Goal: Information Seeking & Learning: Learn about a topic

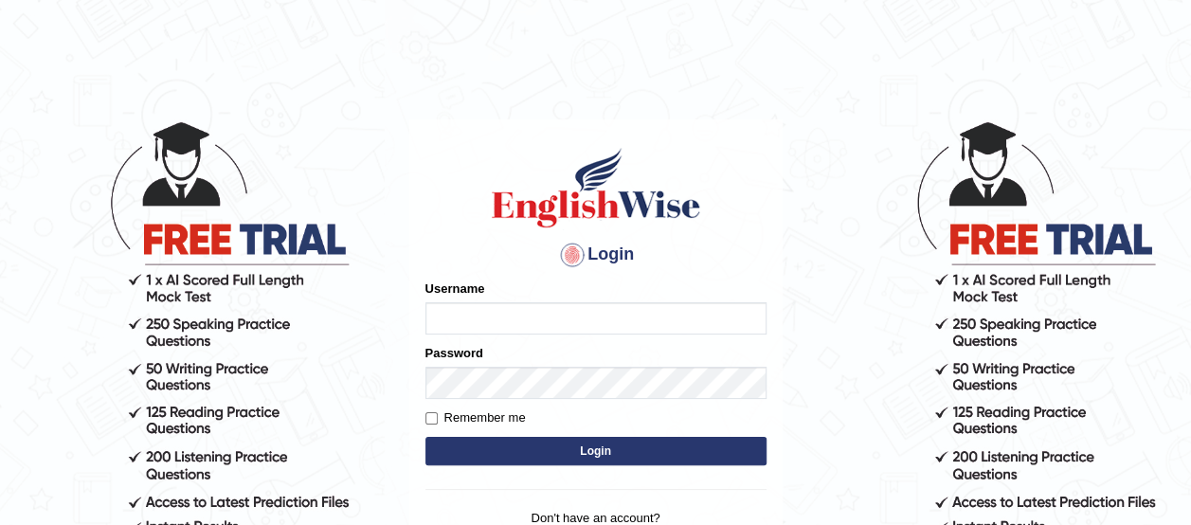
type input "benetta_parramatta"
click at [593, 445] on button "Login" at bounding box center [595, 451] width 341 height 28
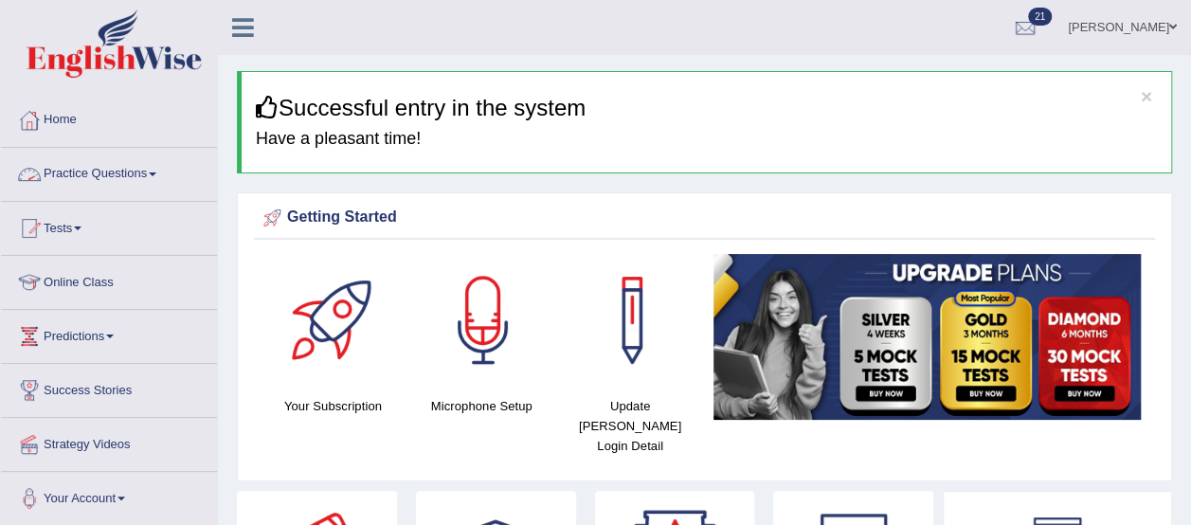
click at [119, 170] on link "Practice Questions" at bounding box center [109, 171] width 216 height 47
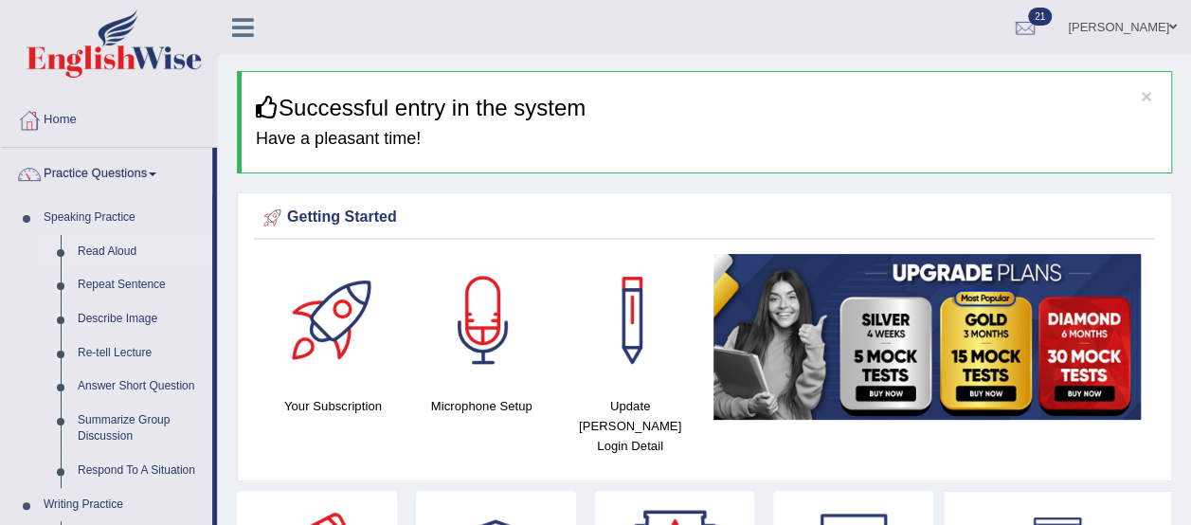
click at [111, 250] on link "Read Aloud" at bounding box center [140, 252] width 143 height 34
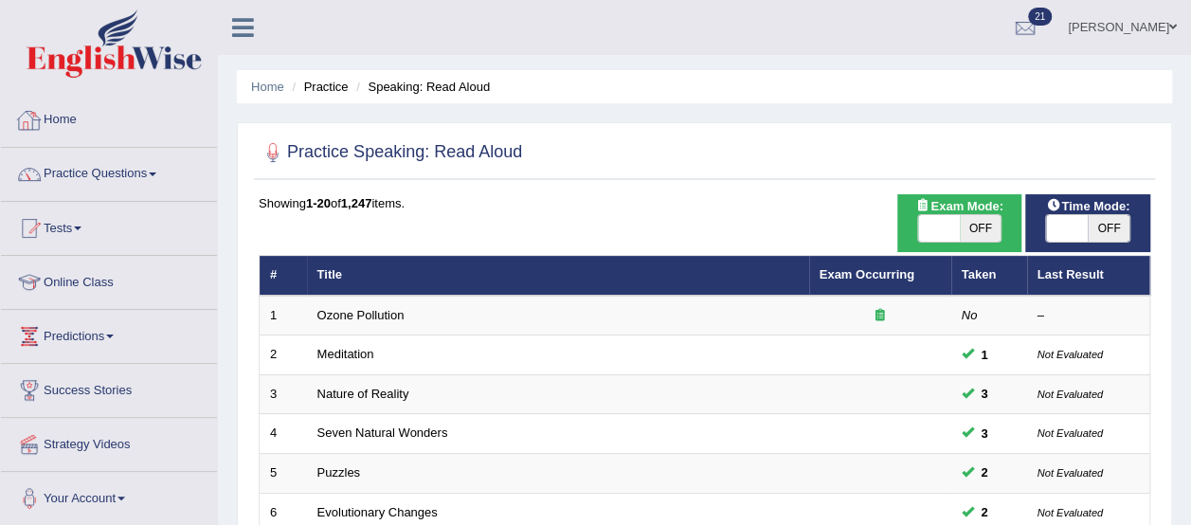
click at [70, 120] on link "Home" at bounding box center [109, 117] width 216 height 47
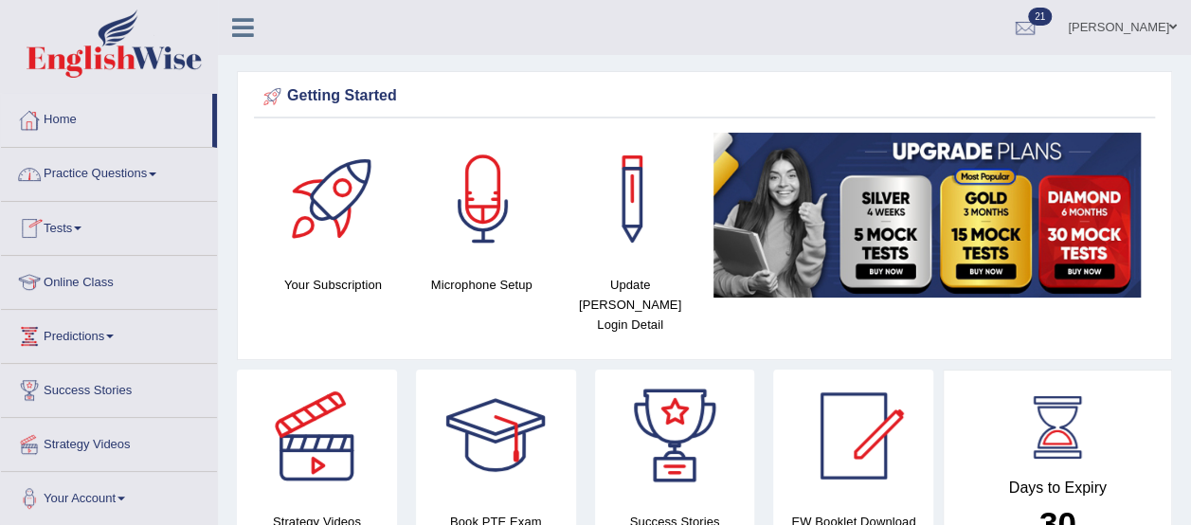
click at [102, 173] on link "Practice Questions" at bounding box center [109, 171] width 216 height 47
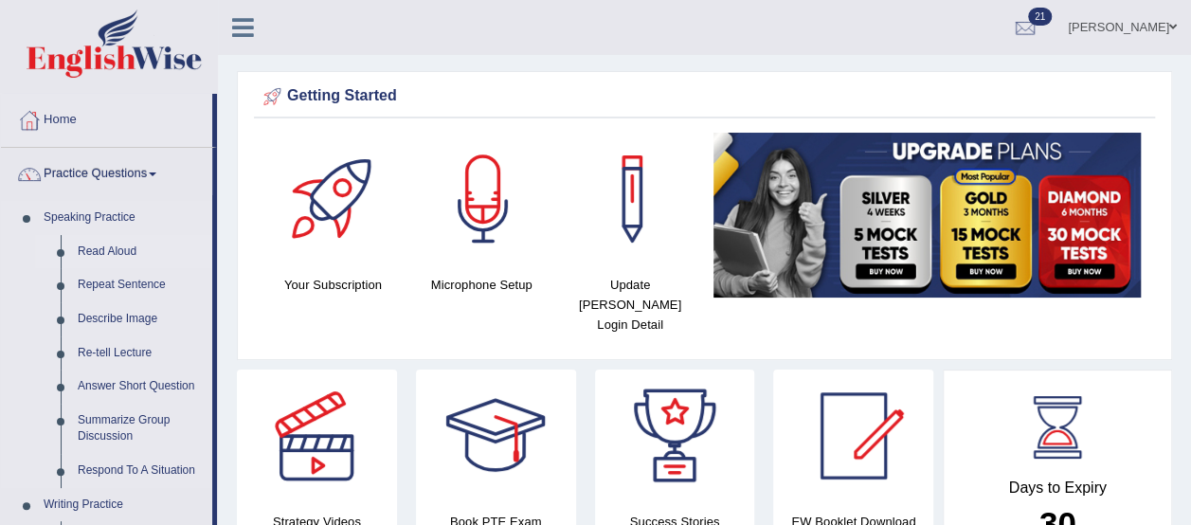
click at [112, 248] on link "Read Aloud" at bounding box center [140, 252] width 143 height 34
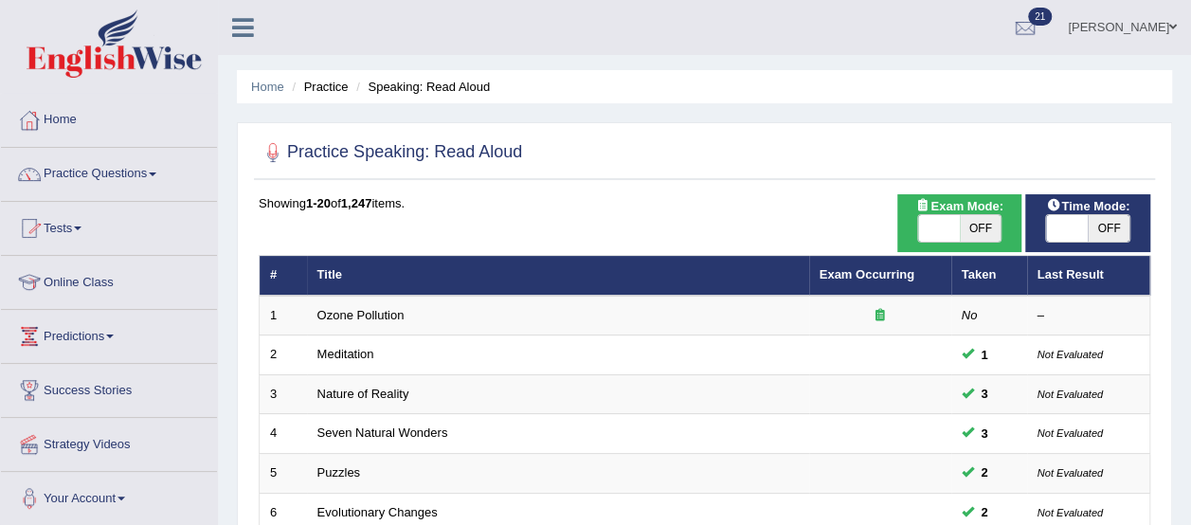
scroll to position [114, 0]
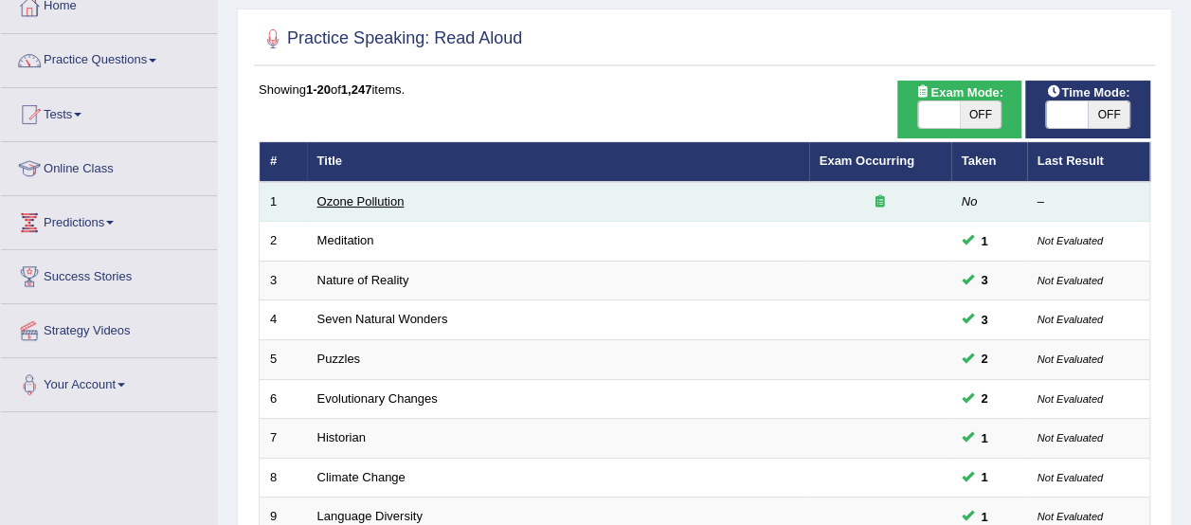
click at [385, 201] on link "Ozone Pollution" at bounding box center [360, 201] width 87 height 14
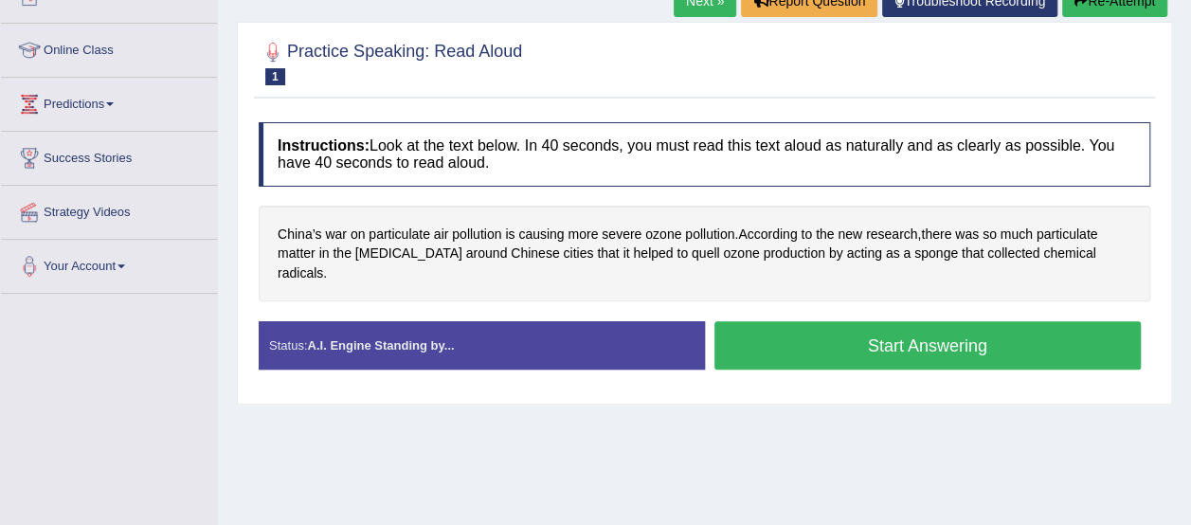
scroll to position [233, 0]
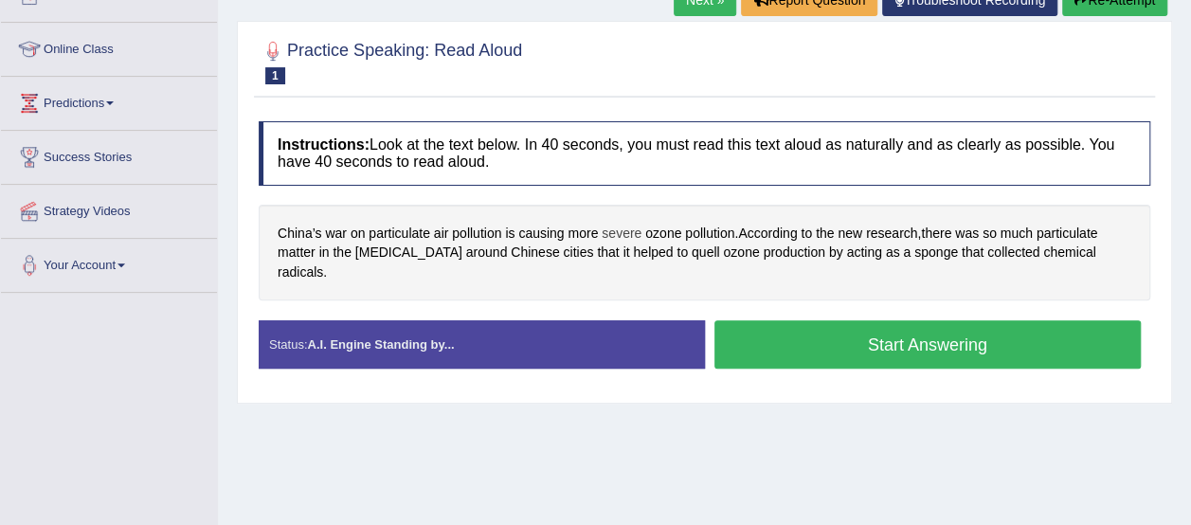
click at [623, 226] on span "severe" at bounding box center [621, 234] width 40 height 20
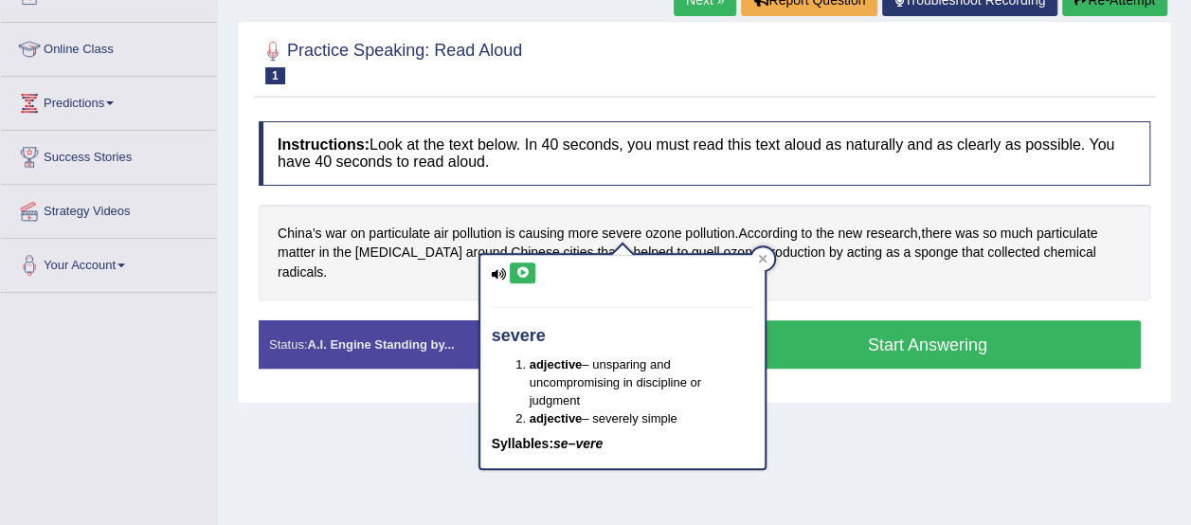
click at [522, 267] on icon at bounding box center [522, 272] width 14 height 11
click at [662, 229] on span "ozone" at bounding box center [663, 234] width 36 height 20
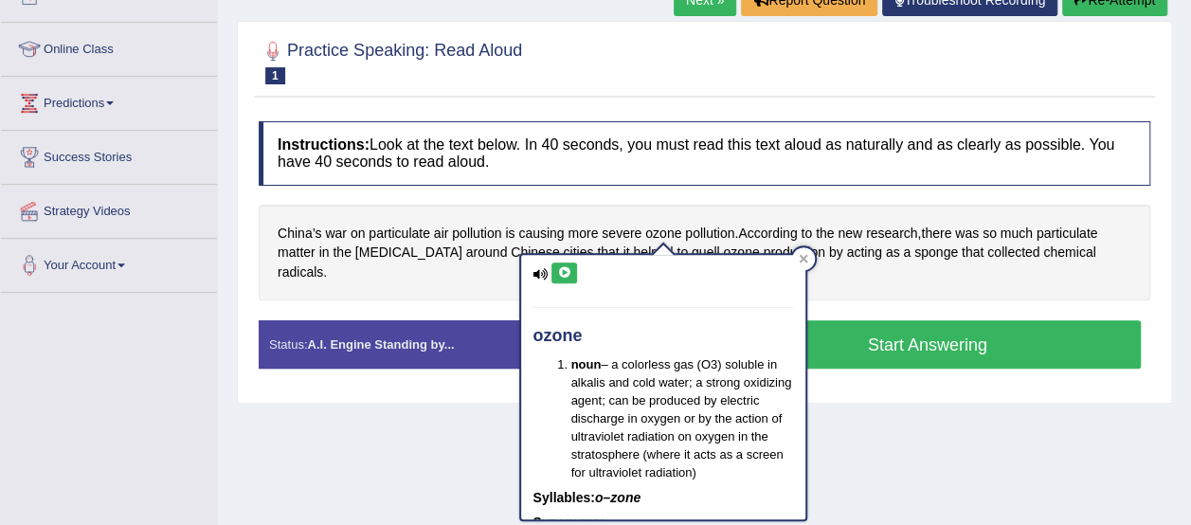
click at [559, 274] on icon at bounding box center [564, 272] width 14 height 11
click at [656, 205] on div "China’s war on particulate air pollution is causing more severe ozone pollution…" at bounding box center [704, 253] width 891 height 97
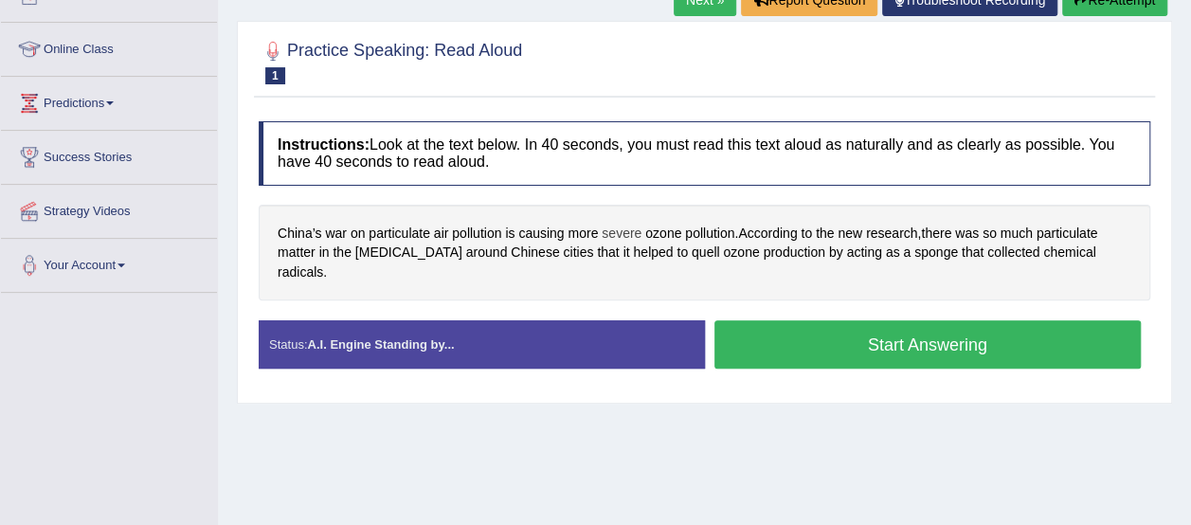
click at [624, 230] on span "severe" at bounding box center [621, 234] width 40 height 20
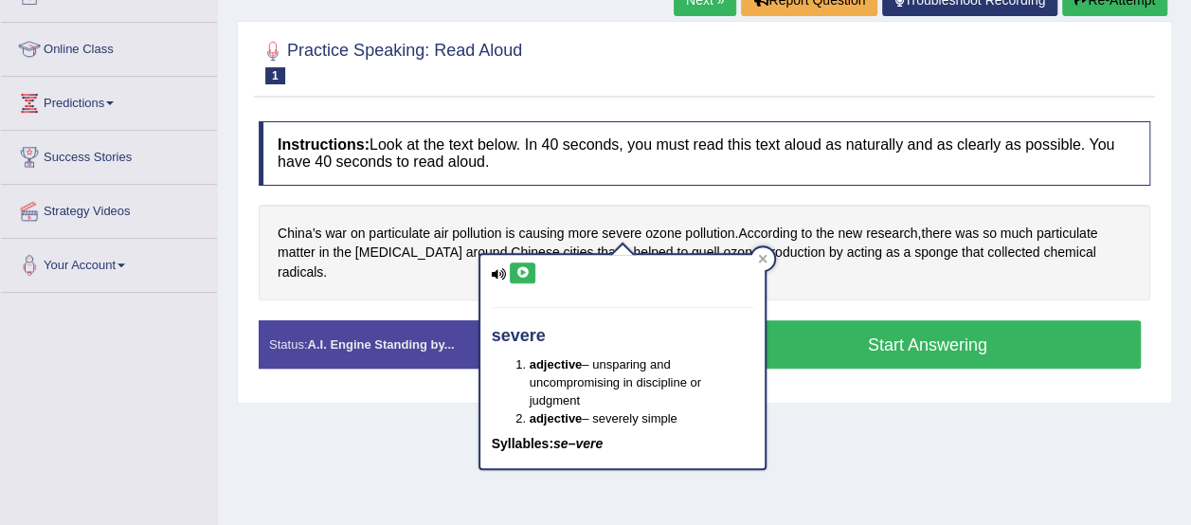
click at [521, 268] on icon at bounding box center [522, 272] width 14 height 11
click at [762, 255] on icon at bounding box center [762, 258] width 9 height 9
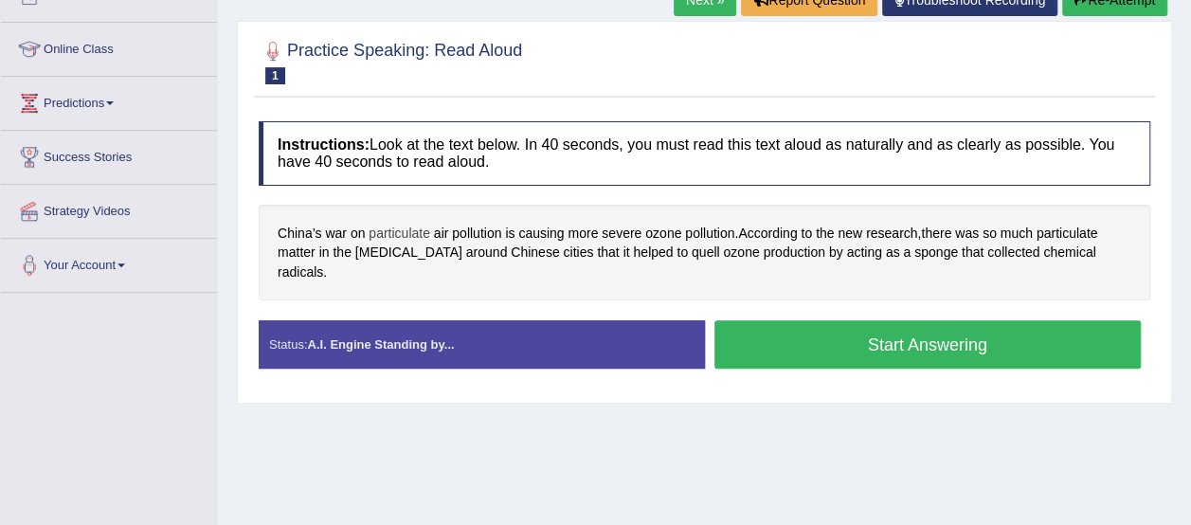
click at [409, 224] on span "particulate" at bounding box center [399, 234] width 62 height 20
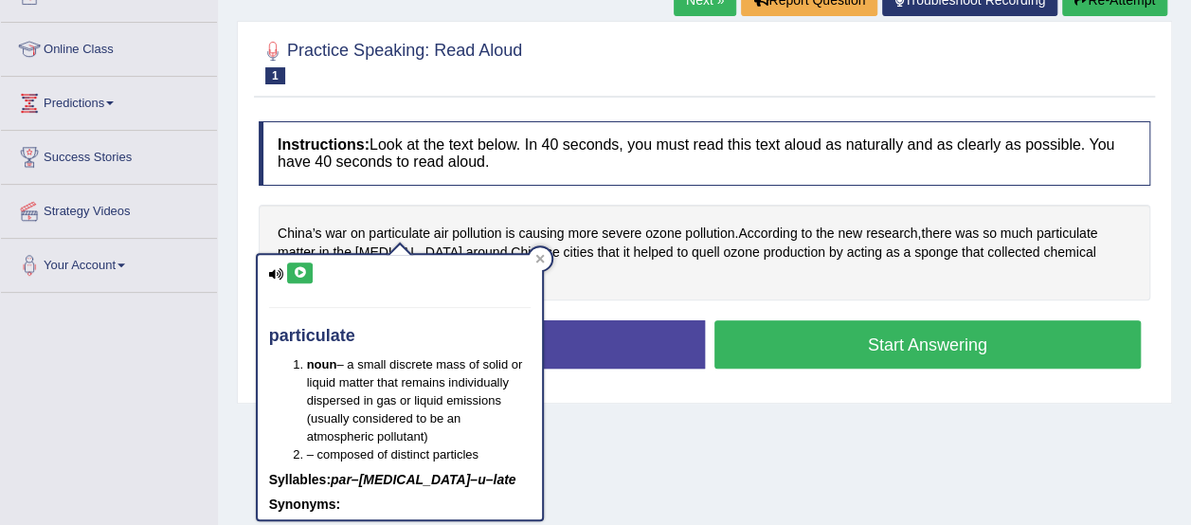
click at [295, 269] on icon at bounding box center [300, 272] width 14 height 11
click at [299, 274] on icon at bounding box center [300, 272] width 14 height 11
click at [542, 254] on icon at bounding box center [539, 258] width 9 height 9
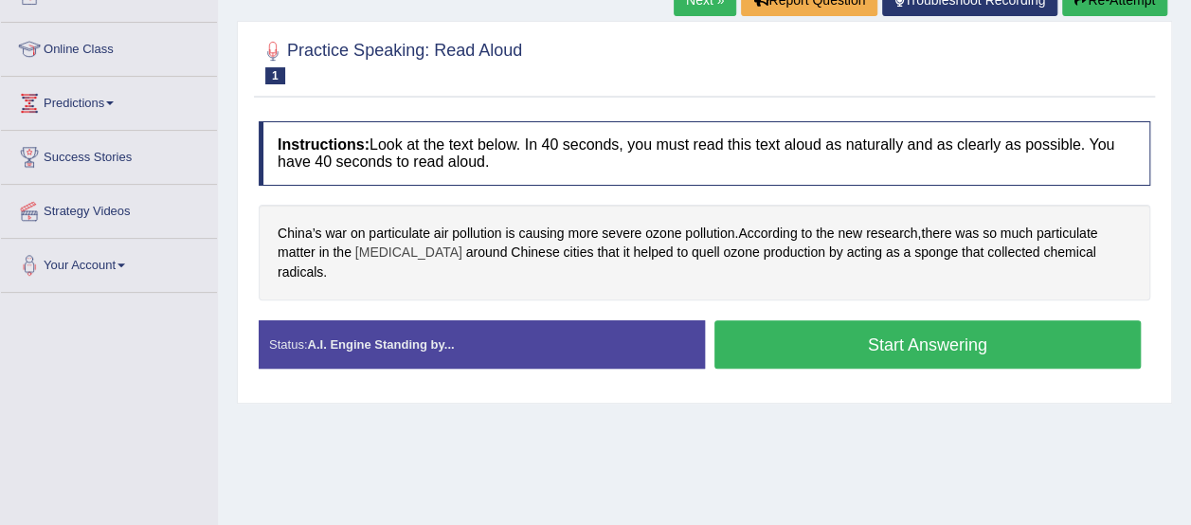
click at [375, 253] on span "smog" at bounding box center [408, 252] width 107 height 20
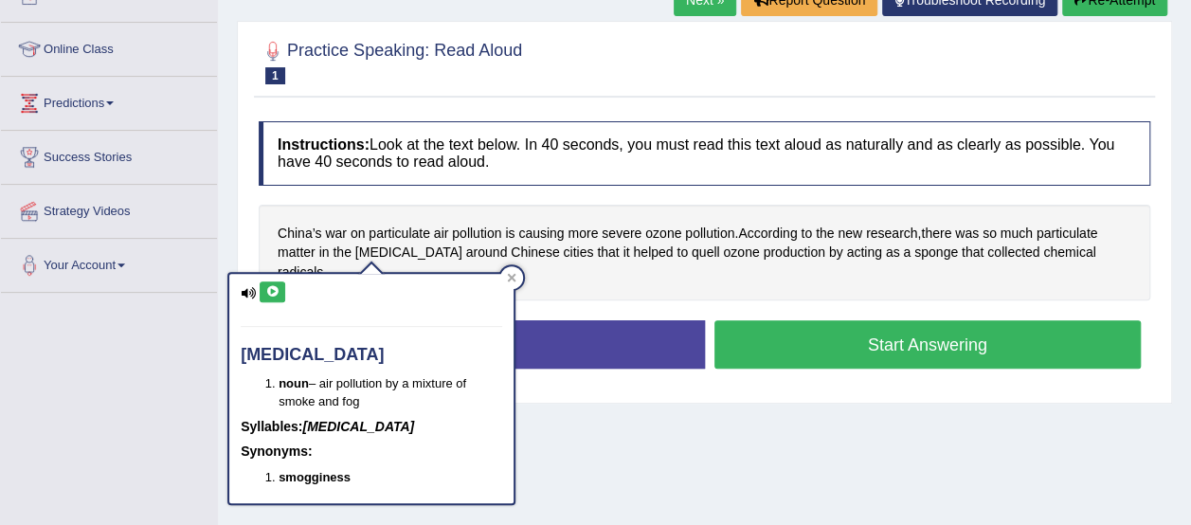
click at [271, 296] on button at bounding box center [273, 291] width 26 height 21
click at [691, 251] on span "quell" at bounding box center [705, 252] width 28 height 20
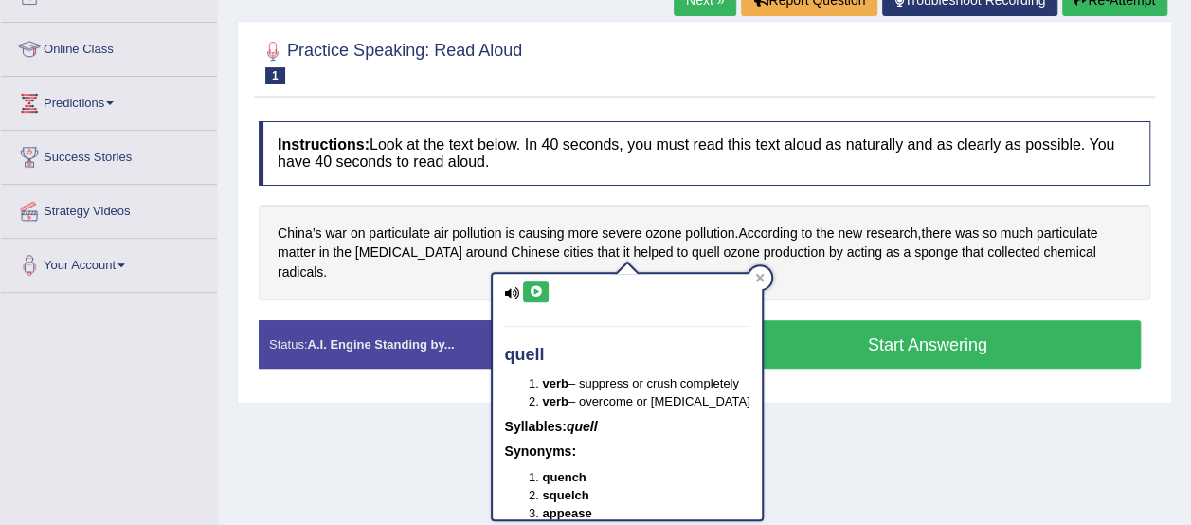
click at [535, 289] on icon at bounding box center [536, 291] width 14 height 11
click at [458, 264] on div "China’s war on particulate air pollution is causing more severe ozone pollution…" at bounding box center [704, 253] width 891 height 97
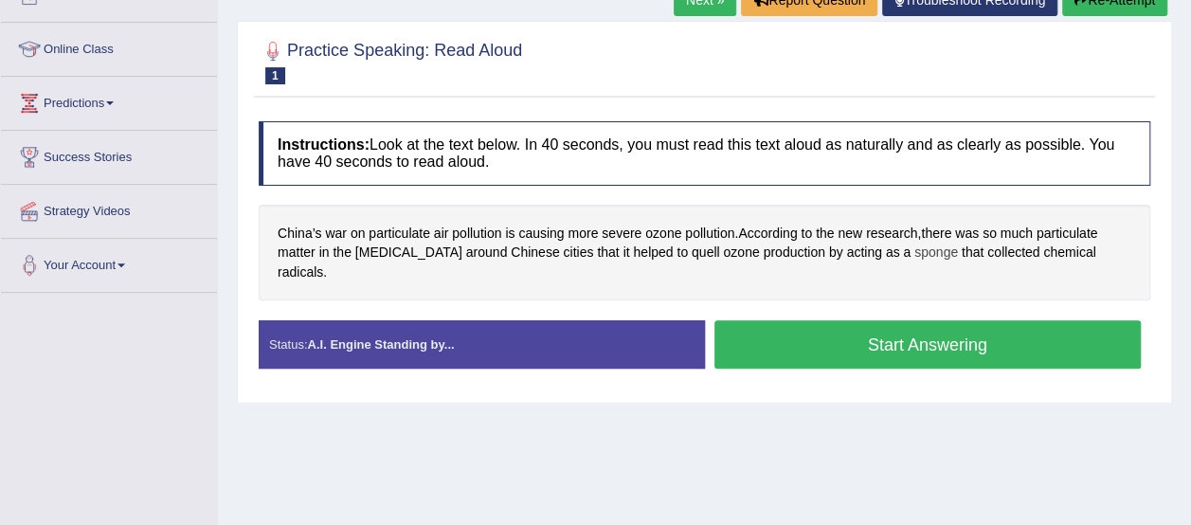
click at [914, 252] on span "sponge" at bounding box center [936, 252] width 44 height 20
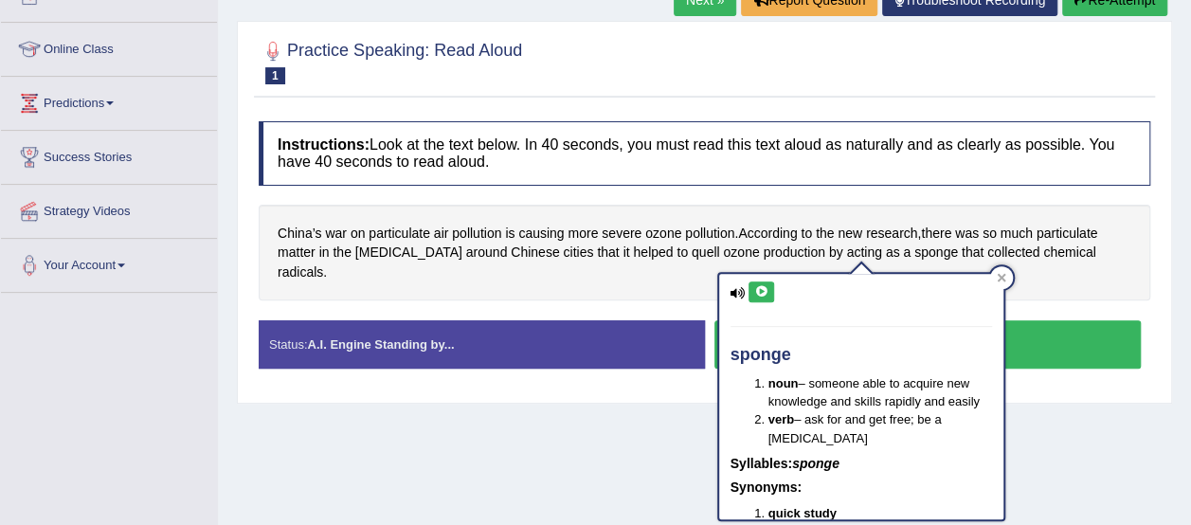
click at [764, 293] on icon at bounding box center [761, 291] width 14 height 11
click at [998, 279] on icon at bounding box center [1000, 278] width 9 height 9
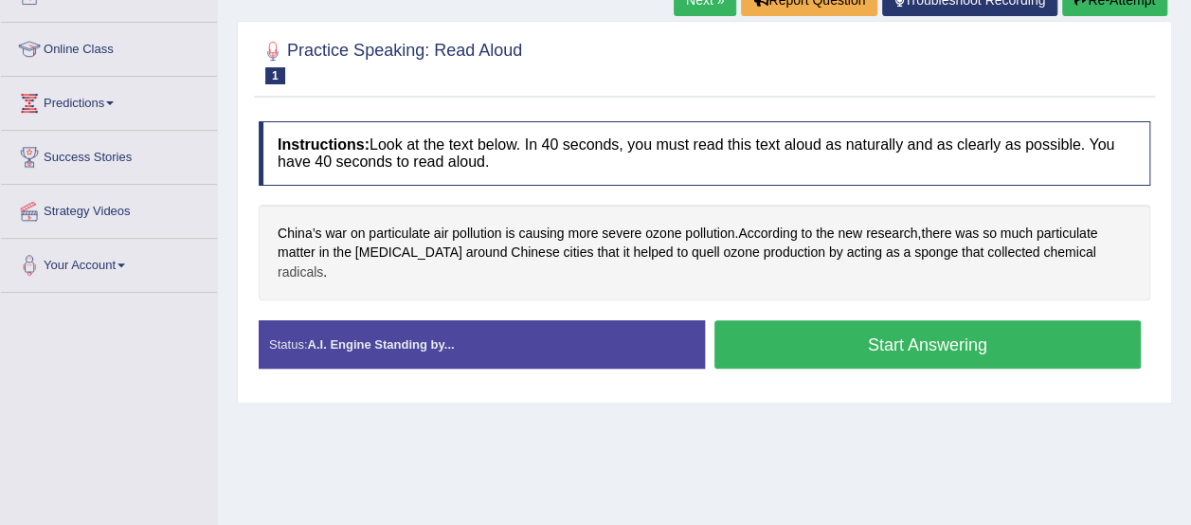
click at [323, 262] on span "radicals" at bounding box center [300, 272] width 45 height 20
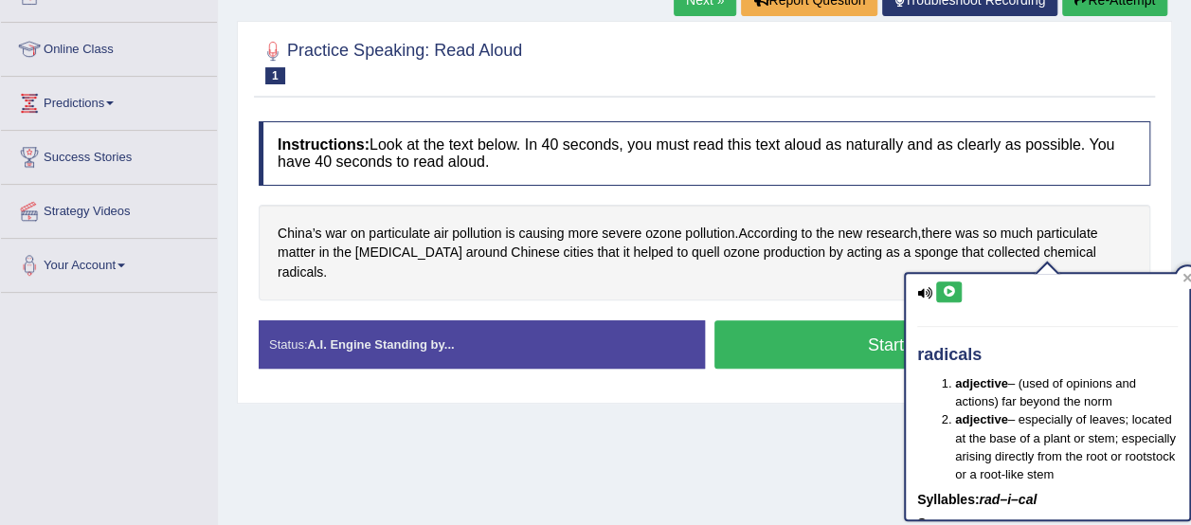
click at [944, 287] on icon at bounding box center [948, 291] width 14 height 11
click at [831, 270] on div "China’s war on particulate air pollution is causing more severe ozone pollution…" at bounding box center [704, 253] width 891 height 97
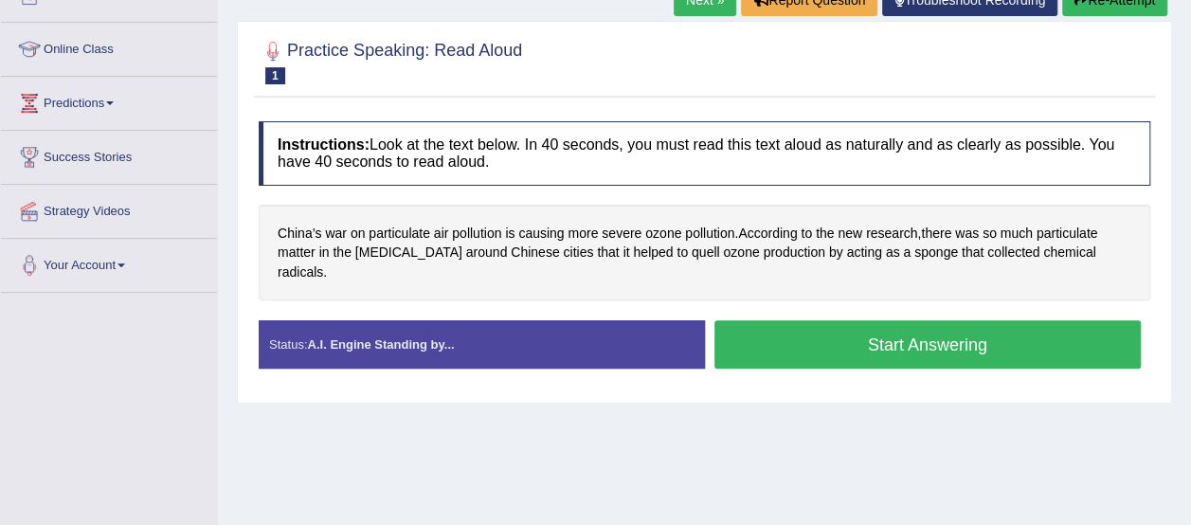
click at [777, 325] on button "Start Answering" at bounding box center [927, 344] width 427 height 48
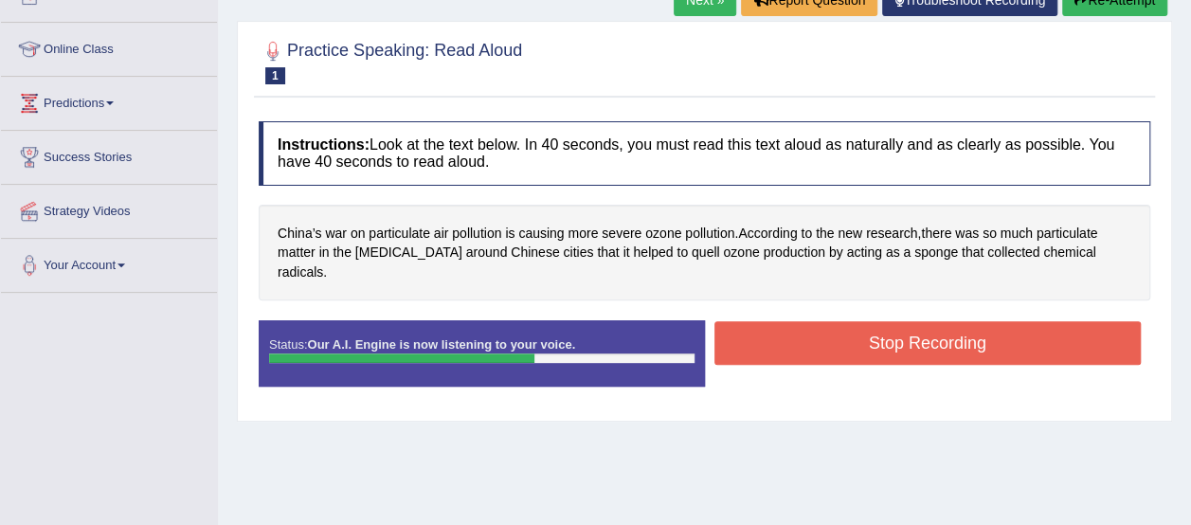
click at [777, 325] on button "Stop Recording" at bounding box center [927, 343] width 427 height 44
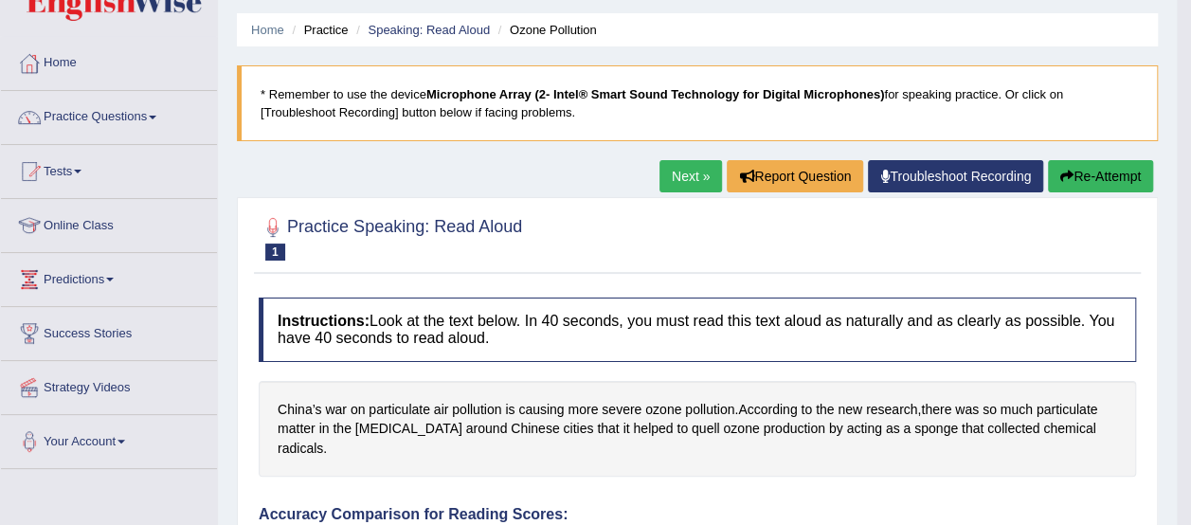
scroll to position [51, 0]
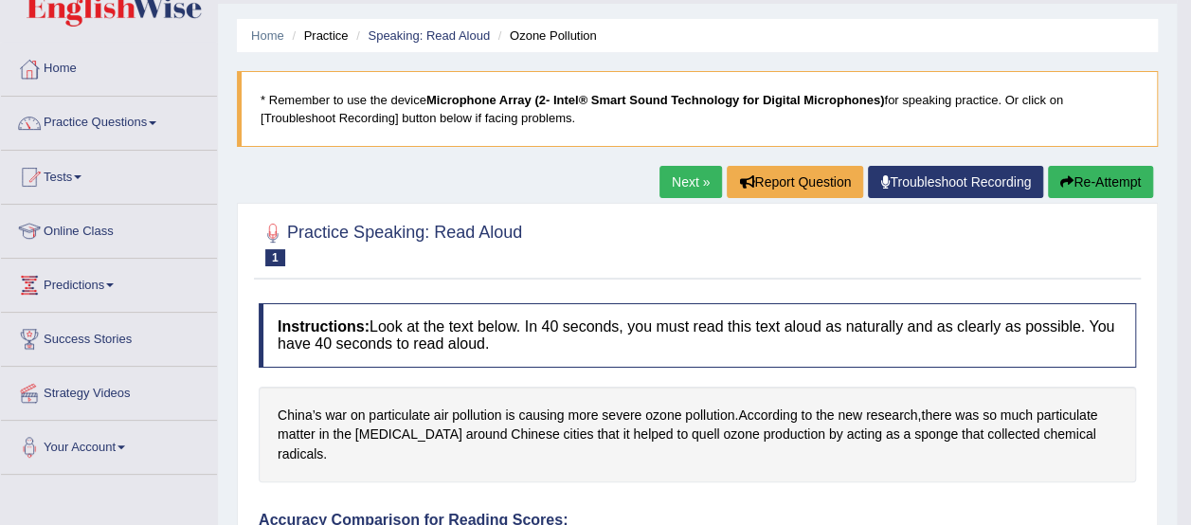
click at [672, 190] on link "Next »" at bounding box center [690, 182] width 63 height 32
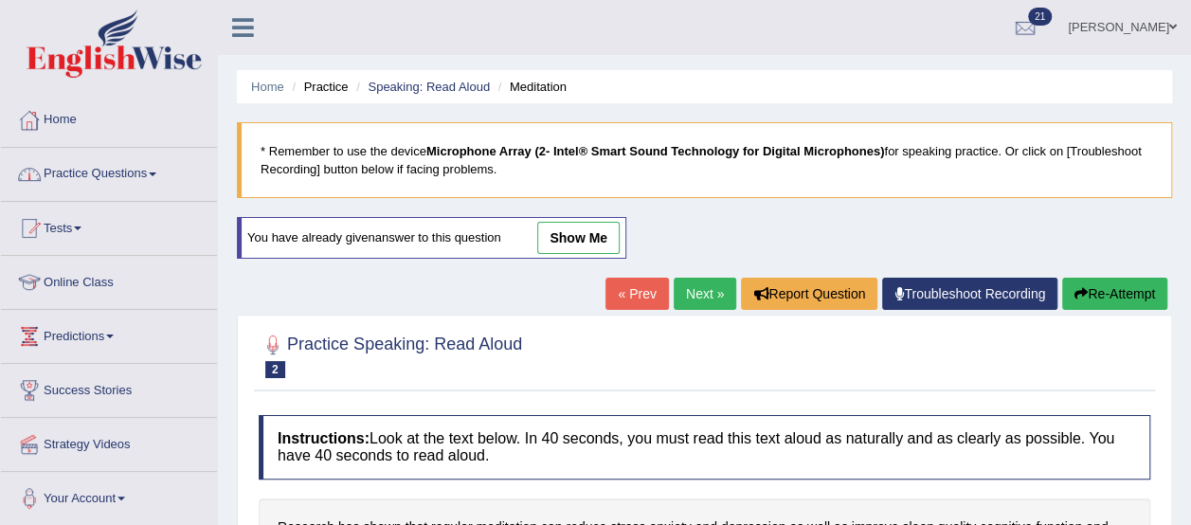
click at [83, 171] on link "Practice Questions" at bounding box center [109, 171] width 216 height 47
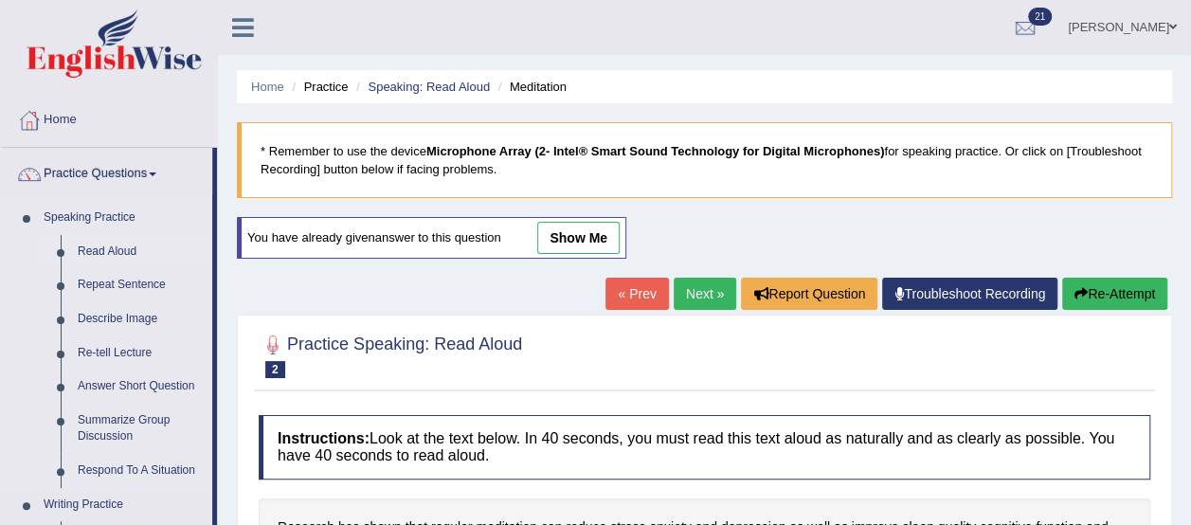
click at [108, 255] on link "Read Aloud" at bounding box center [140, 252] width 143 height 34
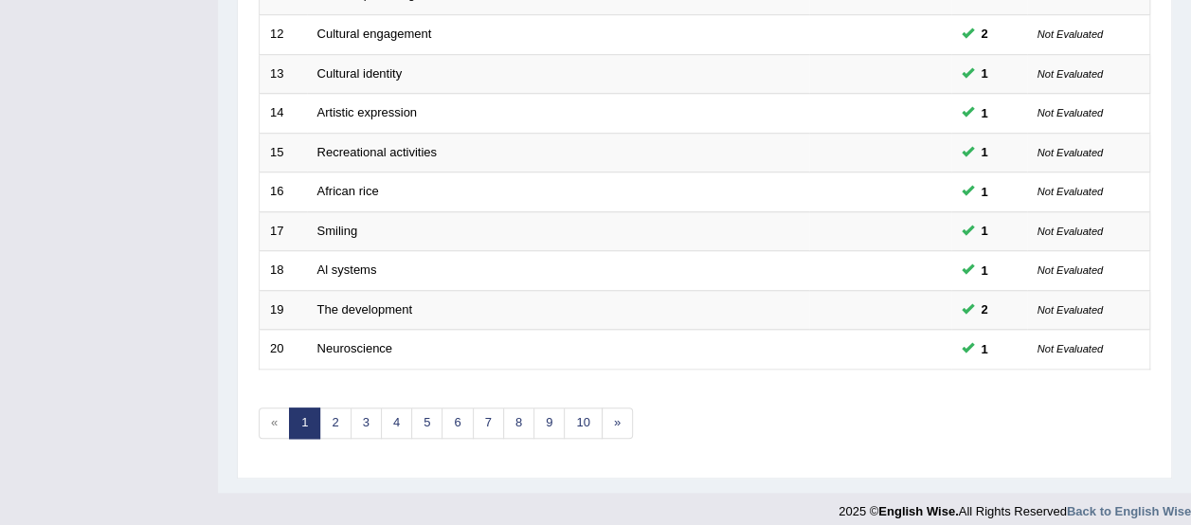
scroll to position [720, 0]
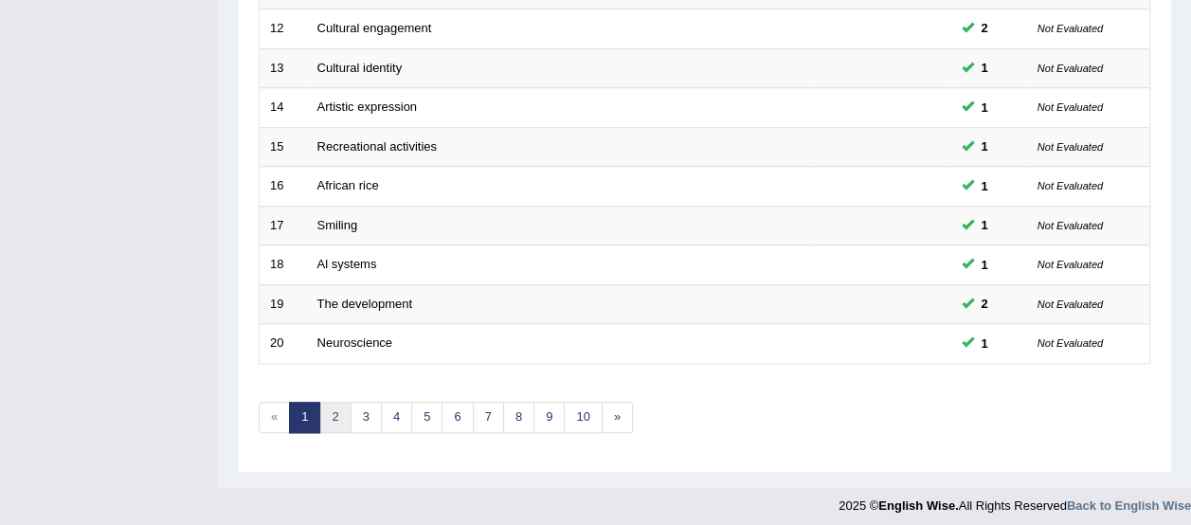
click at [329, 402] on link "2" at bounding box center [334, 417] width 31 height 31
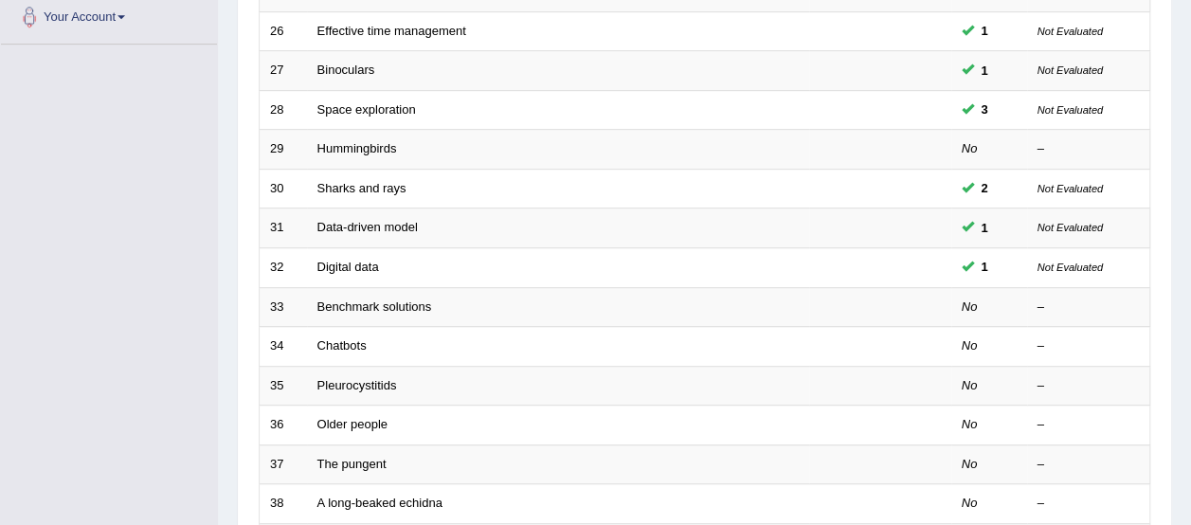
scroll to position [486, 0]
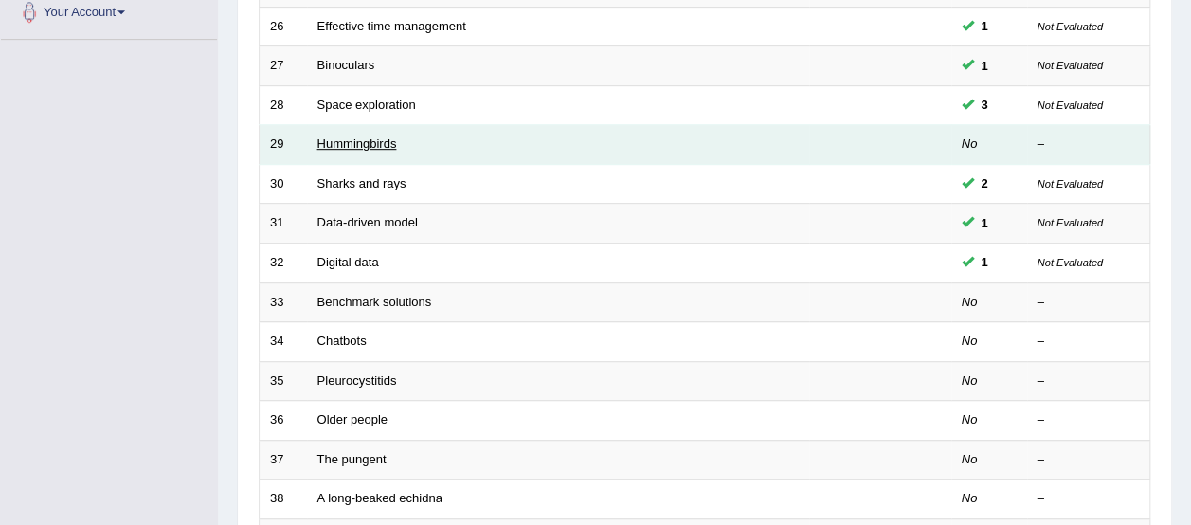
click at [349, 146] on link "Hummingbirds" at bounding box center [357, 143] width 80 height 14
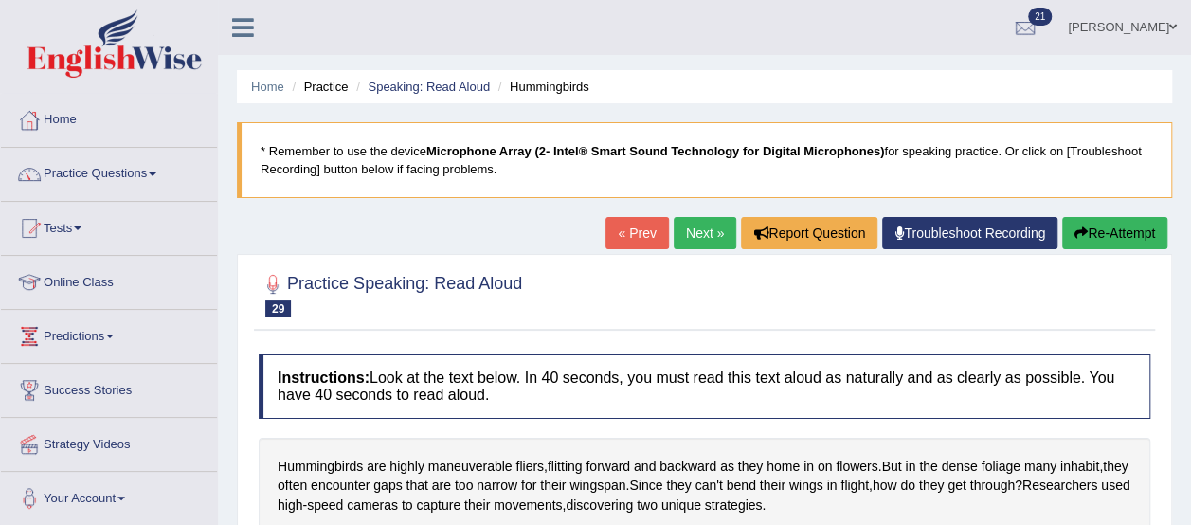
click at [693, 222] on link "Next »" at bounding box center [704, 233] width 63 height 32
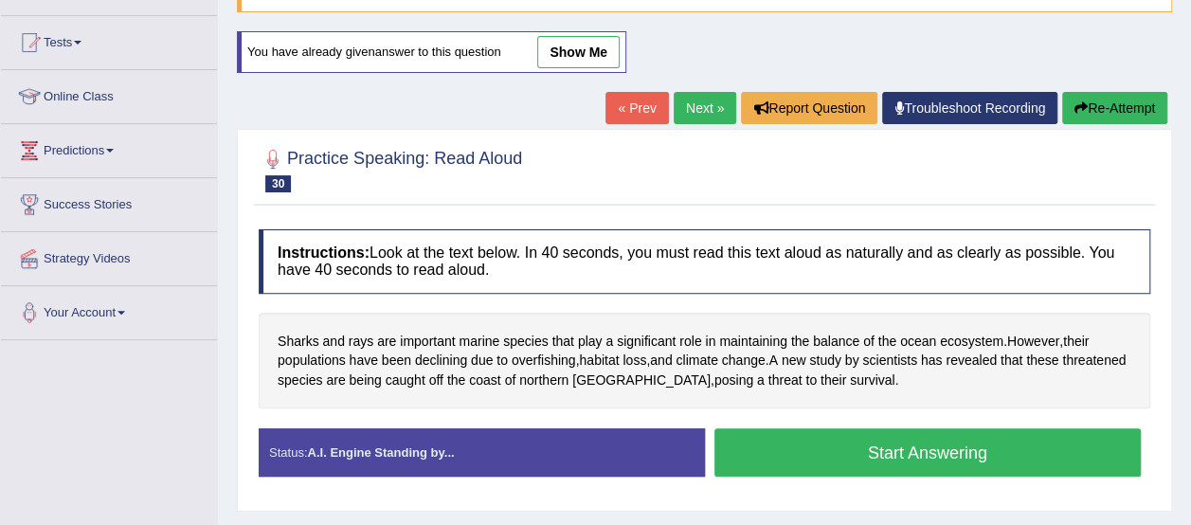
scroll to position [252, 0]
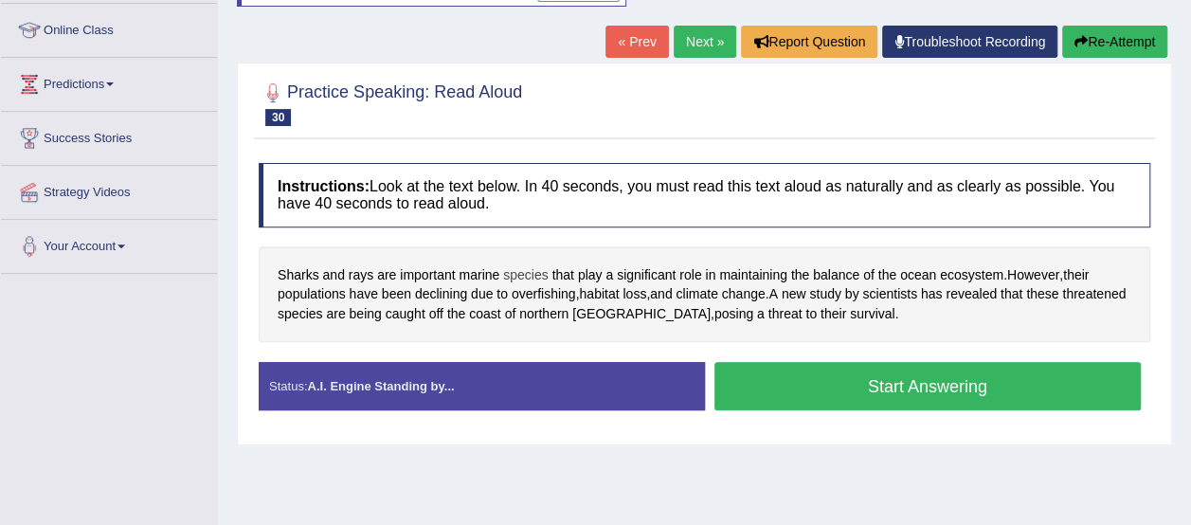
click at [528, 272] on span "species" at bounding box center [525, 275] width 45 height 20
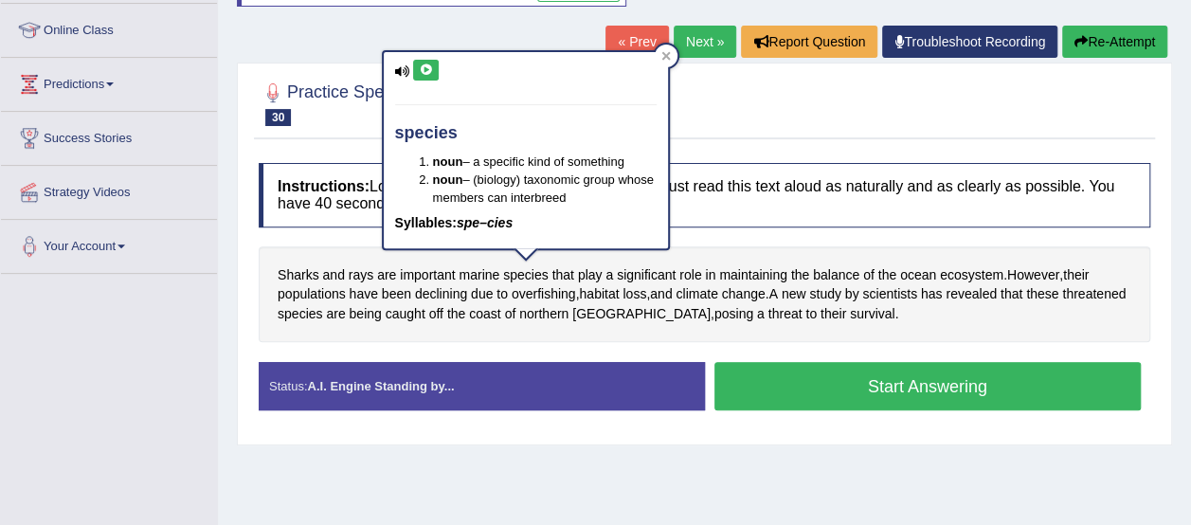
click at [426, 69] on icon at bounding box center [426, 69] width 14 height 11
click at [663, 56] on icon at bounding box center [665, 56] width 9 height 9
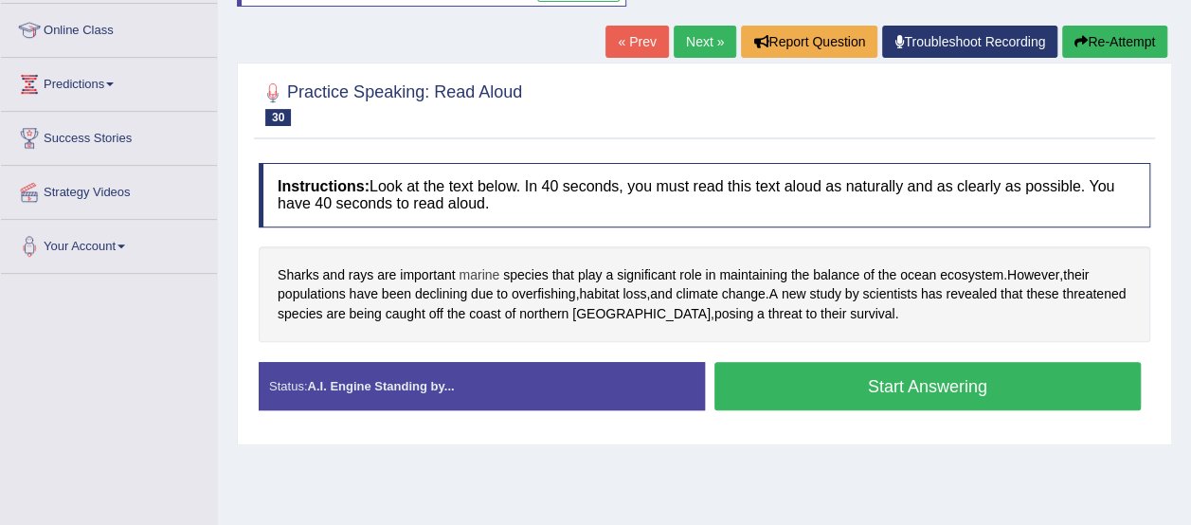
click at [475, 274] on span "marine" at bounding box center [478, 275] width 41 height 20
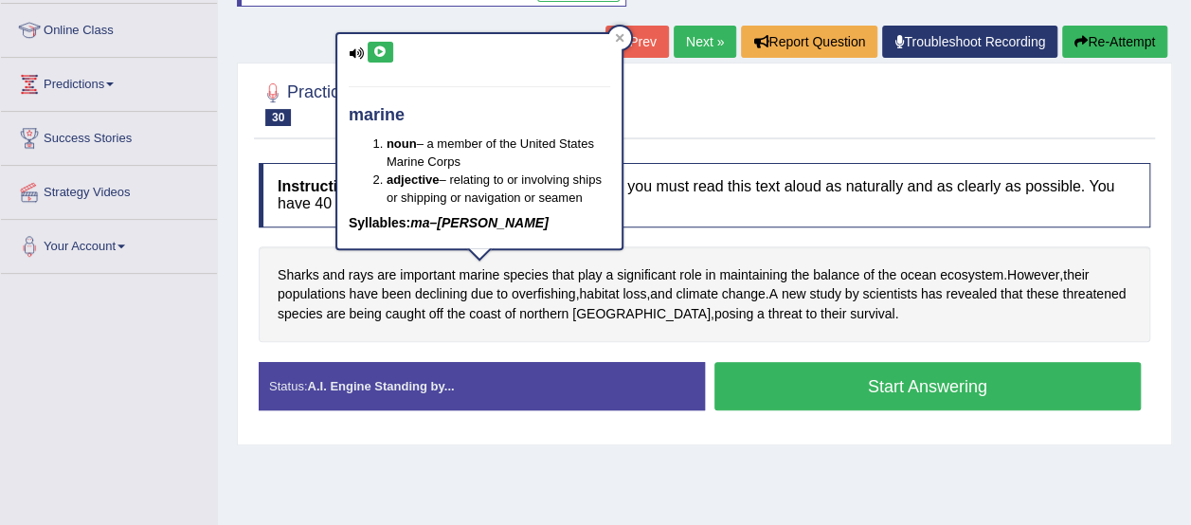
click at [744, 115] on div at bounding box center [704, 103] width 891 height 58
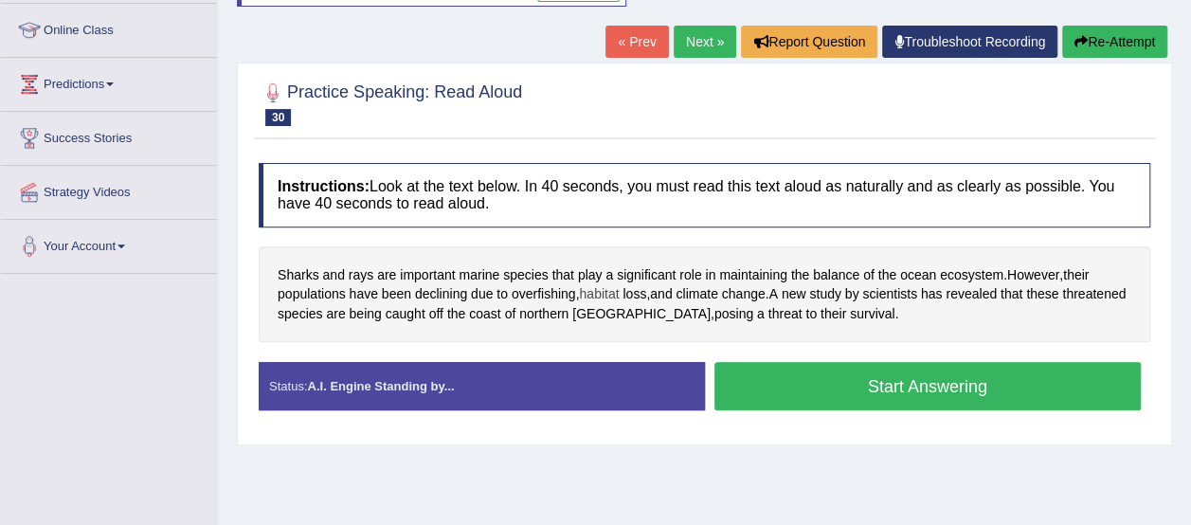
click at [599, 295] on span "habitat" at bounding box center [599, 294] width 40 height 20
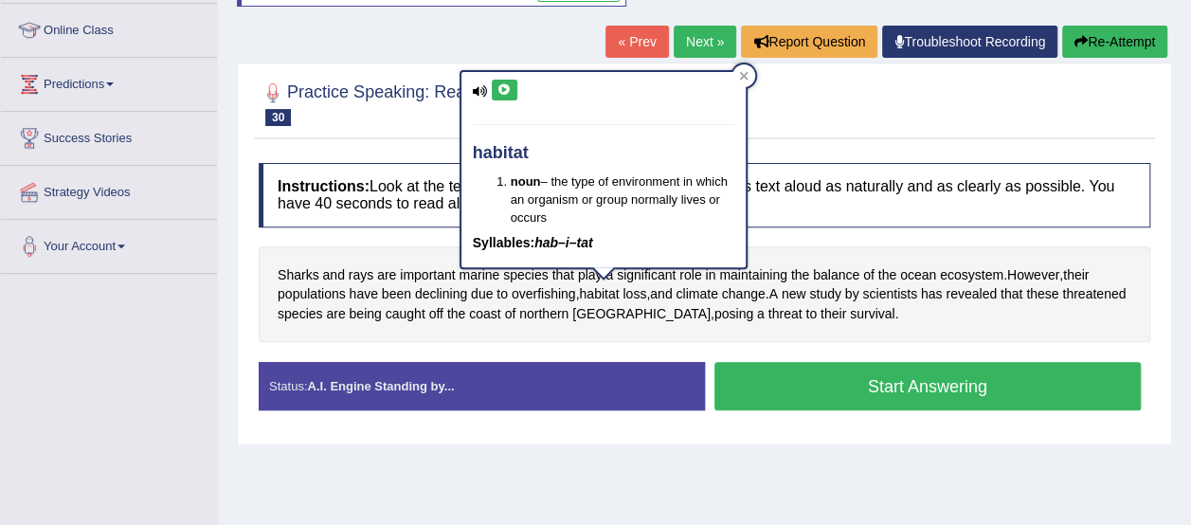
click at [497, 86] on icon at bounding box center [504, 89] width 14 height 11
click at [741, 73] on icon at bounding box center [743, 76] width 9 height 9
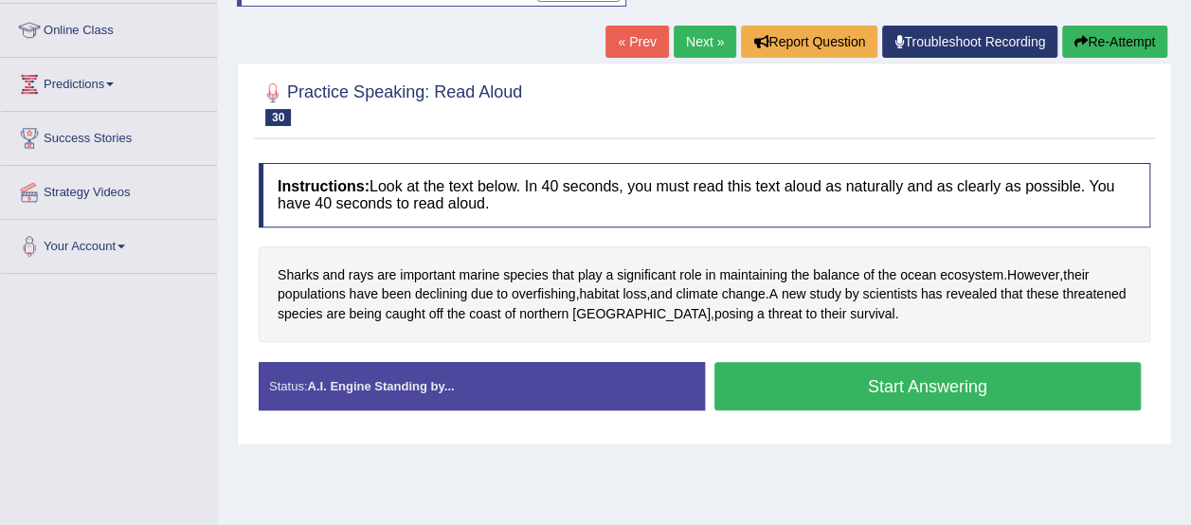
click at [739, 377] on button "Start Answering" at bounding box center [927, 386] width 427 height 48
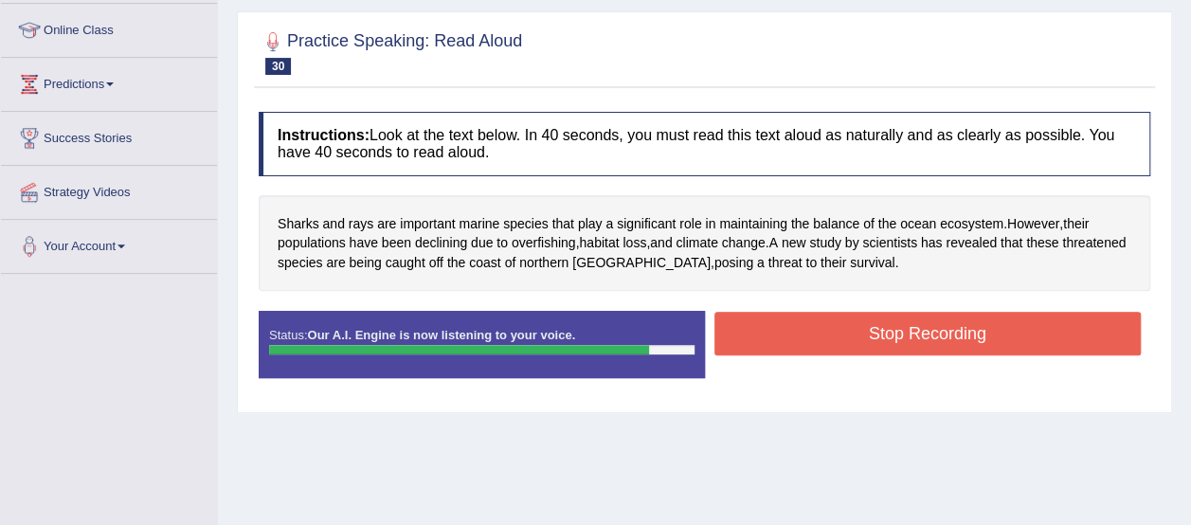
click at [758, 331] on button "Stop Recording" at bounding box center [927, 334] width 427 height 44
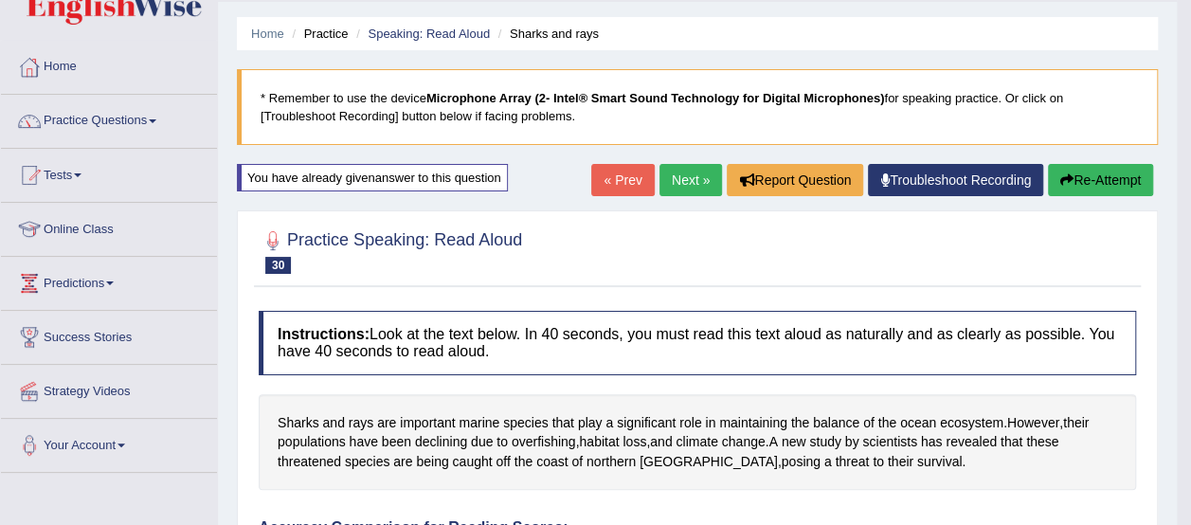
scroll to position [0, 0]
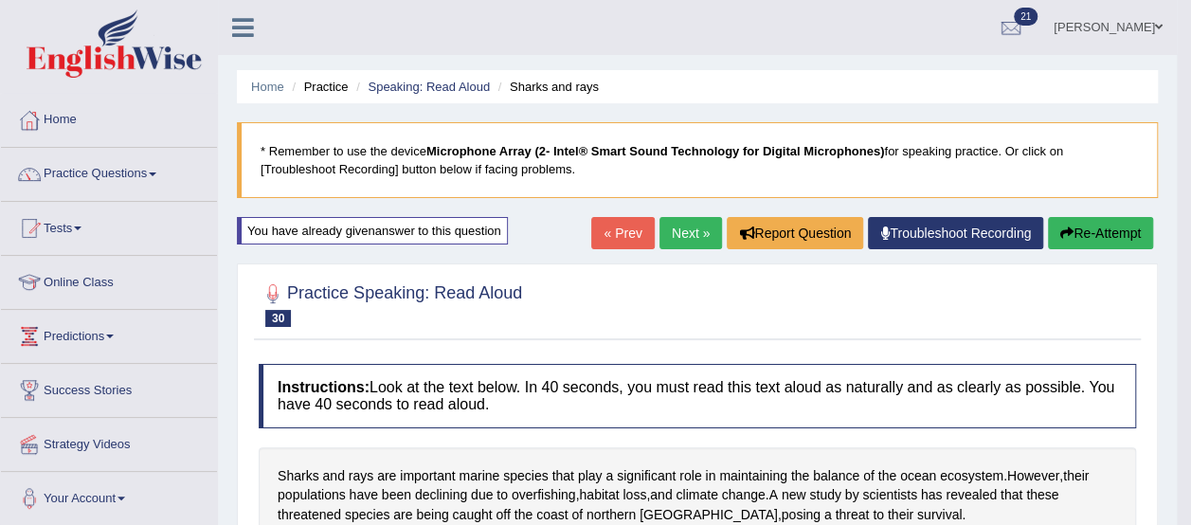
click at [672, 231] on link "Next »" at bounding box center [690, 233] width 63 height 32
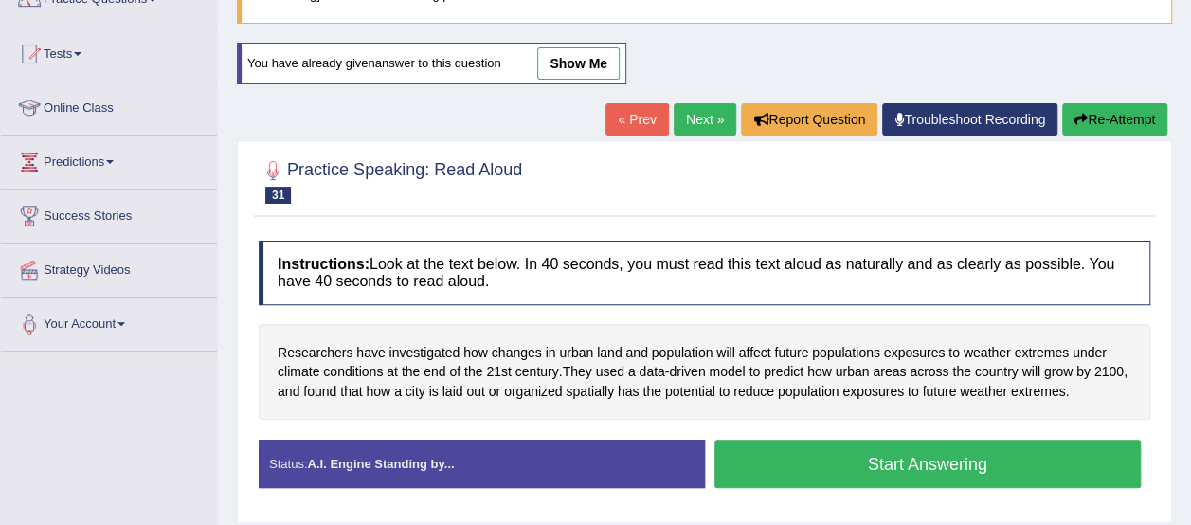
scroll to position [180, 0]
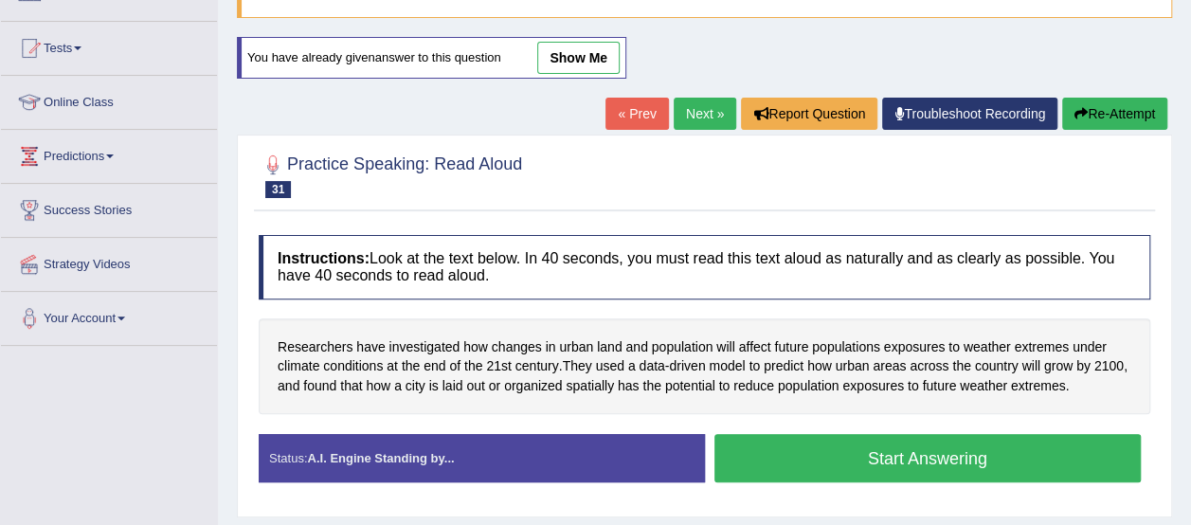
click at [1035, 457] on button "Start Answering" at bounding box center [927, 458] width 427 height 48
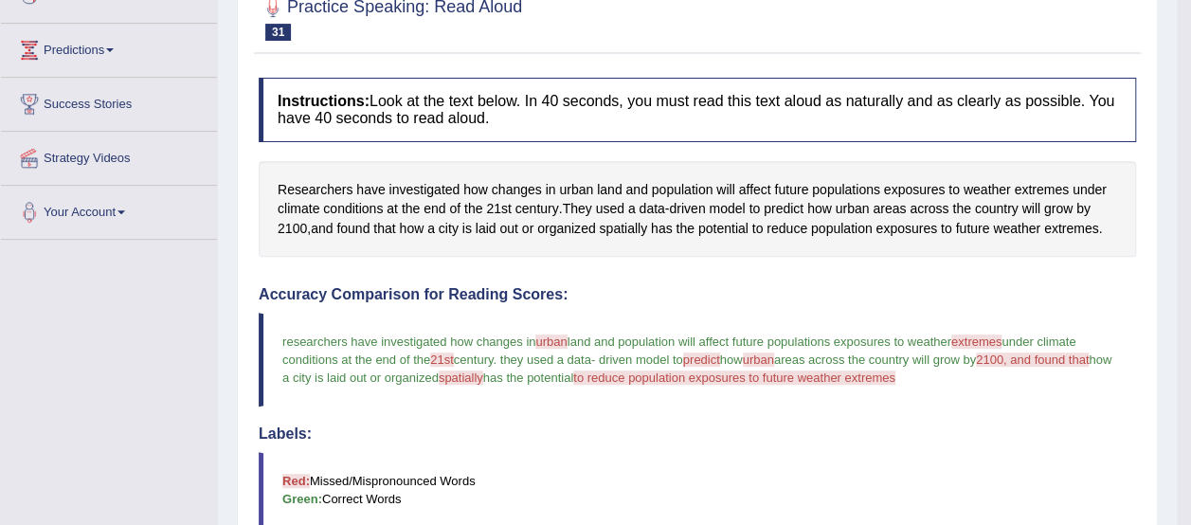
scroll to position [215, 0]
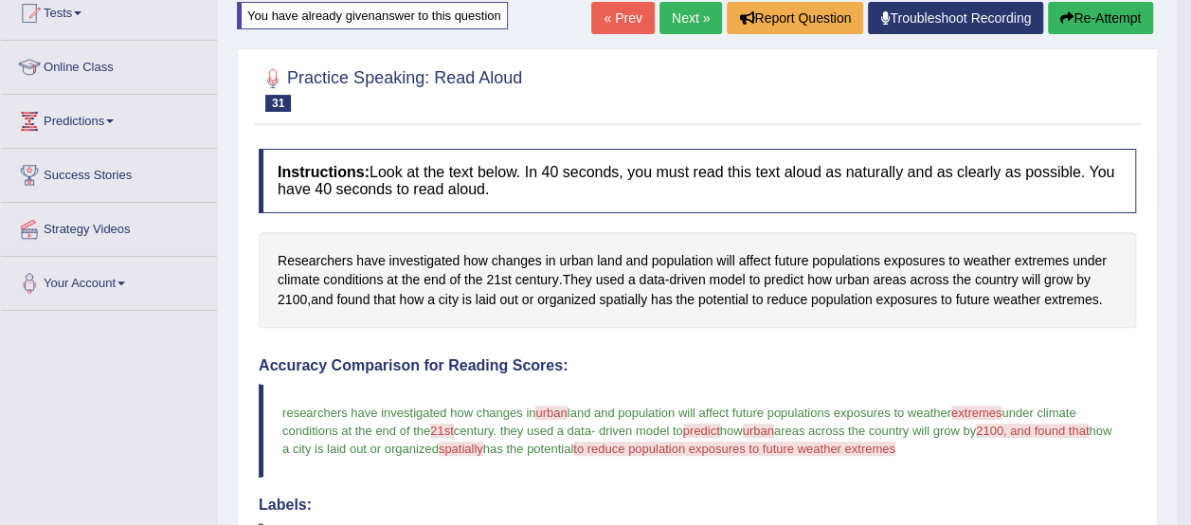
click at [683, 18] on link "Next »" at bounding box center [690, 18] width 63 height 32
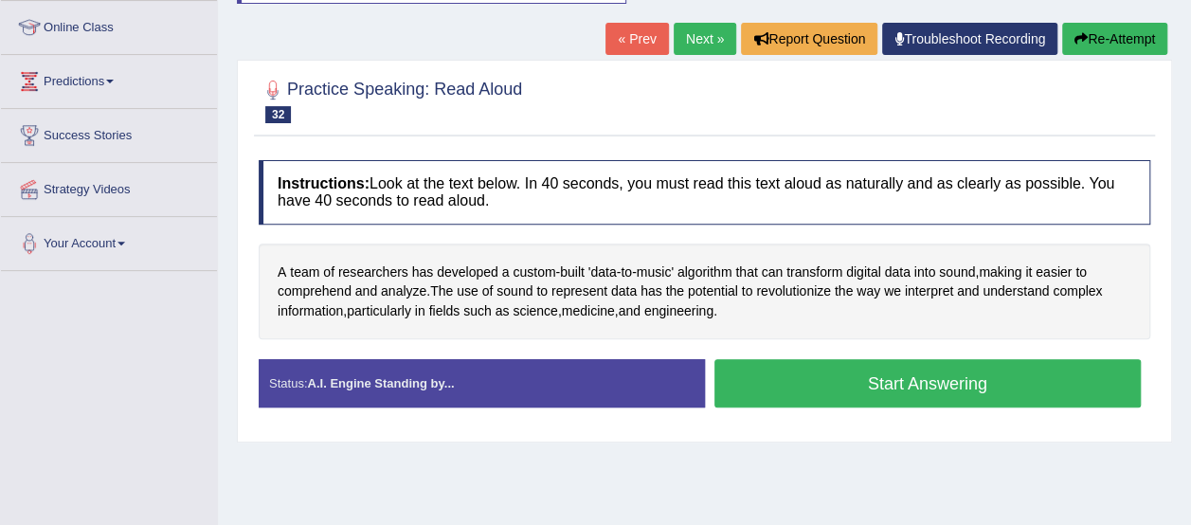
scroll to position [263, 0]
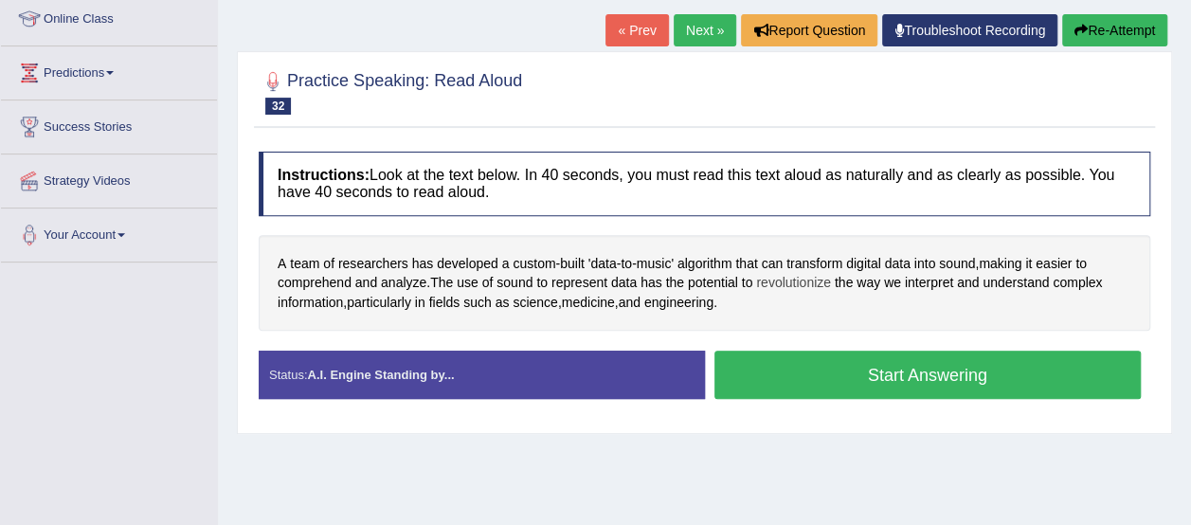
click at [804, 277] on span "revolutionize" at bounding box center [793, 283] width 75 height 20
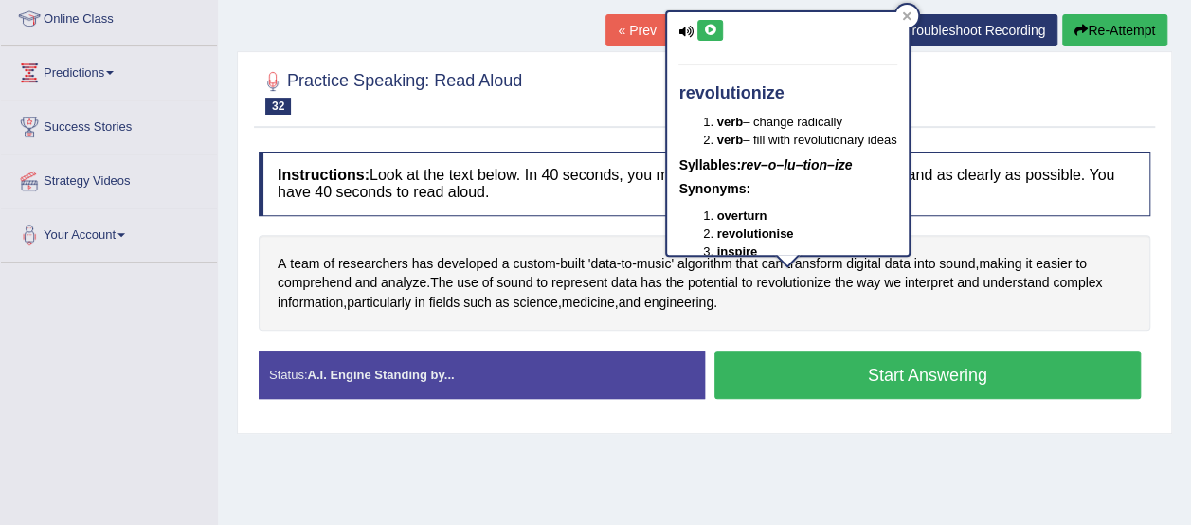
click at [708, 27] on icon at bounding box center [710, 30] width 14 height 11
click at [918, 16] on div at bounding box center [906, 16] width 23 height 23
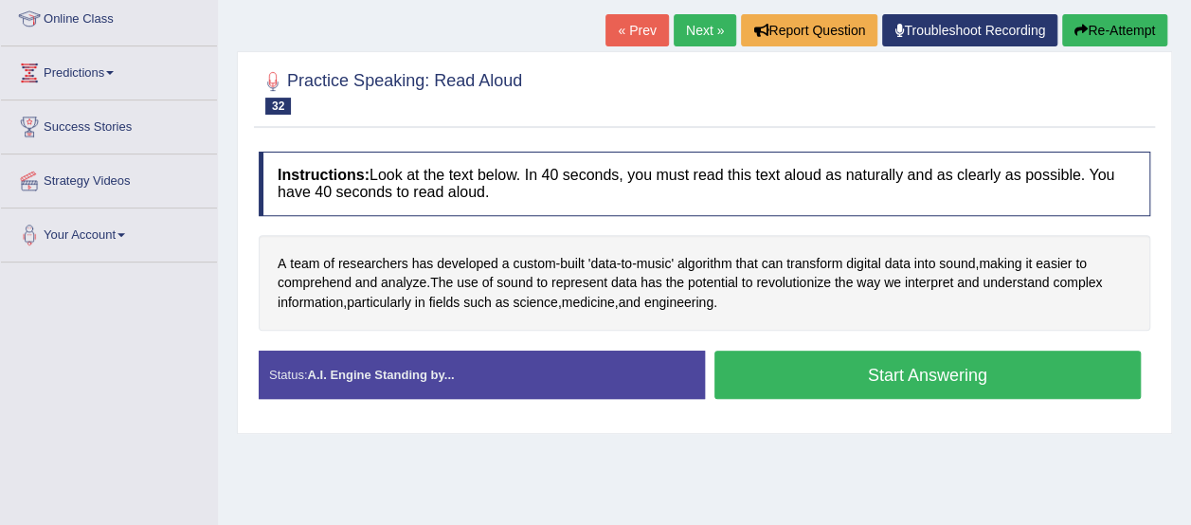
click at [883, 363] on button "Start Answering" at bounding box center [927, 374] width 427 height 48
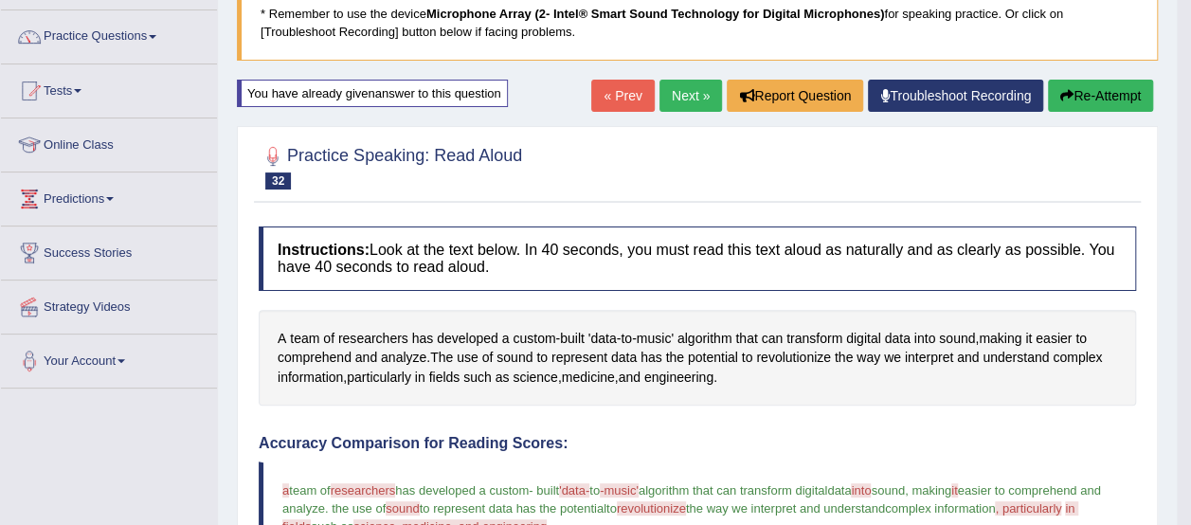
scroll to position [117, 0]
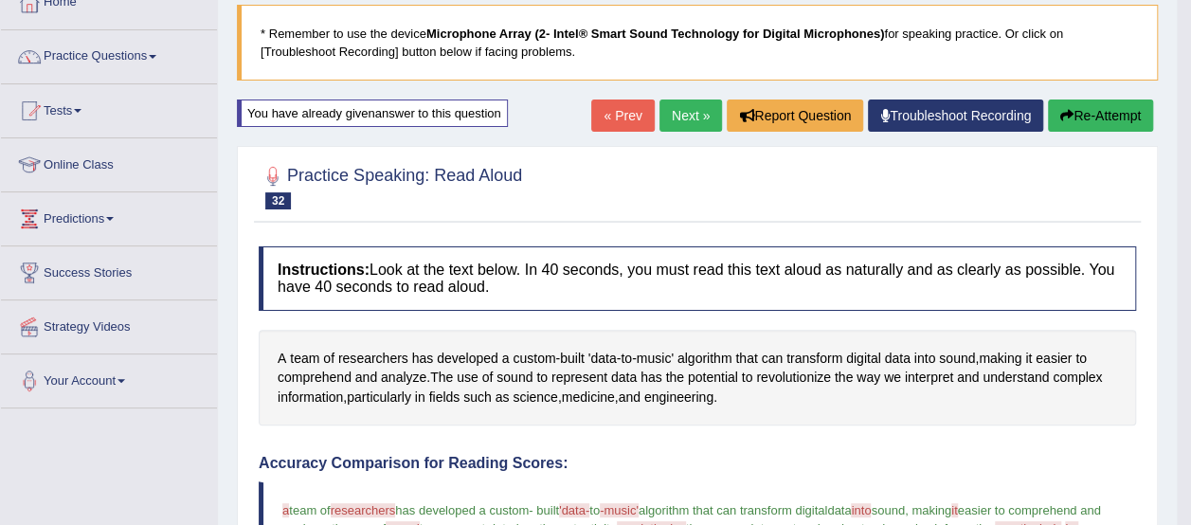
click at [691, 115] on link "Next »" at bounding box center [690, 115] width 63 height 32
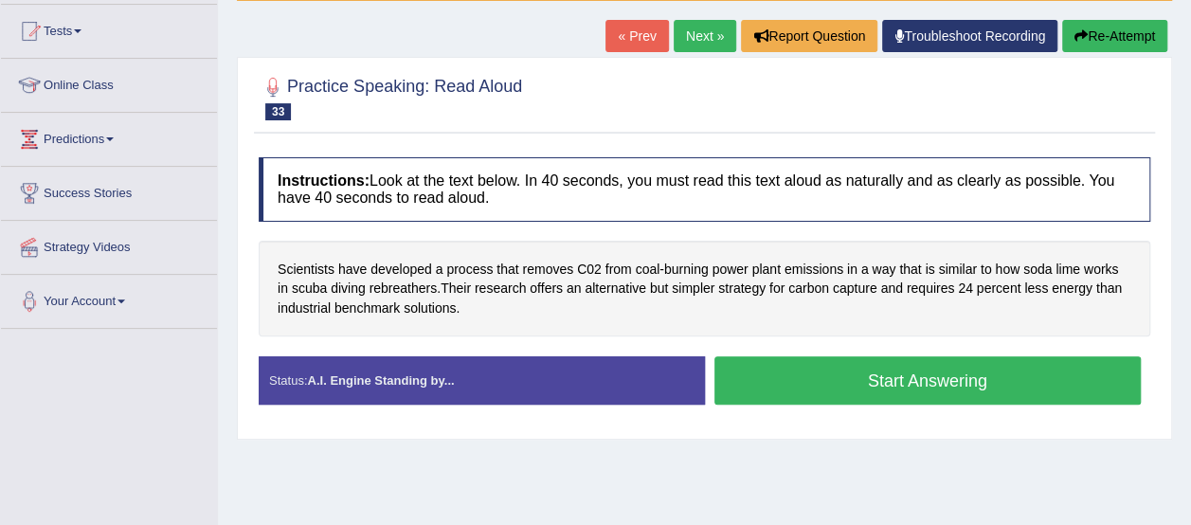
scroll to position [199, 0]
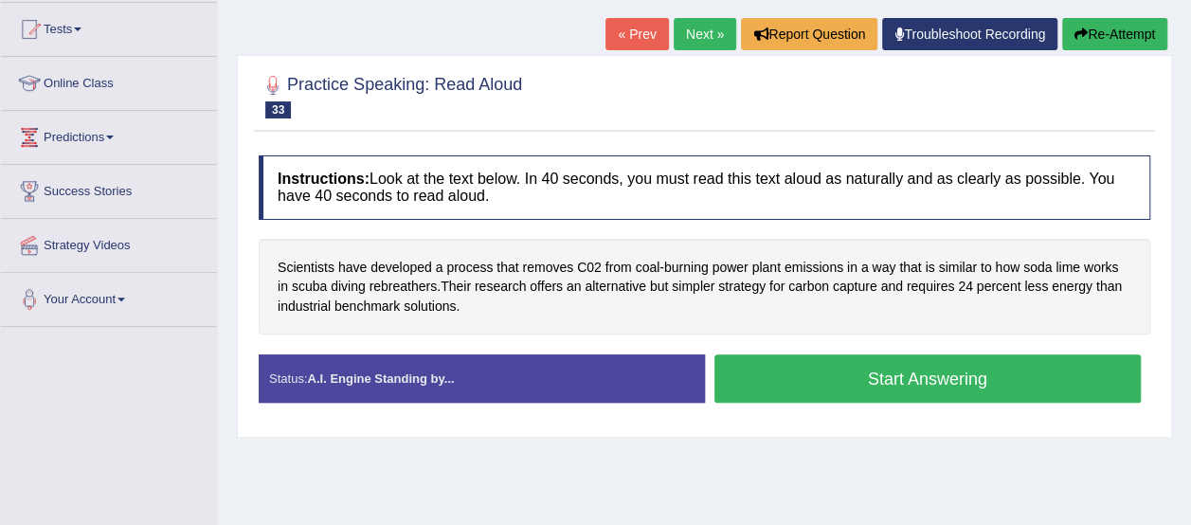
click at [313, 328] on div "Scientists have developed a process that removes C02 from coal - burning power …" at bounding box center [704, 287] width 891 height 97
click at [284, 311] on span "industrial" at bounding box center [304, 306] width 53 height 20
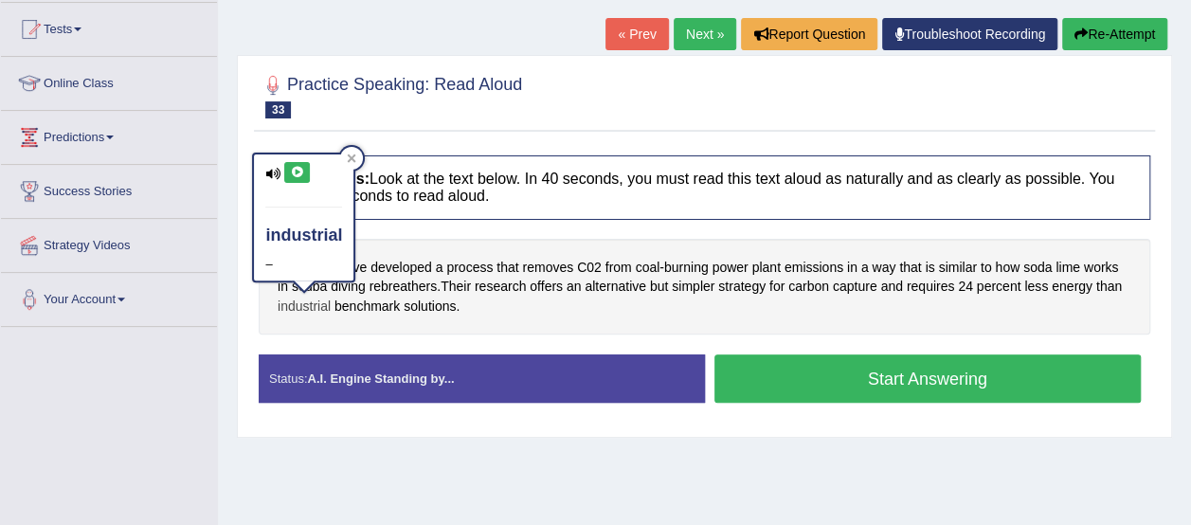
click at [319, 286] on div at bounding box center [304, 287] width 32 height 14
click at [296, 176] on icon at bounding box center [297, 172] width 14 height 11
click at [224, 314] on div "Home Practice Speaking: Read Aloud Benchmark solutions * Remember to use the de…" at bounding box center [704, 274] width 973 height 947
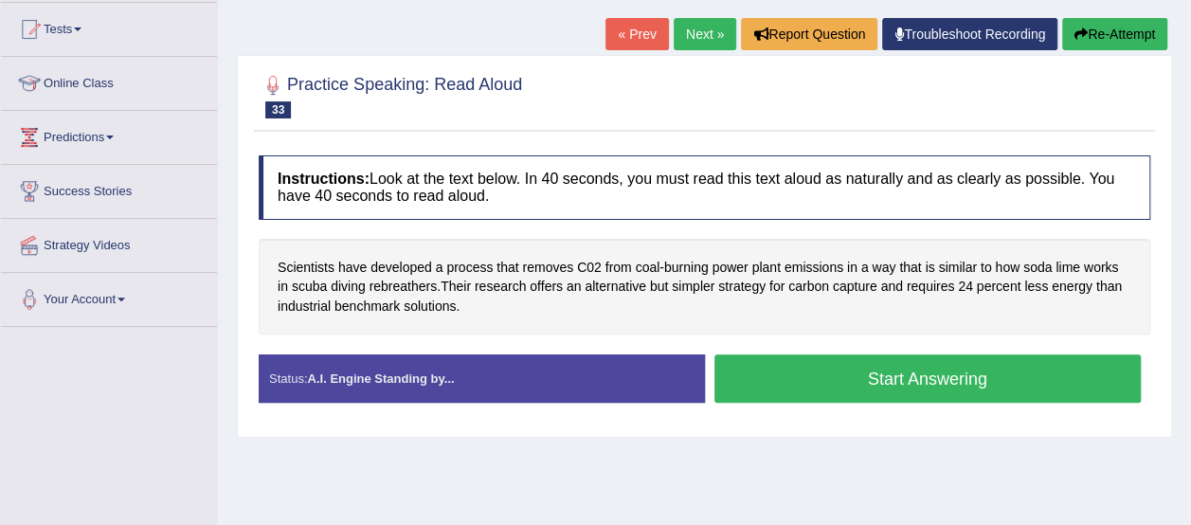
click at [320, 291] on span "scuba" at bounding box center [309, 287] width 35 height 20
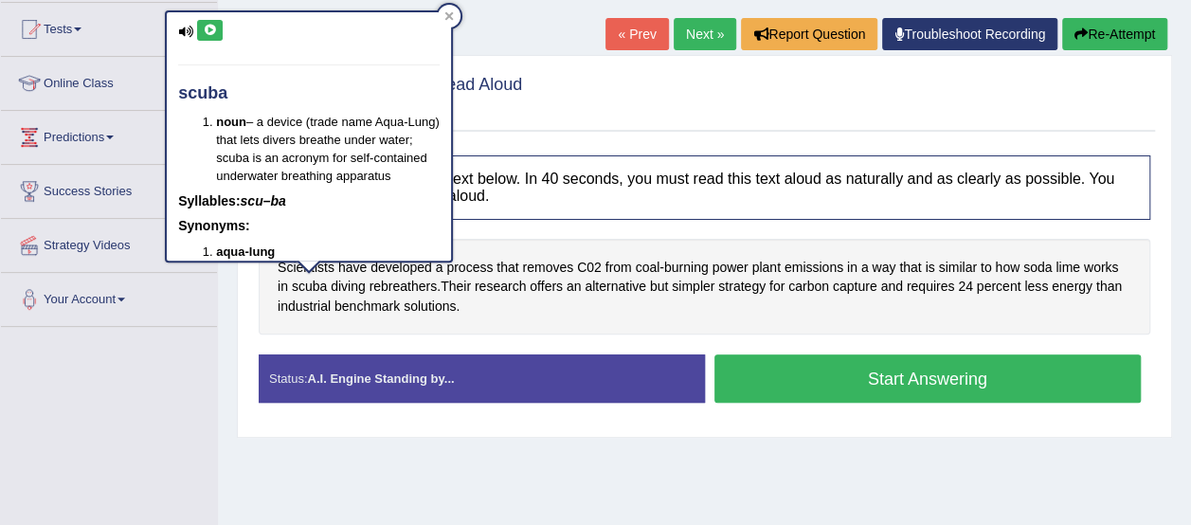
click at [215, 30] on icon at bounding box center [210, 30] width 14 height 11
click at [206, 27] on icon at bounding box center [210, 30] width 14 height 11
click at [205, 28] on icon at bounding box center [210, 30] width 14 height 11
click at [226, 323] on div "Home Practice Speaking: Read Aloud Benchmark solutions * Remember to use the de…" at bounding box center [704, 274] width 973 height 947
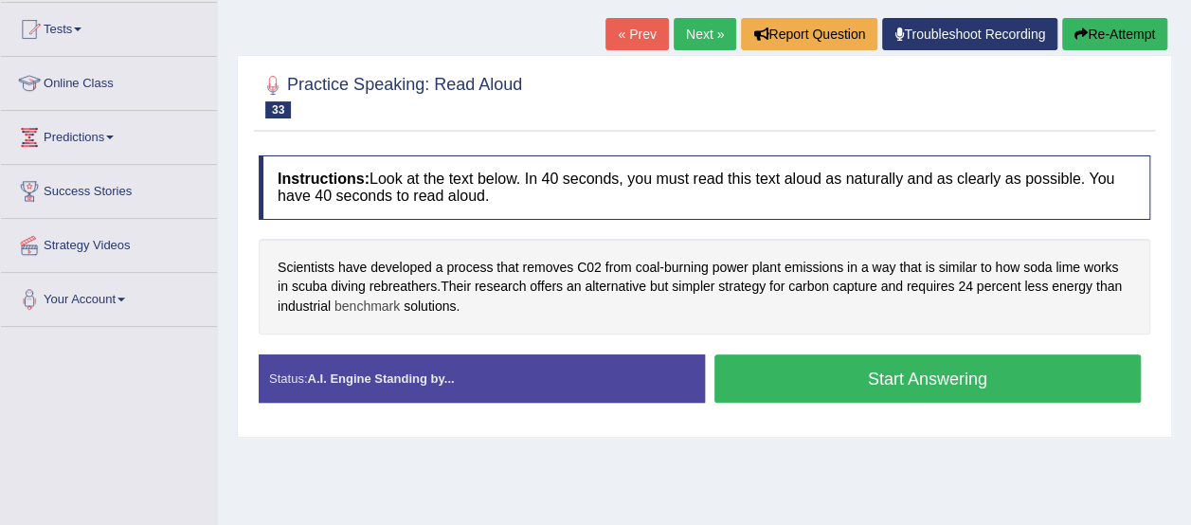
click at [364, 313] on span "benchmark" at bounding box center [366, 306] width 65 height 20
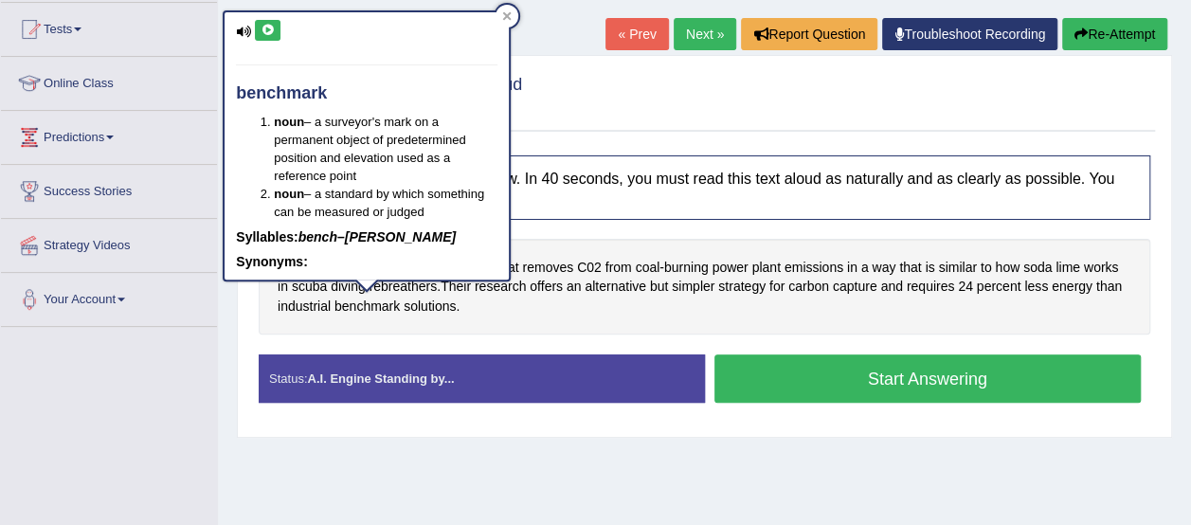
click at [246, 34] on icon at bounding box center [243, 32] width 15 height 12
click at [265, 29] on icon at bounding box center [267, 30] width 14 height 11
click at [297, 496] on div "Home Practice Speaking: Read Aloud Benchmark solutions * Remember to use the de…" at bounding box center [704, 274] width 973 height 947
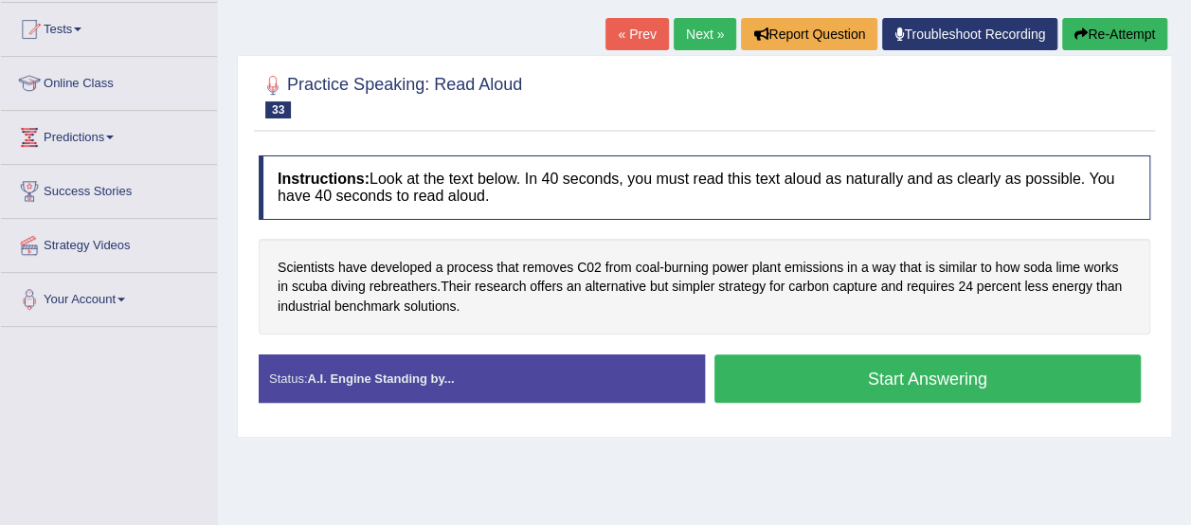
click at [1064, 374] on button "Start Answering" at bounding box center [927, 378] width 427 height 48
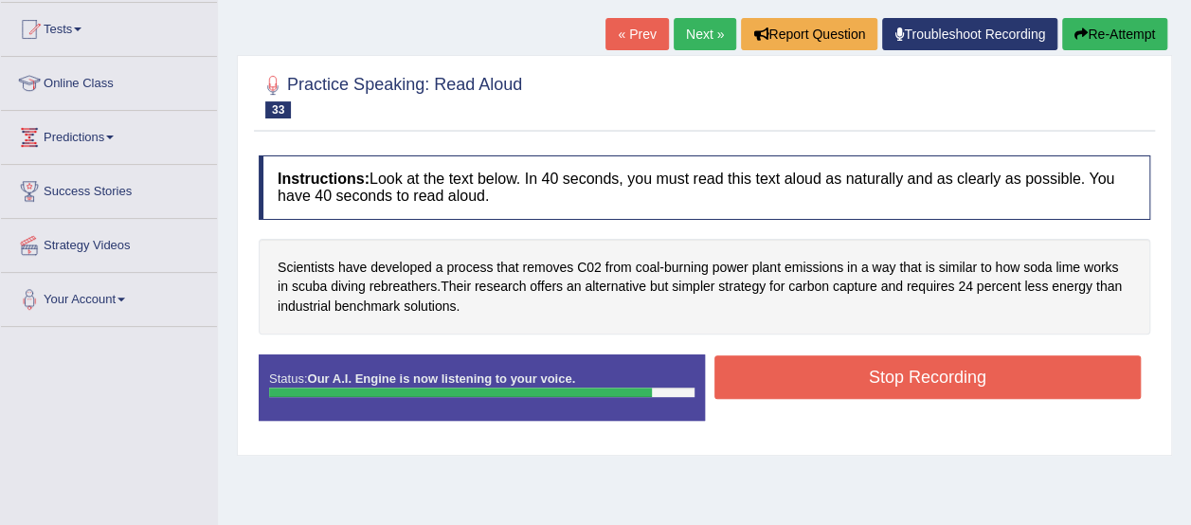
click at [1064, 374] on button "Stop Recording" at bounding box center [927, 377] width 427 height 44
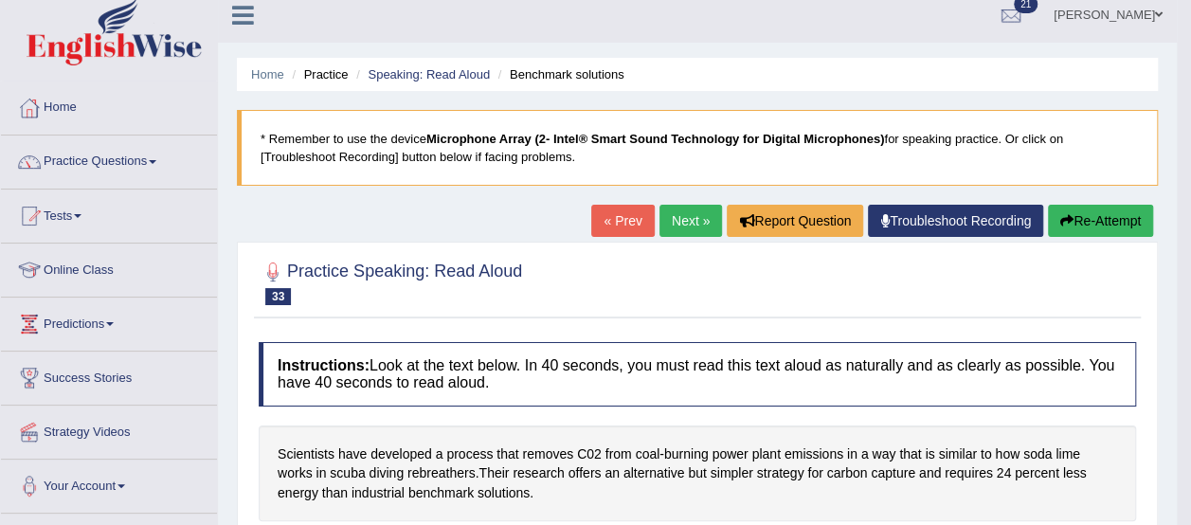
scroll to position [10, 0]
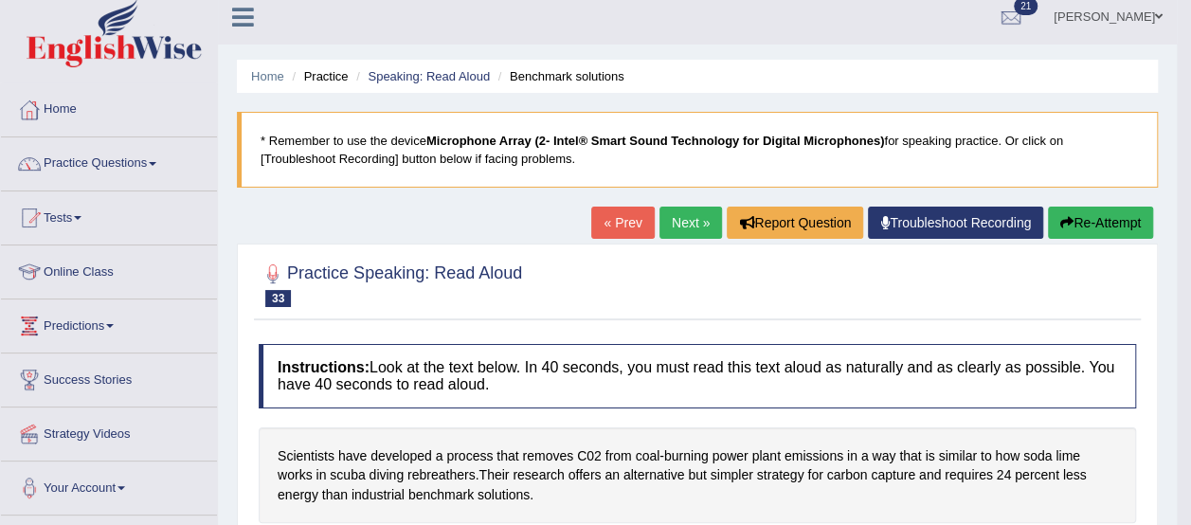
click at [676, 224] on link "Next »" at bounding box center [690, 222] width 63 height 32
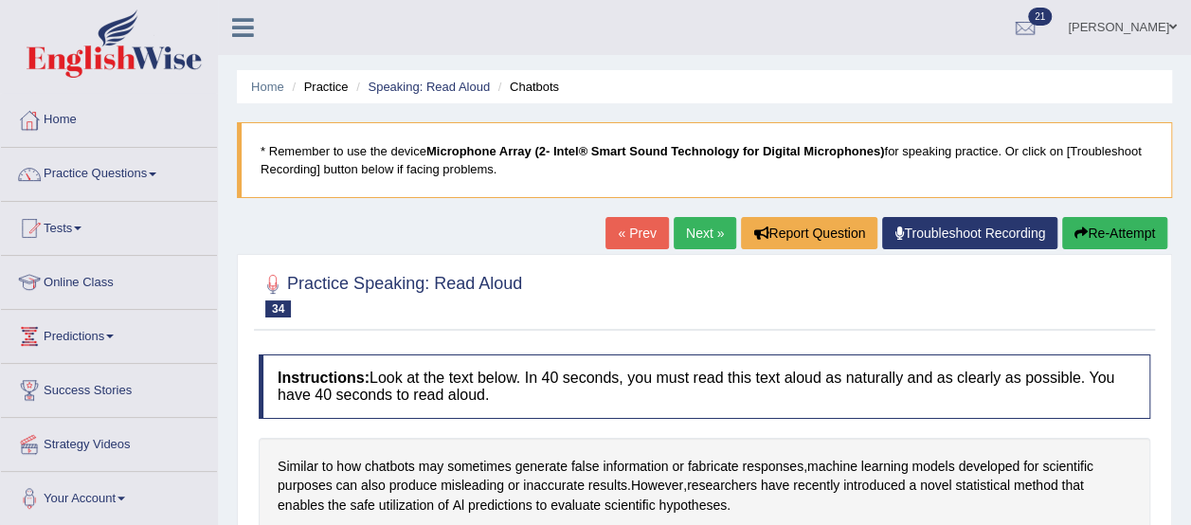
click at [697, 232] on link "Next »" at bounding box center [704, 233] width 63 height 32
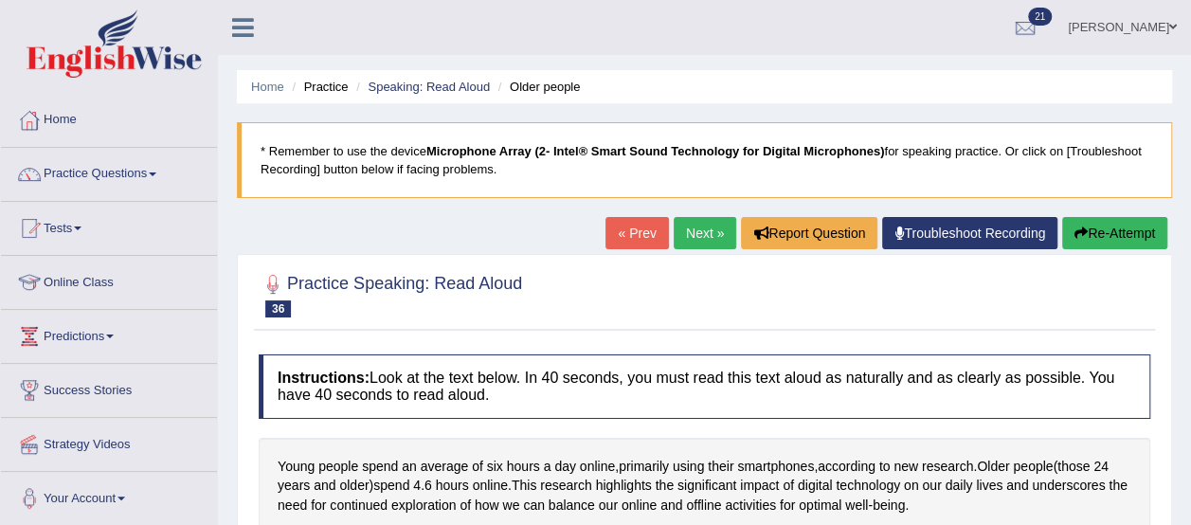
click at [697, 232] on link "Next »" at bounding box center [704, 233] width 63 height 32
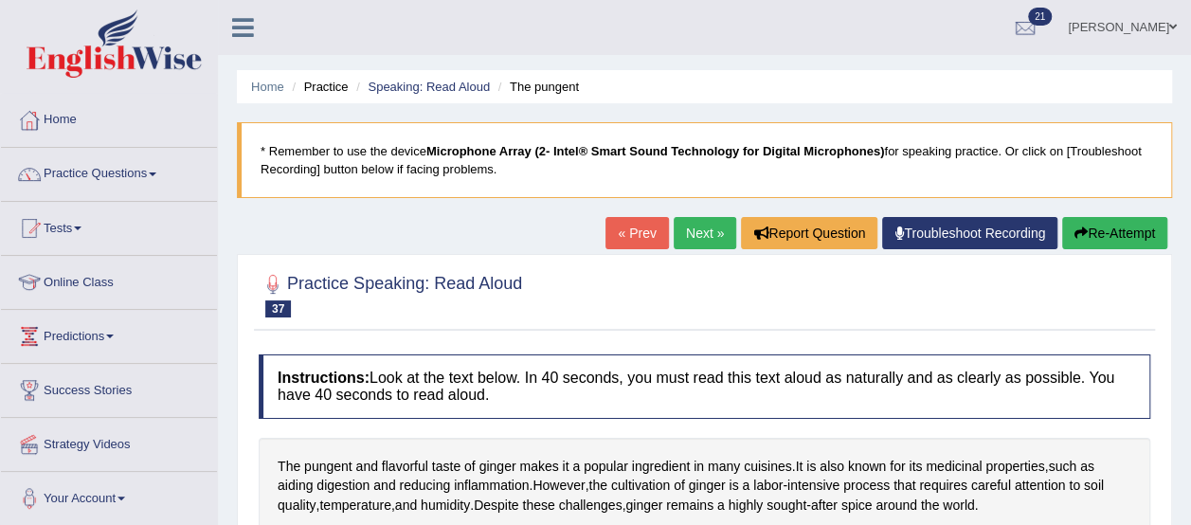
click at [697, 232] on link "Next »" at bounding box center [704, 233] width 63 height 32
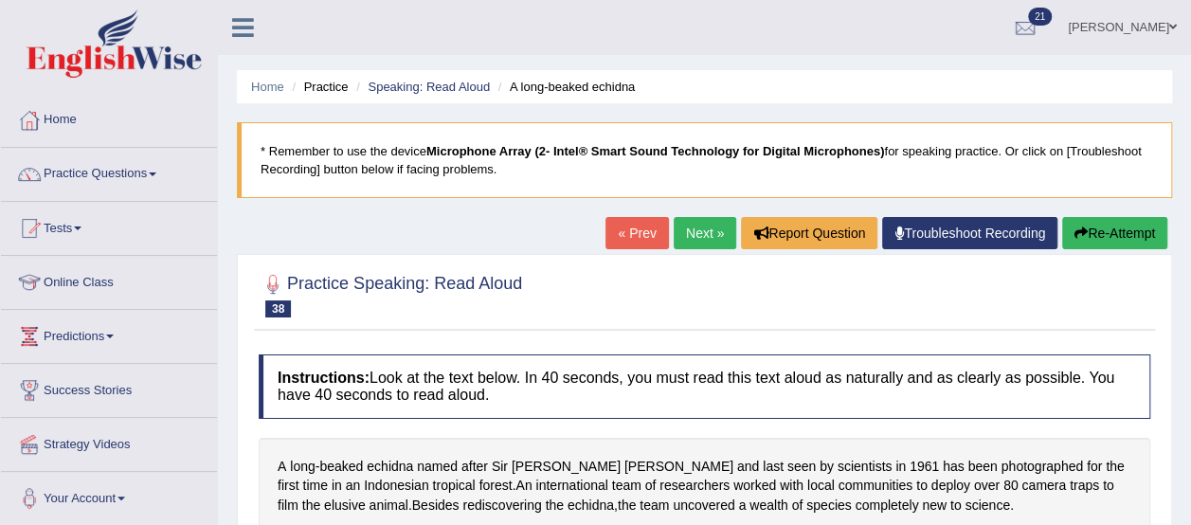
click at [642, 224] on link "« Prev" at bounding box center [636, 233] width 63 height 32
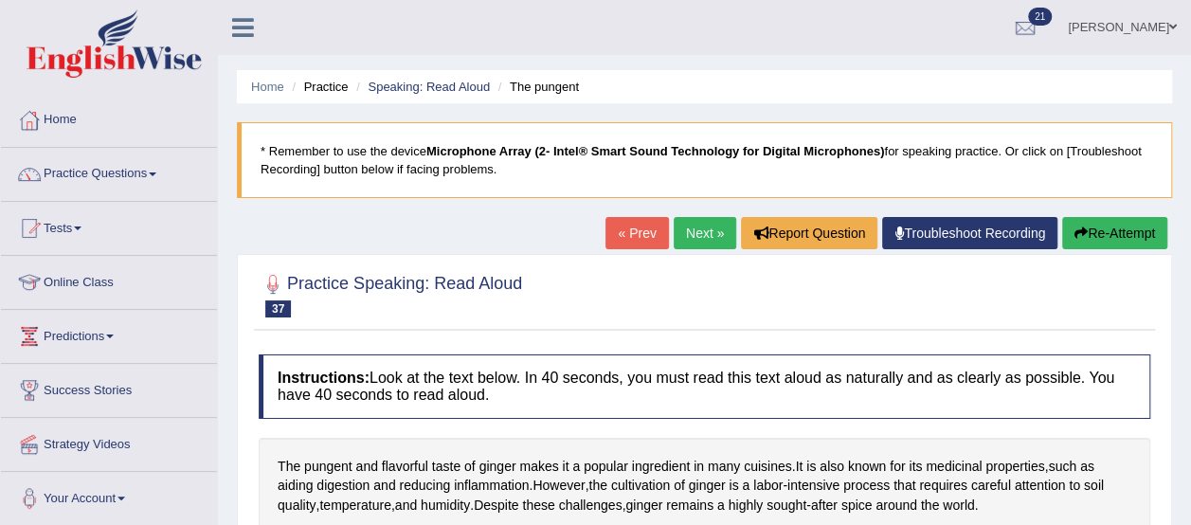
click at [642, 224] on link "« Prev" at bounding box center [636, 233] width 63 height 32
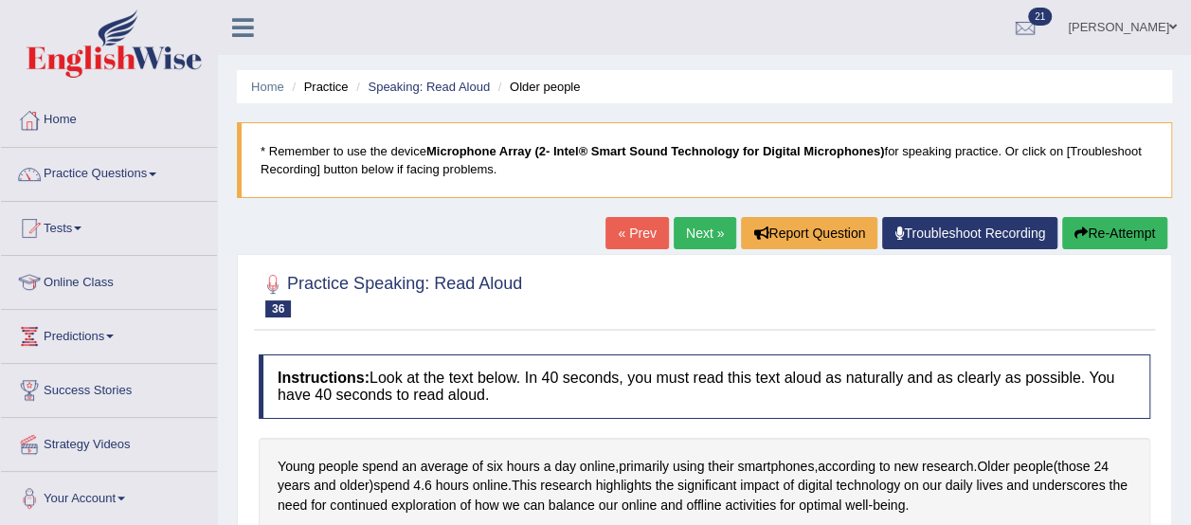
click at [690, 230] on link "Next »" at bounding box center [704, 233] width 63 height 32
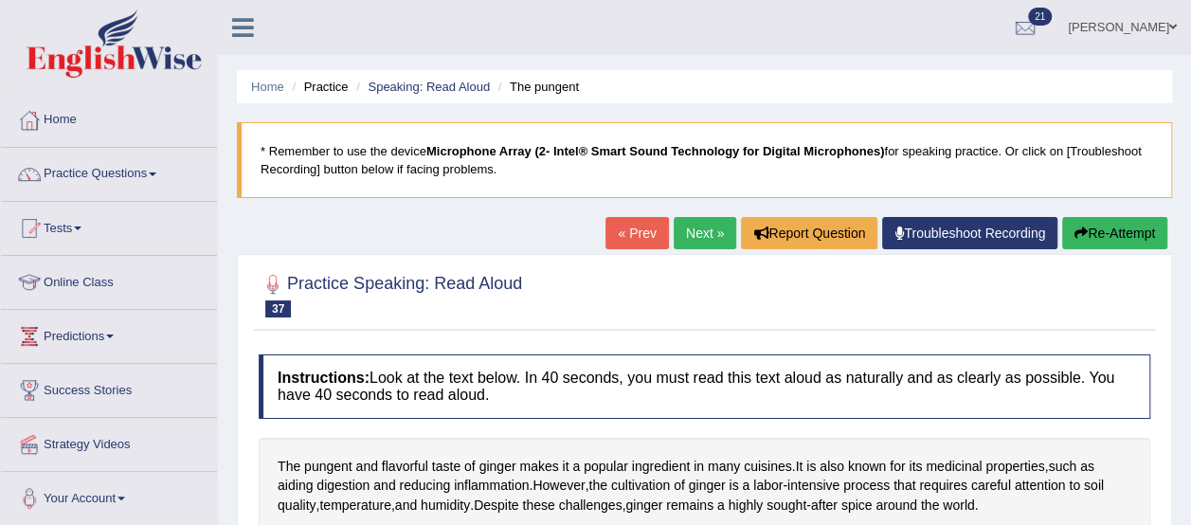
click at [704, 228] on link "Next »" at bounding box center [704, 233] width 63 height 32
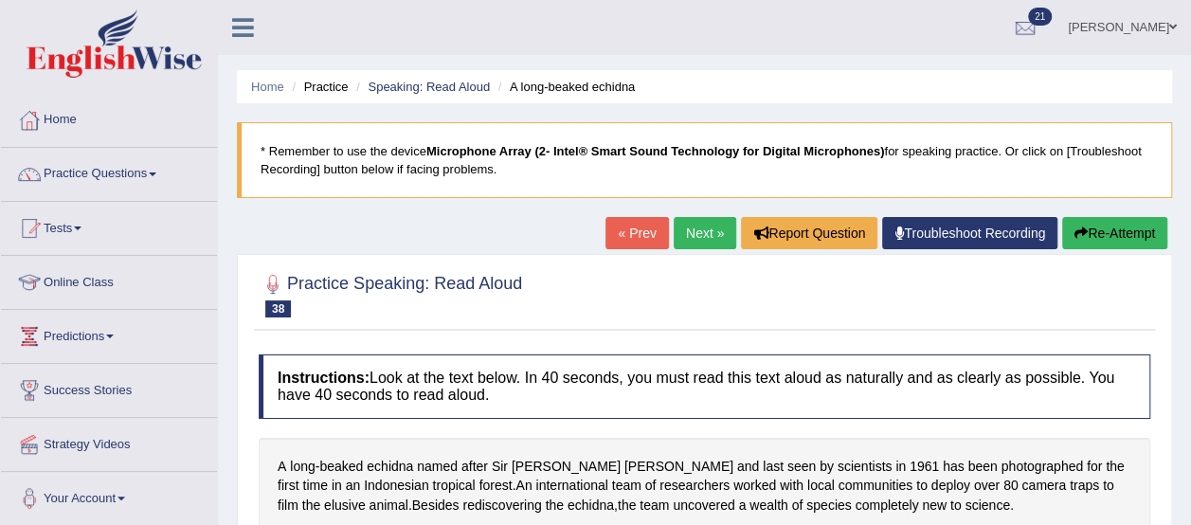
click at [619, 225] on link "« Prev" at bounding box center [636, 233] width 63 height 32
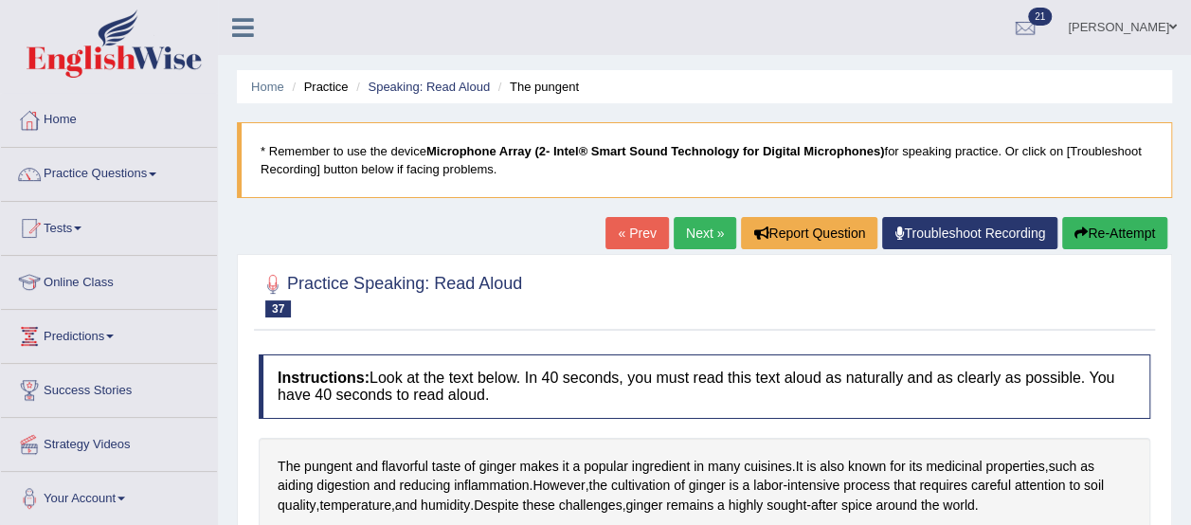
click at [619, 225] on link "« Prev" at bounding box center [636, 233] width 63 height 32
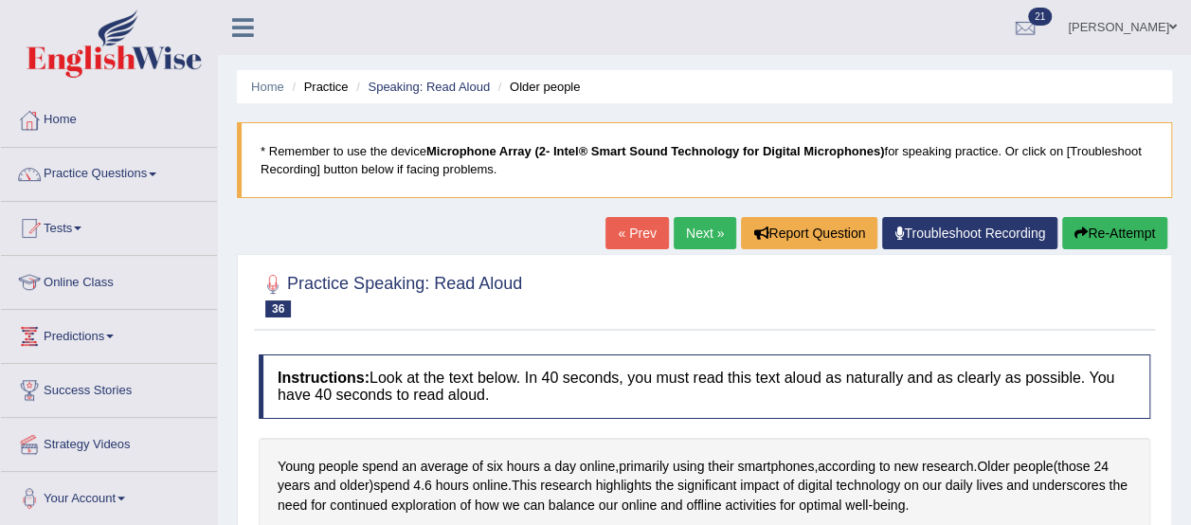
click at [619, 225] on link "« Prev" at bounding box center [636, 233] width 63 height 32
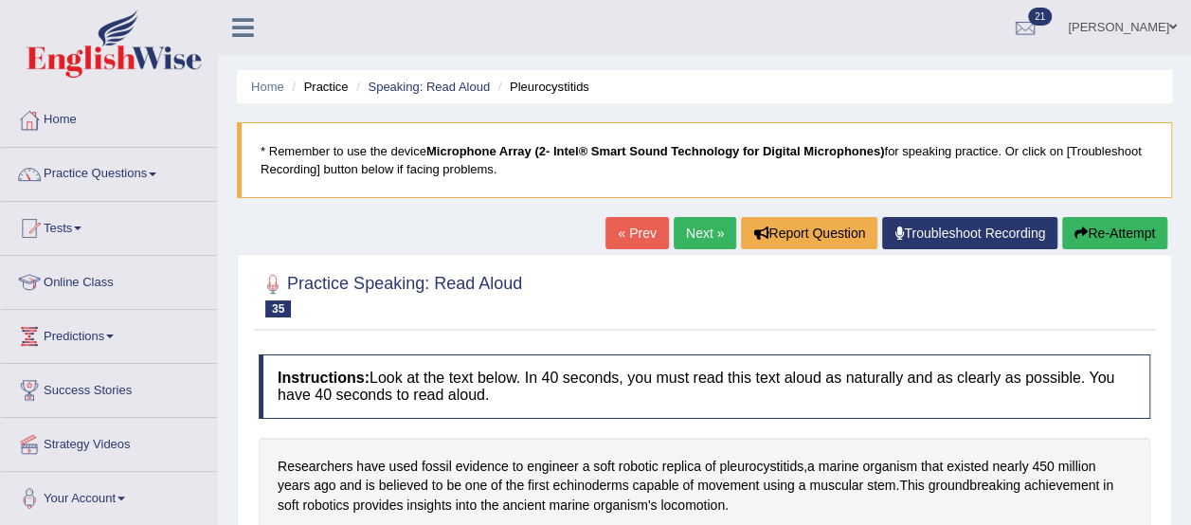
click at [691, 223] on link "Next »" at bounding box center [704, 233] width 63 height 32
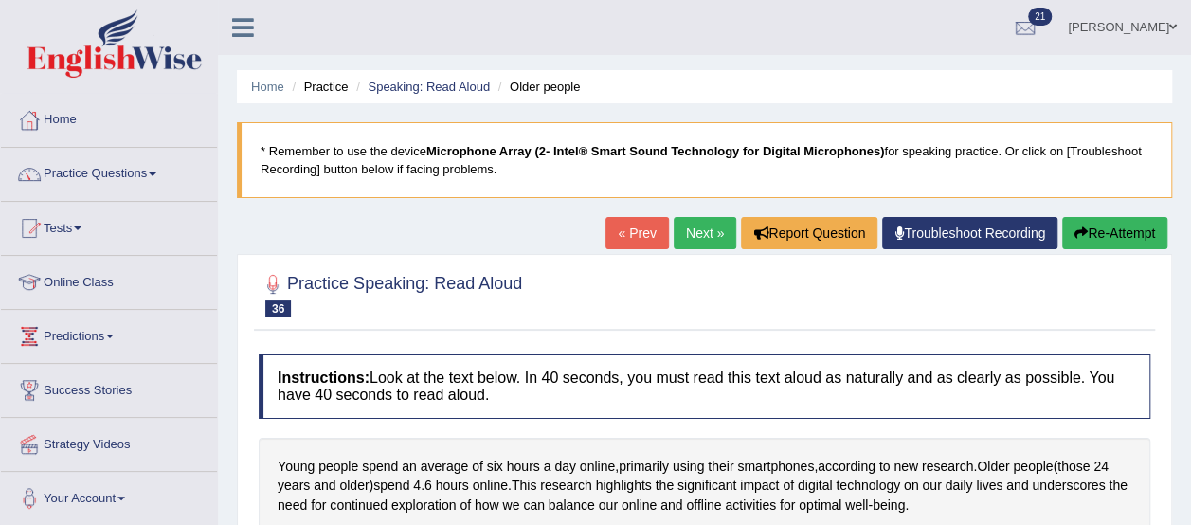
click at [626, 223] on link "« Prev" at bounding box center [636, 233] width 63 height 32
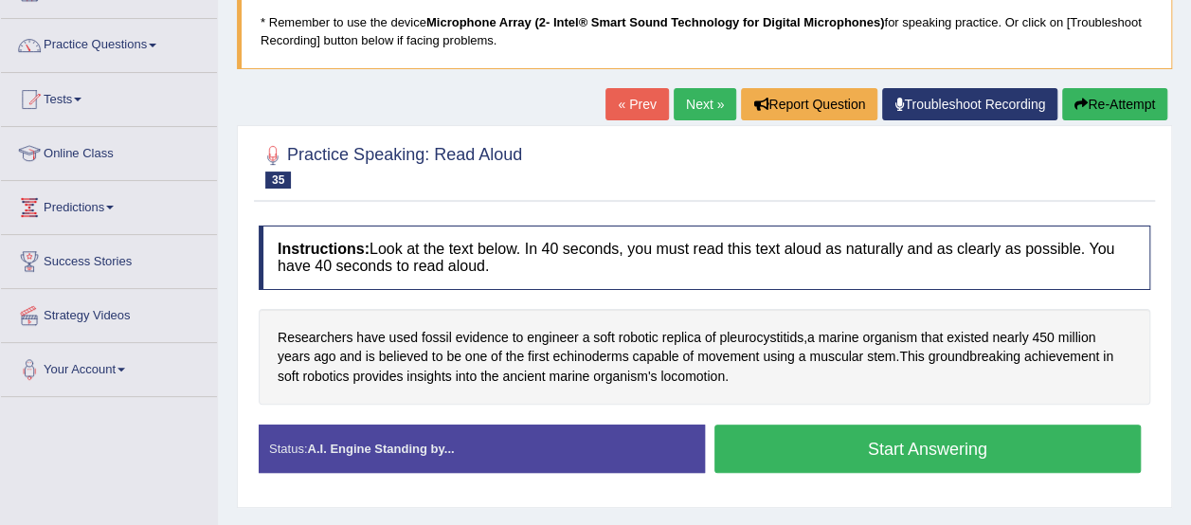
scroll to position [131, 0]
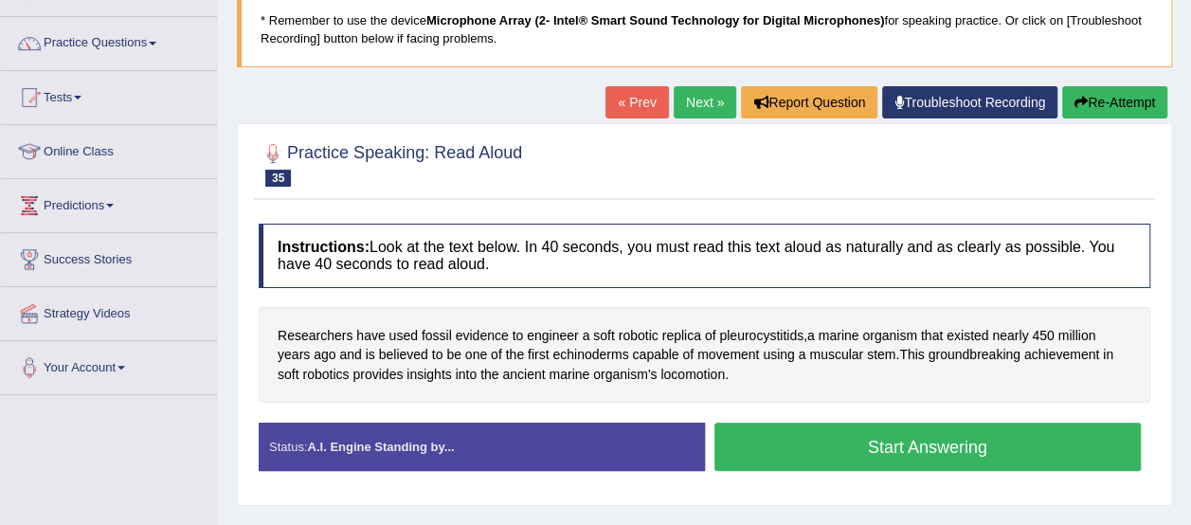
click at [714, 89] on link "Next »" at bounding box center [704, 102] width 63 height 32
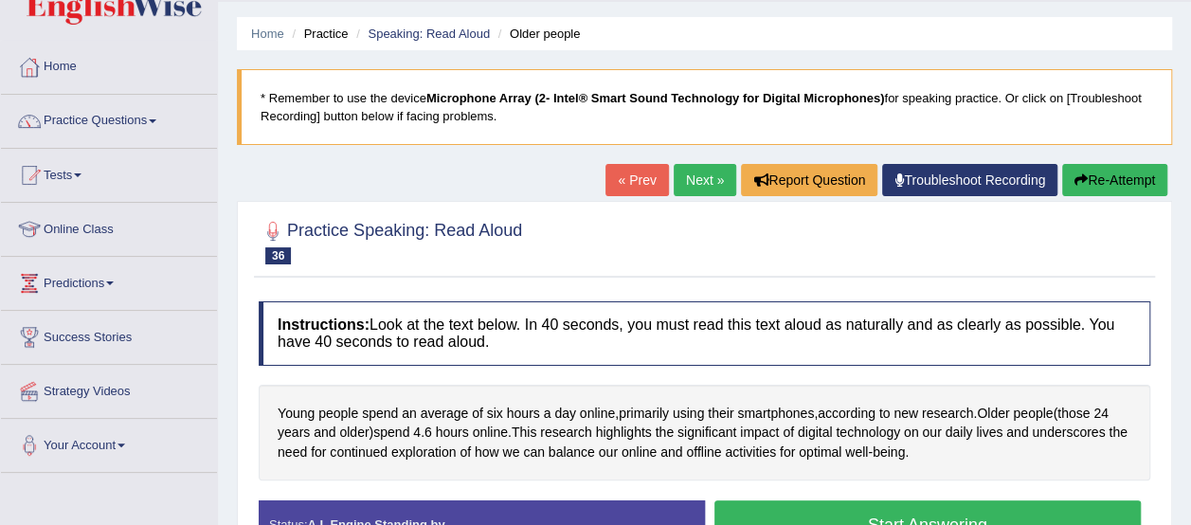
scroll to position [62, 0]
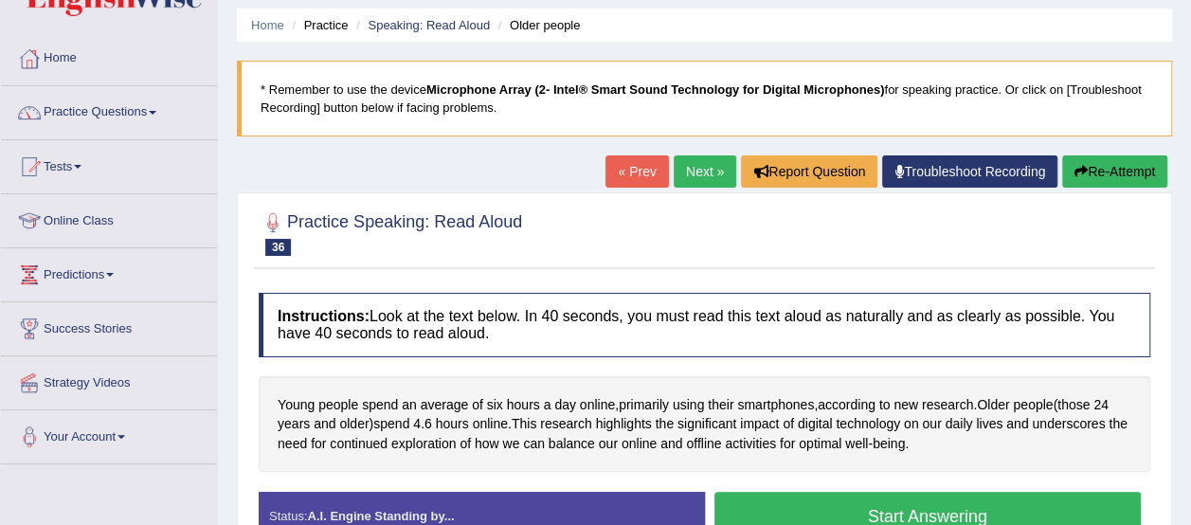
click at [1116, 524] on button "Start Answering" at bounding box center [927, 516] width 427 height 48
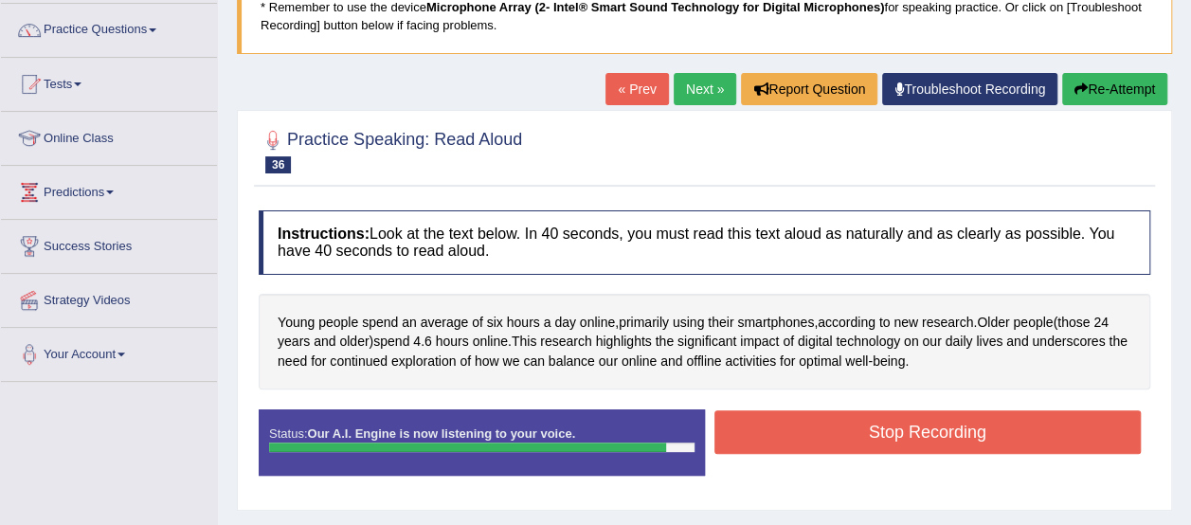
scroll to position [146, 0]
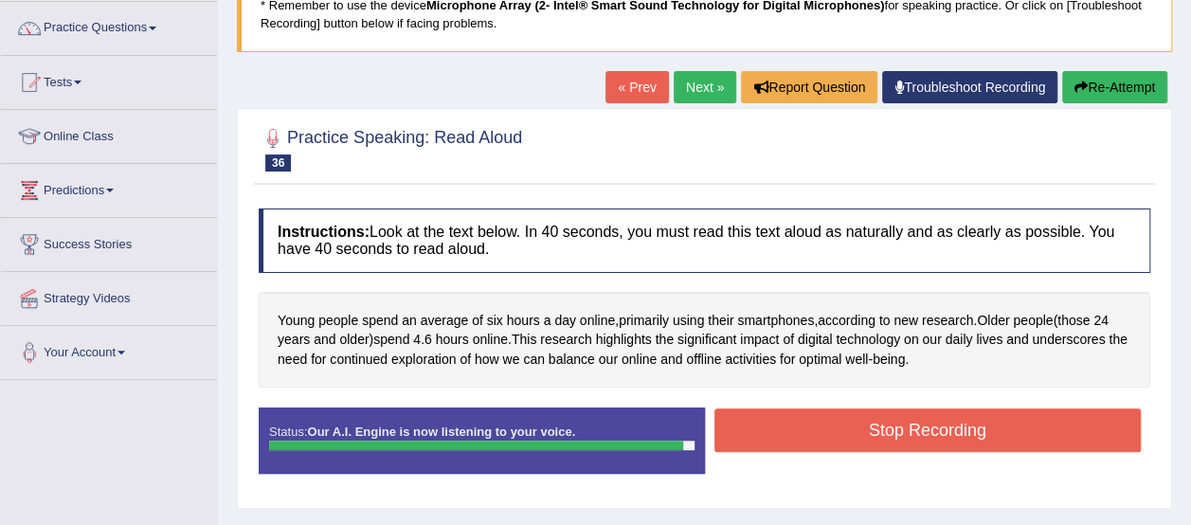
click at [1053, 418] on button "Stop Recording" at bounding box center [927, 430] width 427 height 44
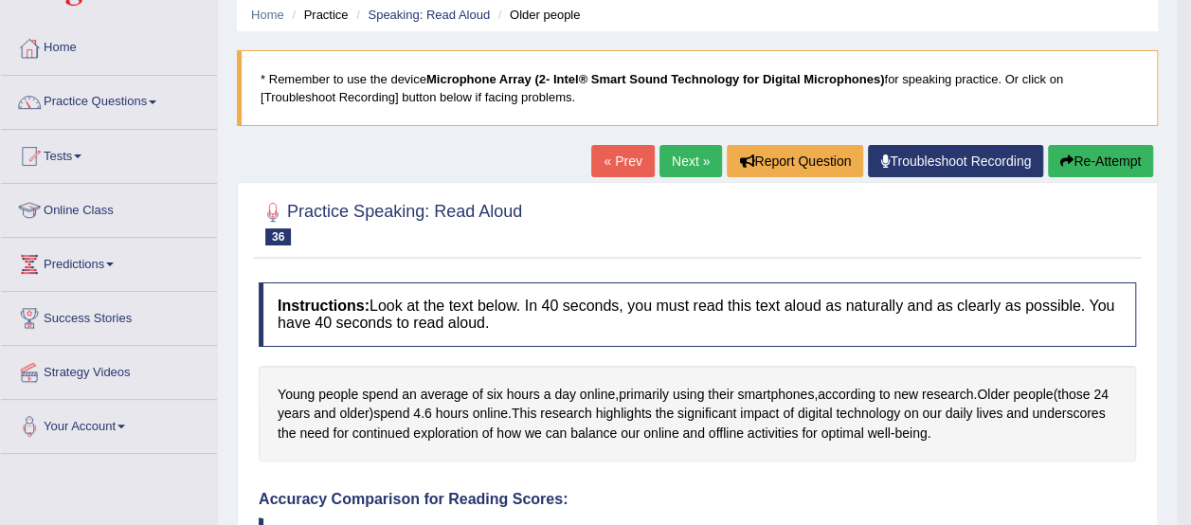
scroll to position [0, 0]
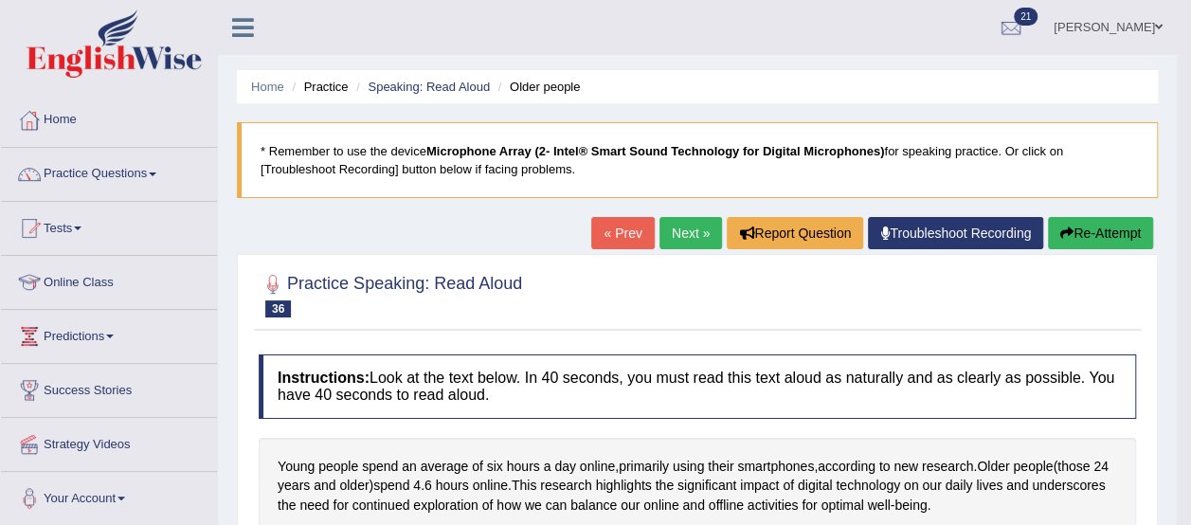
click at [677, 217] on link "Next »" at bounding box center [690, 233] width 63 height 32
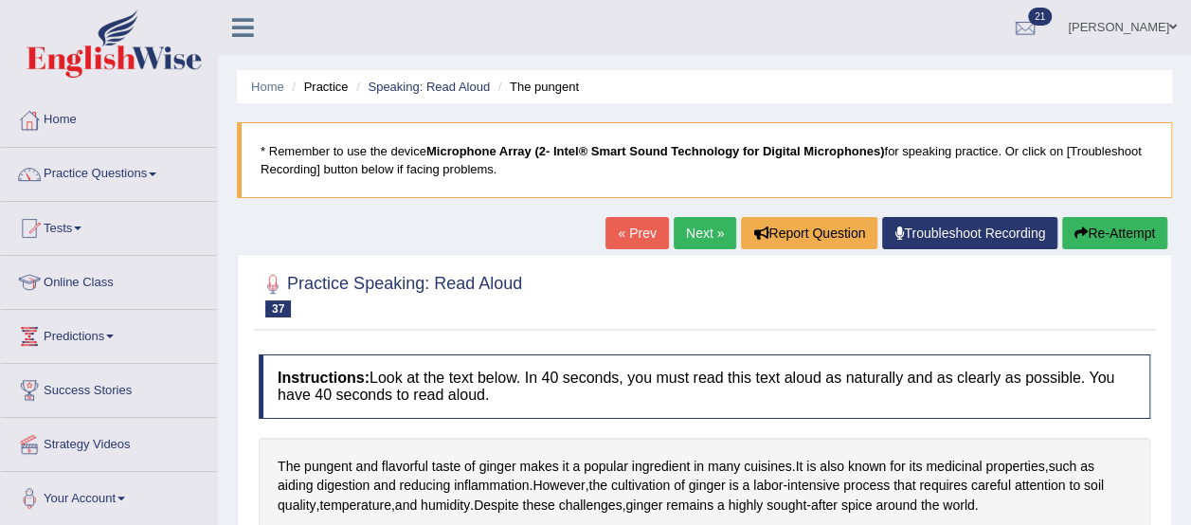
click at [626, 233] on link "« Prev" at bounding box center [636, 233] width 63 height 32
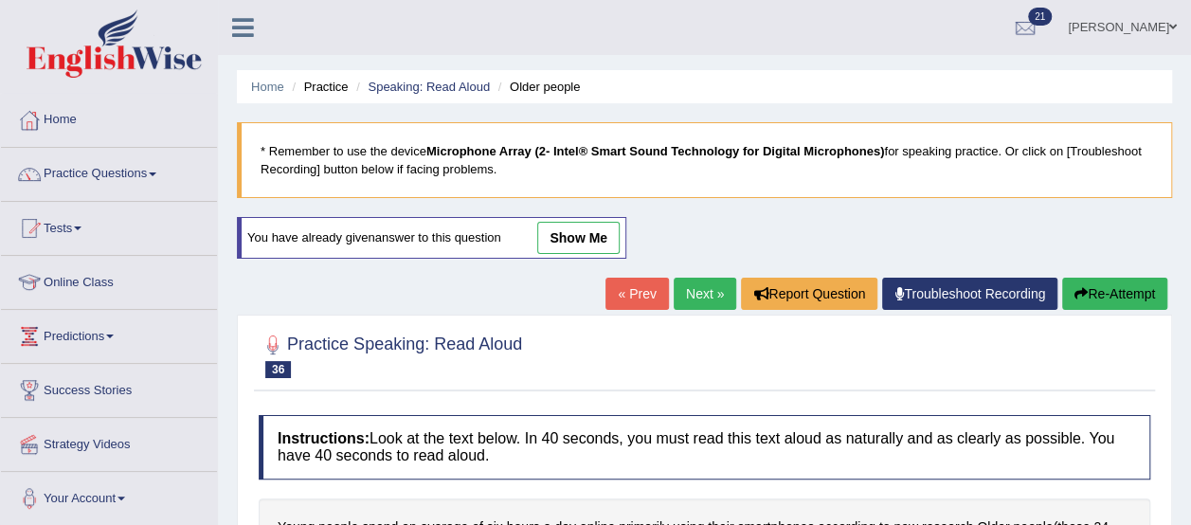
click at [626, 233] on div "You have already given answer to this question show me" at bounding box center [431, 238] width 389 height 42
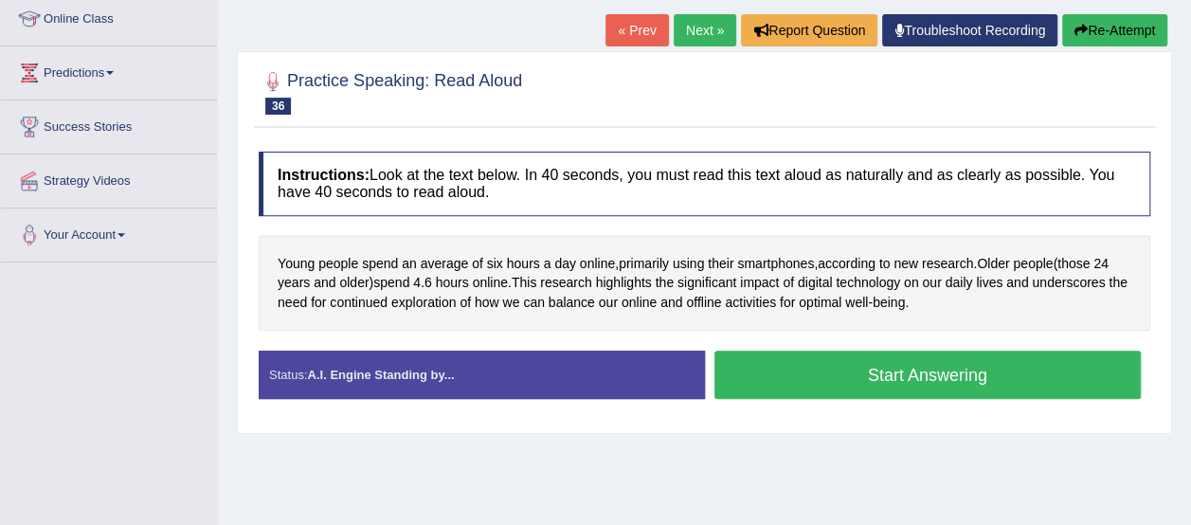
scroll to position [278, 0]
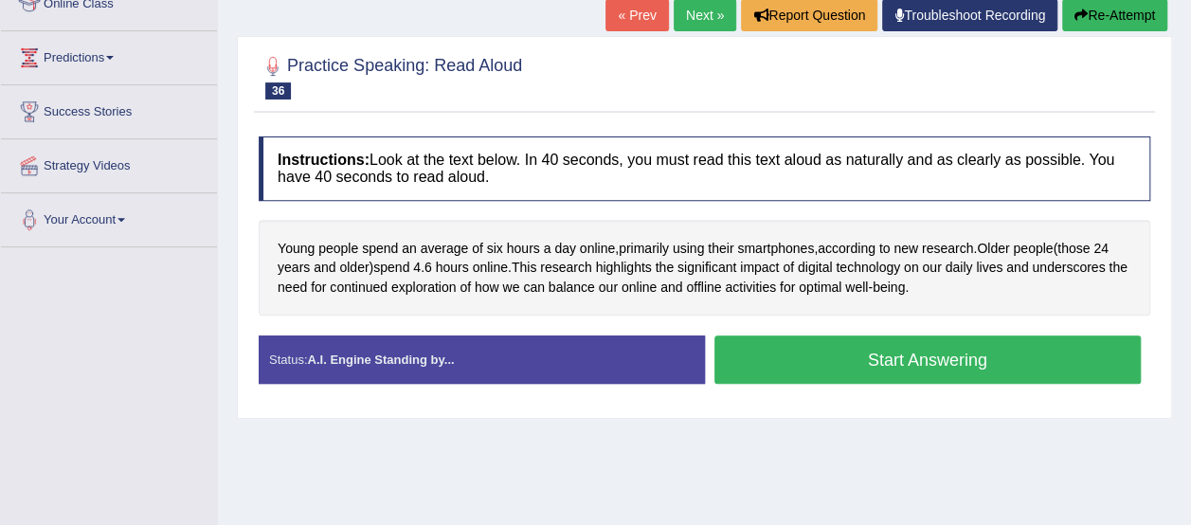
click at [870, 365] on button "Start Answering" at bounding box center [927, 359] width 427 height 48
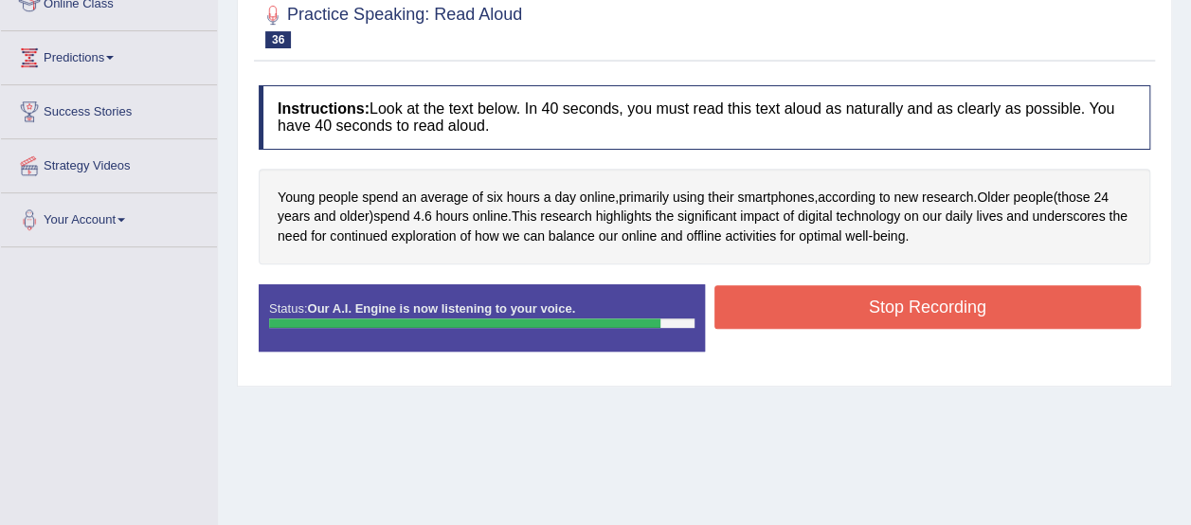
click at [886, 287] on button "Stop Recording" at bounding box center [927, 307] width 427 height 44
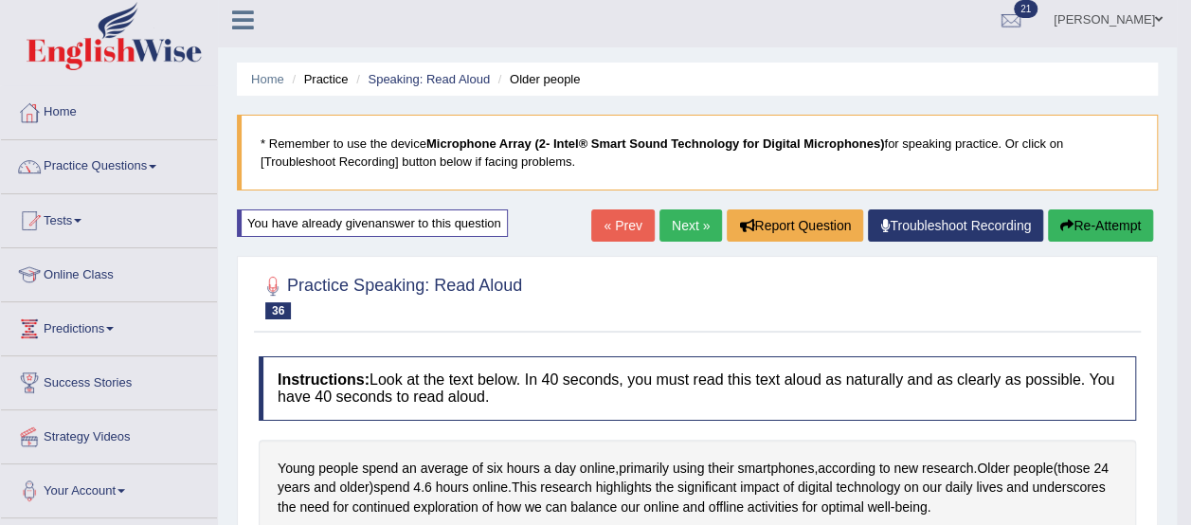
scroll to position [5, 0]
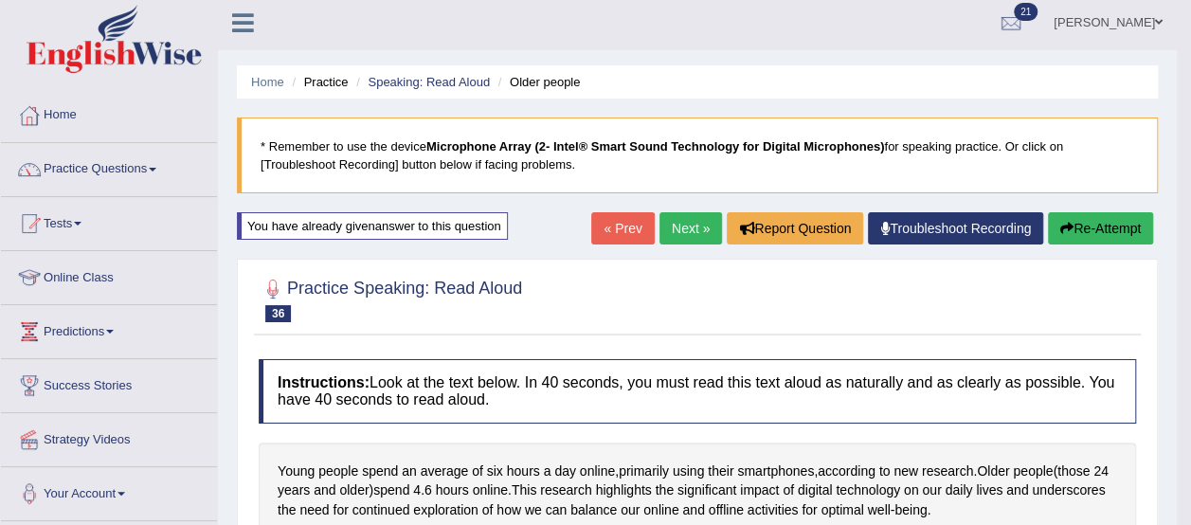
click at [675, 221] on link "Next »" at bounding box center [690, 228] width 63 height 32
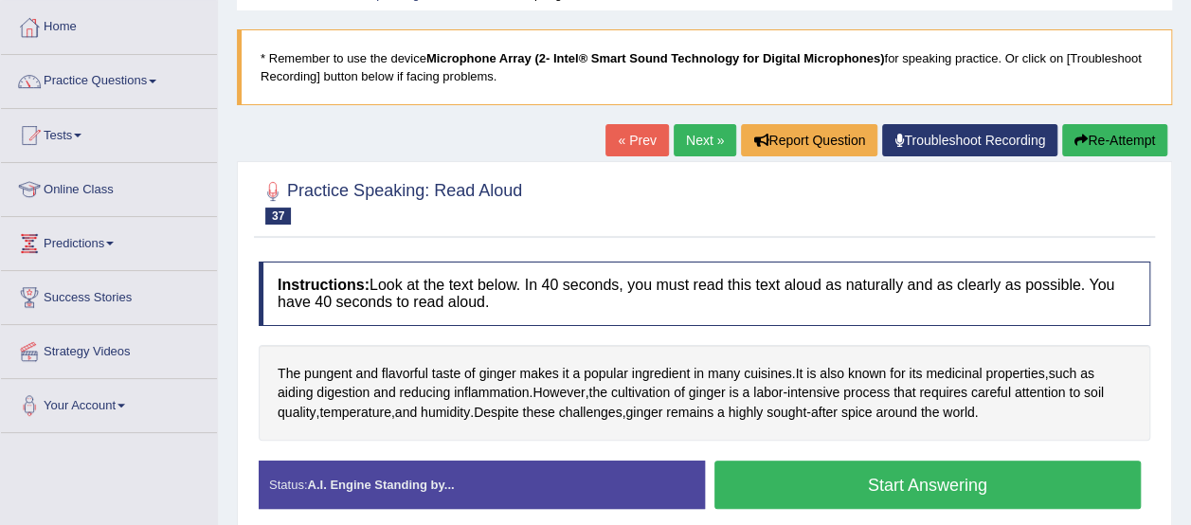
scroll to position [63, 0]
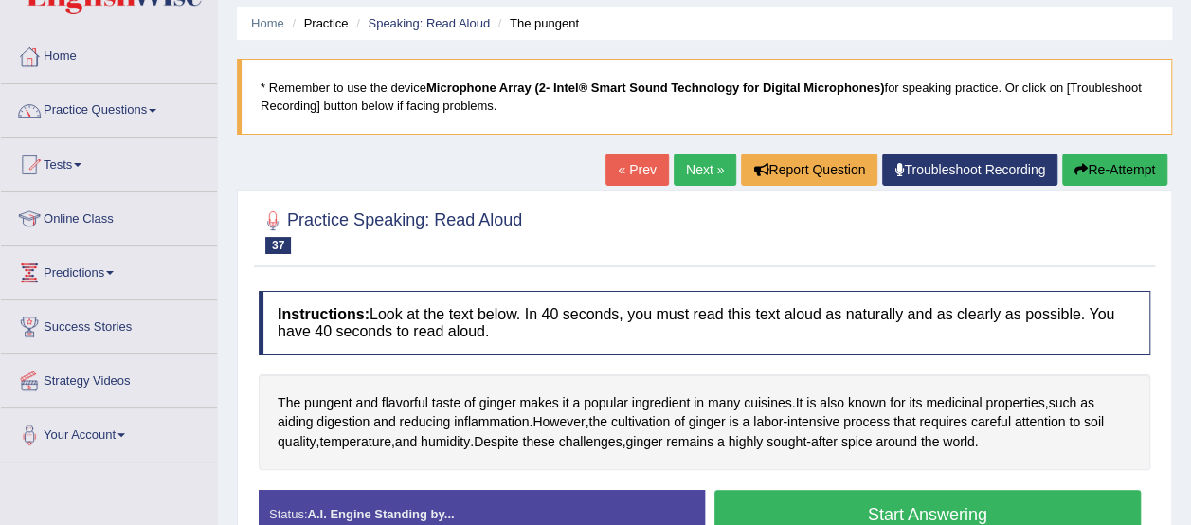
click at [707, 164] on link "Next »" at bounding box center [704, 169] width 63 height 32
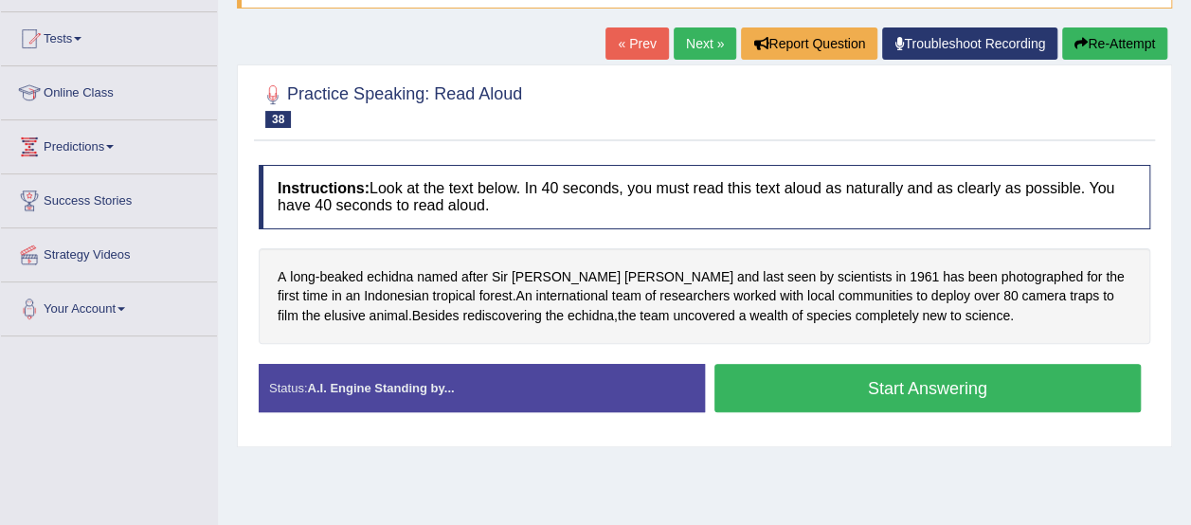
scroll to position [191, 0]
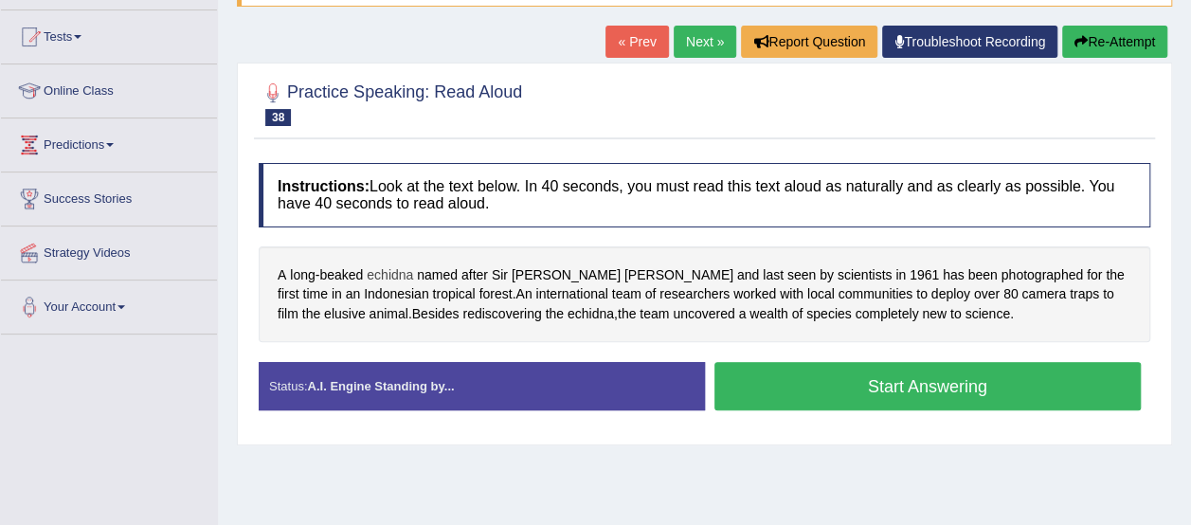
click at [388, 268] on span "echidna" at bounding box center [390, 275] width 46 height 20
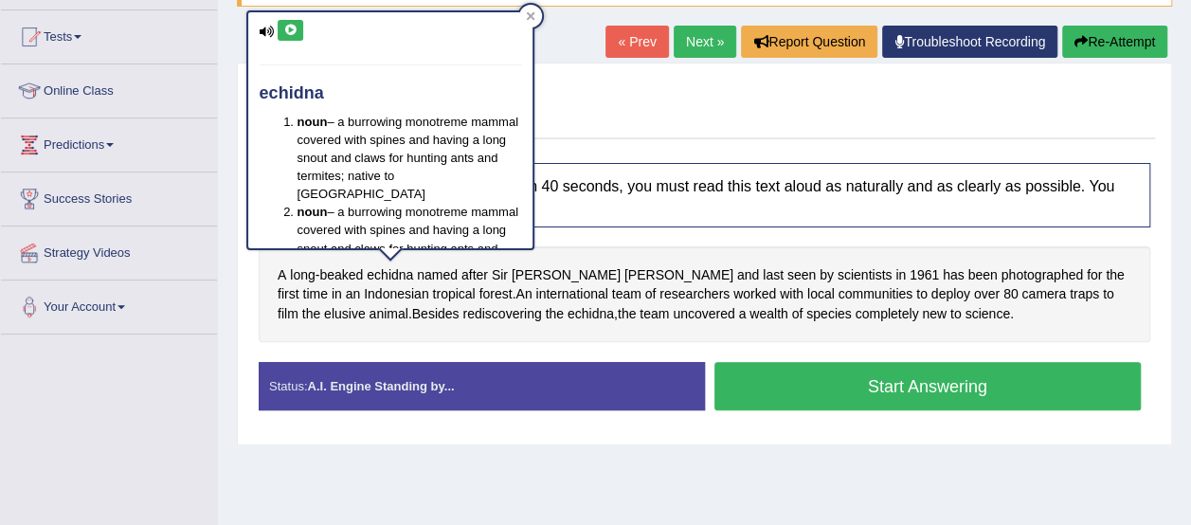
click at [285, 25] on icon at bounding box center [290, 30] width 14 height 11
click at [290, 26] on icon at bounding box center [290, 30] width 14 height 11
click at [572, 85] on div at bounding box center [704, 103] width 891 height 58
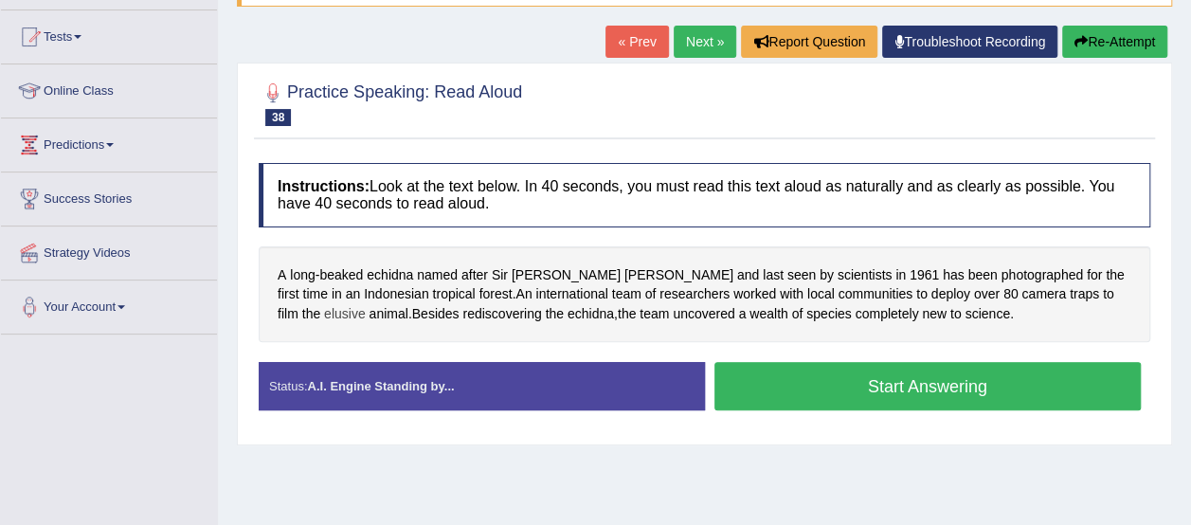
click at [366, 304] on span "elusive" at bounding box center [345, 314] width 42 height 20
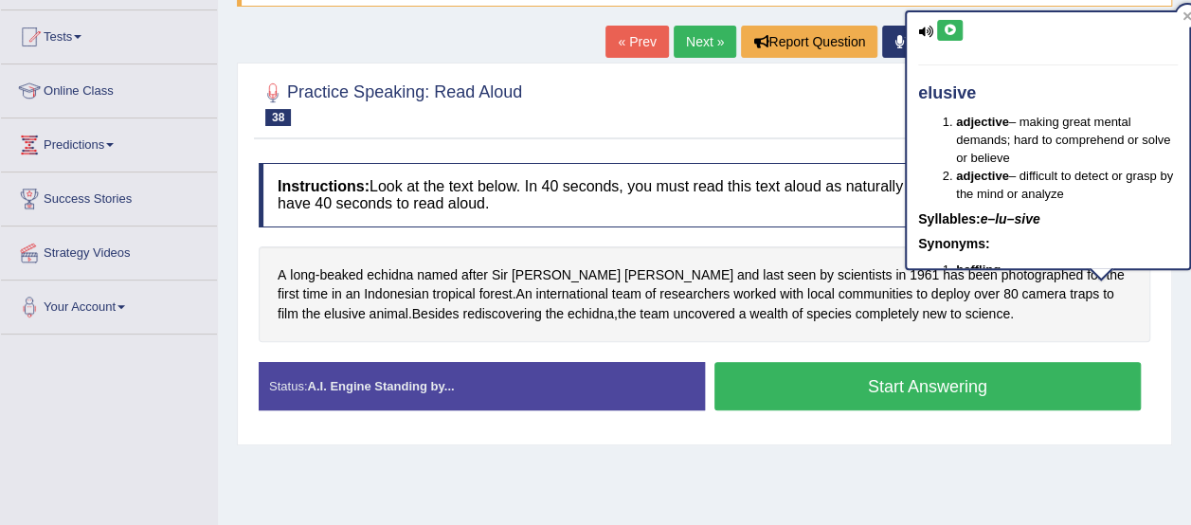
click at [951, 27] on icon at bounding box center [949, 30] width 14 height 11
click at [748, 92] on div at bounding box center [704, 103] width 891 height 58
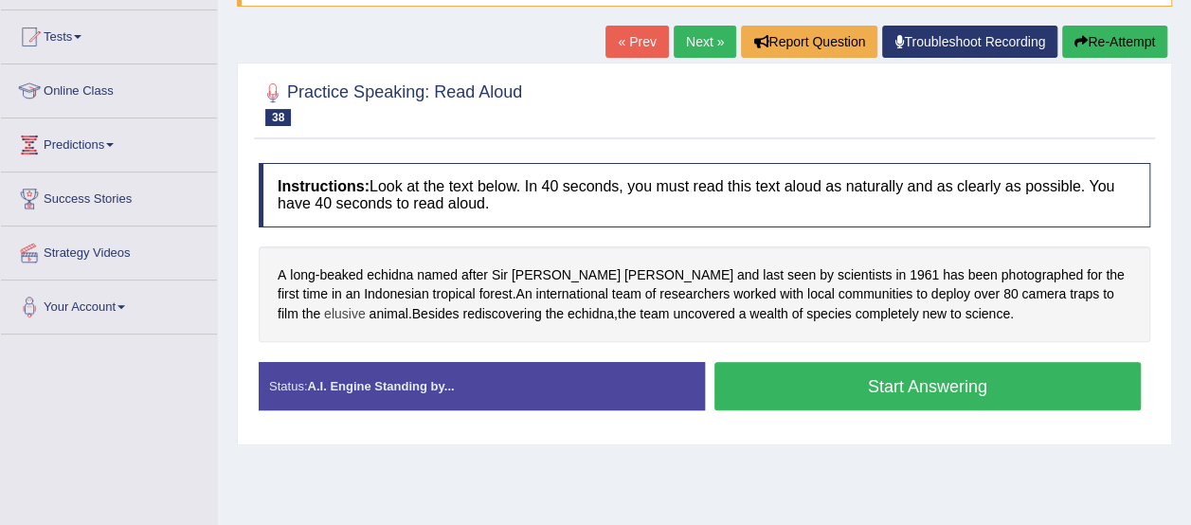
click at [366, 304] on span "elusive" at bounding box center [345, 314] width 42 height 20
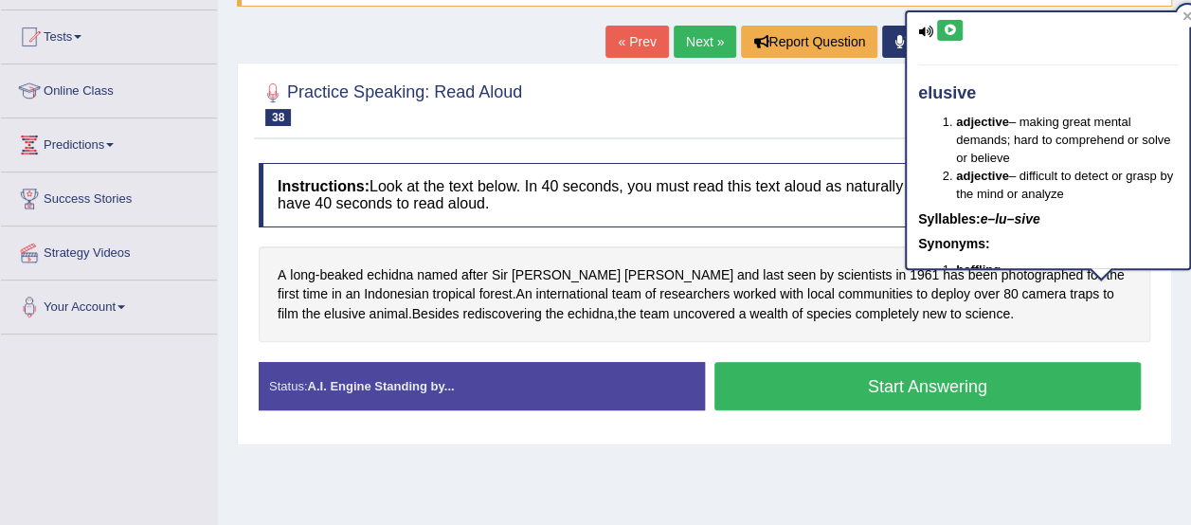
click at [945, 25] on icon at bounding box center [949, 30] width 14 height 11
click at [806, 98] on div at bounding box center [704, 103] width 891 height 58
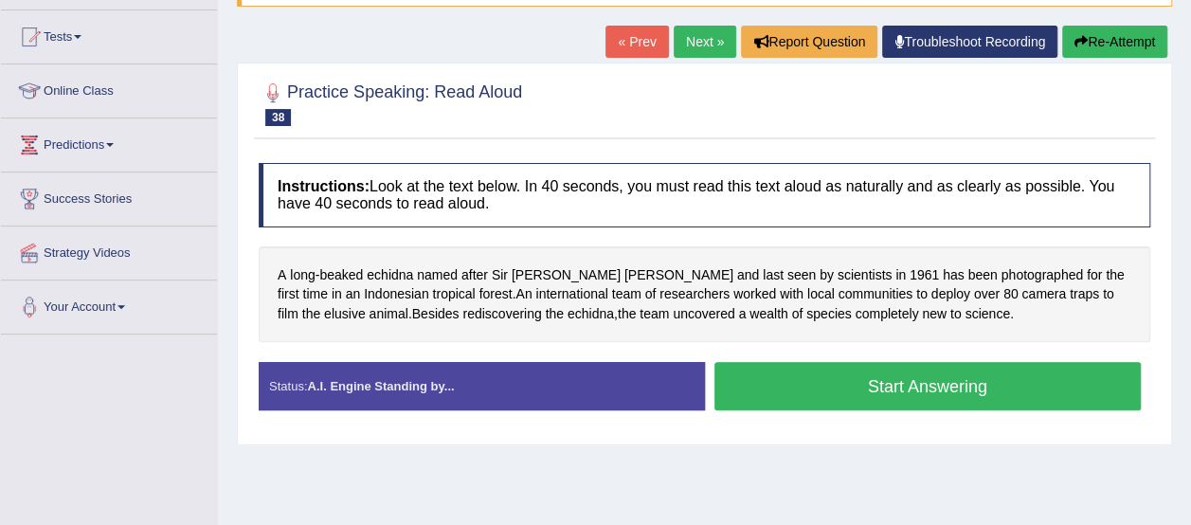
click at [765, 382] on button "Start Answering" at bounding box center [927, 386] width 427 height 48
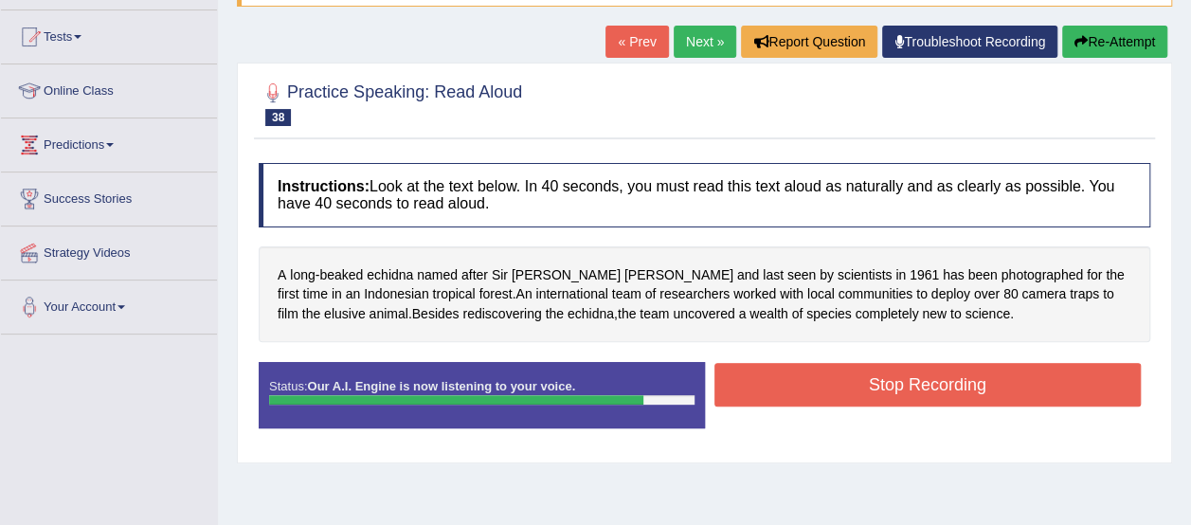
click at [765, 382] on button "Stop Recording" at bounding box center [927, 385] width 427 height 44
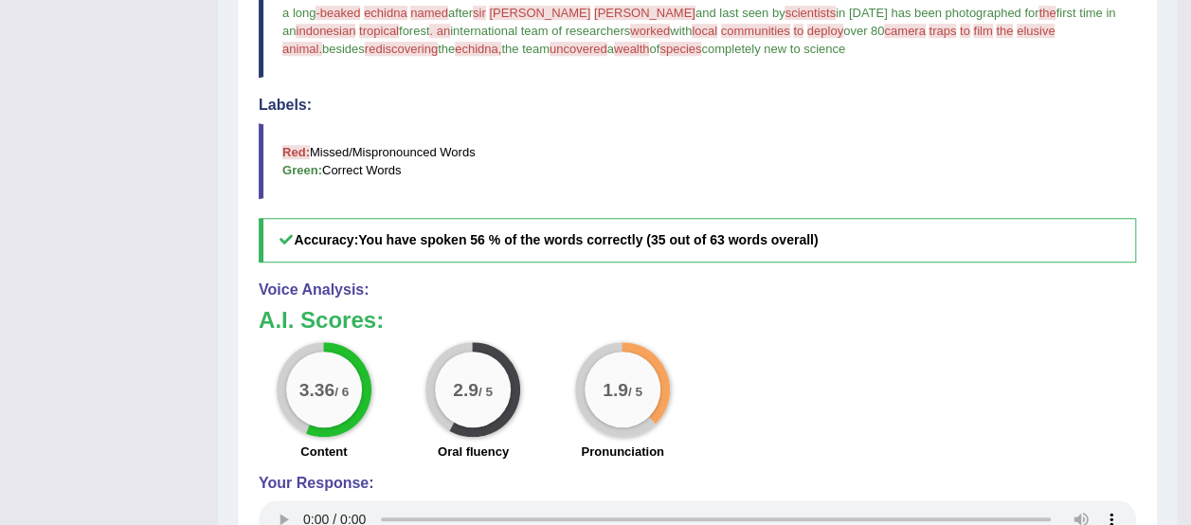
scroll to position [0, 0]
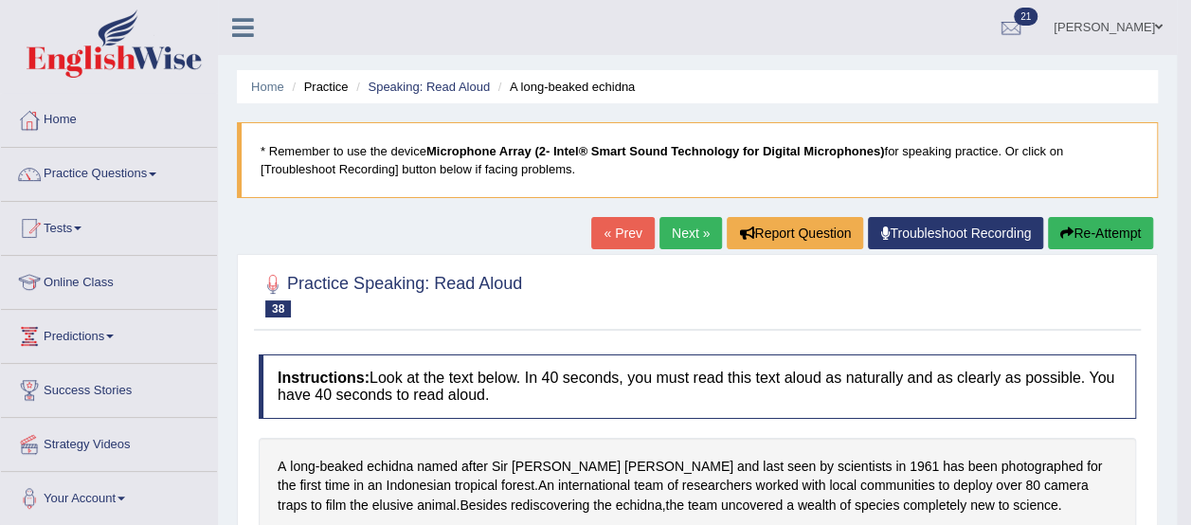
click at [99, 170] on link "Practice Questions" at bounding box center [109, 171] width 216 height 47
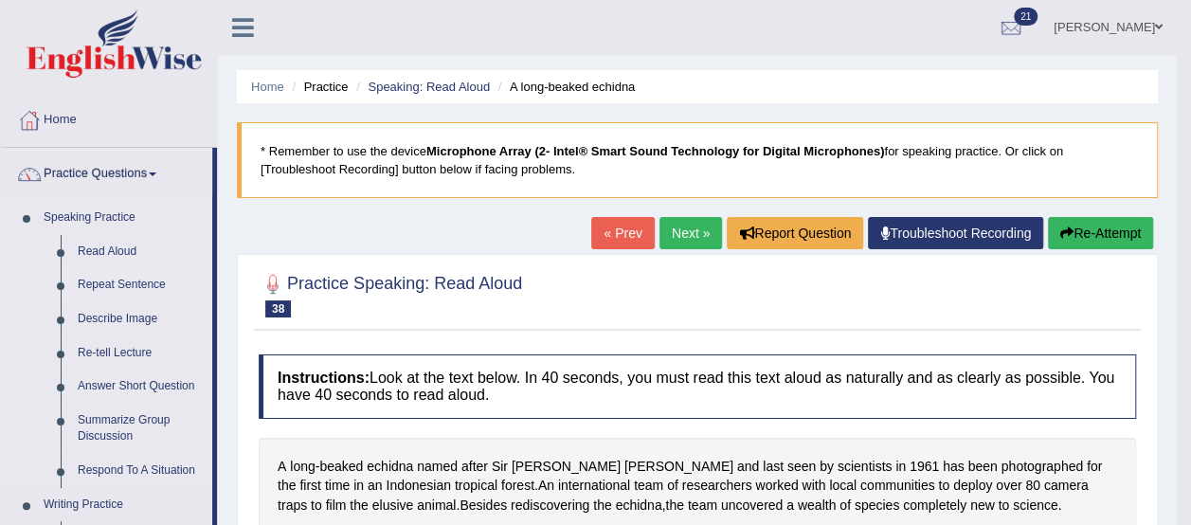
click at [134, 287] on link "Repeat Sentence" at bounding box center [140, 285] width 143 height 34
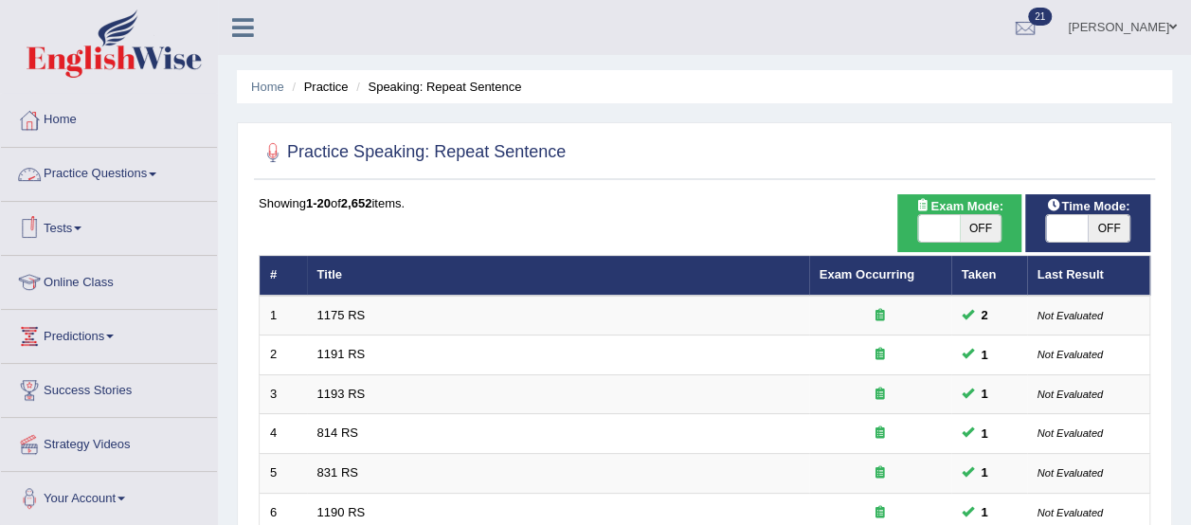
click at [134, 175] on link "Practice Questions" at bounding box center [109, 171] width 216 height 47
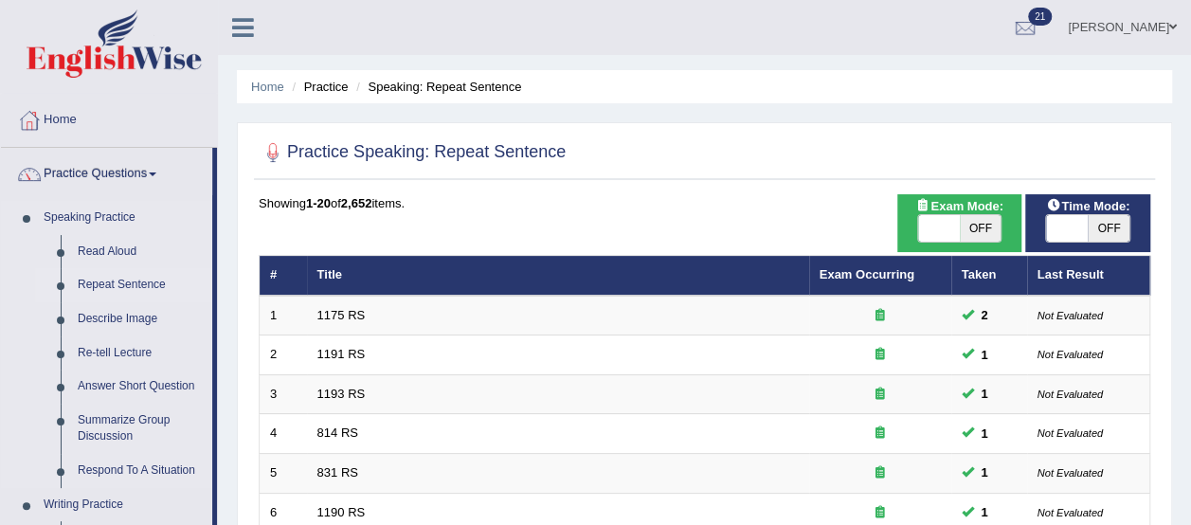
click at [111, 287] on link "Repeat Sentence" at bounding box center [140, 285] width 143 height 34
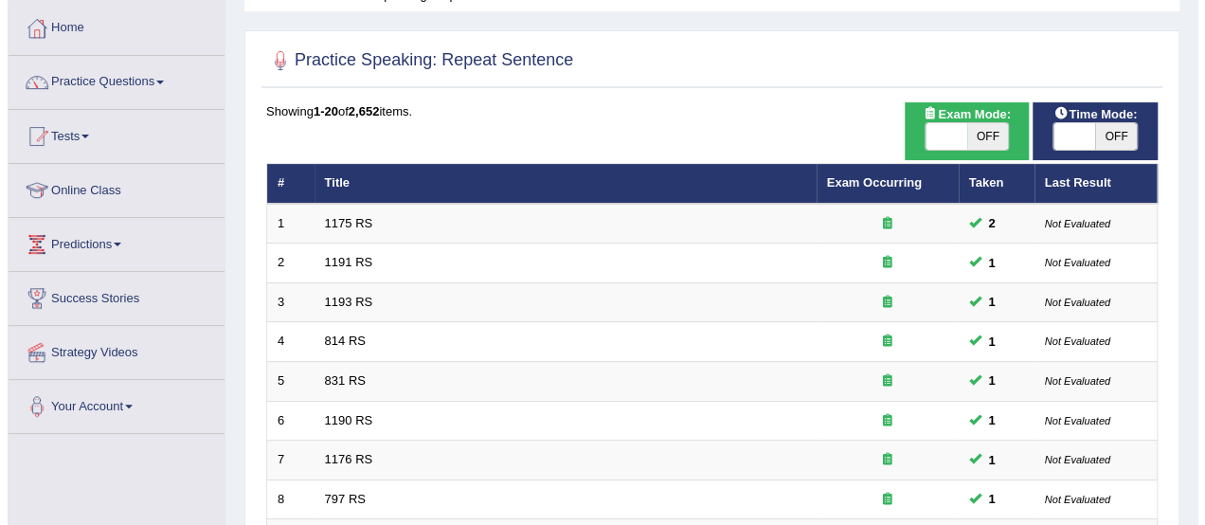
scroll to position [95, 0]
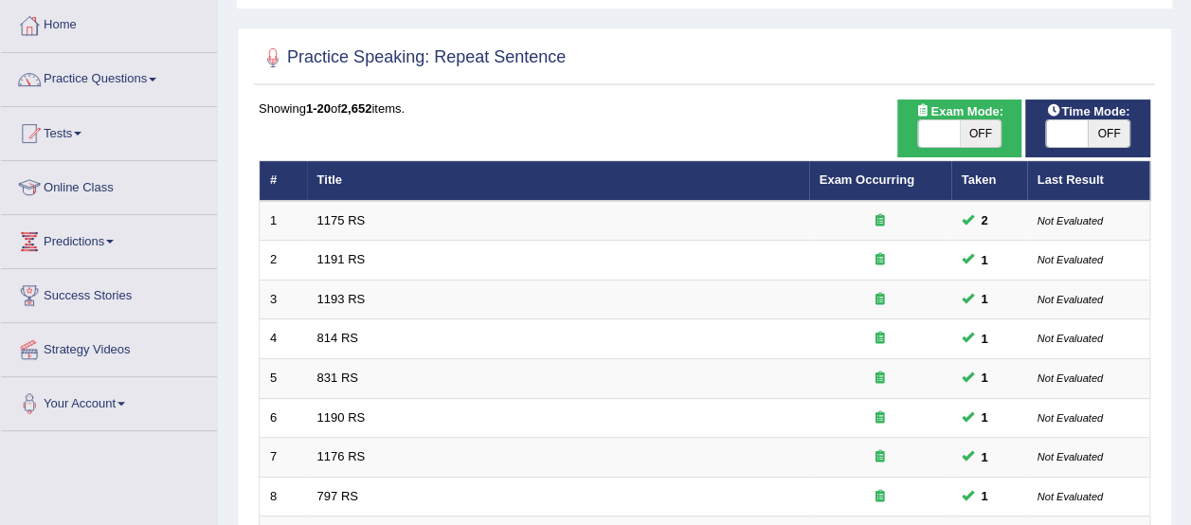
click at [979, 124] on span "OFF" at bounding box center [980, 133] width 42 height 27
checkbox input "true"
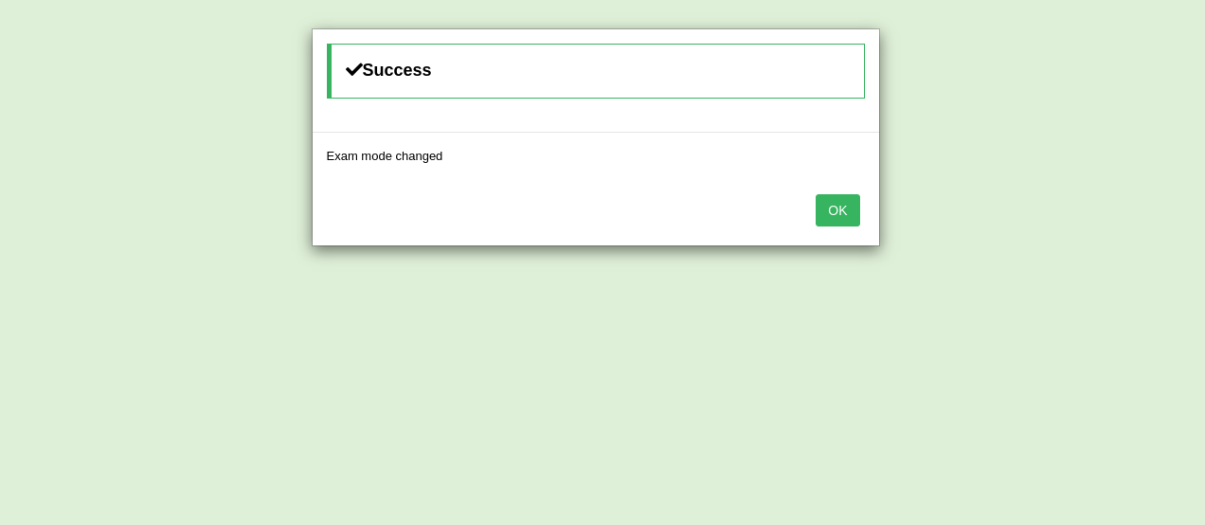
click at [835, 207] on button "OK" at bounding box center [838, 210] width 44 height 32
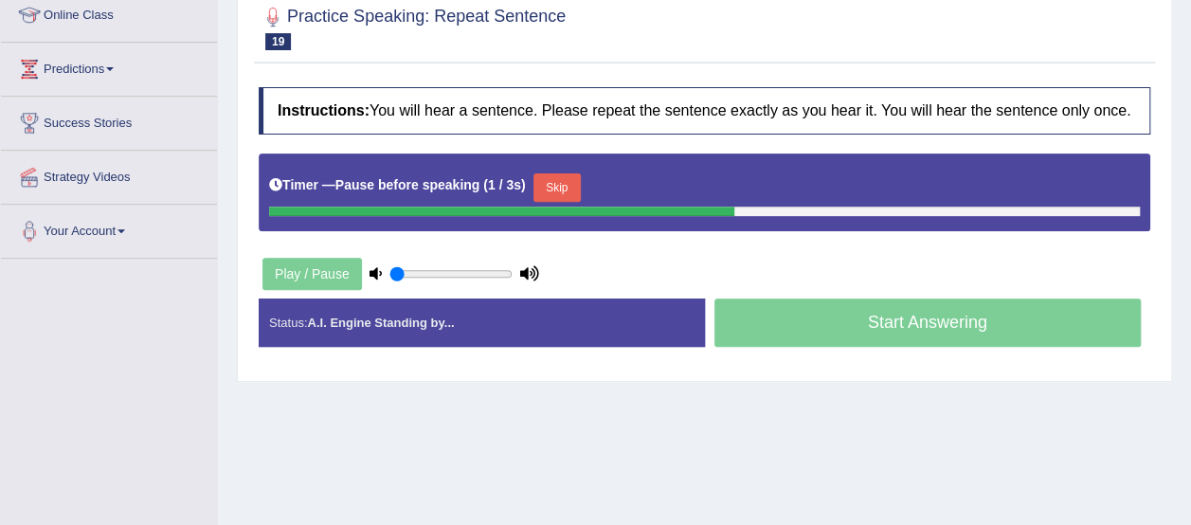
scroll to position [268, 0]
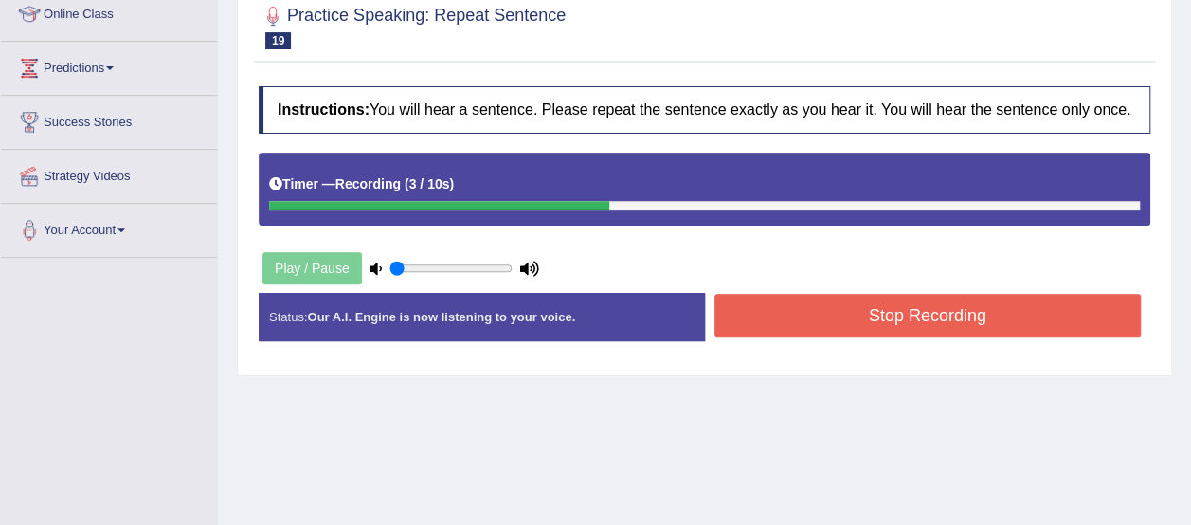
click at [1078, 321] on button "Stop Recording" at bounding box center [927, 316] width 427 height 44
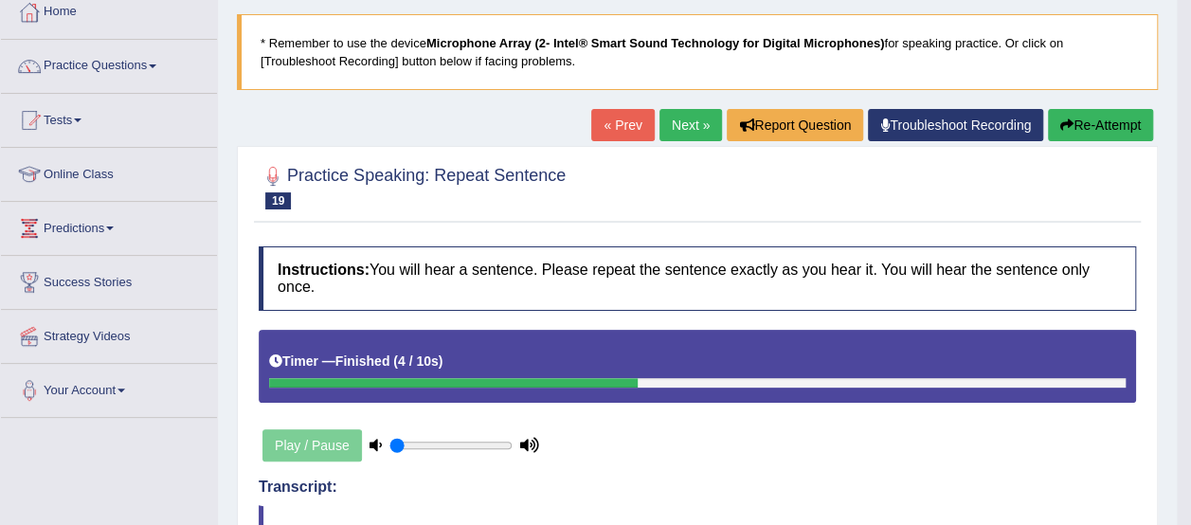
scroll to position [97, 0]
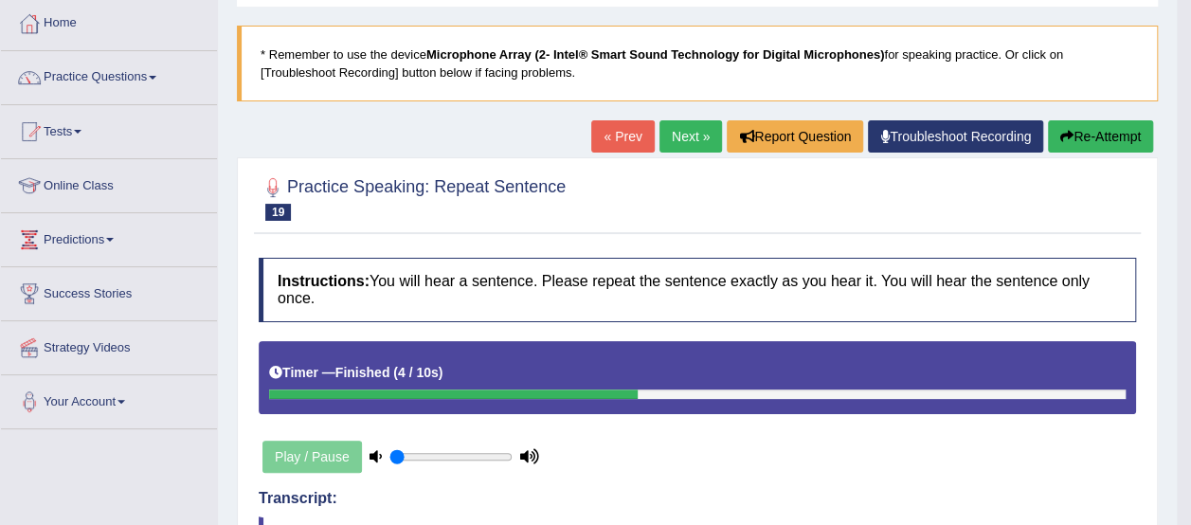
click at [682, 124] on link "Next »" at bounding box center [690, 136] width 63 height 32
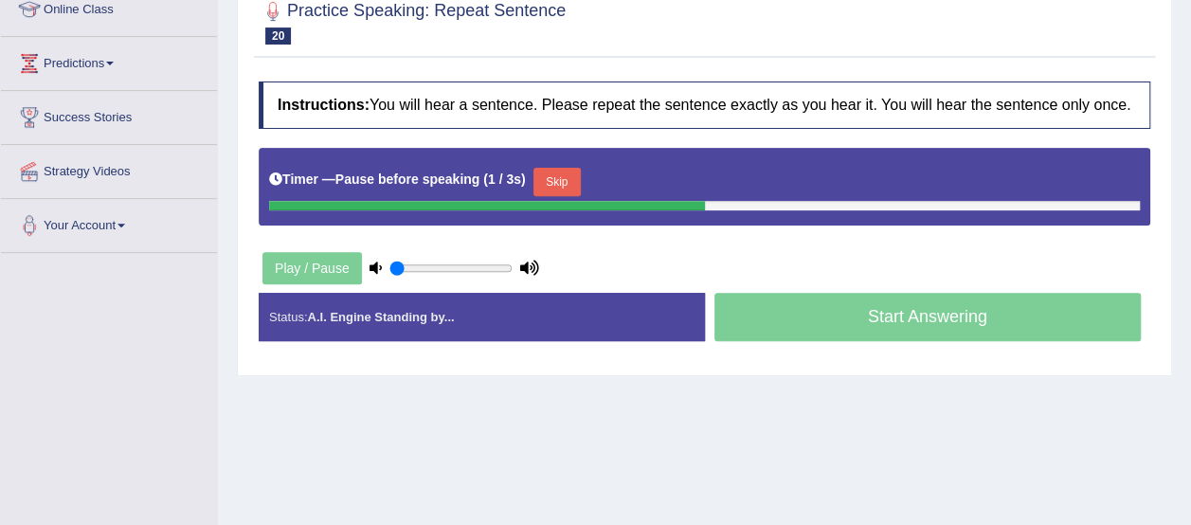
scroll to position [275, 0]
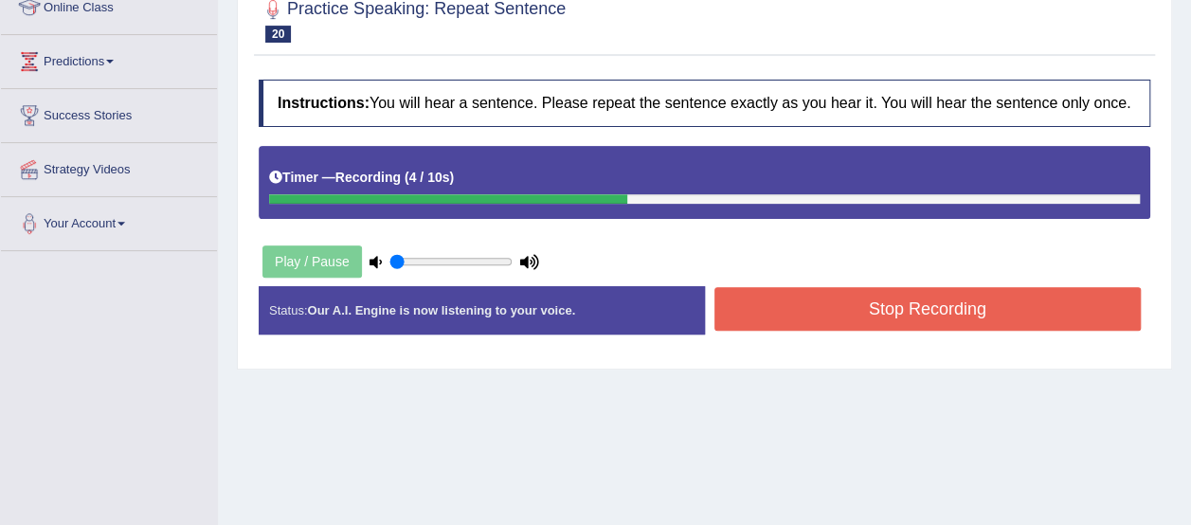
click at [1024, 315] on button "Stop Recording" at bounding box center [927, 309] width 427 height 44
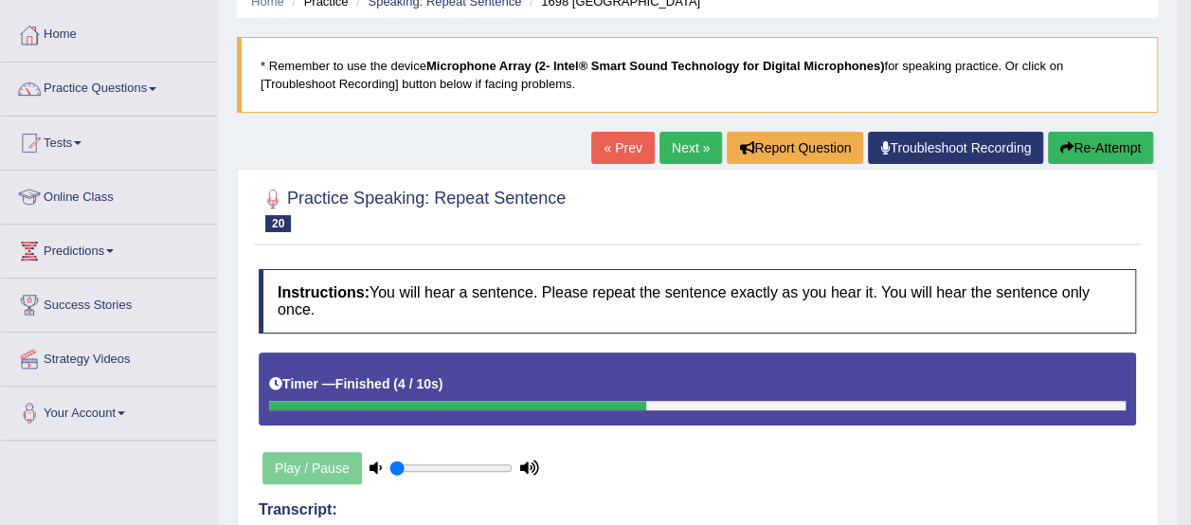
scroll to position [81, 0]
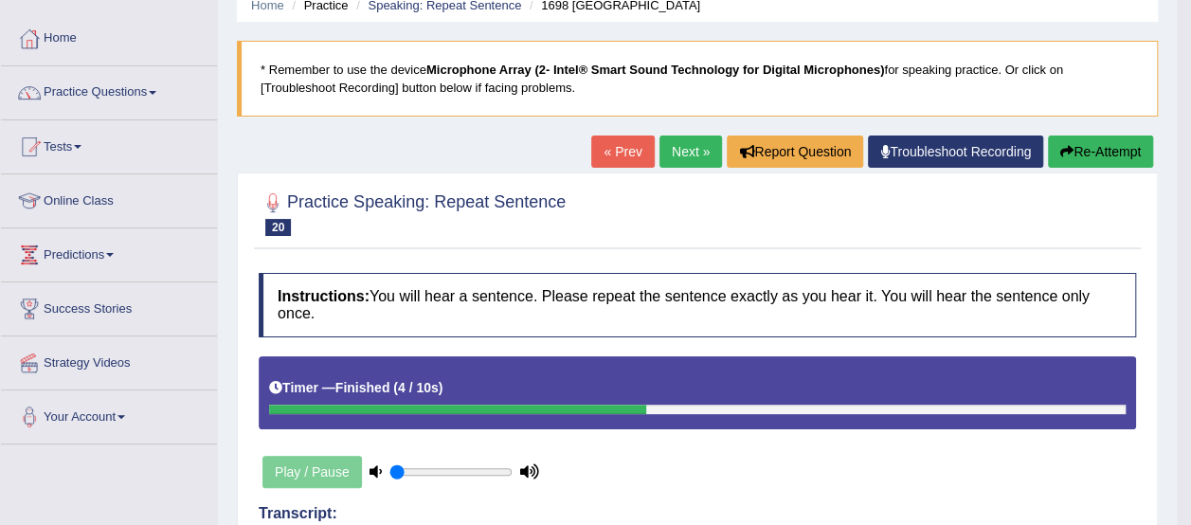
click at [682, 149] on link "Next »" at bounding box center [690, 151] width 63 height 32
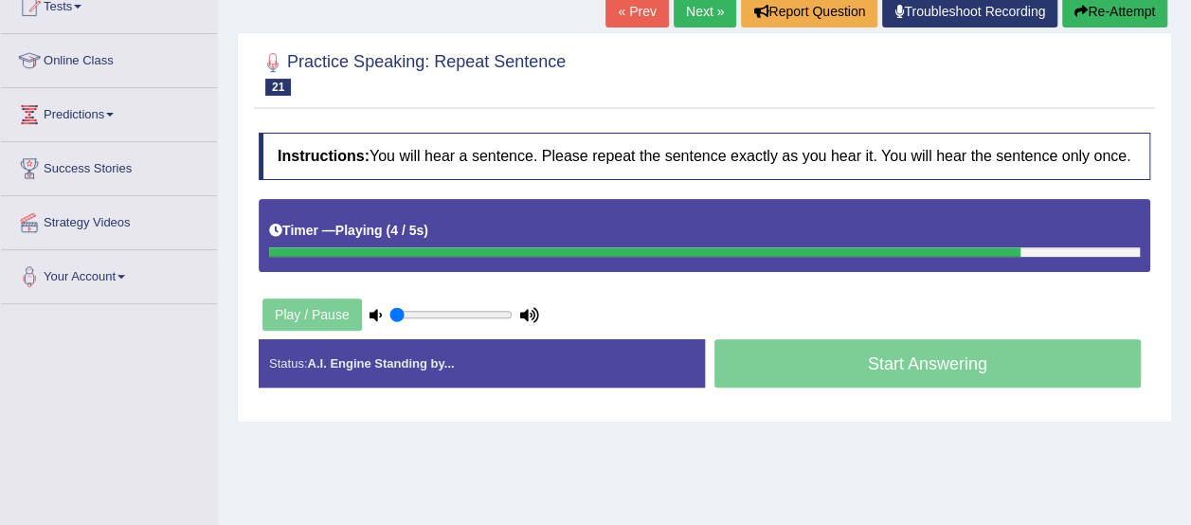
scroll to position [246, 0]
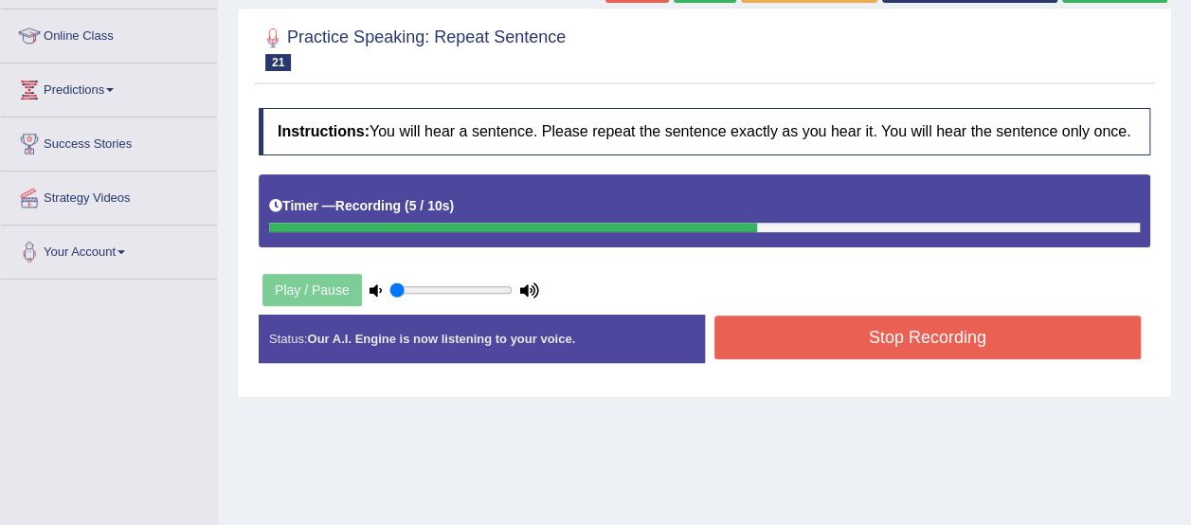
click at [1063, 324] on button "Stop Recording" at bounding box center [927, 337] width 427 height 44
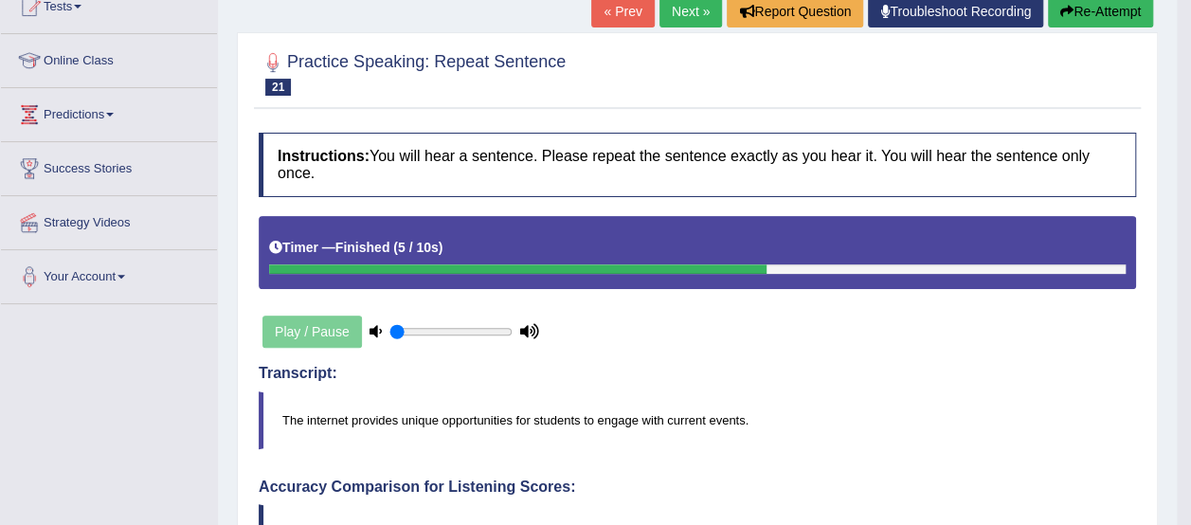
scroll to position [213, 0]
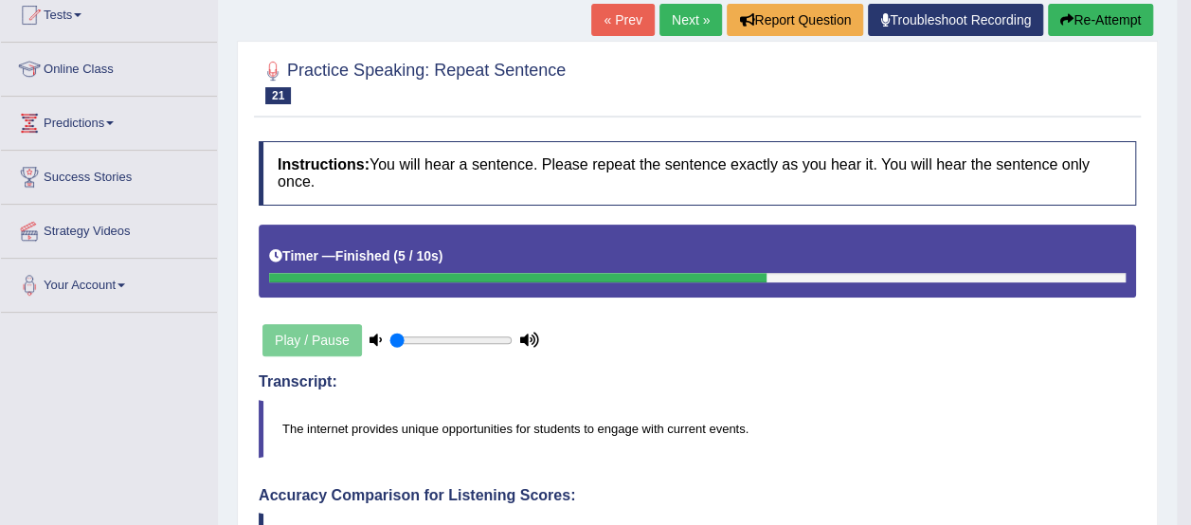
click at [671, 20] on link "Next »" at bounding box center [690, 20] width 63 height 32
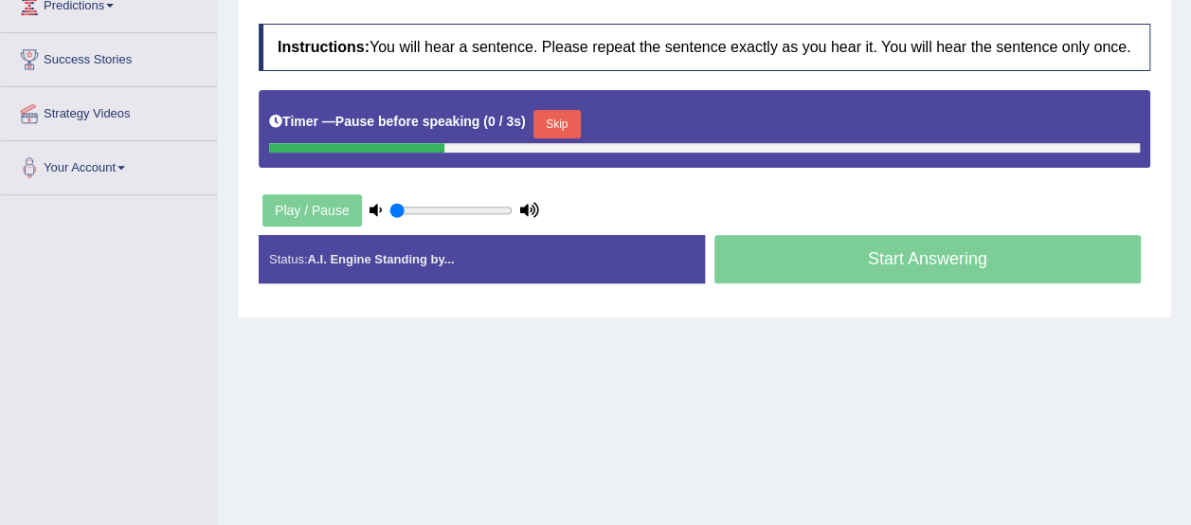
scroll to position [327, 0]
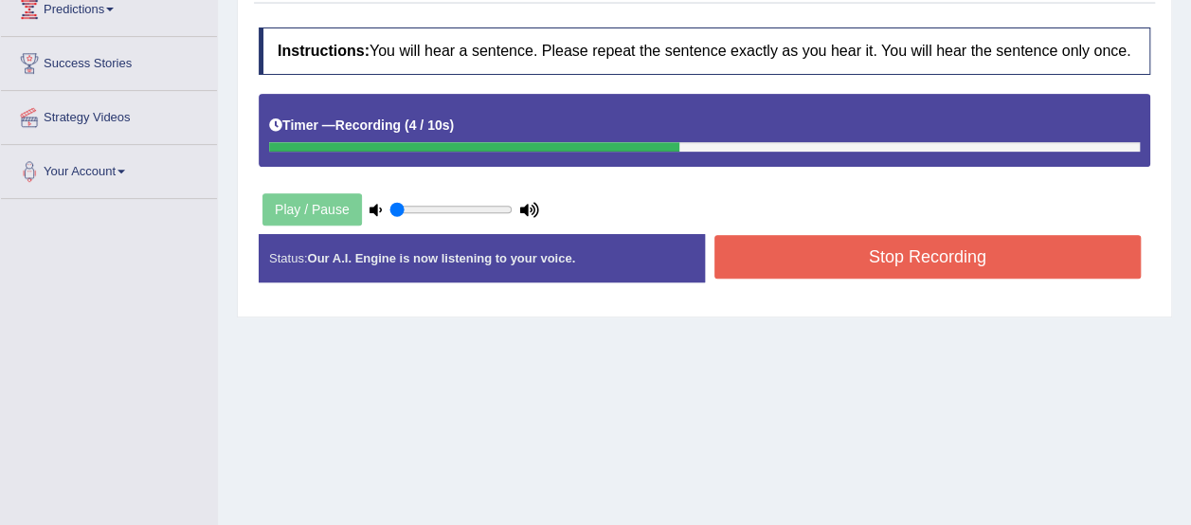
click at [1054, 242] on button "Stop Recording" at bounding box center [927, 257] width 427 height 44
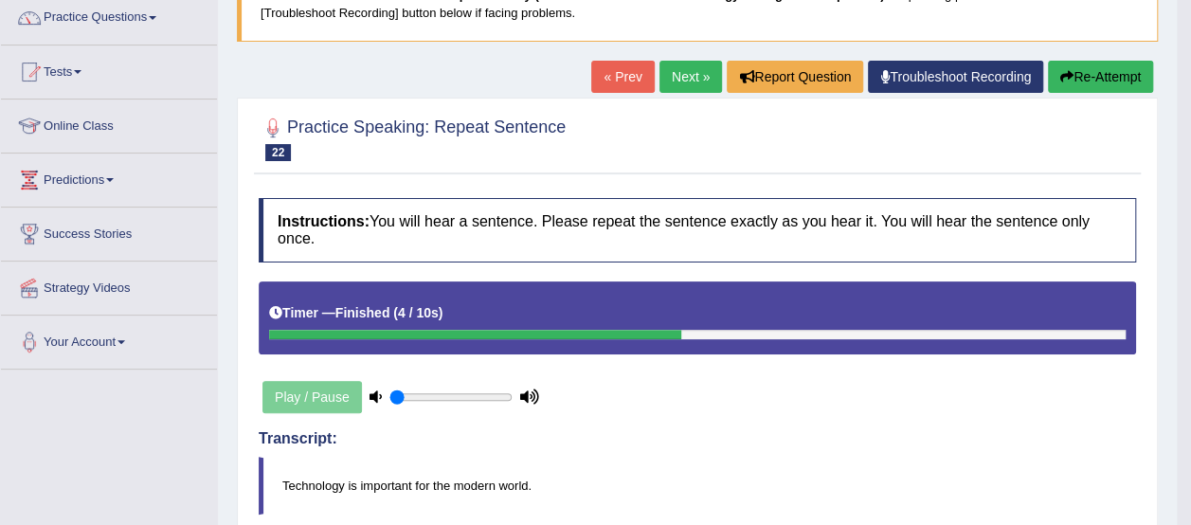
scroll to position [146, 0]
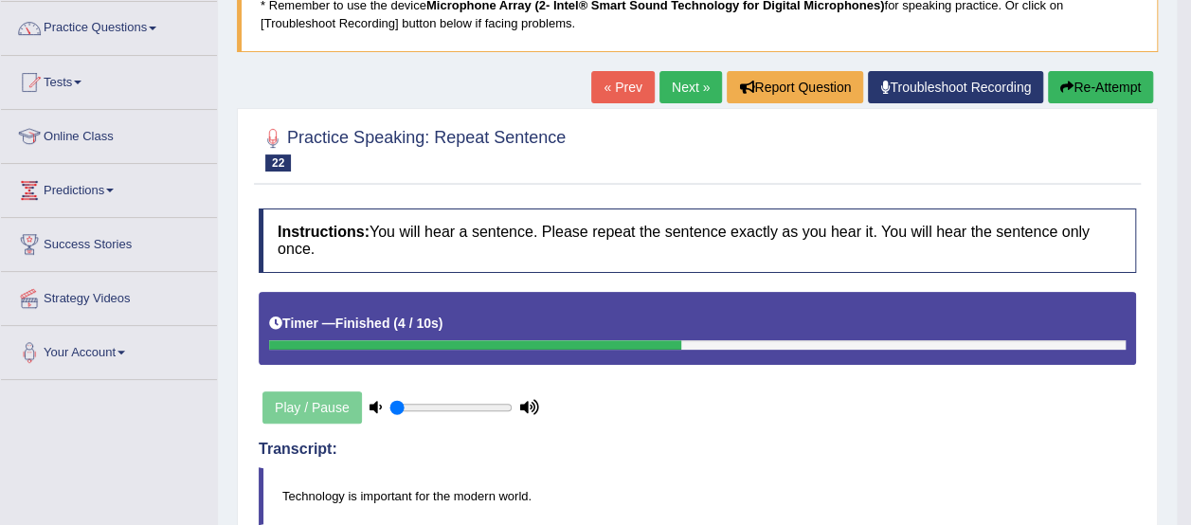
click at [680, 82] on link "Next »" at bounding box center [690, 87] width 63 height 32
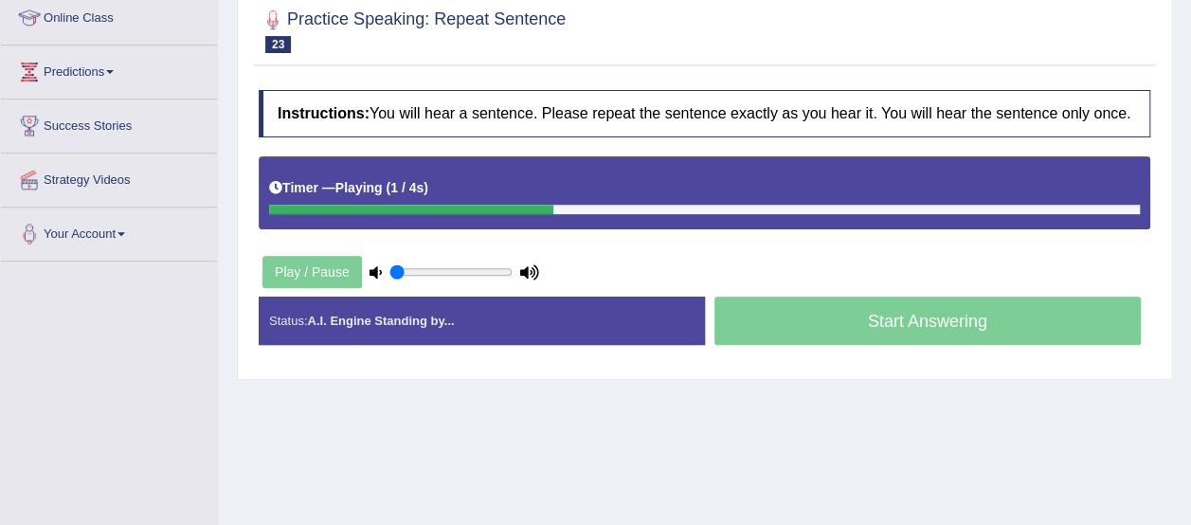
scroll to position [273, 0]
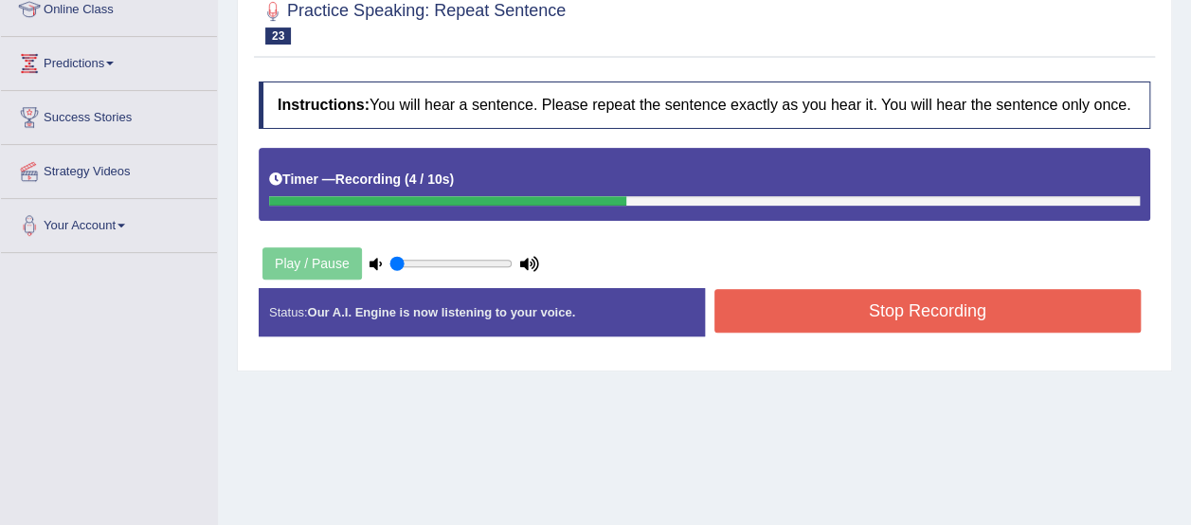
click at [1071, 301] on button "Stop Recording" at bounding box center [927, 311] width 427 height 44
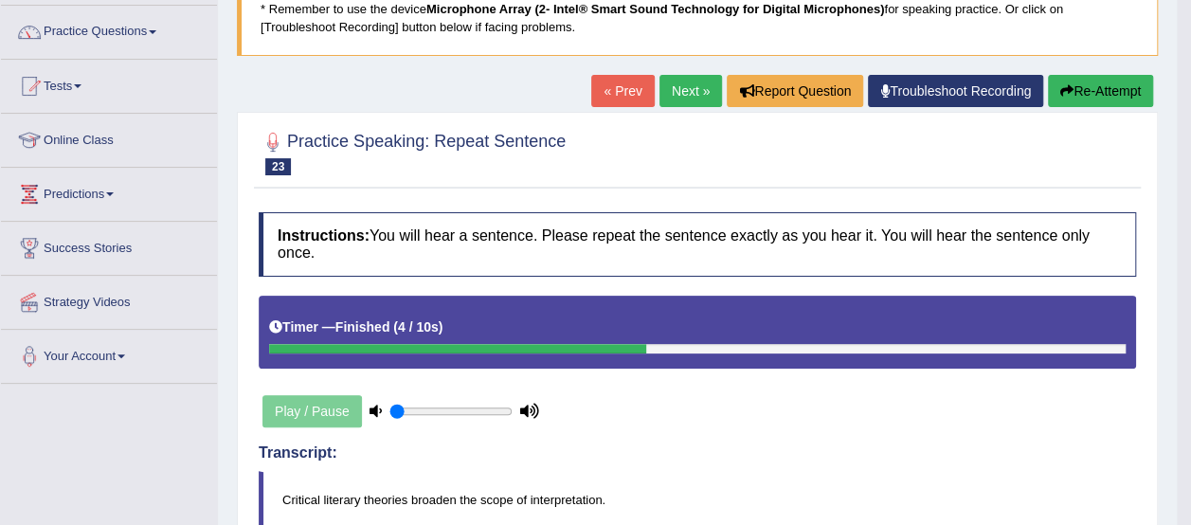
scroll to position [123, 0]
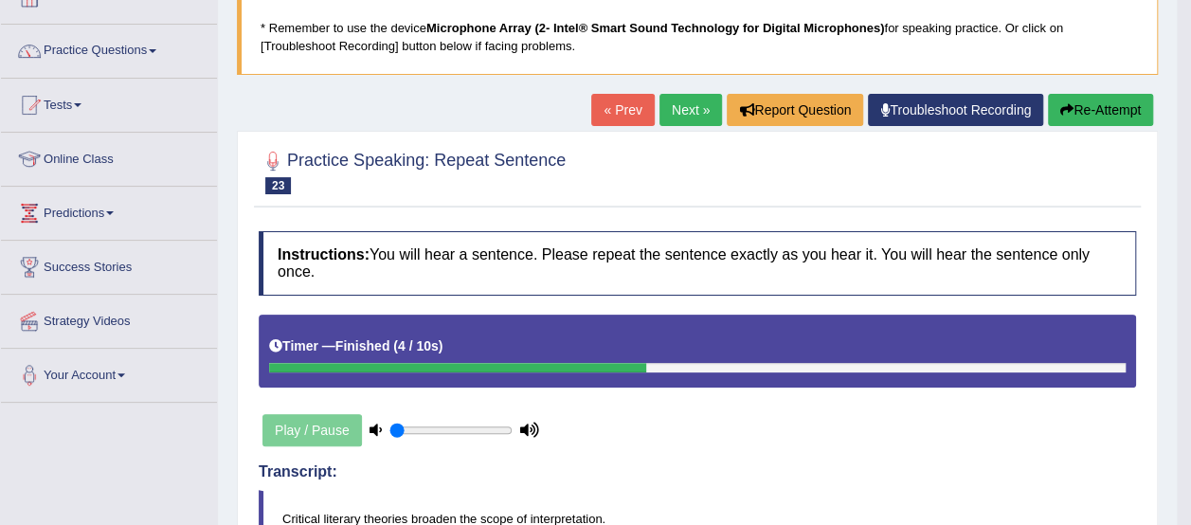
click at [672, 97] on link "Next »" at bounding box center [690, 110] width 63 height 32
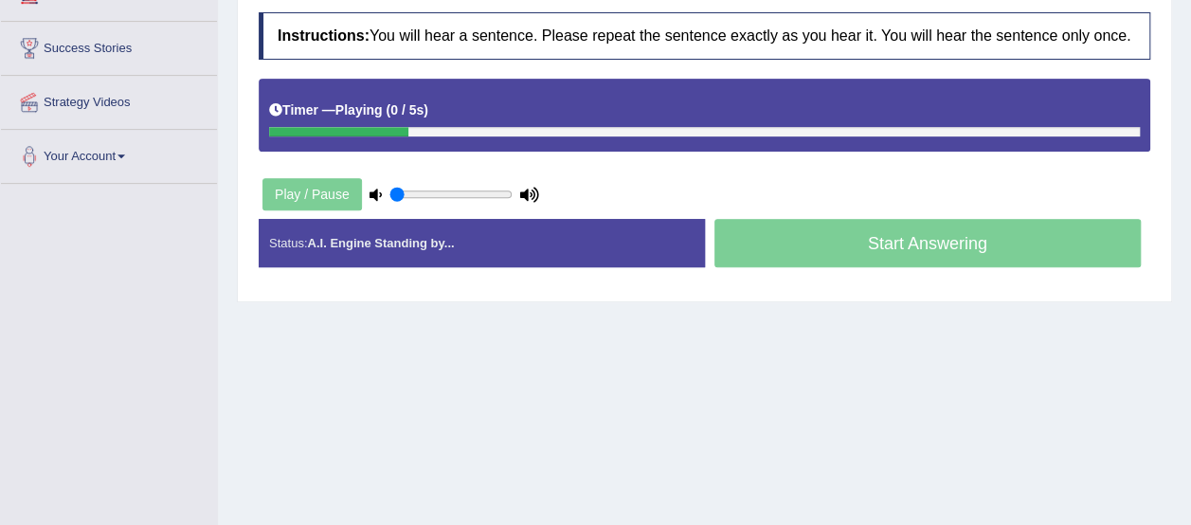
scroll to position [346, 0]
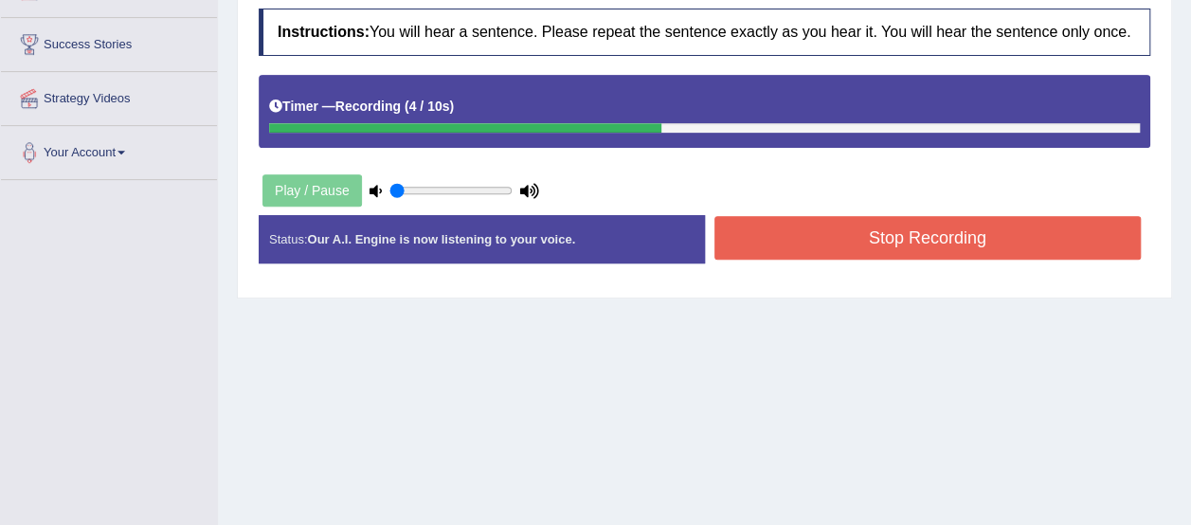
click at [1068, 249] on button "Stop Recording" at bounding box center [927, 238] width 427 height 44
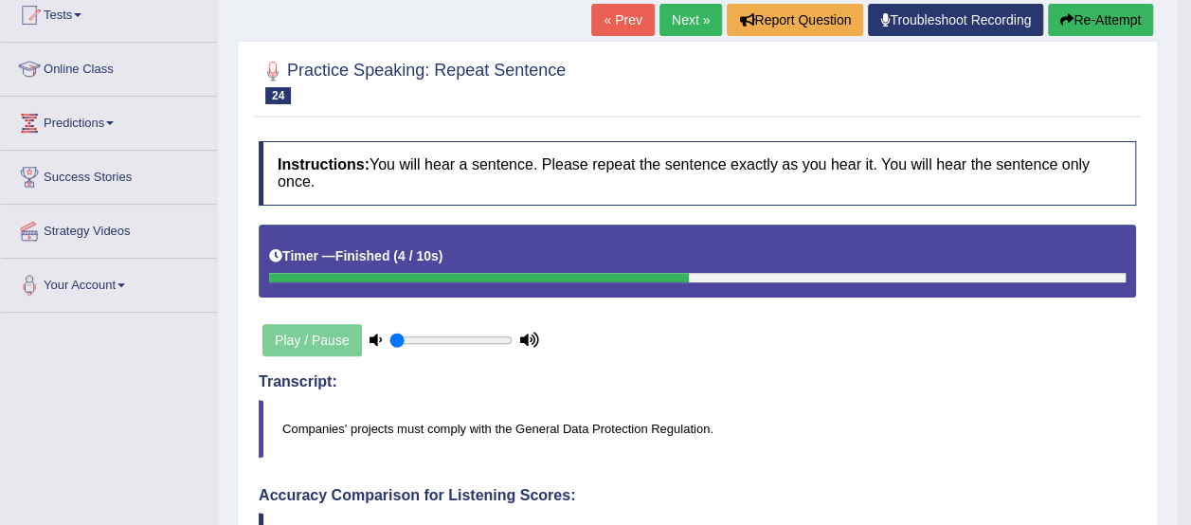
scroll to position [210, 0]
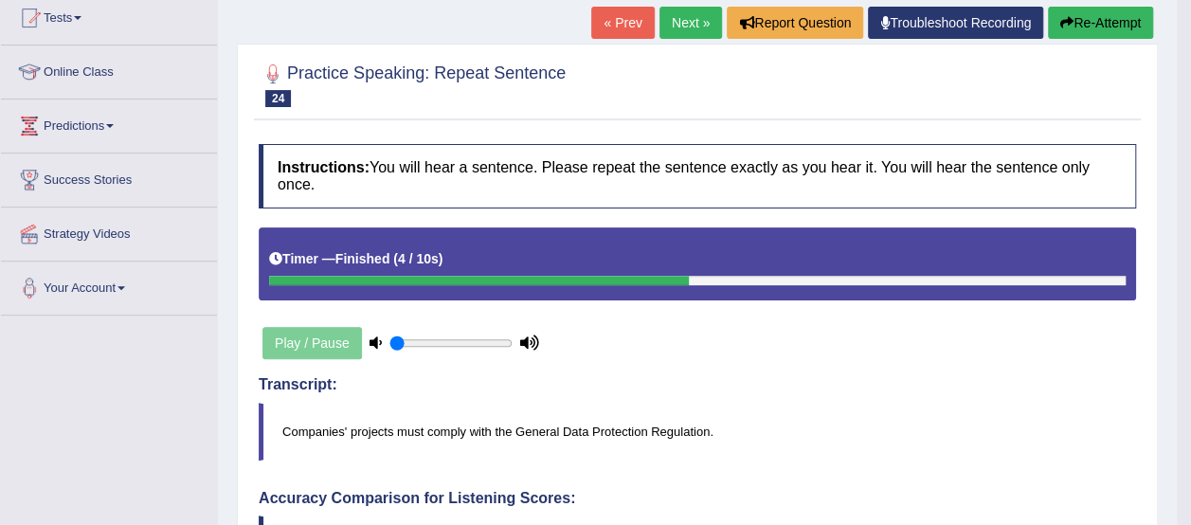
click at [668, 16] on link "Next »" at bounding box center [690, 23] width 63 height 32
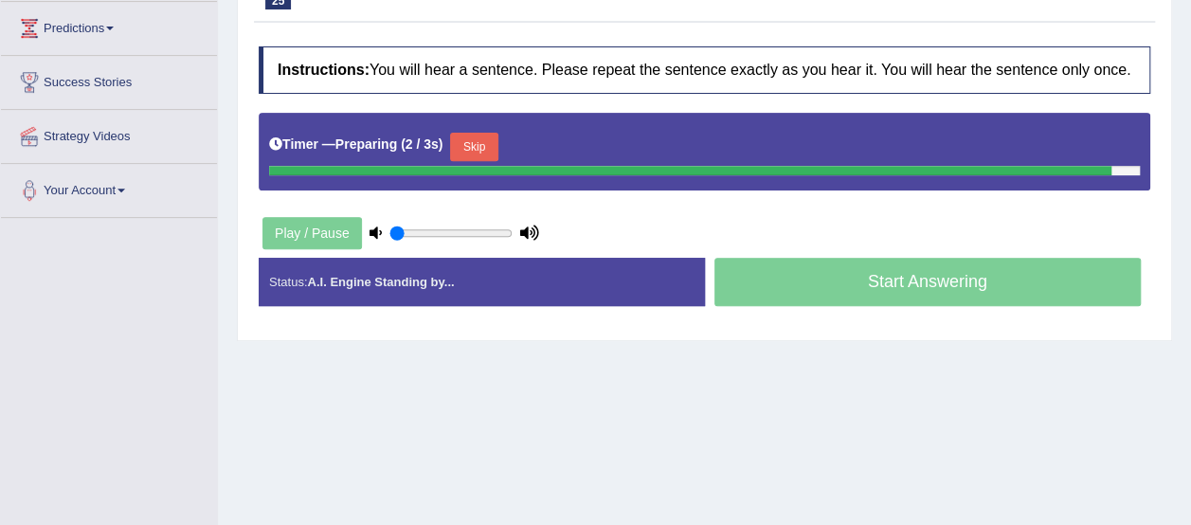
scroll to position [346, 0]
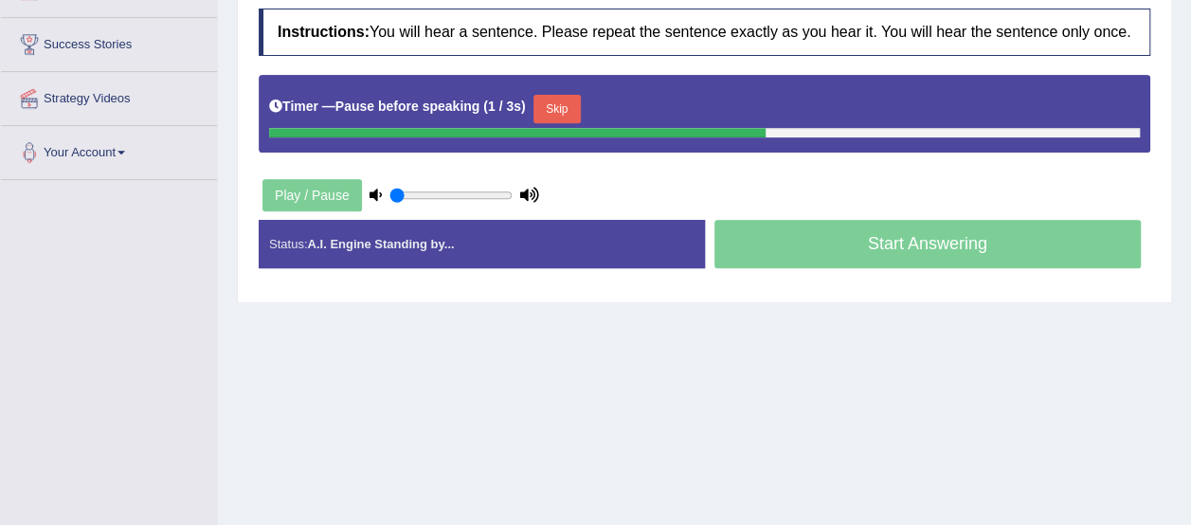
click at [981, 237] on div "Start Answering" at bounding box center [928, 246] width 446 height 53
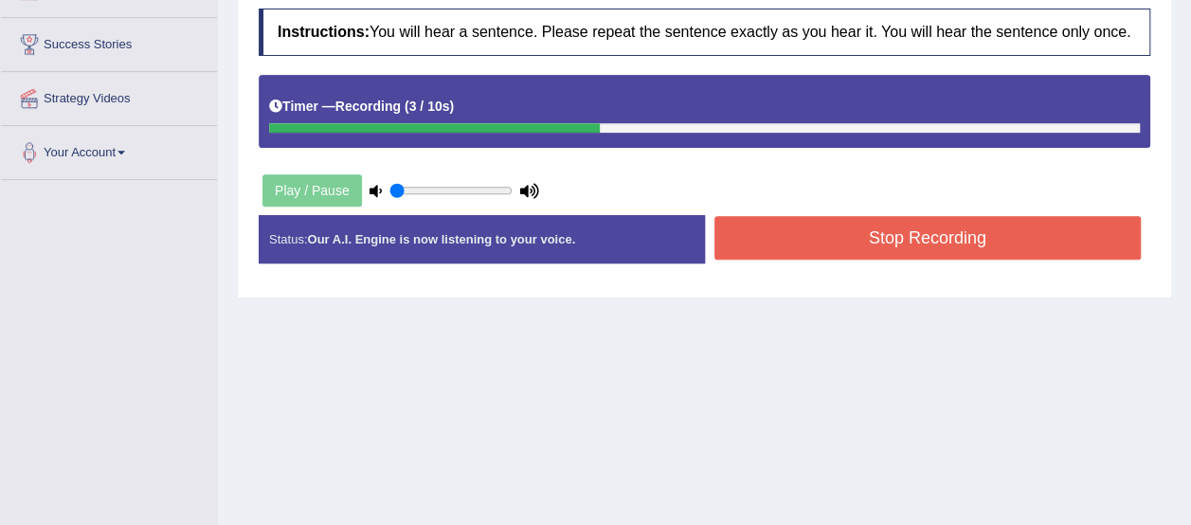
click at [981, 237] on button "Stop Recording" at bounding box center [927, 238] width 427 height 44
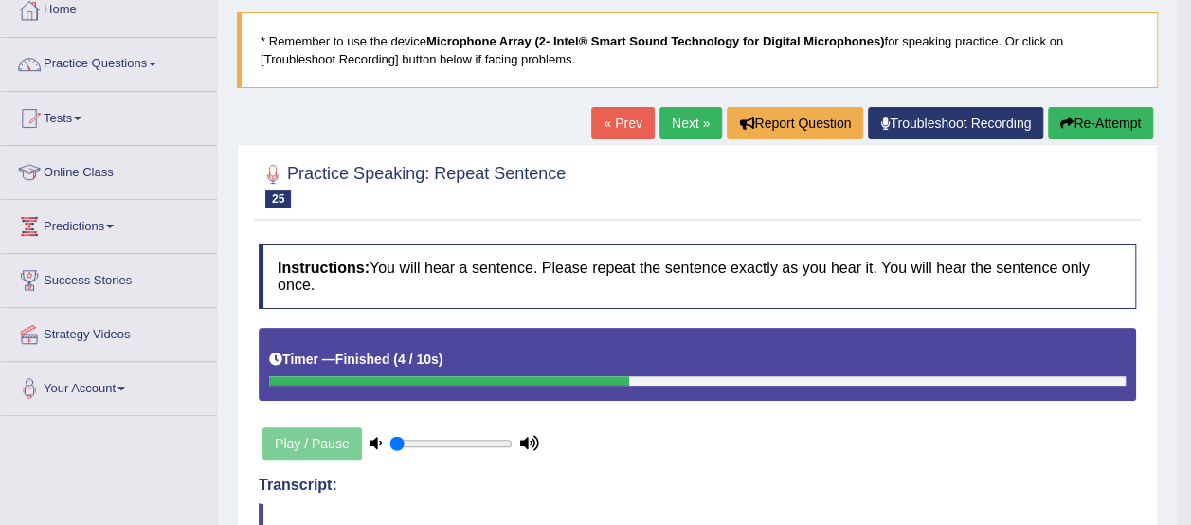
scroll to position [98, 0]
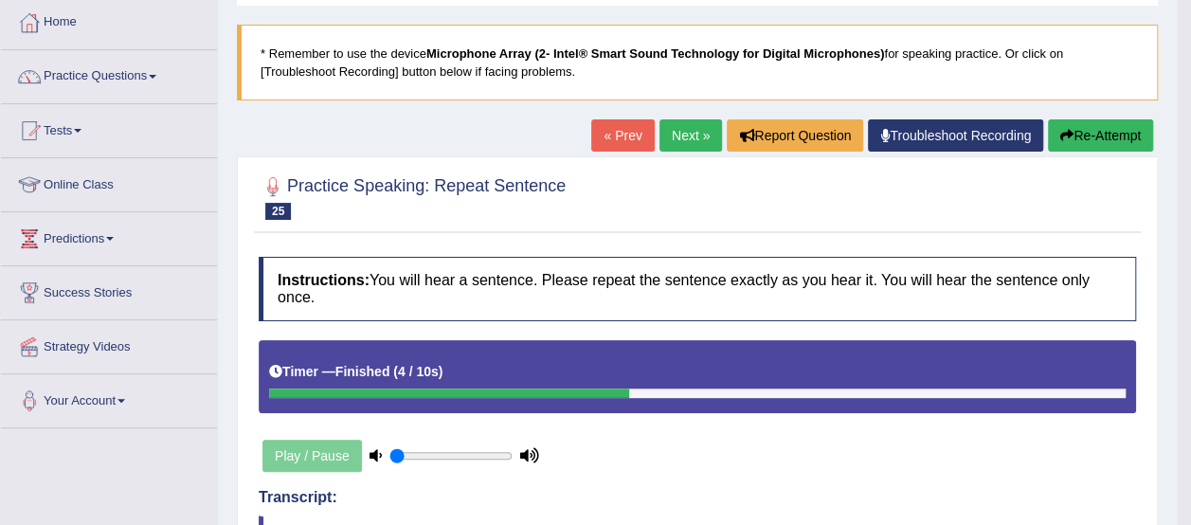
click at [686, 132] on link "Next »" at bounding box center [690, 135] width 63 height 32
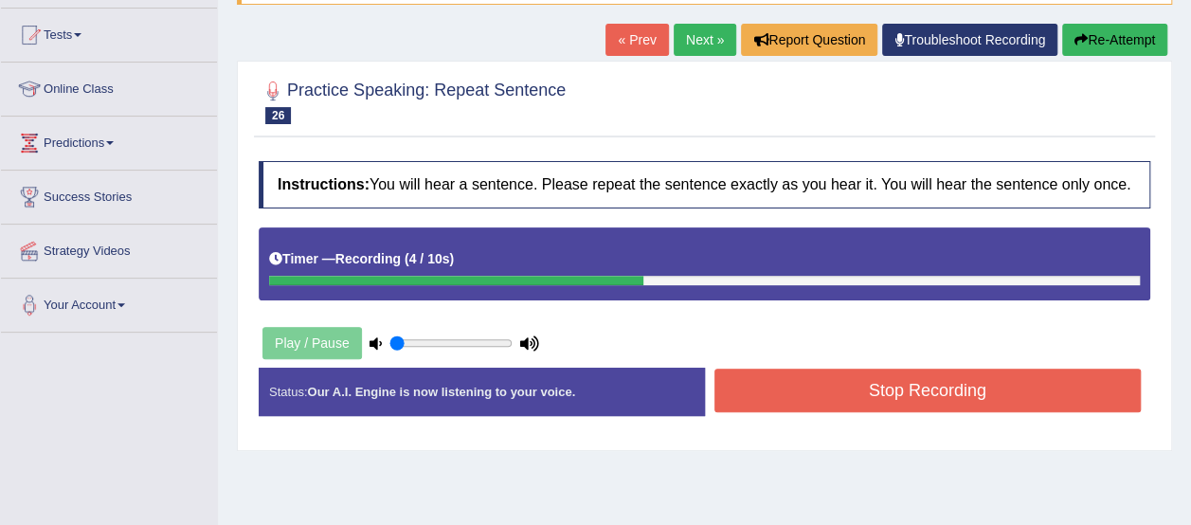
scroll to position [250, 0]
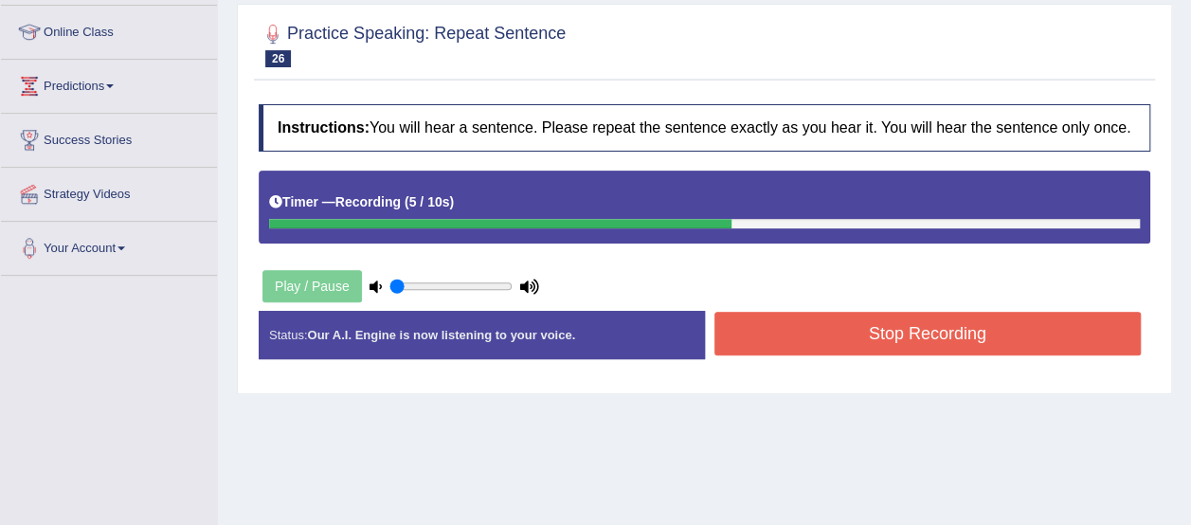
click at [1055, 319] on button "Stop Recording" at bounding box center [927, 334] width 427 height 44
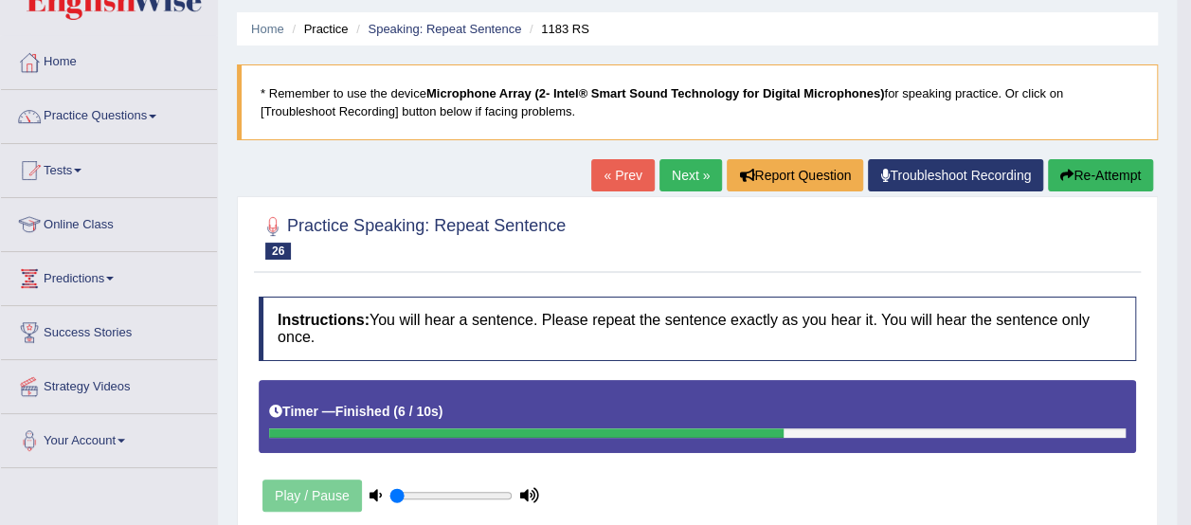
scroll to position [32, 0]
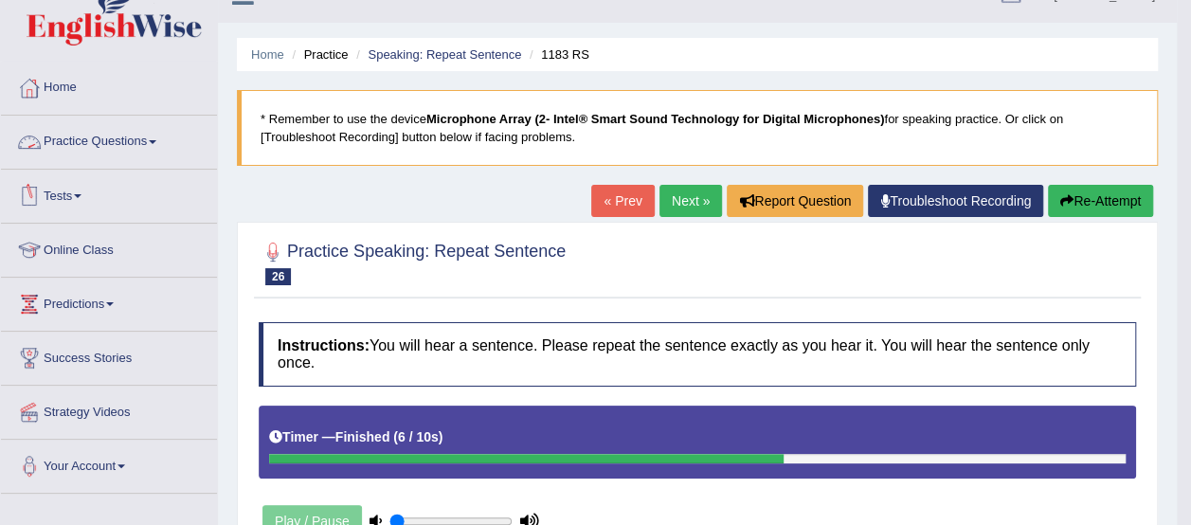
click at [81, 134] on link "Practice Questions" at bounding box center [109, 139] width 216 height 47
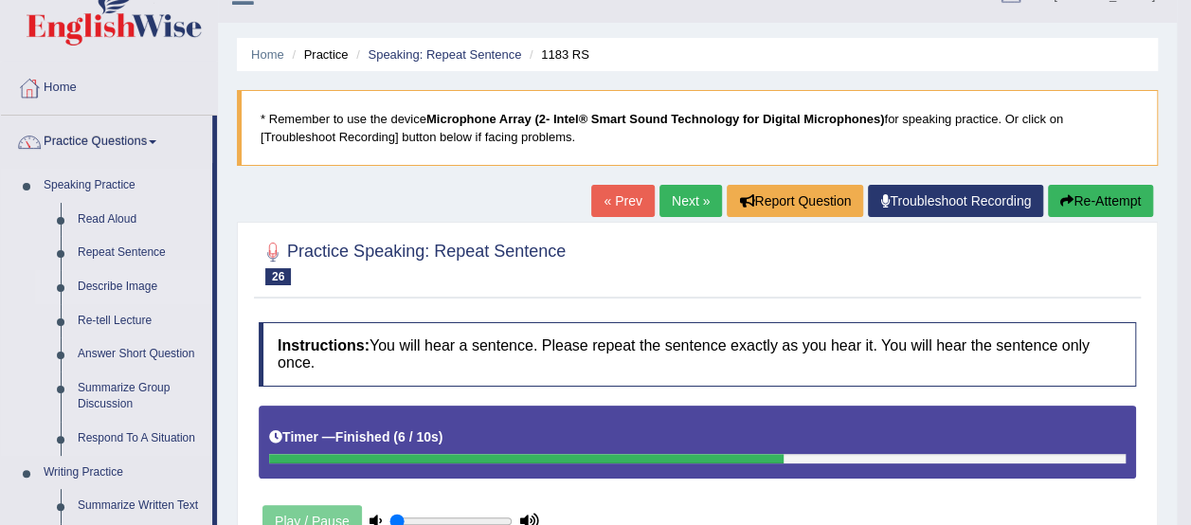
click at [100, 283] on link "Describe Image" at bounding box center [140, 287] width 143 height 34
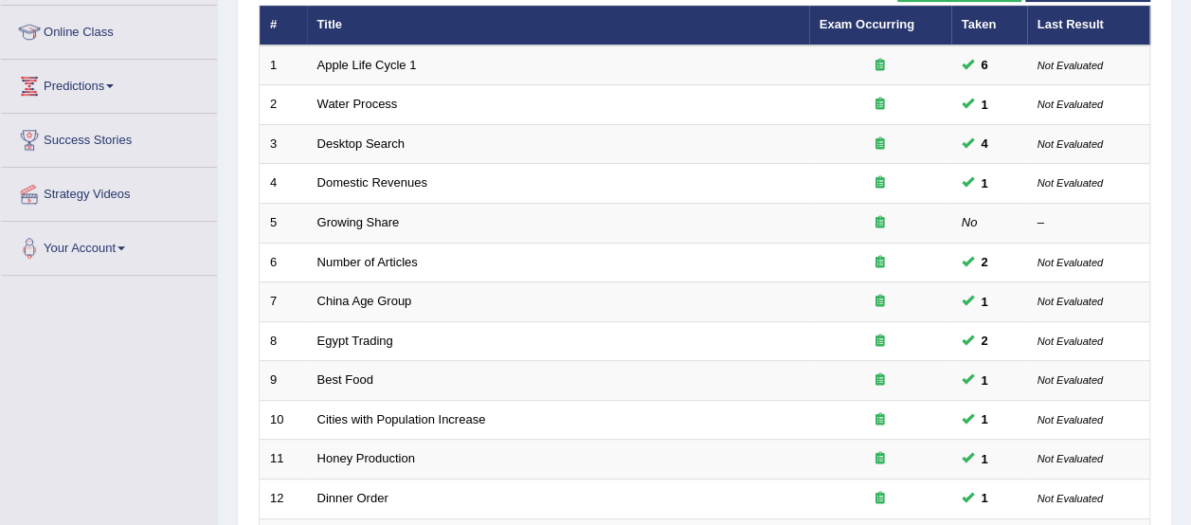
scroll to position [254, 0]
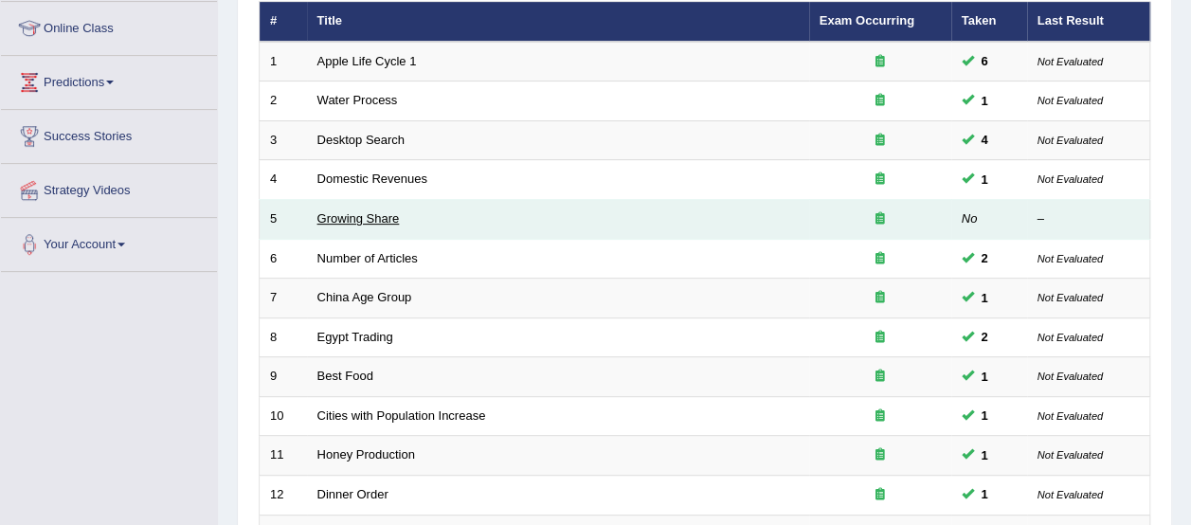
click at [332, 211] on link "Growing Share" at bounding box center [358, 218] width 82 height 14
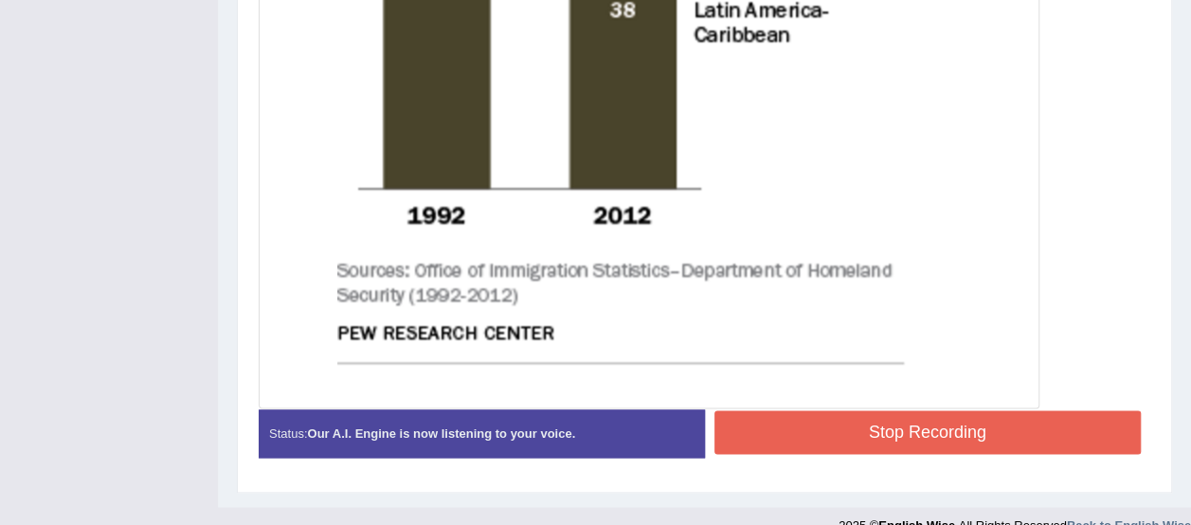
scroll to position [1156, 0]
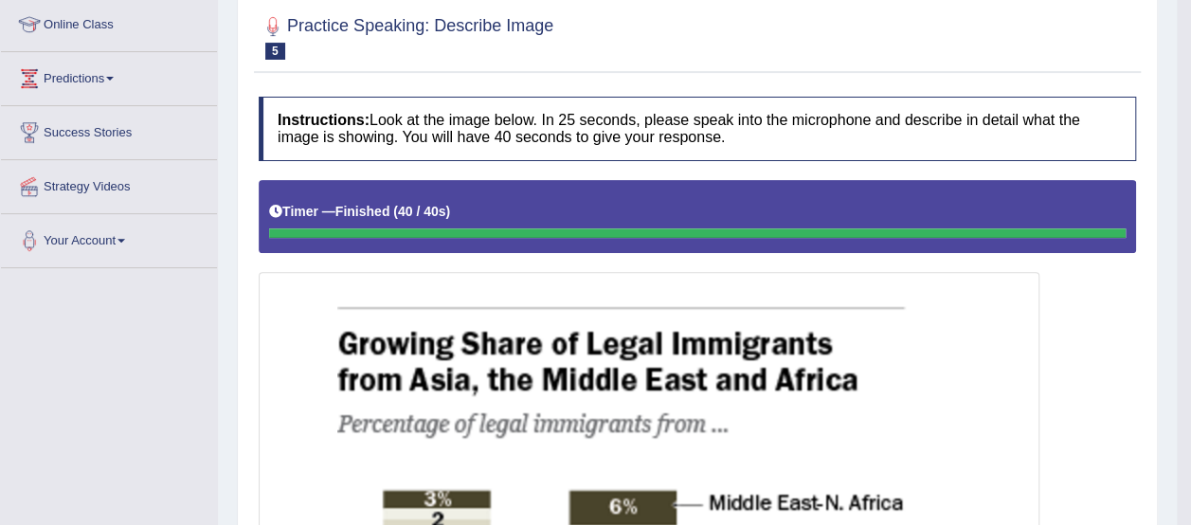
scroll to position [0, 0]
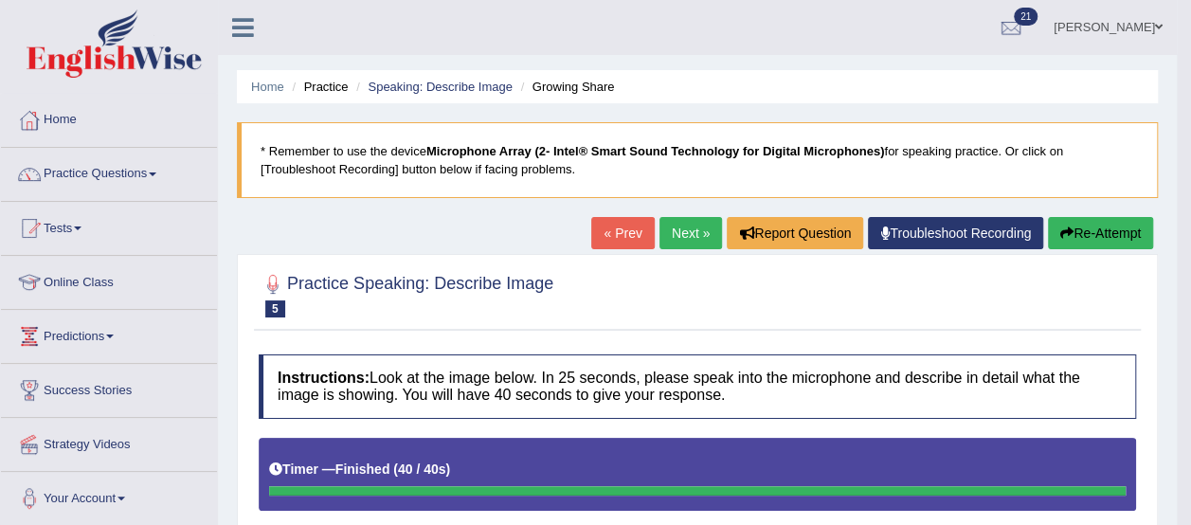
click at [682, 228] on link "Next »" at bounding box center [690, 233] width 63 height 32
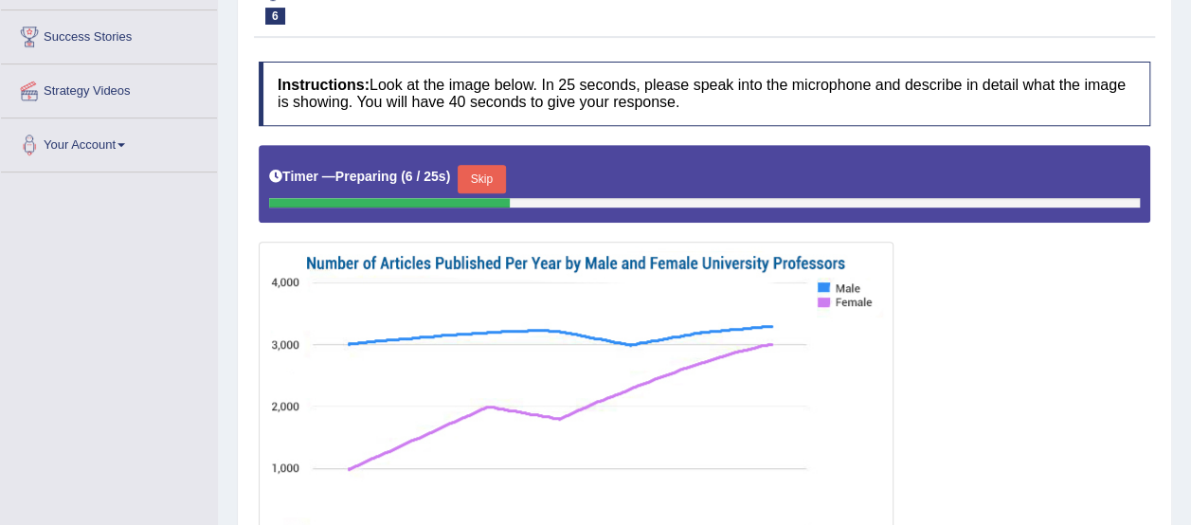
scroll to position [374, 0]
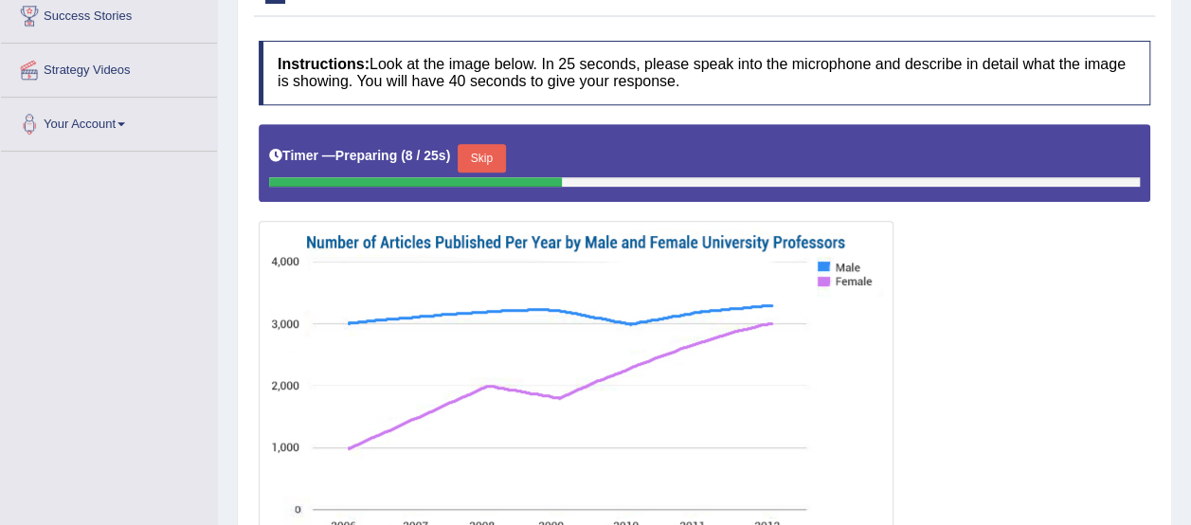
click at [490, 149] on button "Skip" at bounding box center [480, 158] width 47 height 28
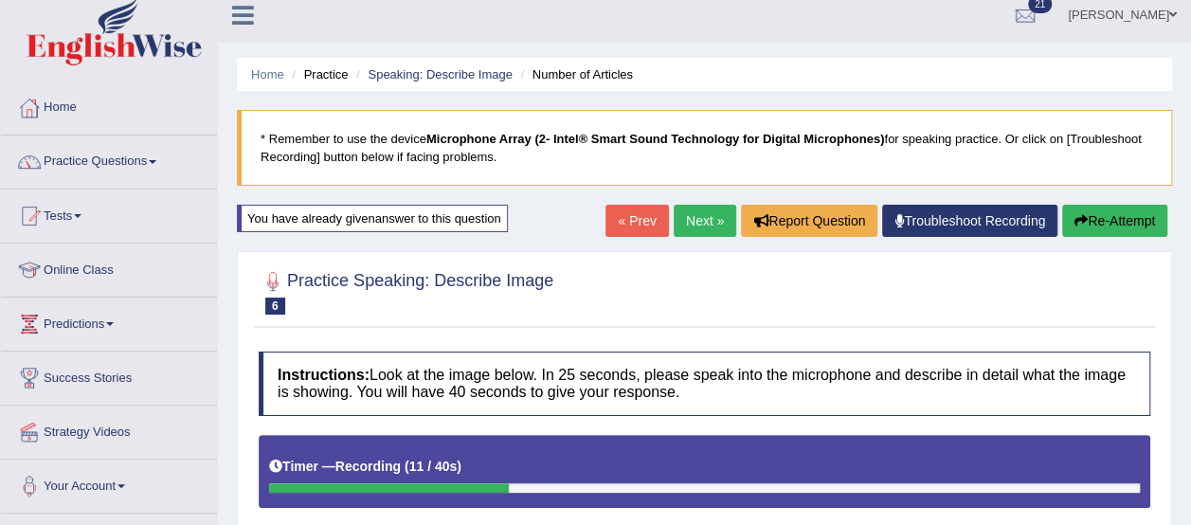
scroll to position [0, 0]
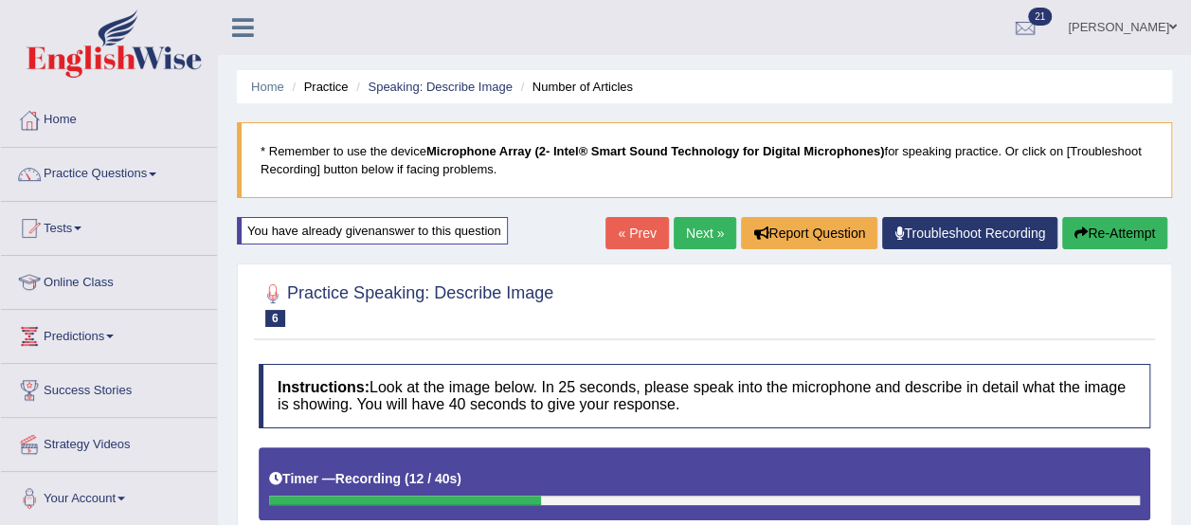
click at [633, 229] on link "« Prev" at bounding box center [636, 233] width 63 height 32
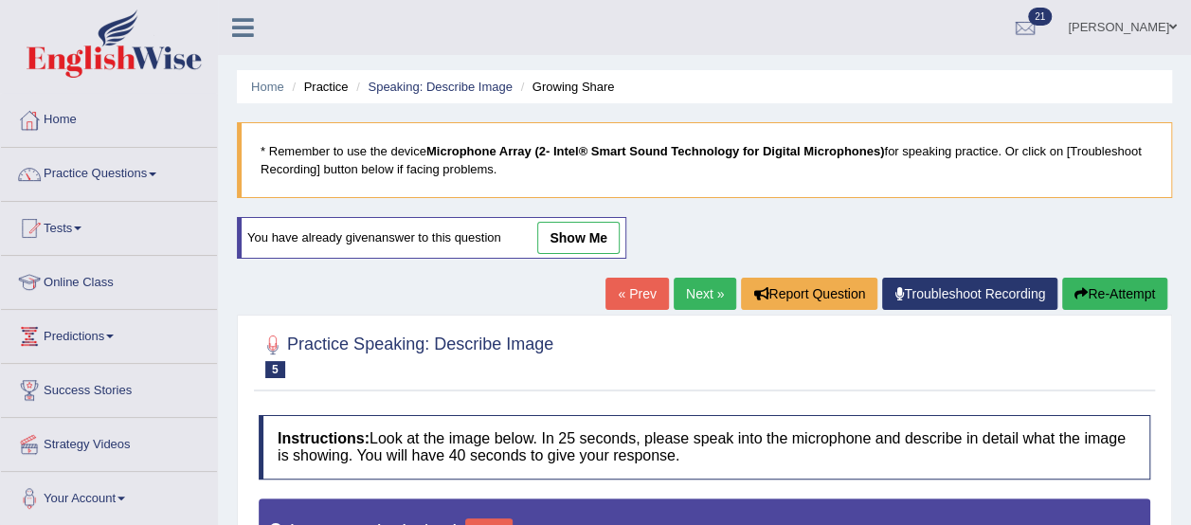
click at [688, 278] on link "Next »" at bounding box center [704, 294] width 63 height 32
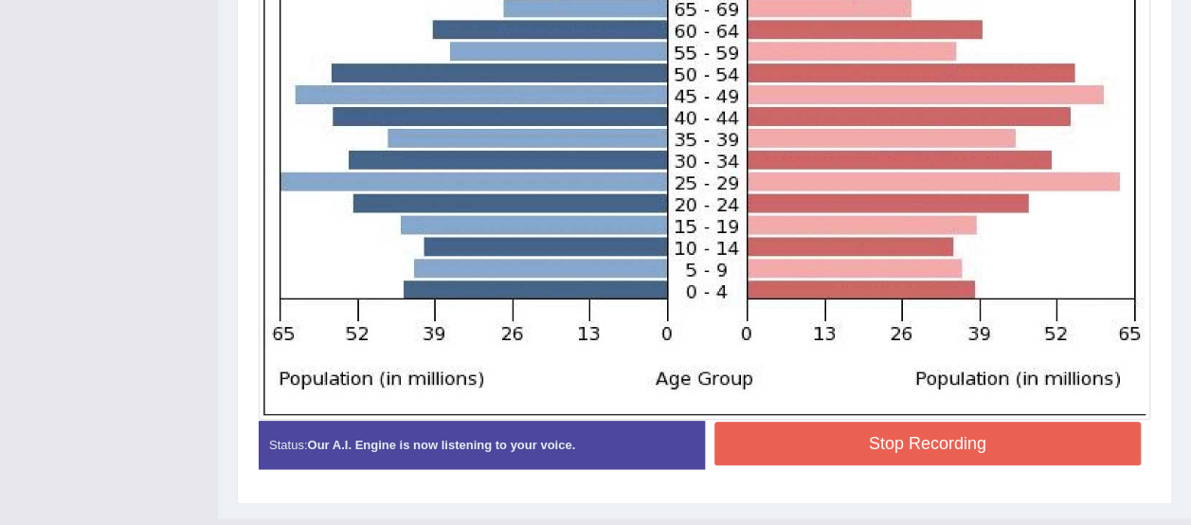
scroll to position [748, 0]
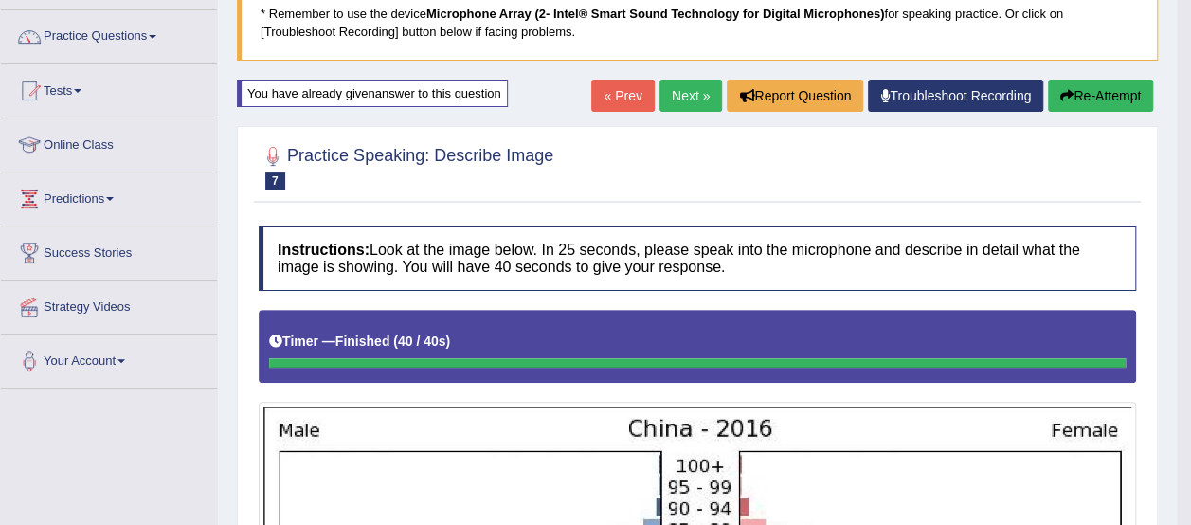
scroll to position [18, 0]
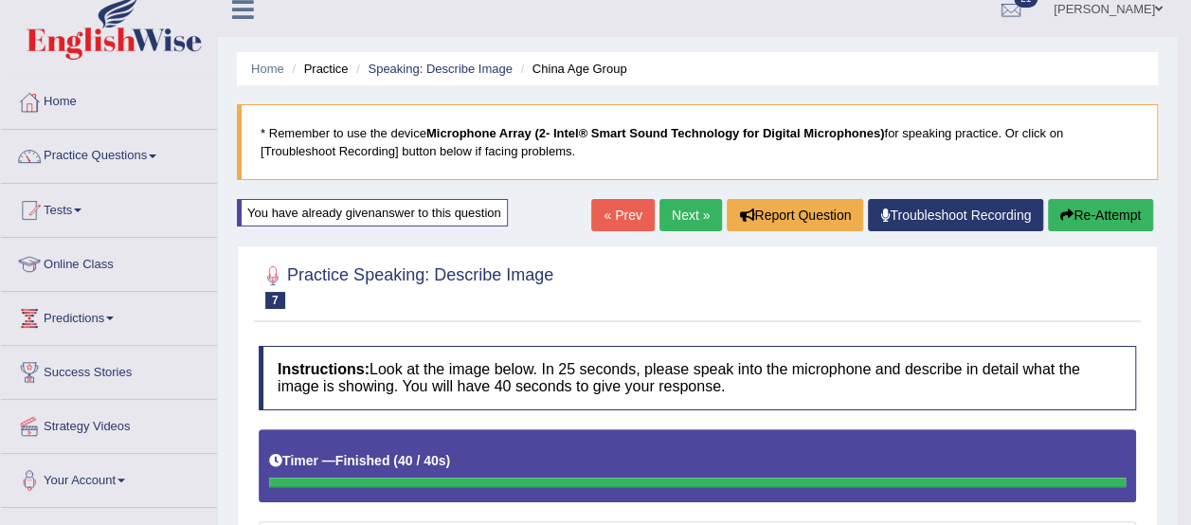
click at [690, 213] on link "Next »" at bounding box center [690, 215] width 63 height 32
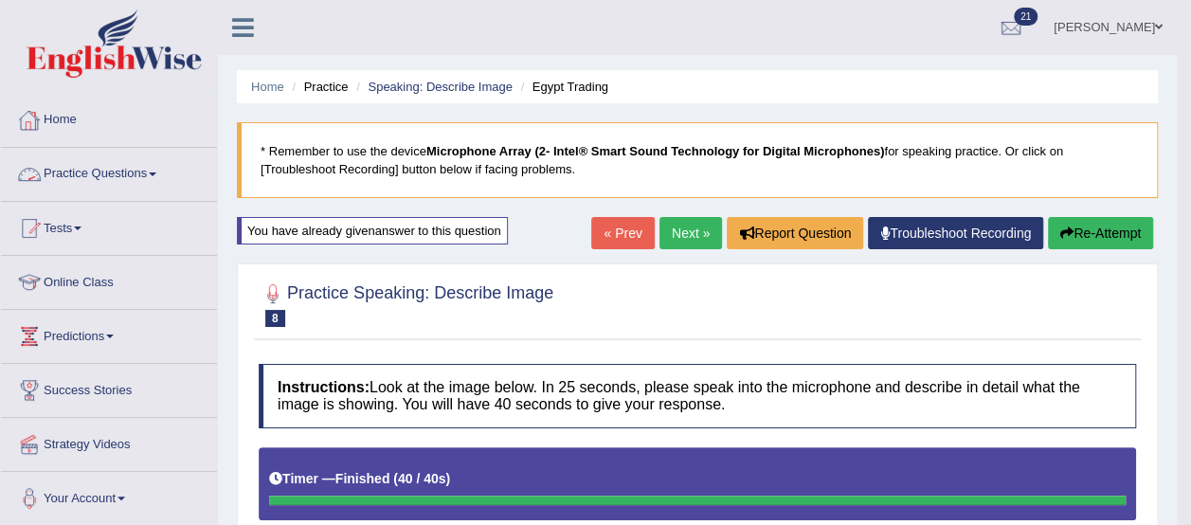
click at [81, 168] on link "Practice Questions" at bounding box center [109, 171] width 216 height 47
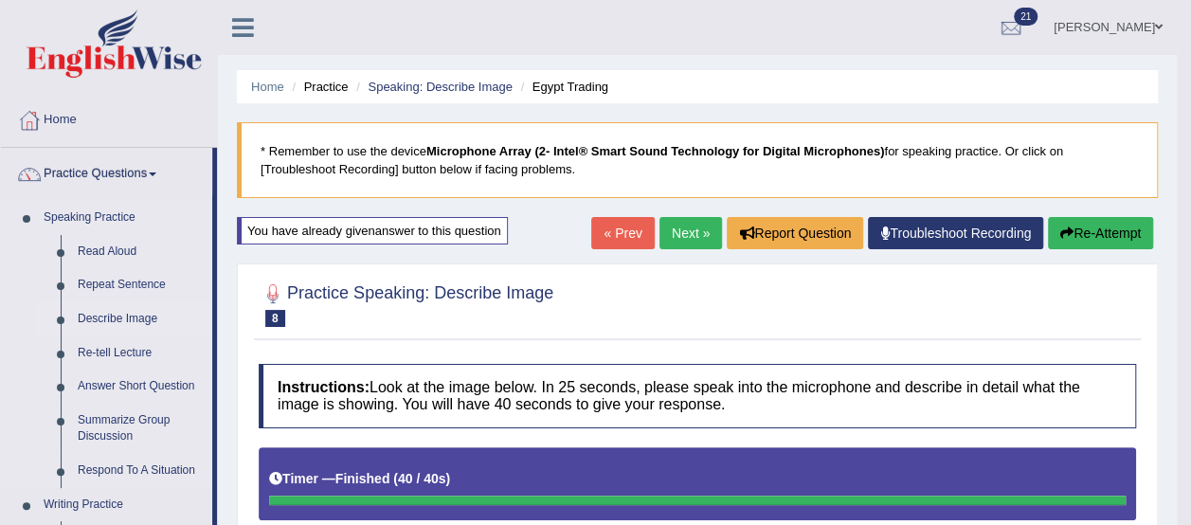
click at [115, 313] on link "Describe Image" at bounding box center [140, 319] width 143 height 34
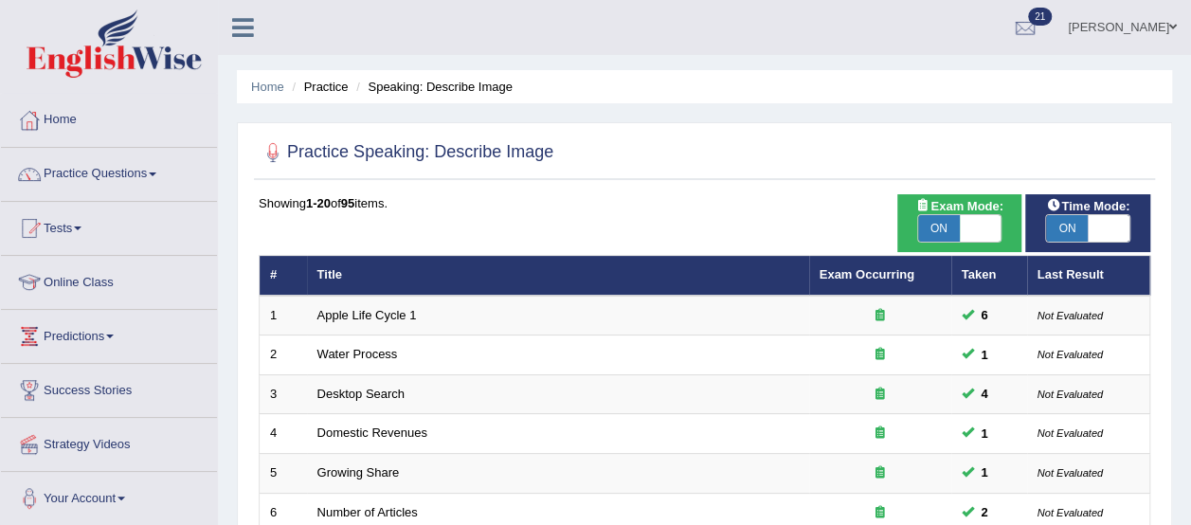
click at [1067, 230] on span "ON" at bounding box center [1067, 228] width 42 height 27
checkbox input "false"
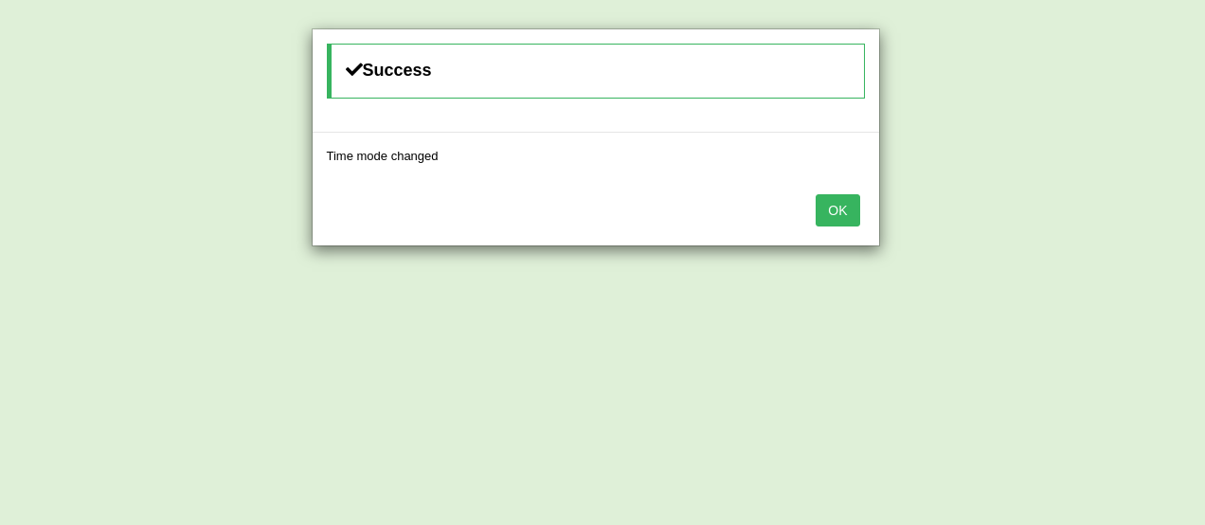
click at [835, 213] on button "OK" at bounding box center [838, 210] width 44 height 32
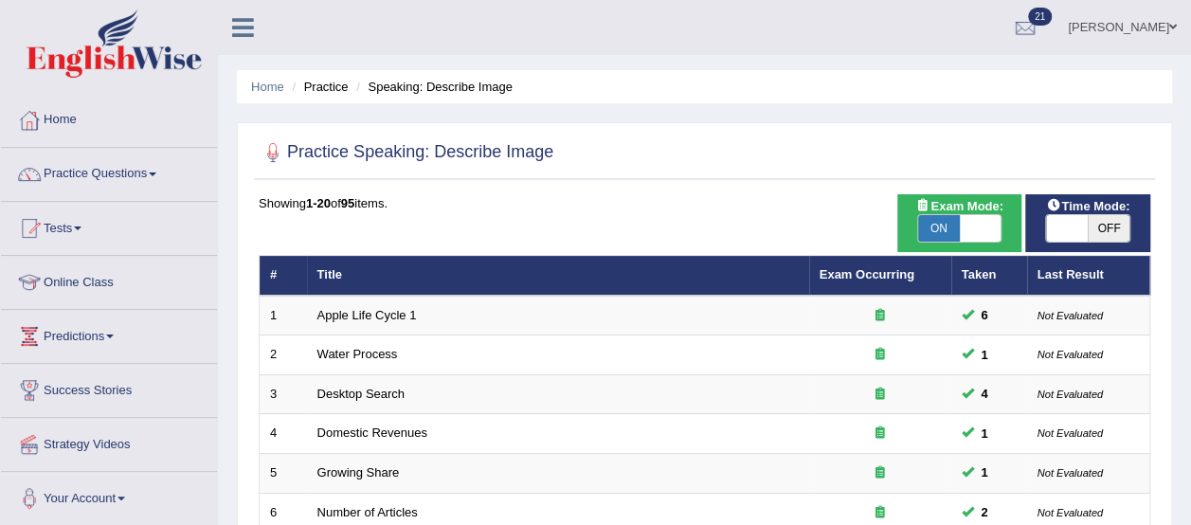
click at [937, 222] on span "ON" at bounding box center [939, 228] width 42 height 27
checkbox input "false"
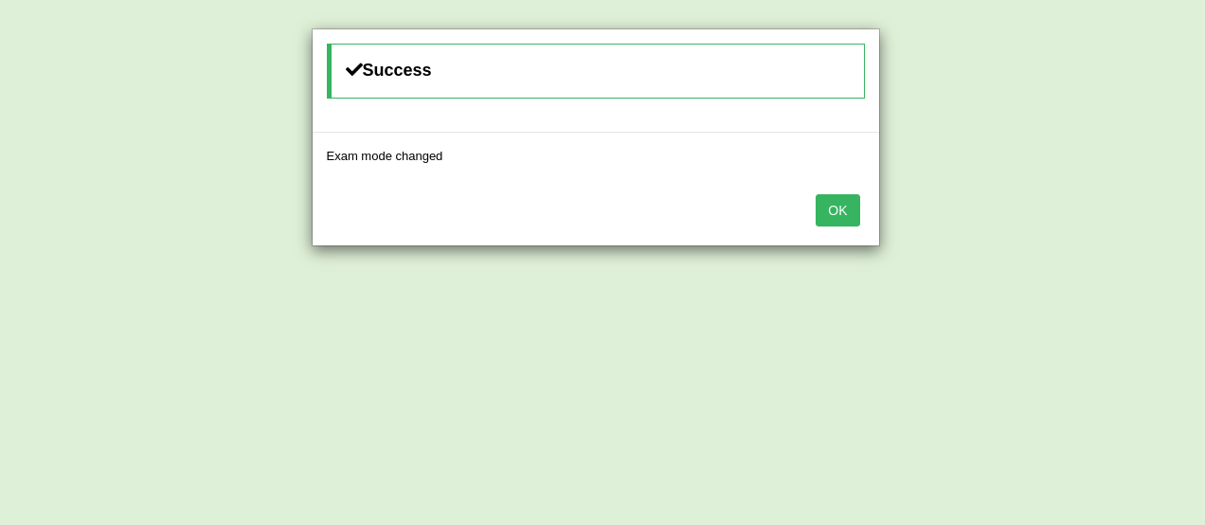
click at [835, 206] on button "OK" at bounding box center [838, 210] width 44 height 32
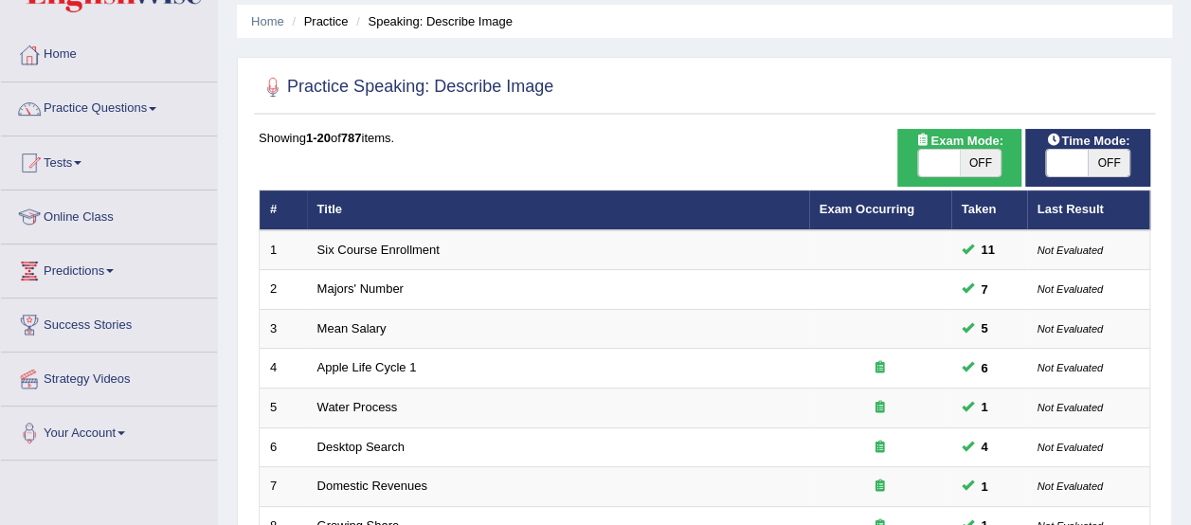
scroll to position [61, 0]
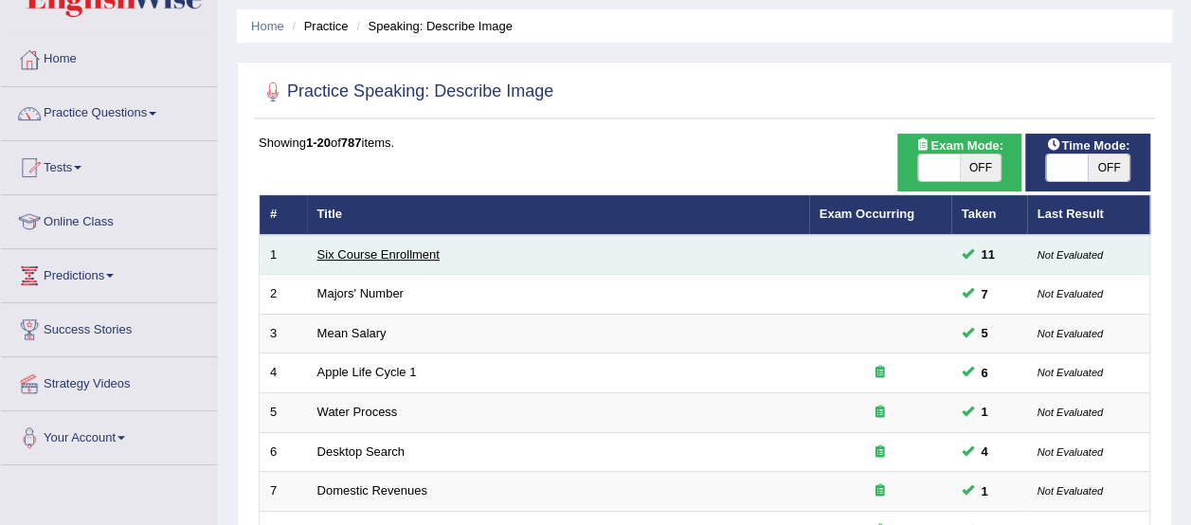
click at [403, 247] on link "Six Course Enrollment" at bounding box center [378, 254] width 122 height 14
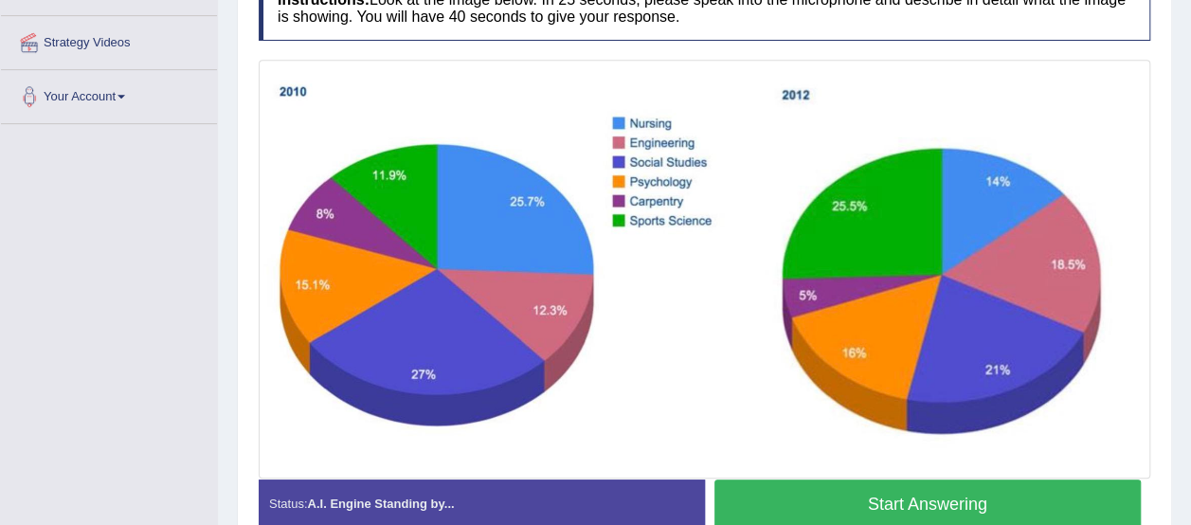
scroll to position [400, 0]
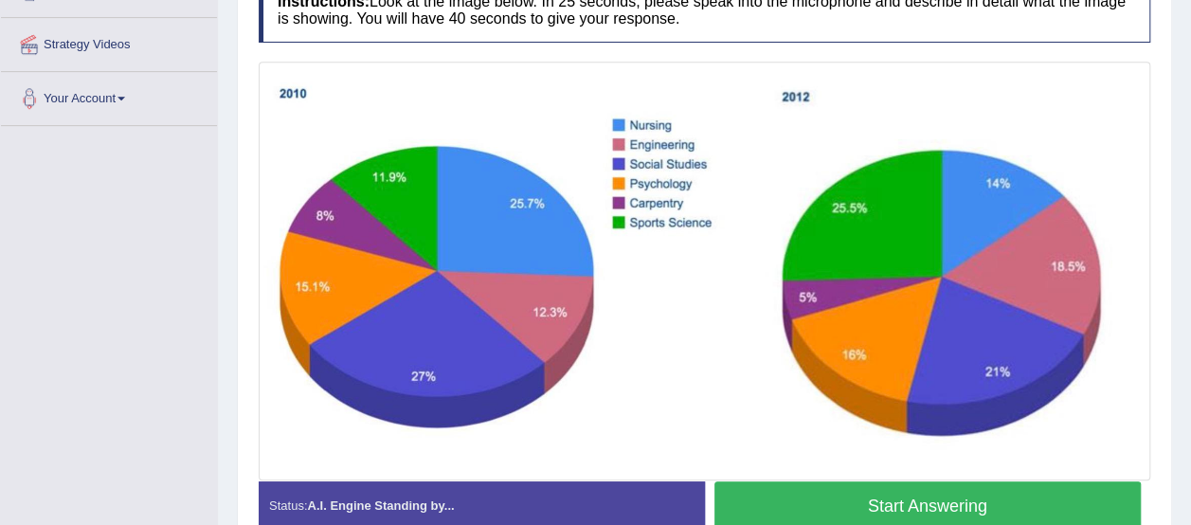
click at [993, 493] on button "Start Answering" at bounding box center [927, 505] width 427 height 48
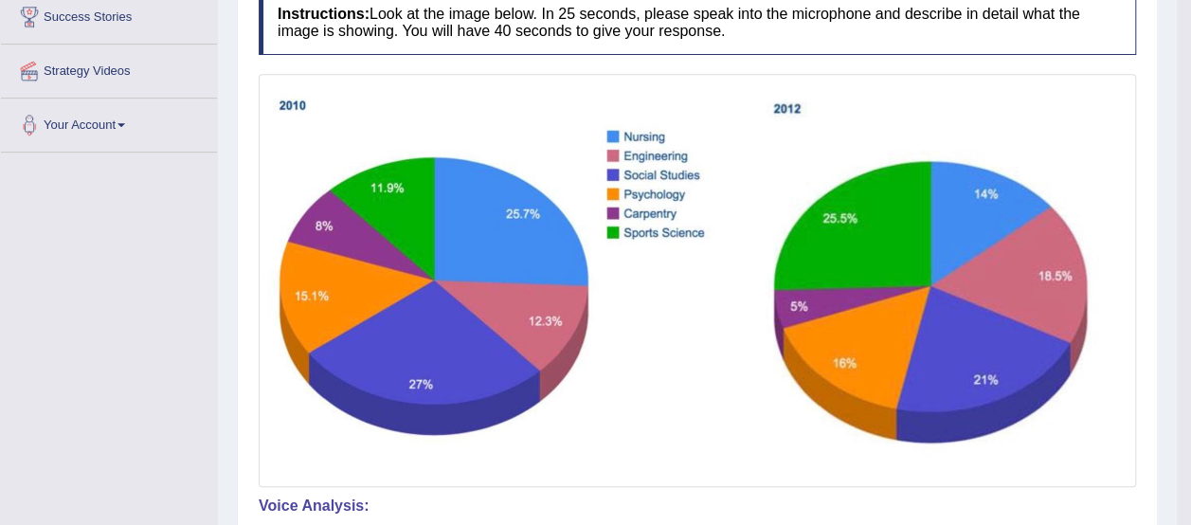
scroll to position [47, 0]
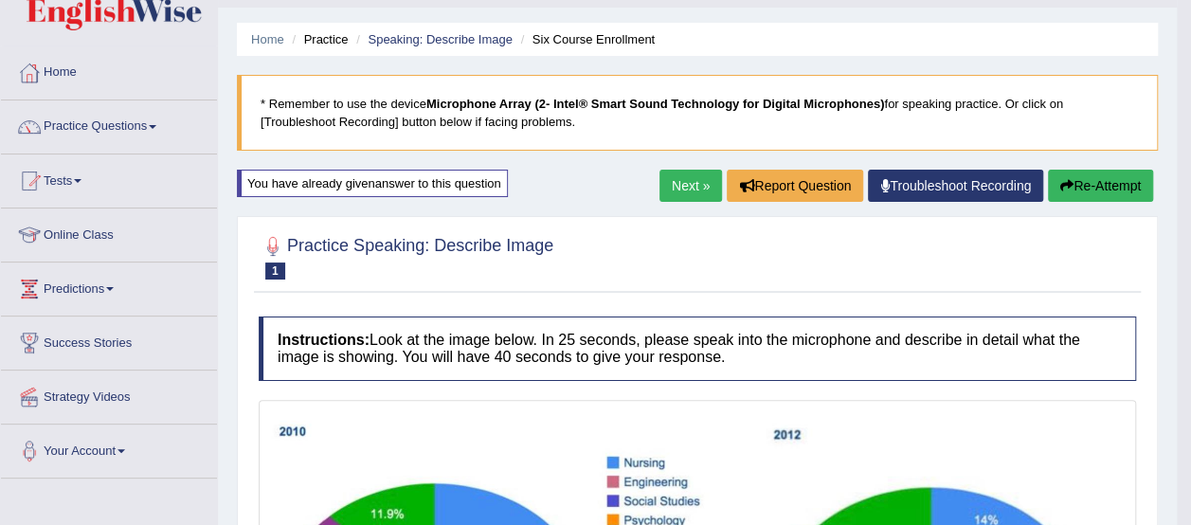
click at [678, 183] on link "Next »" at bounding box center [690, 186] width 63 height 32
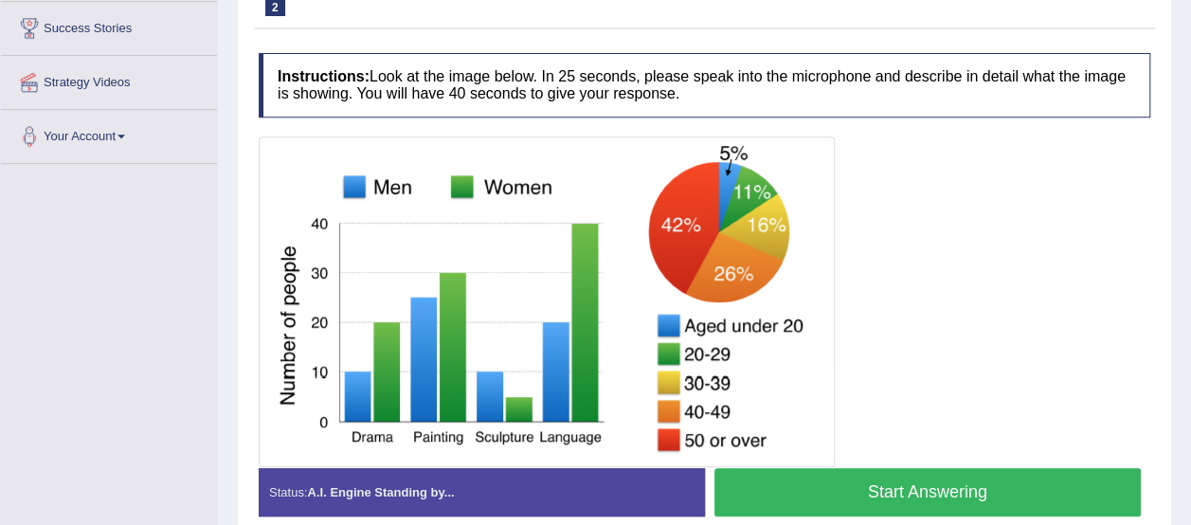
scroll to position [368, 0]
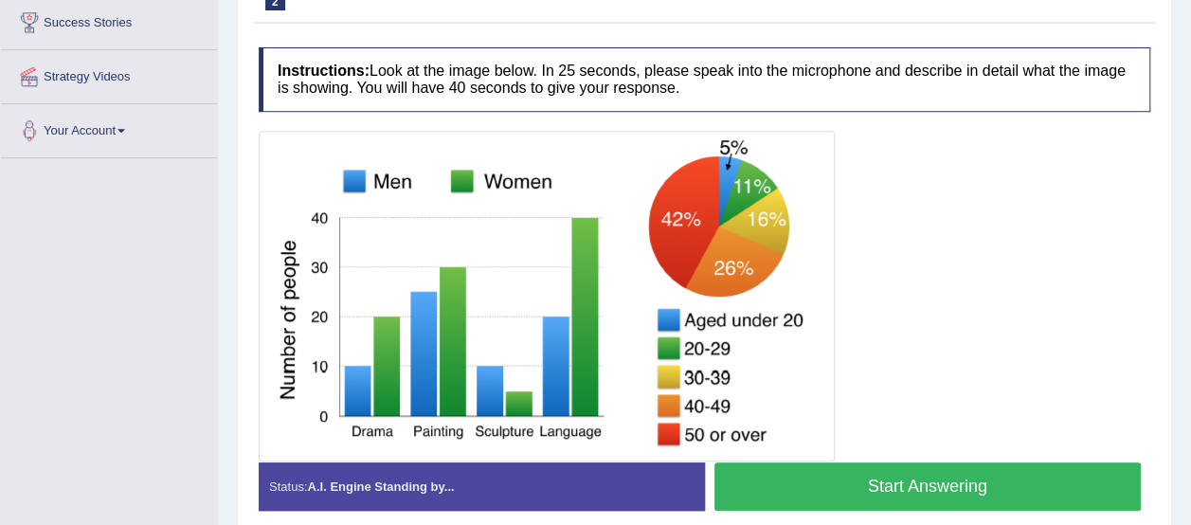
click at [851, 476] on button "Start Answering" at bounding box center [927, 486] width 427 height 48
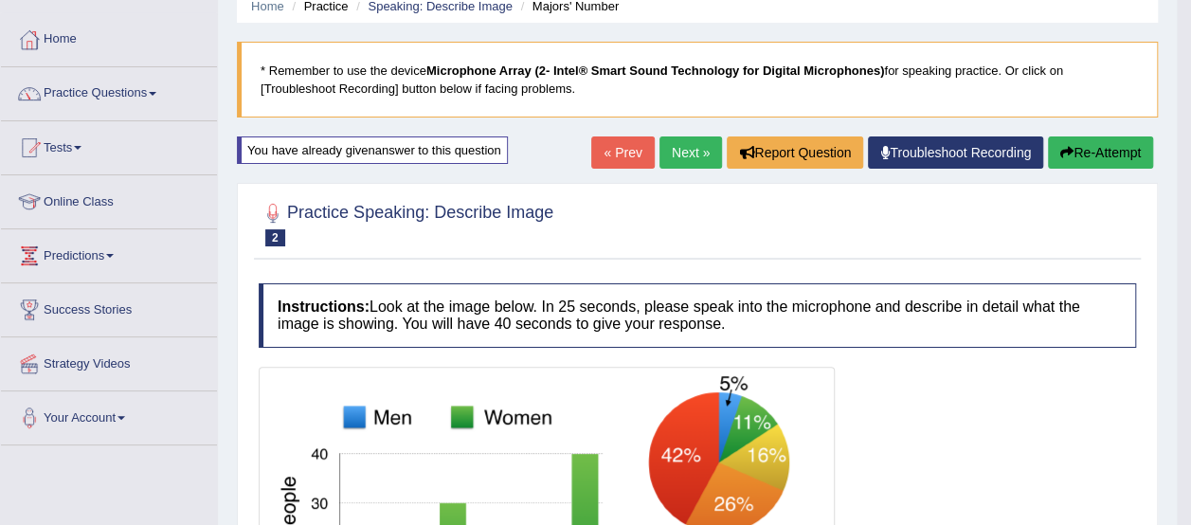
scroll to position [79, 0]
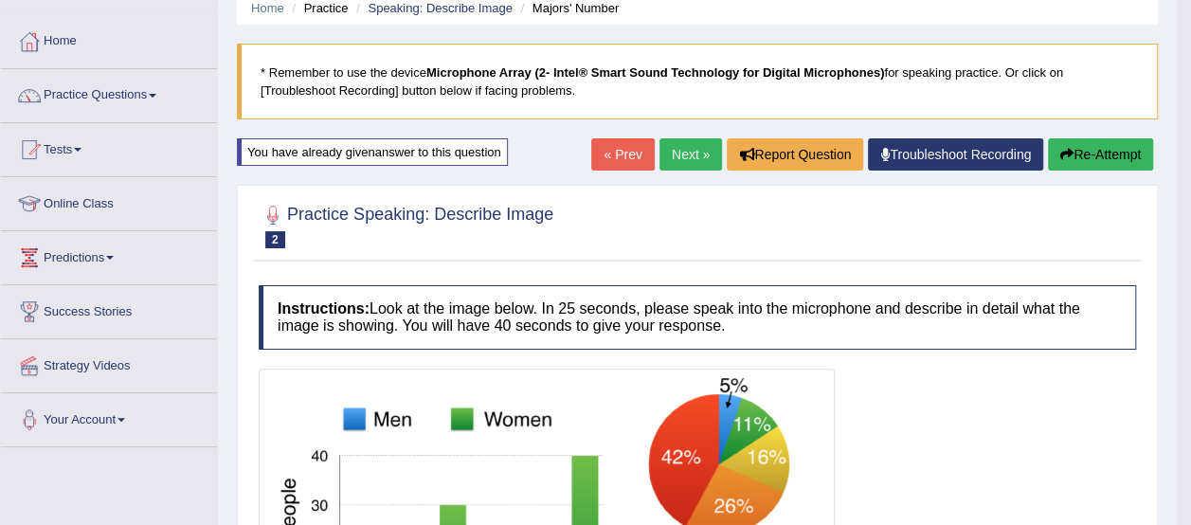
click at [672, 147] on link "Next »" at bounding box center [690, 154] width 63 height 32
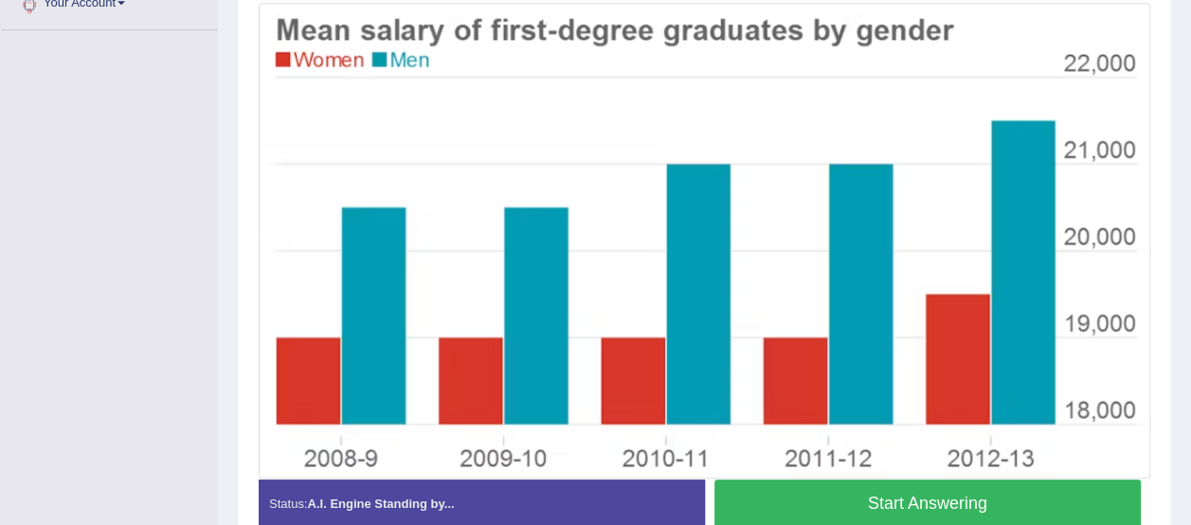
scroll to position [496, 0]
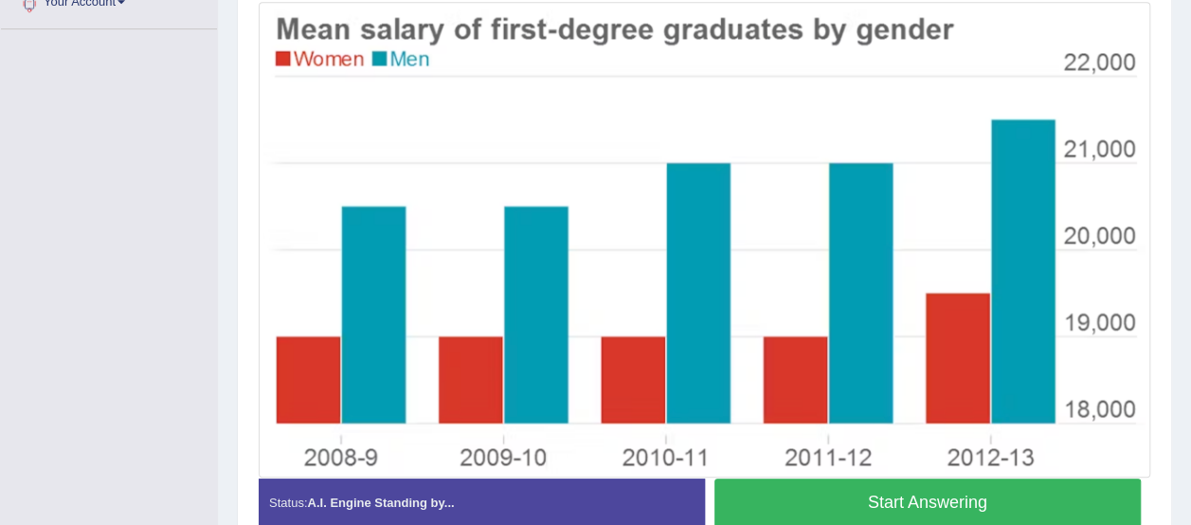
drag, startPoint x: 1194, startPoint y: 119, endPoint x: 1192, endPoint y: 345, distance: 225.4
click at [989, 499] on button "Start Answering" at bounding box center [927, 502] width 427 height 48
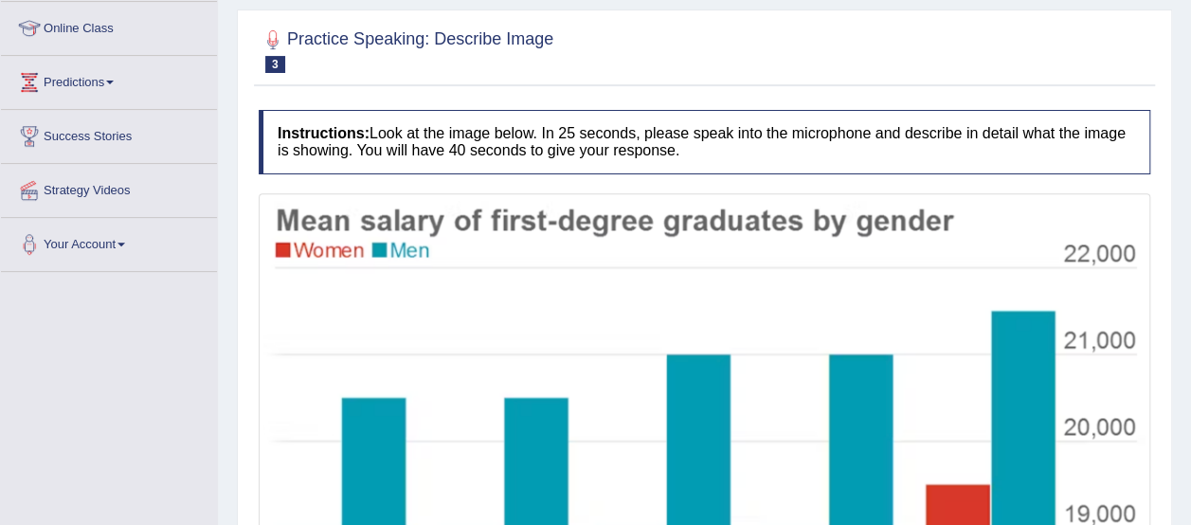
scroll to position [0, 0]
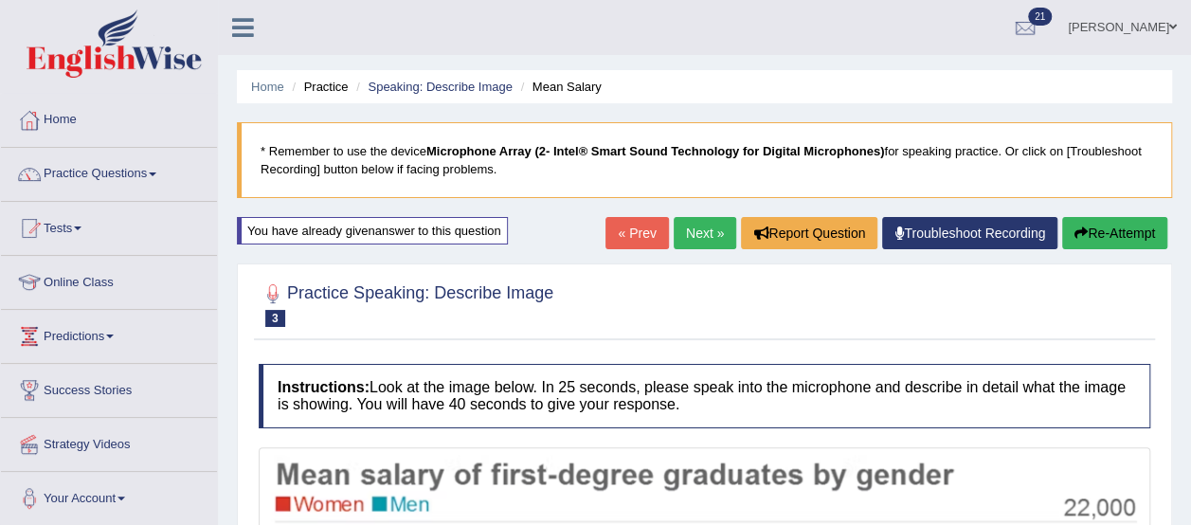
click at [1099, 230] on button "Re-Attempt" at bounding box center [1114, 233] width 105 height 32
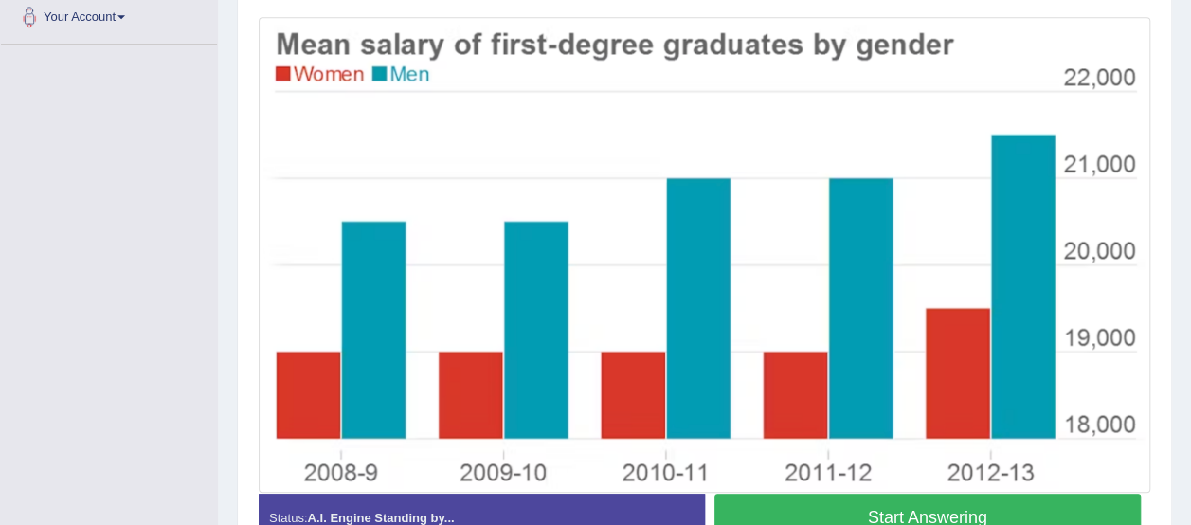
scroll to position [483, 0]
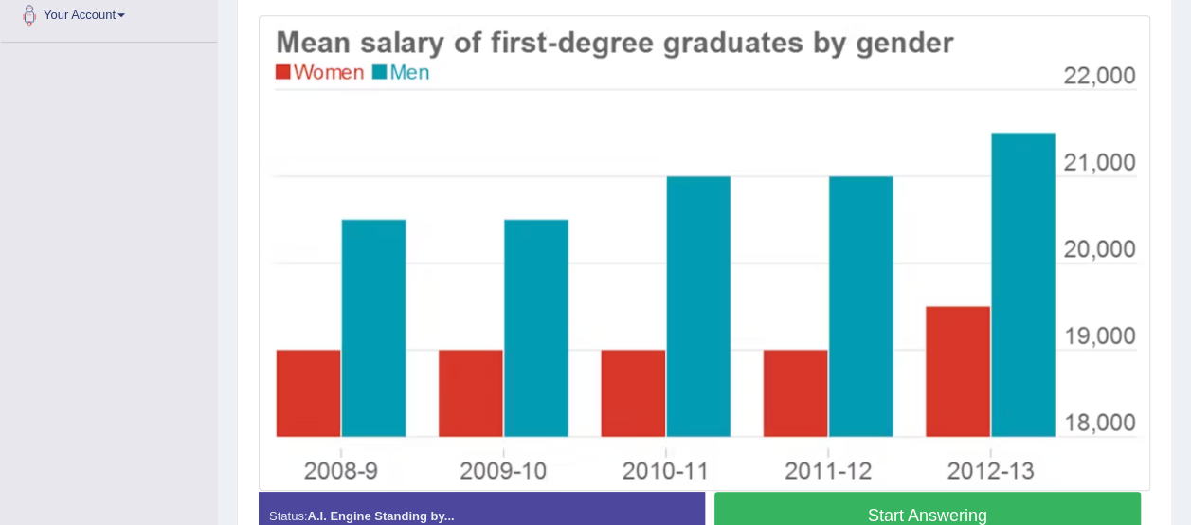
click at [1036, 504] on button "Start Answering" at bounding box center [927, 516] width 427 height 48
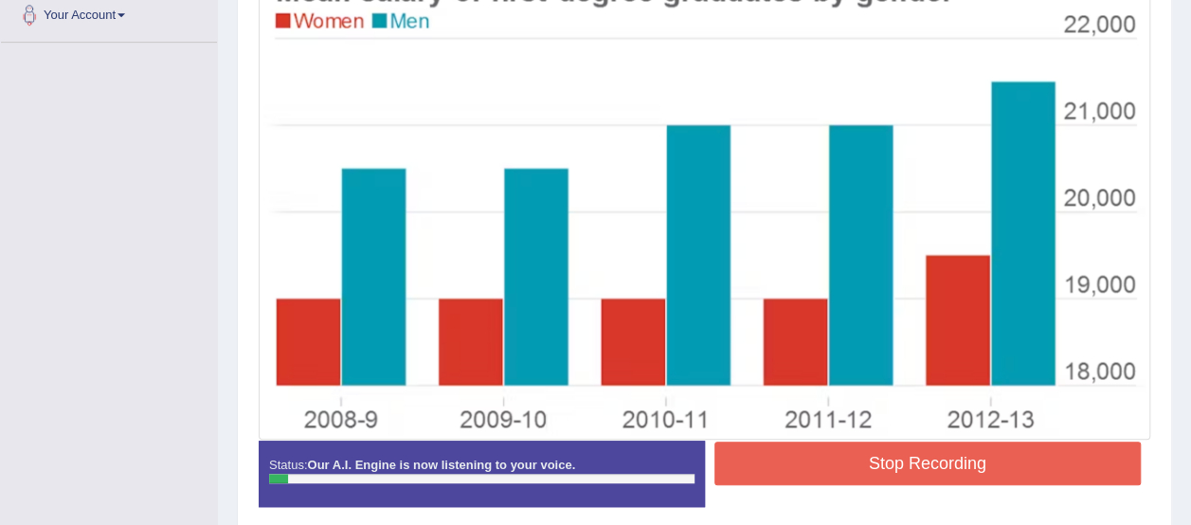
drag, startPoint x: 1036, startPoint y: 504, endPoint x: 1197, endPoint y: 453, distance: 168.9
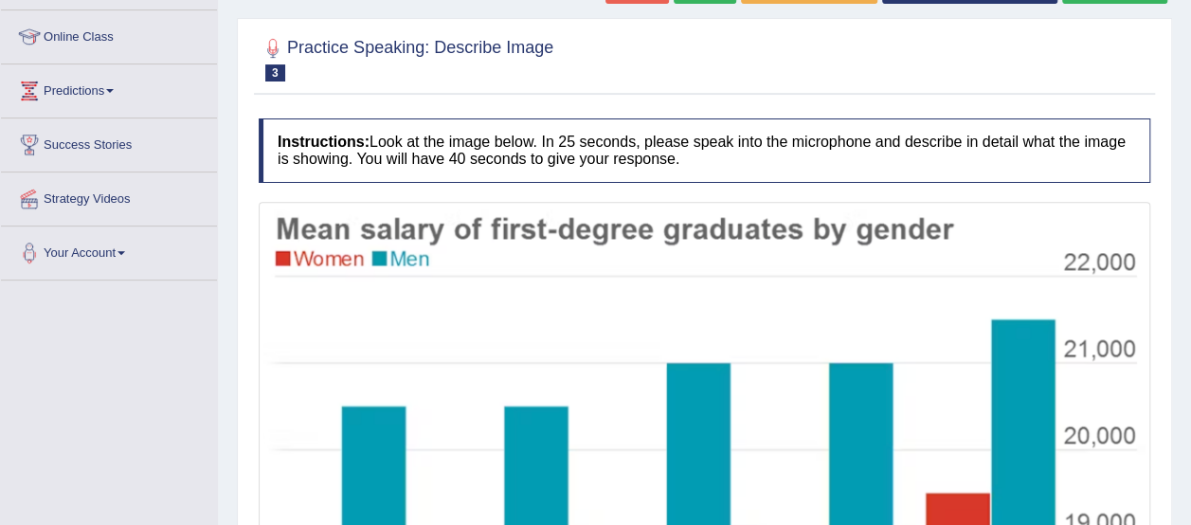
scroll to position [242, 0]
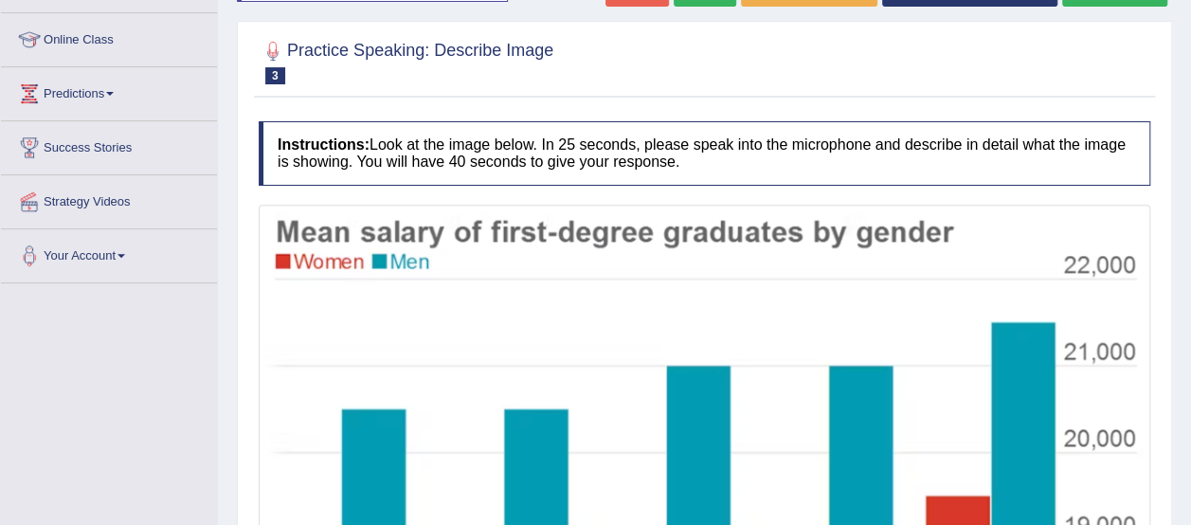
drag, startPoint x: 1189, startPoint y: 344, endPoint x: 1190, endPoint y: 136, distance: 207.4
click at [1190, 136] on div "Home Practice Speaking: Describe Image Mean Salary * Remember to use the device…" at bounding box center [704, 277] width 973 height 1039
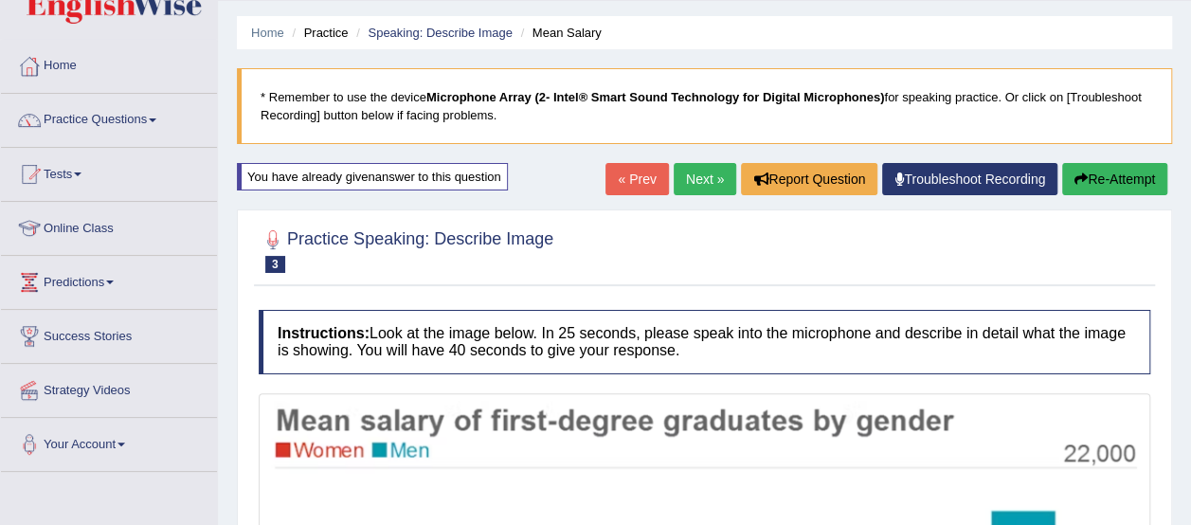
scroll to position [49, 0]
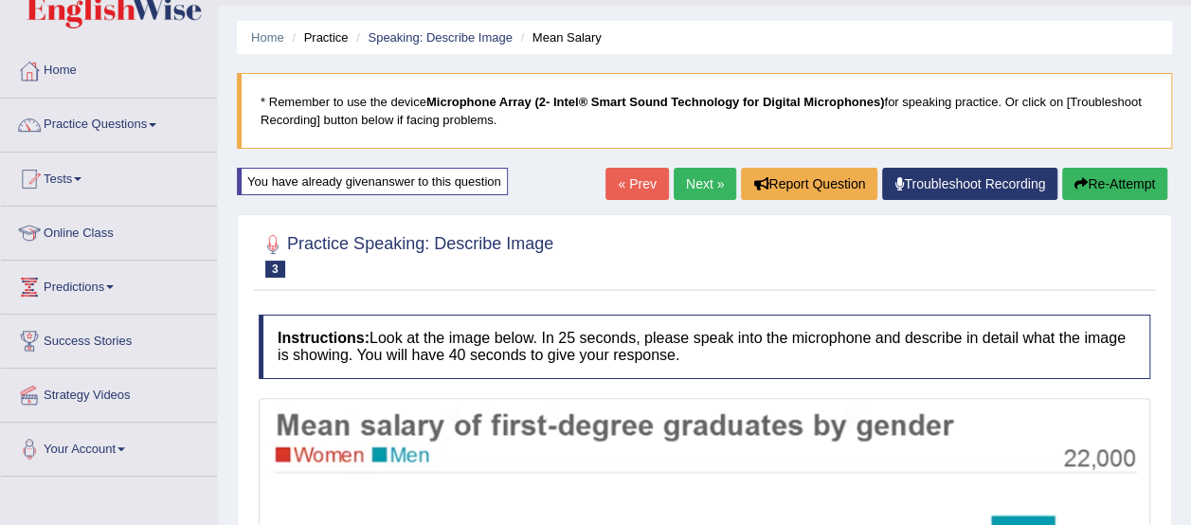
click at [1125, 177] on button "Re-Attempt" at bounding box center [1114, 184] width 105 height 32
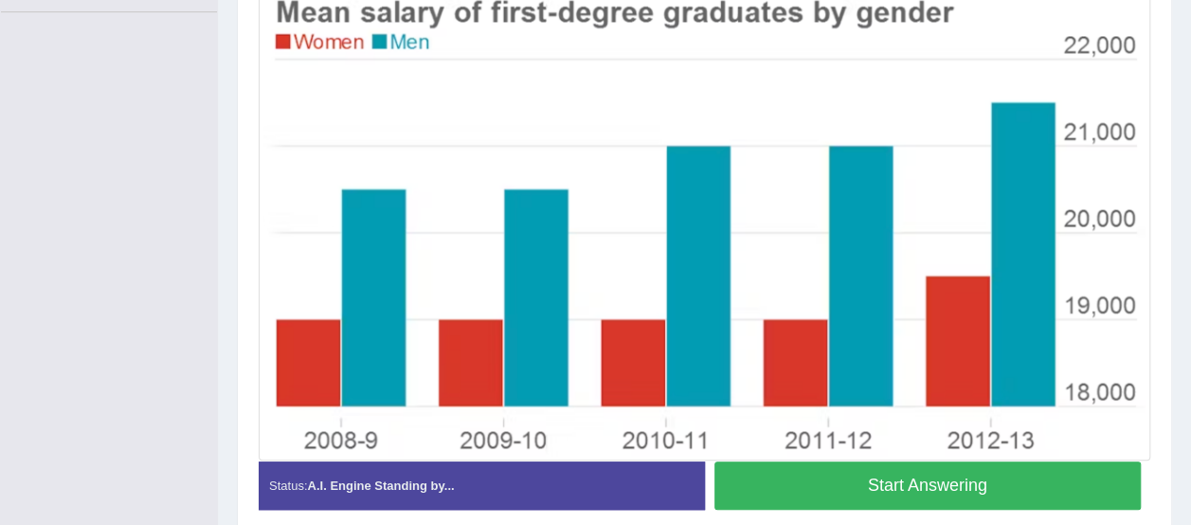
scroll to position [538, 0]
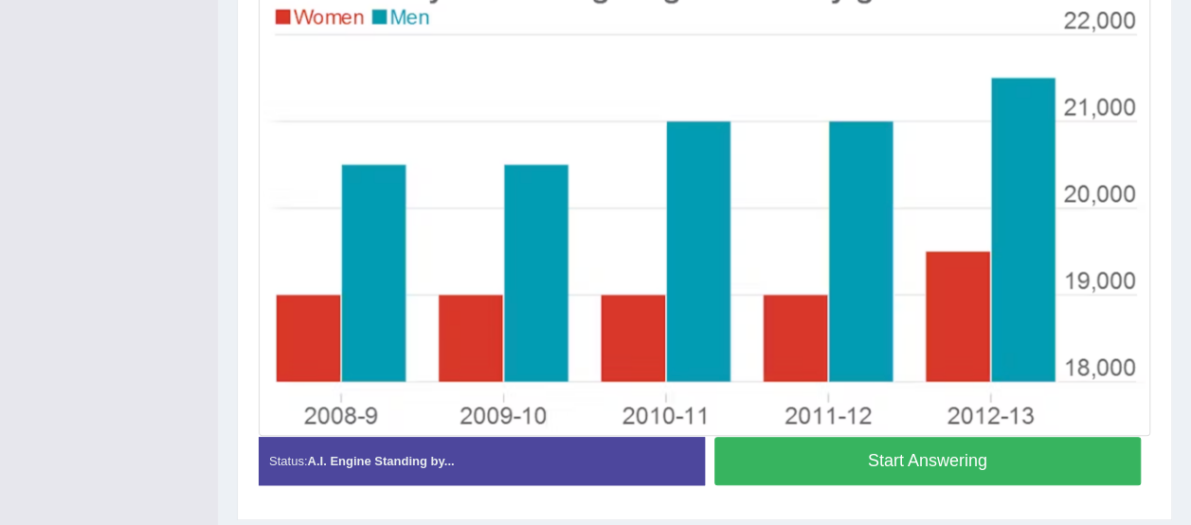
click at [1090, 453] on button "Start Answering" at bounding box center [927, 461] width 427 height 48
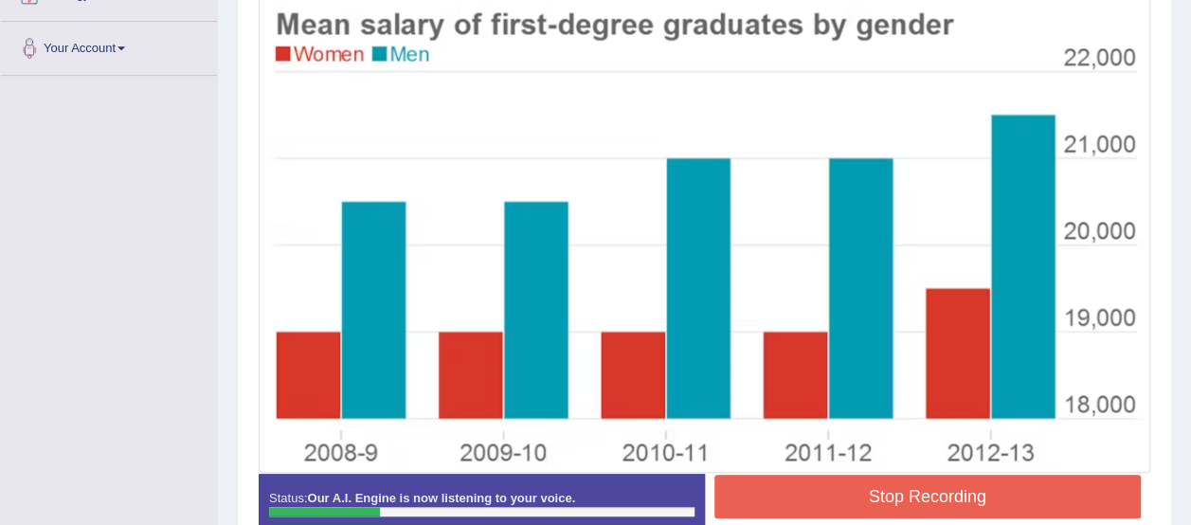
scroll to position [465, 0]
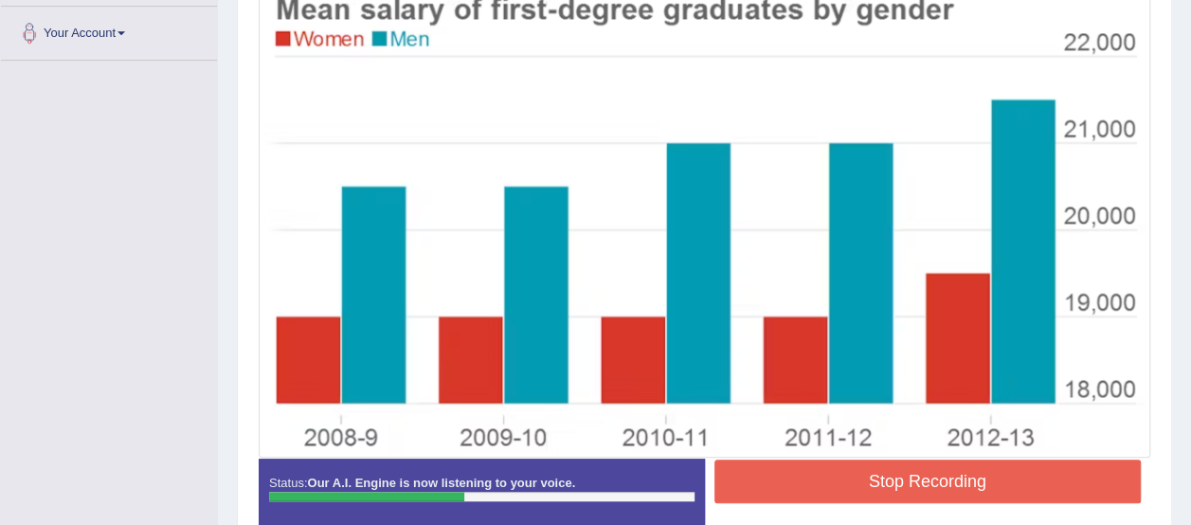
click at [1075, 488] on button "Stop Recording" at bounding box center [927, 481] width 427 height 44
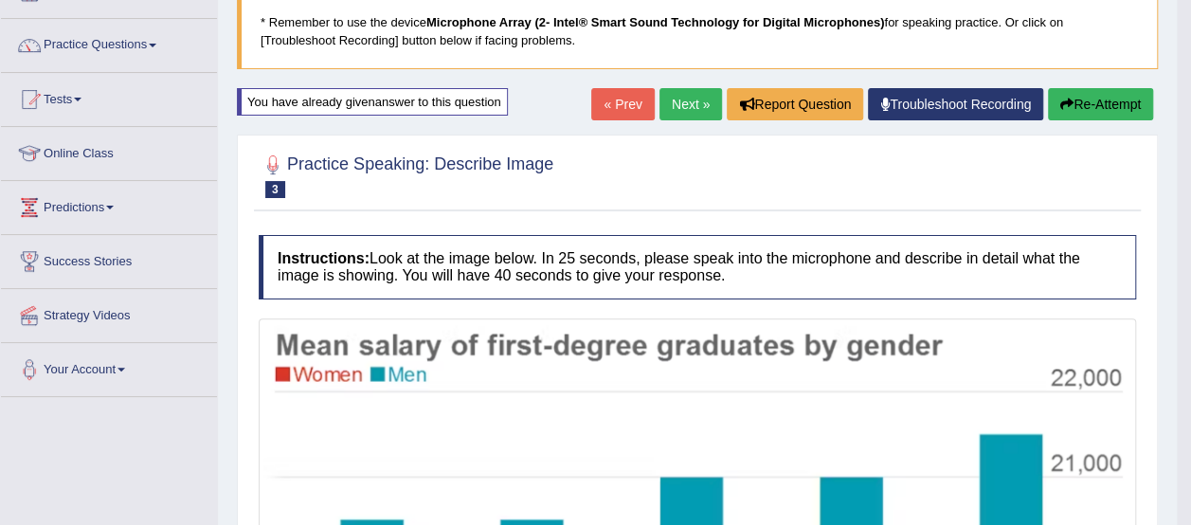
scroll to position [127, 0]
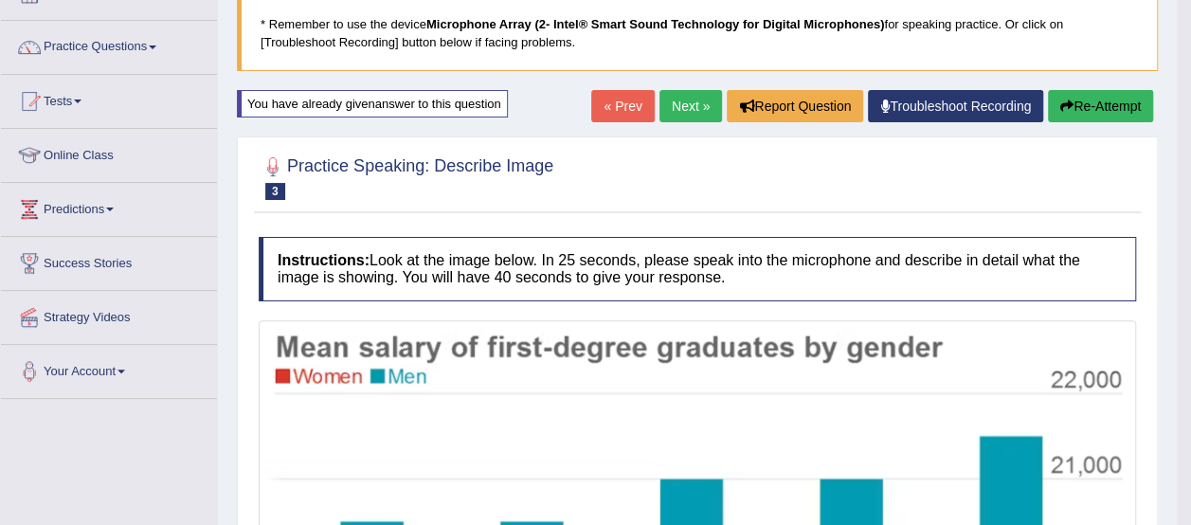
click at [1139, 105] on button "Re-Attempt" at bounding box center [1100, 106] width 105 height 32
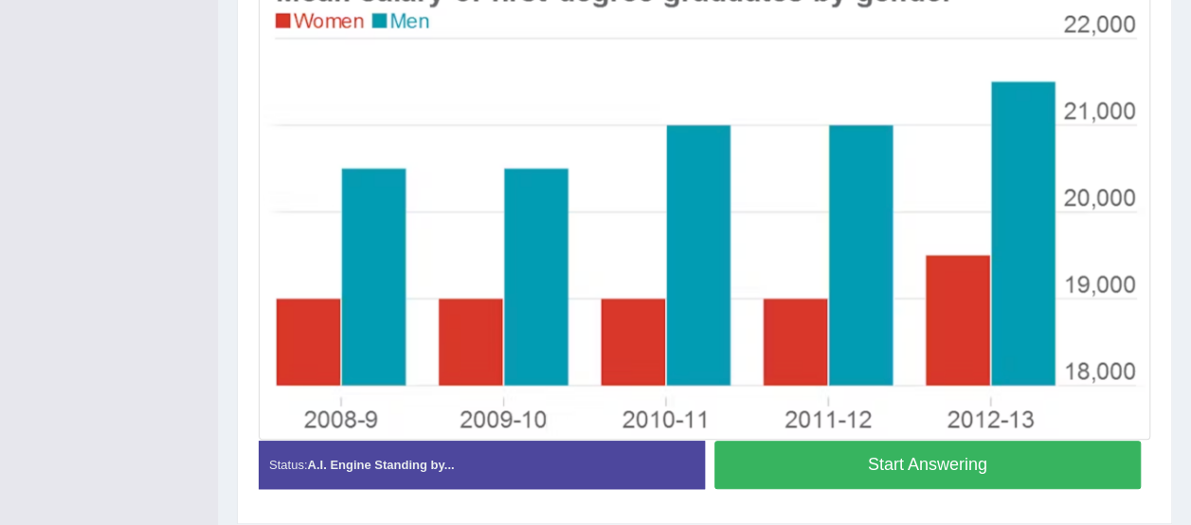
scroll to position [532, 0]
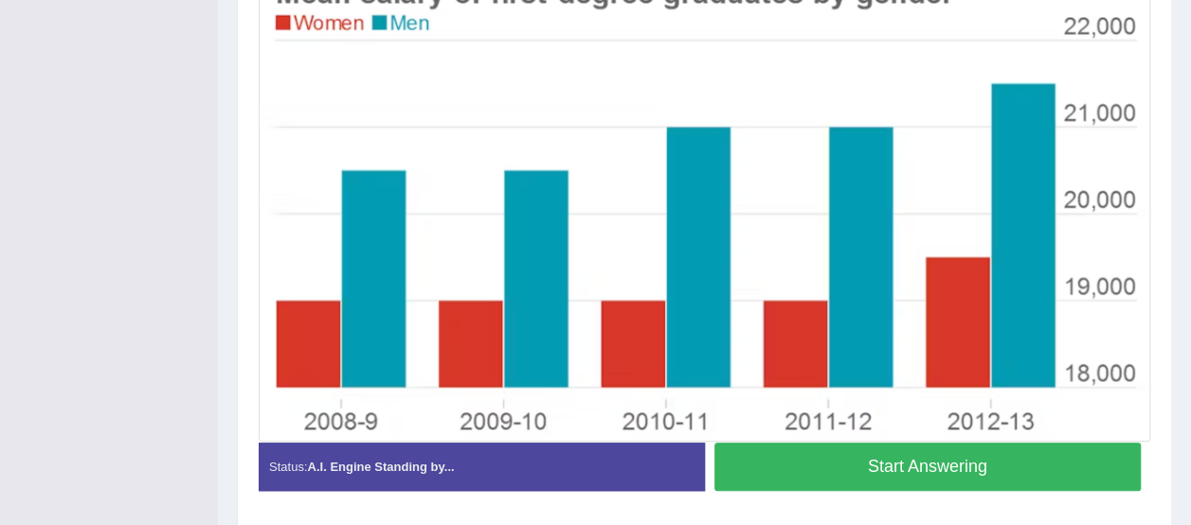
click at [1040, 463] on button "Start Answering" at bounding box center [927, 466] width 427 height 48
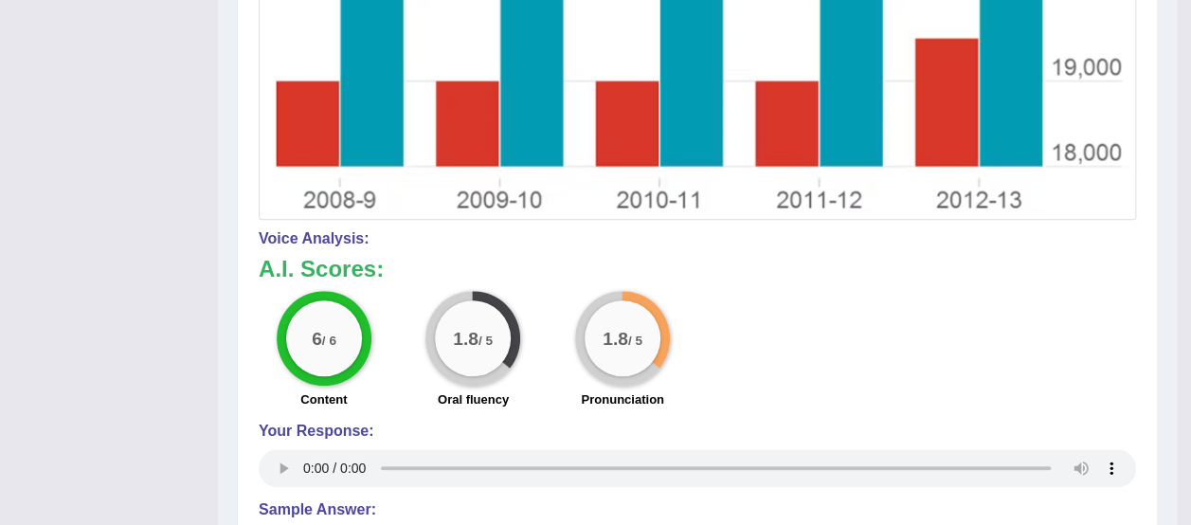
scroll to position [0, 0]
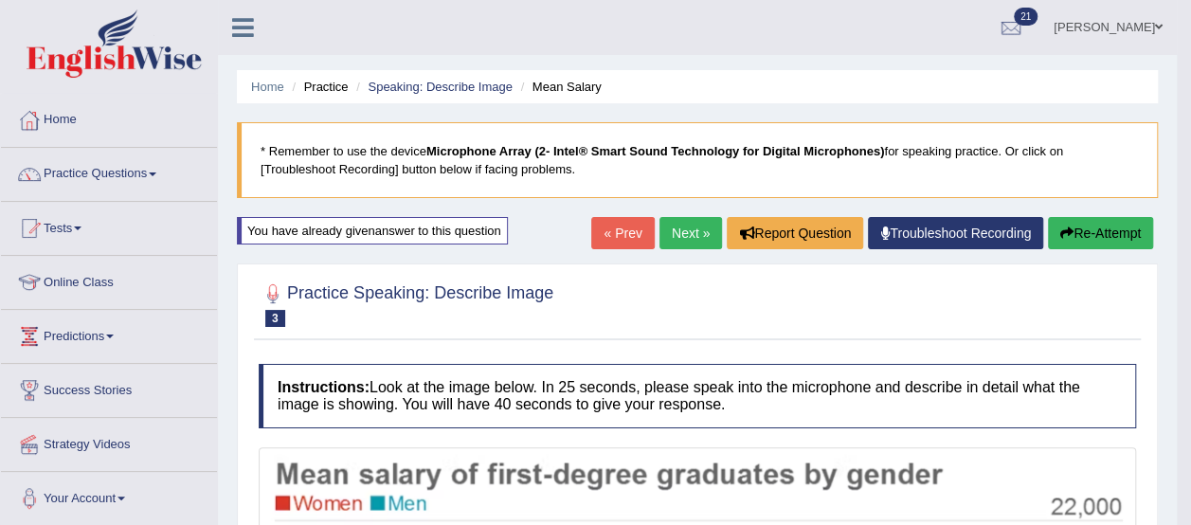
click at [693, 232] on link "Next »" at bounding box center [690, 233] width 63 height 32
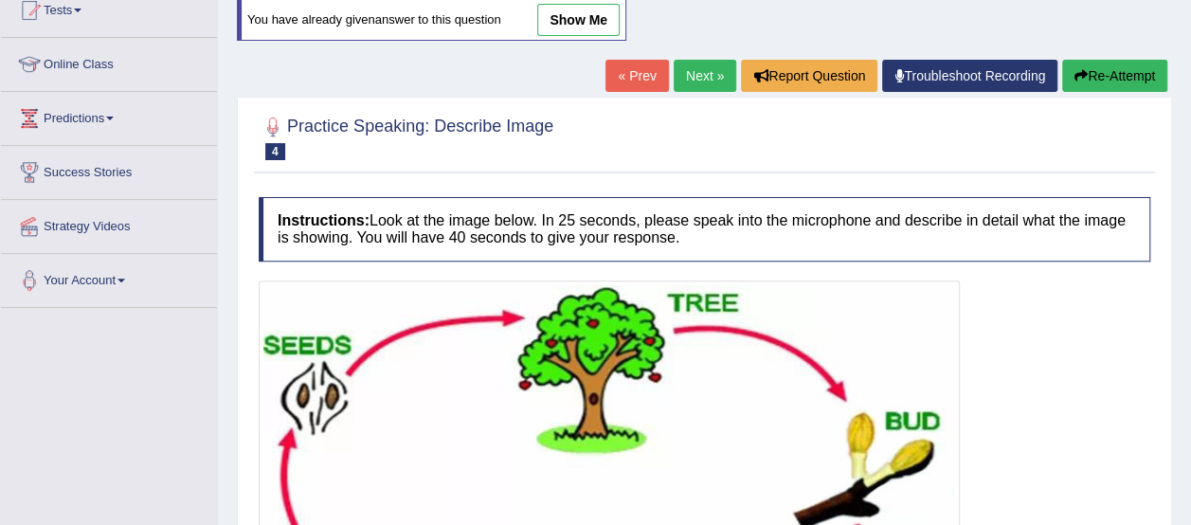
scroll to position [217, 0]
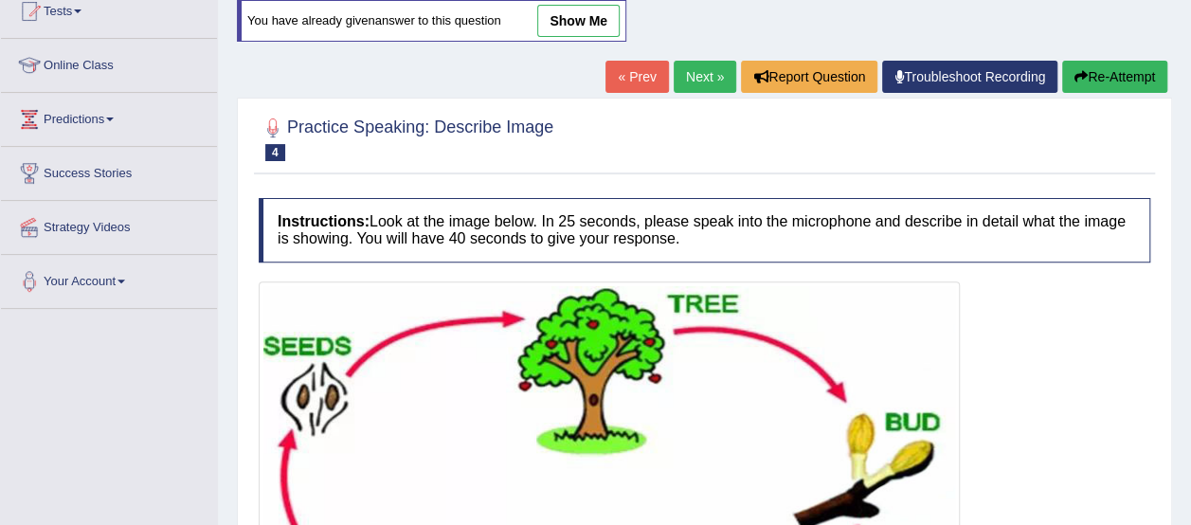
click at [696, 73] on link "Next »" at bounding box center [704, 77] width 63 height 32
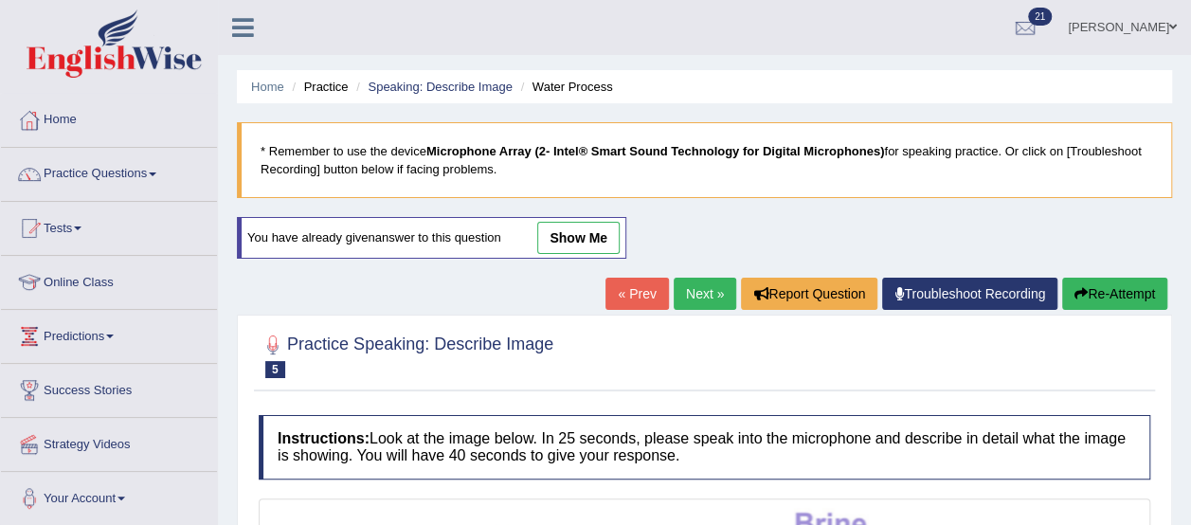
click at [704, 287] on link "Next »" at bounding box center [704, 294] width 63 height 32
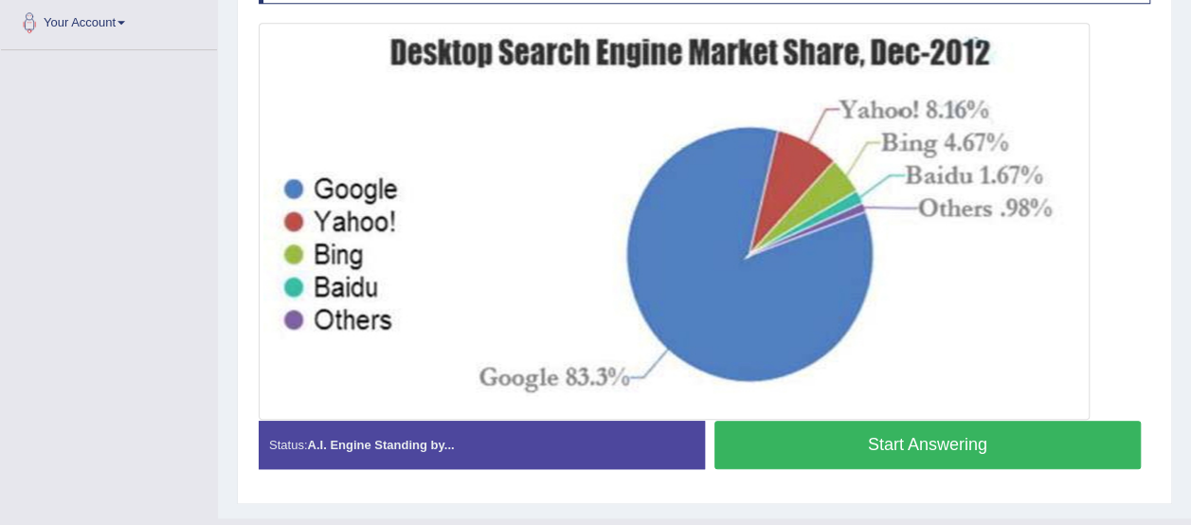
scroll to position [489, 0]
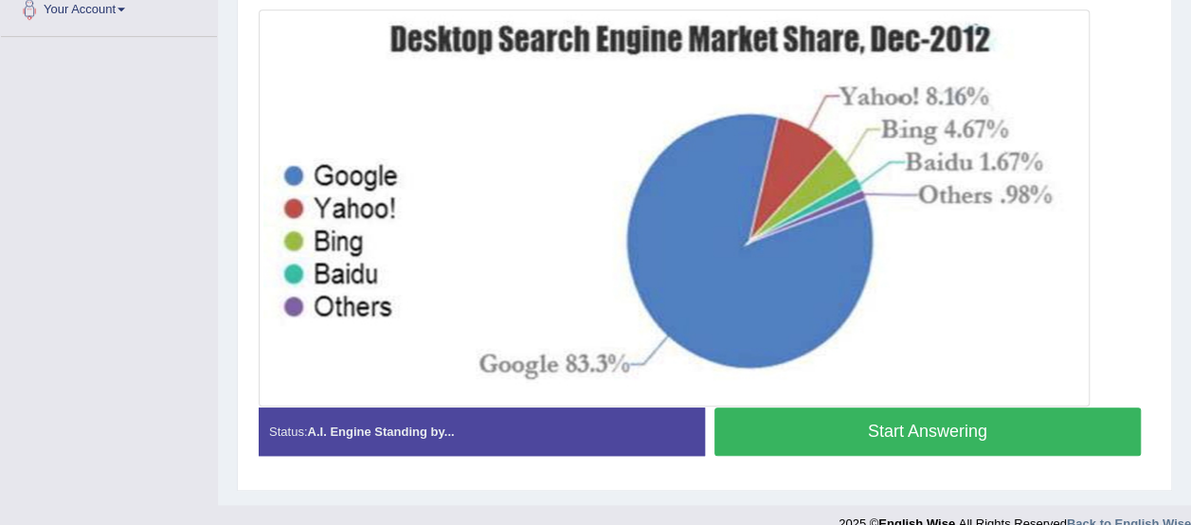
click at [1069, 418] on button "Start Answering" at bounding box center [927, 431] width 427 height 48
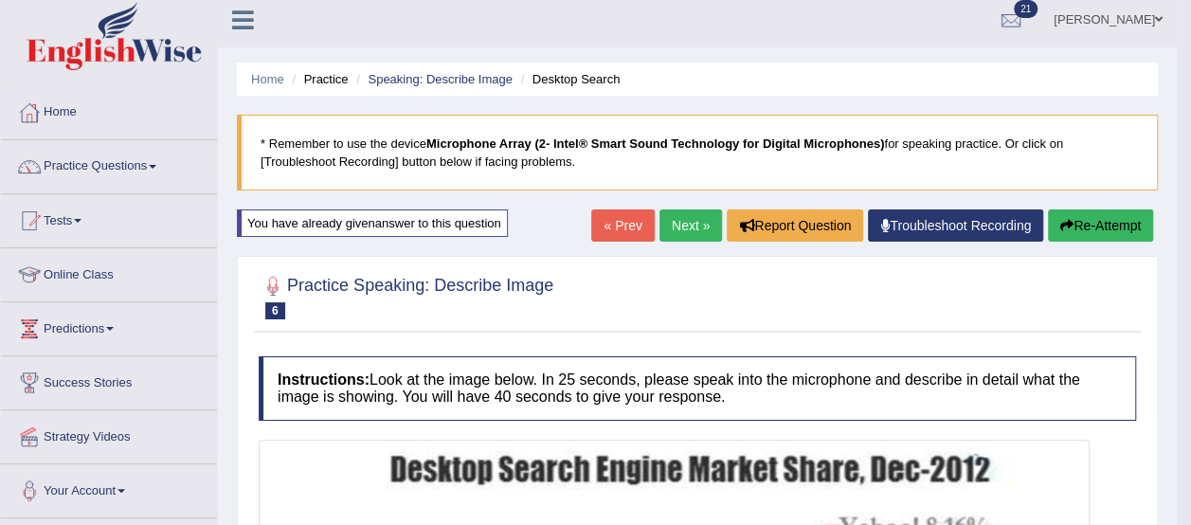
scroll to position [0, 0]
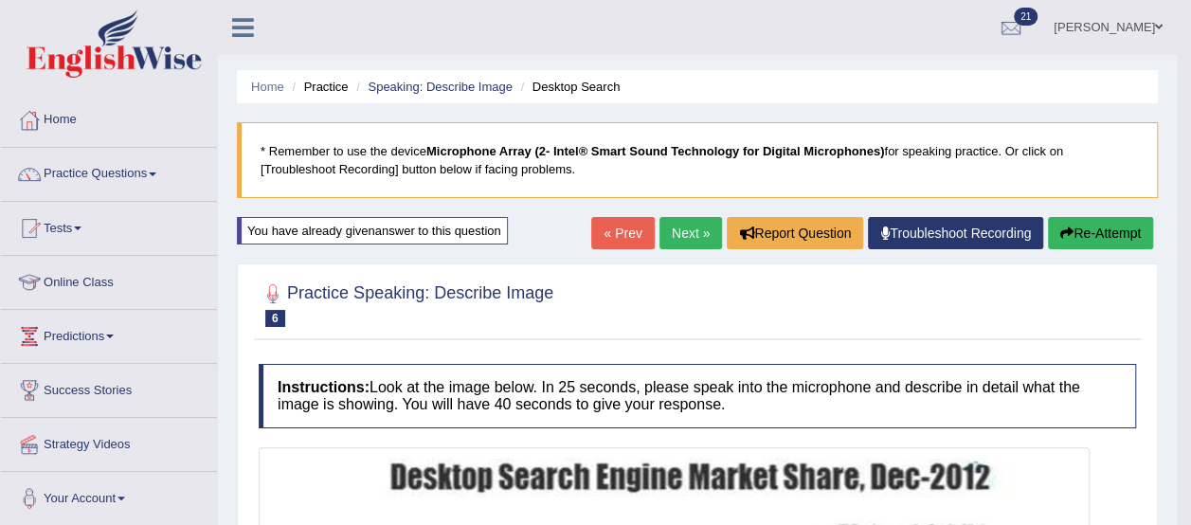
click at [1073, 221] on button "Re-Attempt" at bounding box center [1100, 233] width 105 height 32
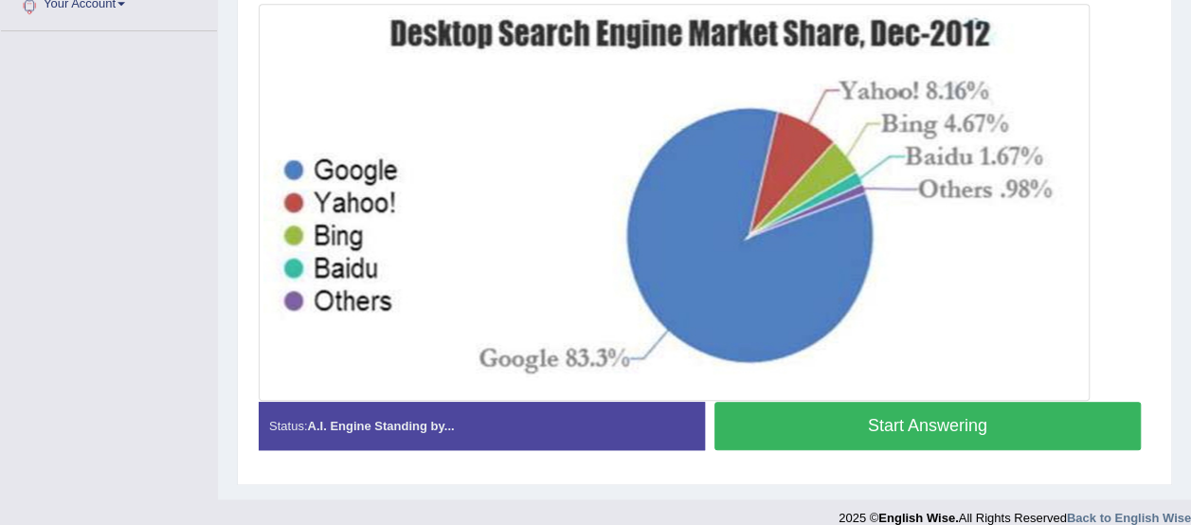
scroll to position [511, 0]
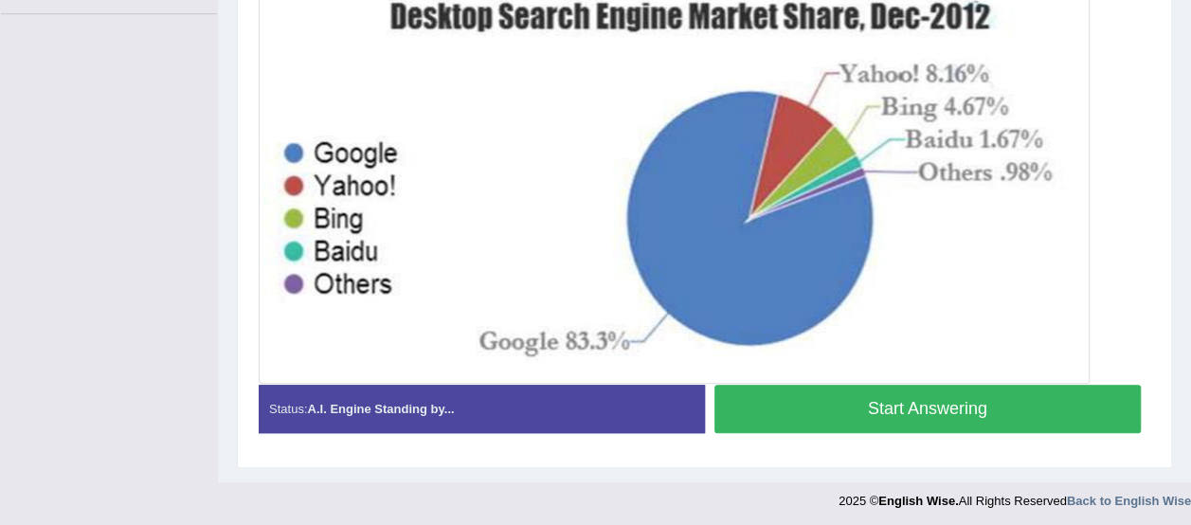
click at [1067, 397] on button "Start Answering" at bounding box center [927, 409] width 427 height 48
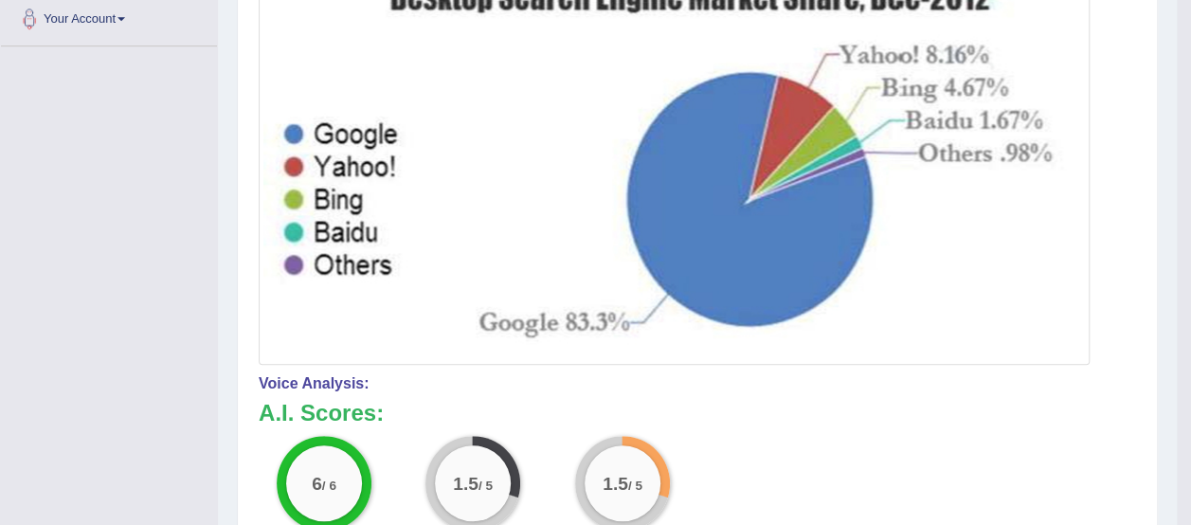
scroll to position [0, 0]
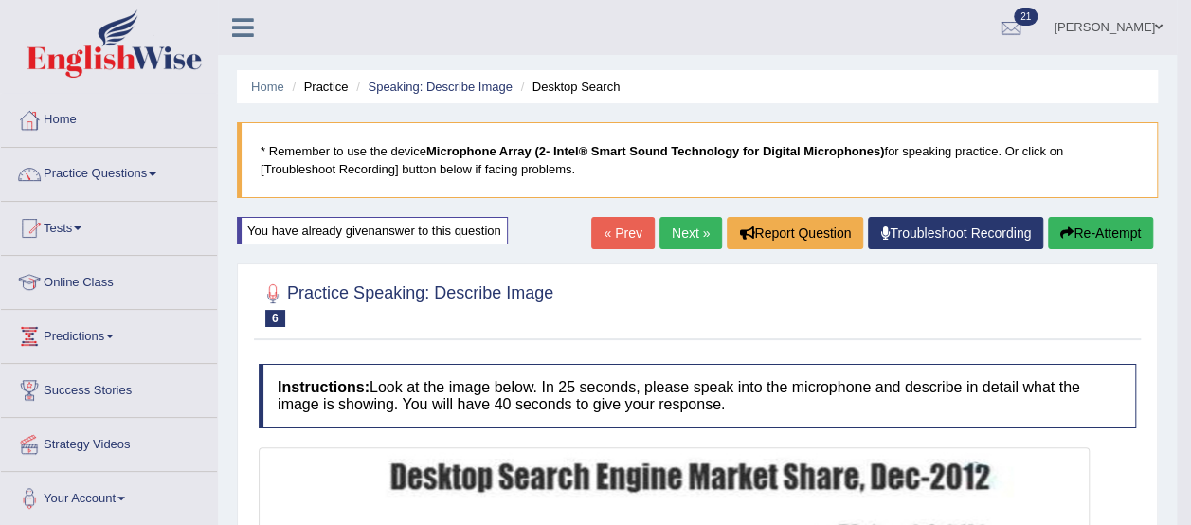
click at [1065, 227] on icon "button" at bounding box center [1066, 232] width 13 height 13
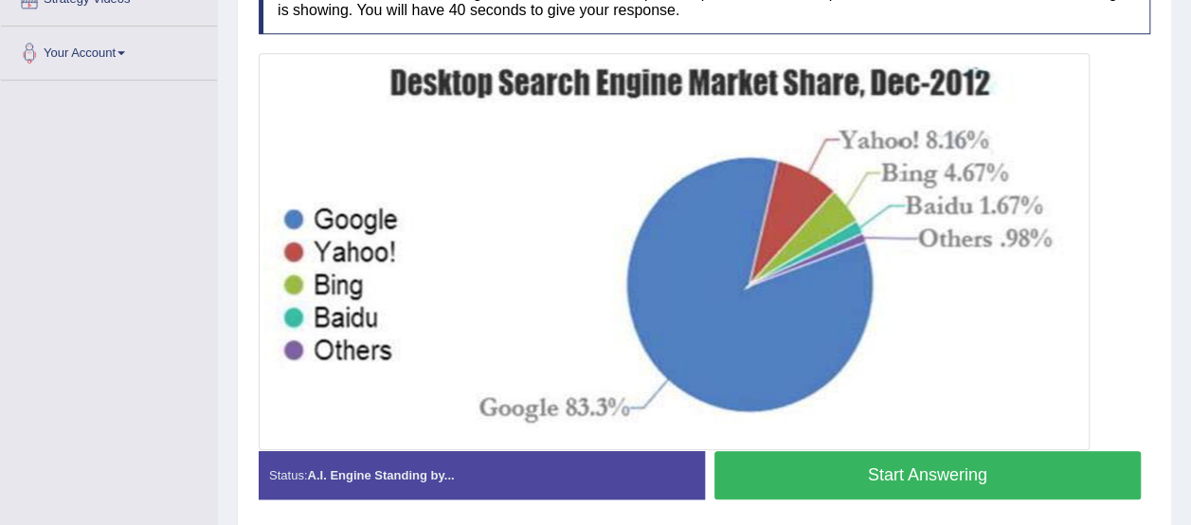
scroll to position [439, 0]
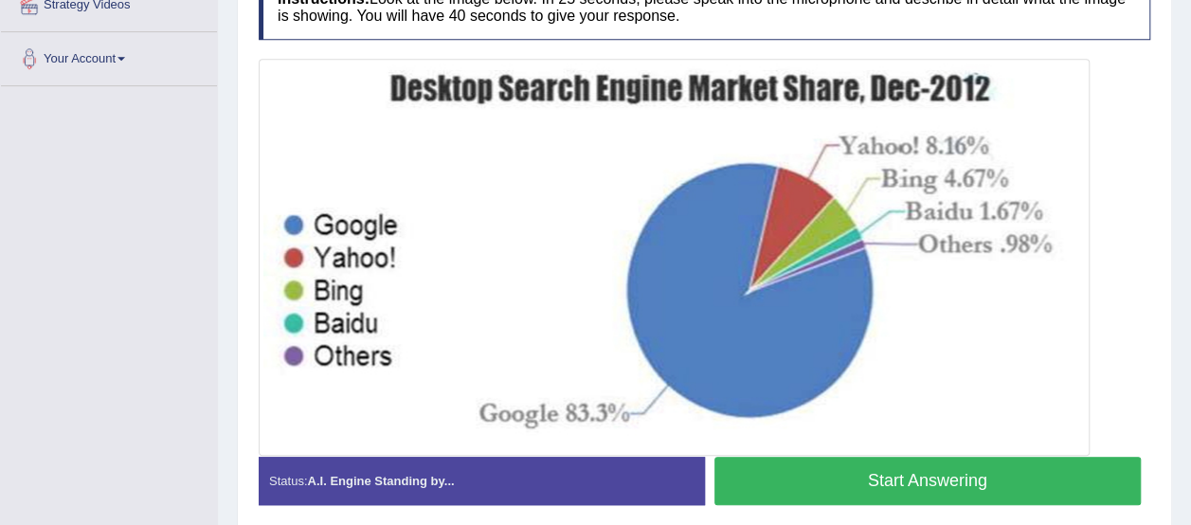
click at [1065, 488] on button "Start Answering" at bounding box center [927, 481] width 427 height 48
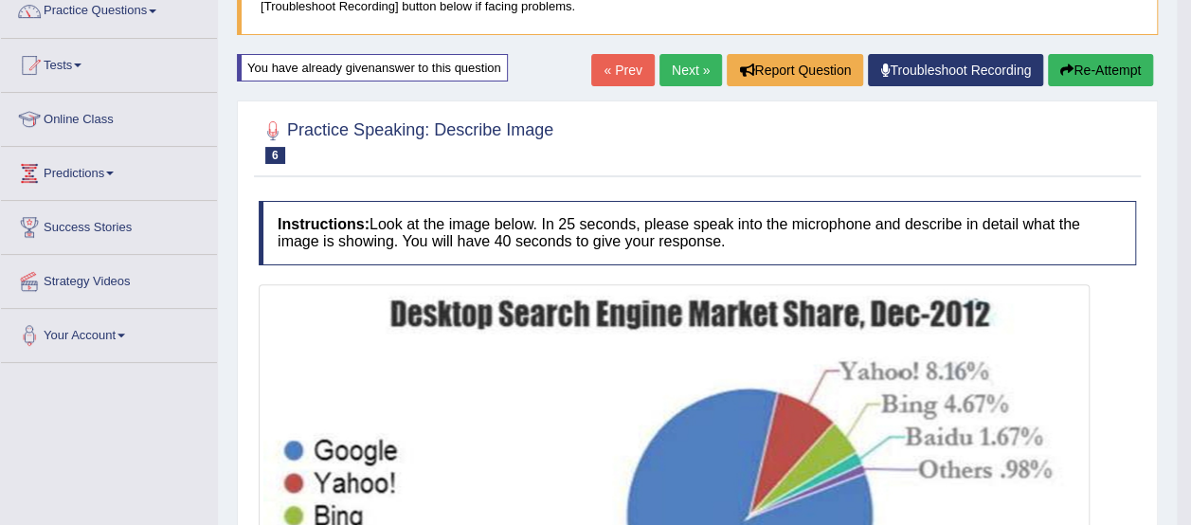
scroll to position [53, 0]
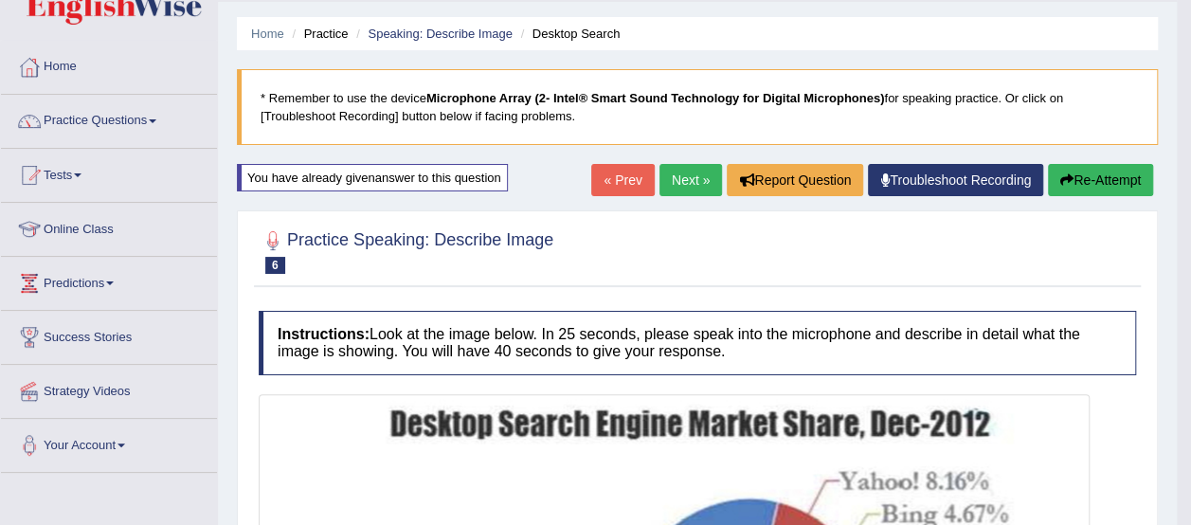
click at [1095, 174] on button "Re-Attempt" at bounding box center [1100, 180] width 105 height 32
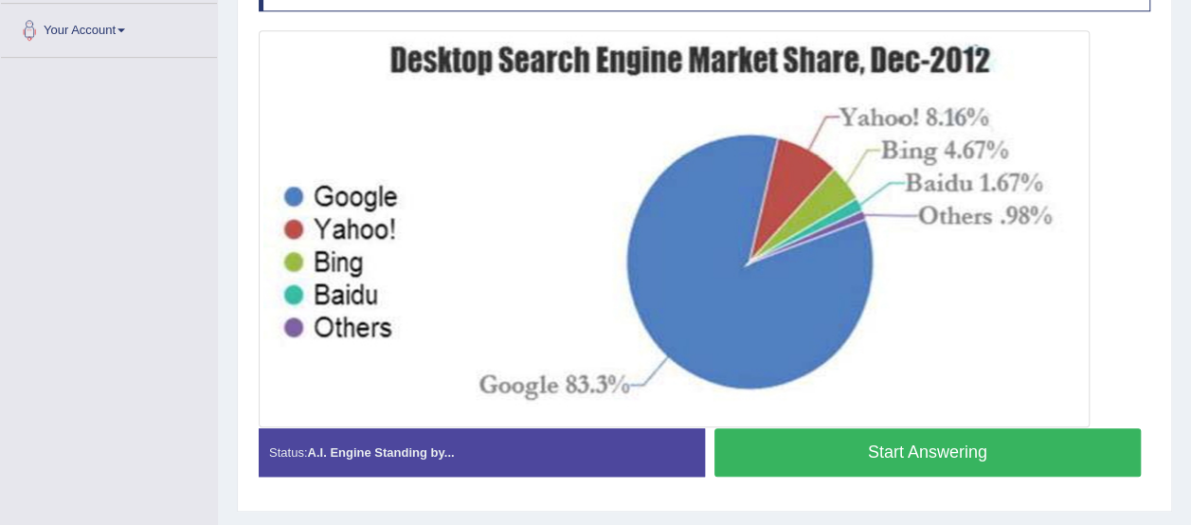
scroll to position [511, 0]
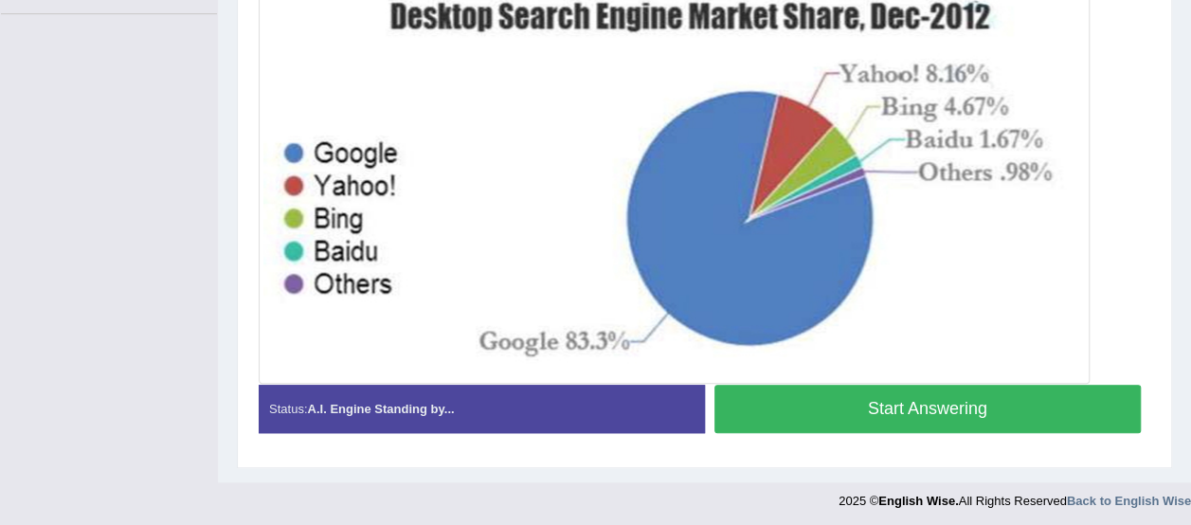
click at [1085, 420] on button "Start Answering" at bounding box center [927, 409] width 427 height 48
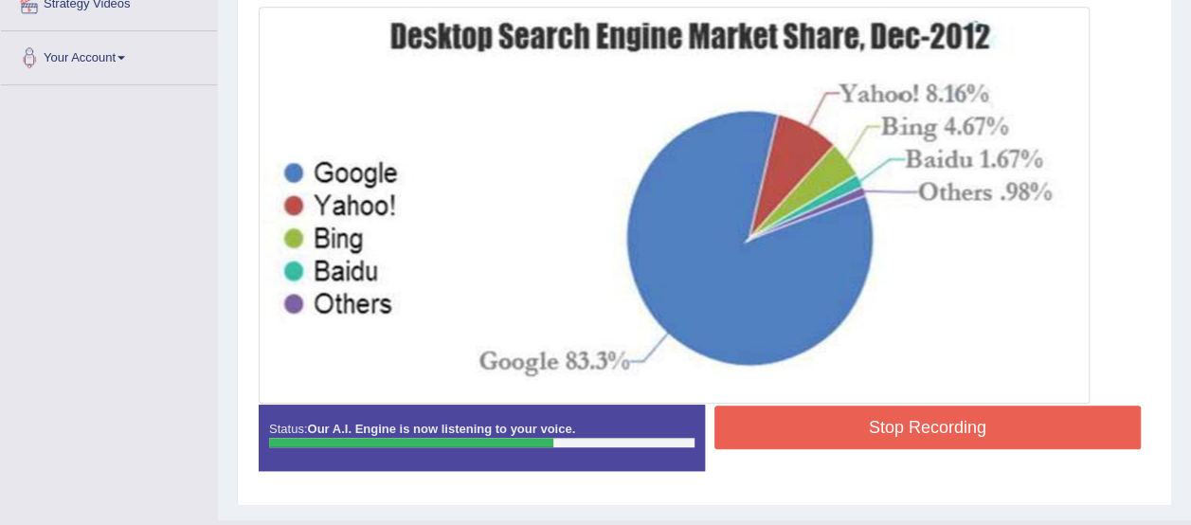
scroll to position [441, 0]
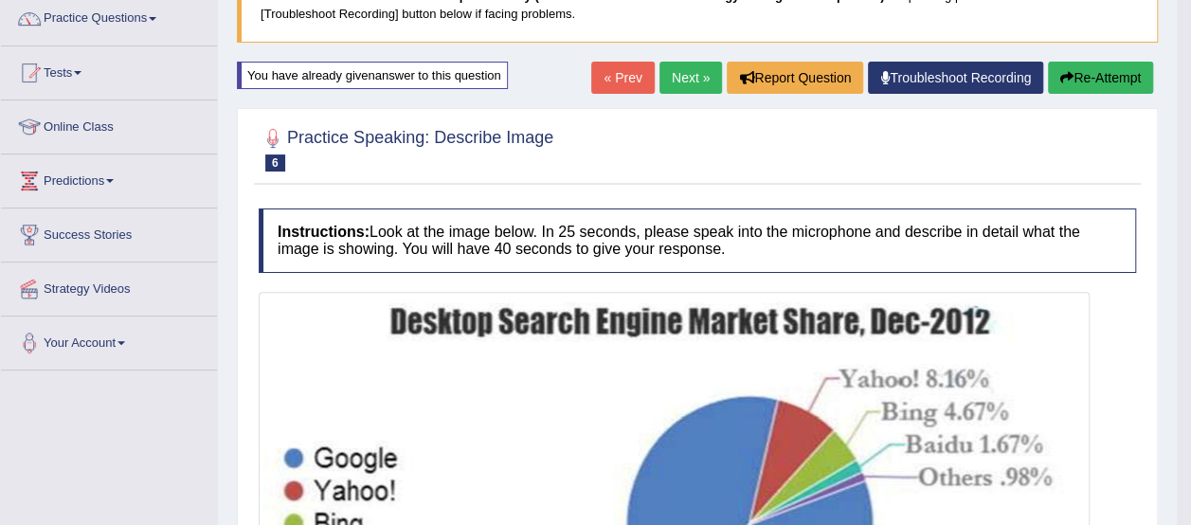
scroll to position [0, 0]
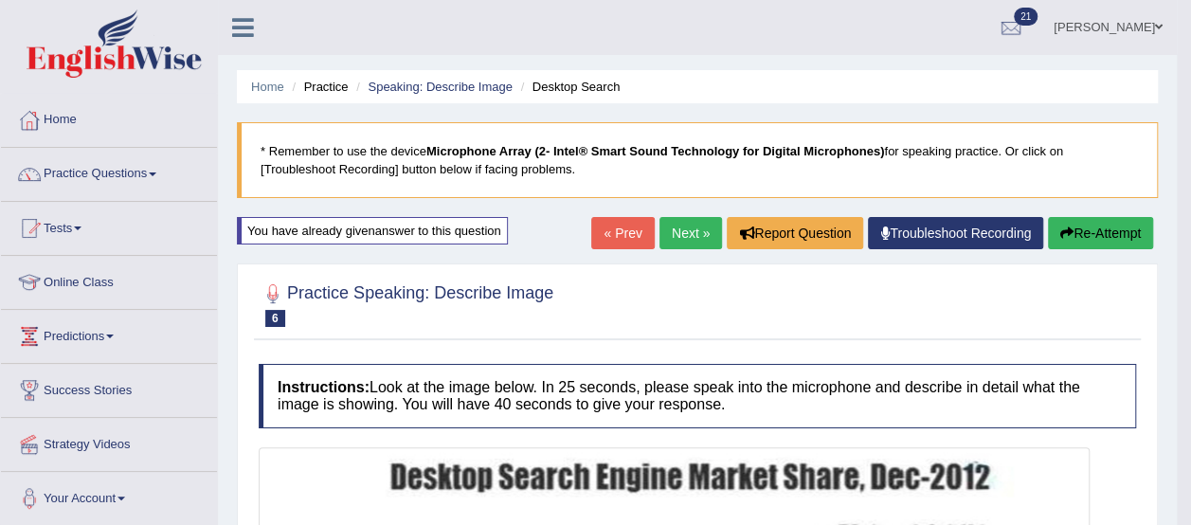
click at [676, 243] on link "Next »" at bounding box center [690, 233] width 63 height 32
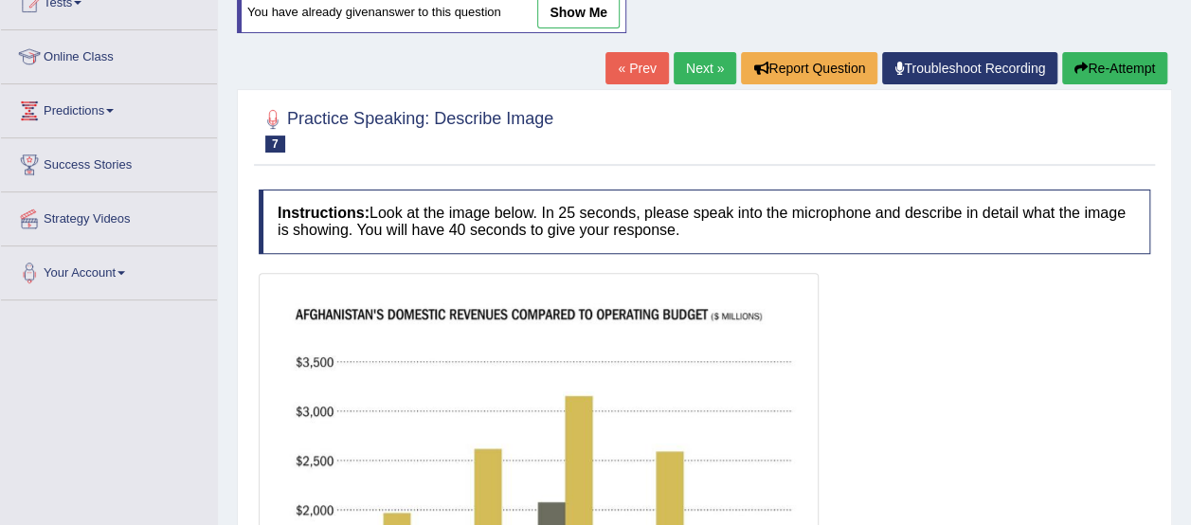
scroll to position [223, 0]
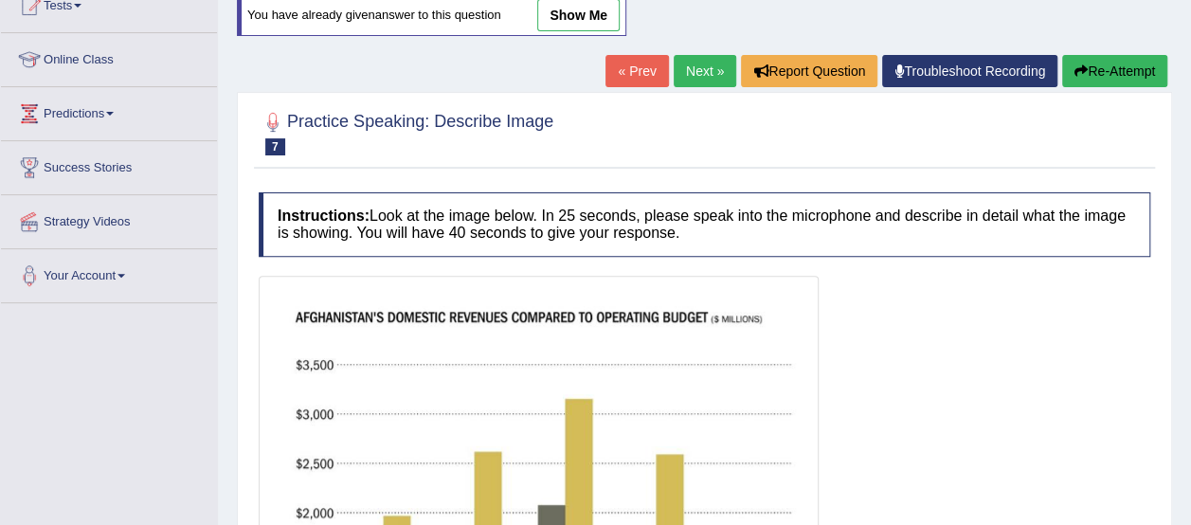
click at [687, 68] on link "Next »" at bounding box center [704, 71] width 63 height 32
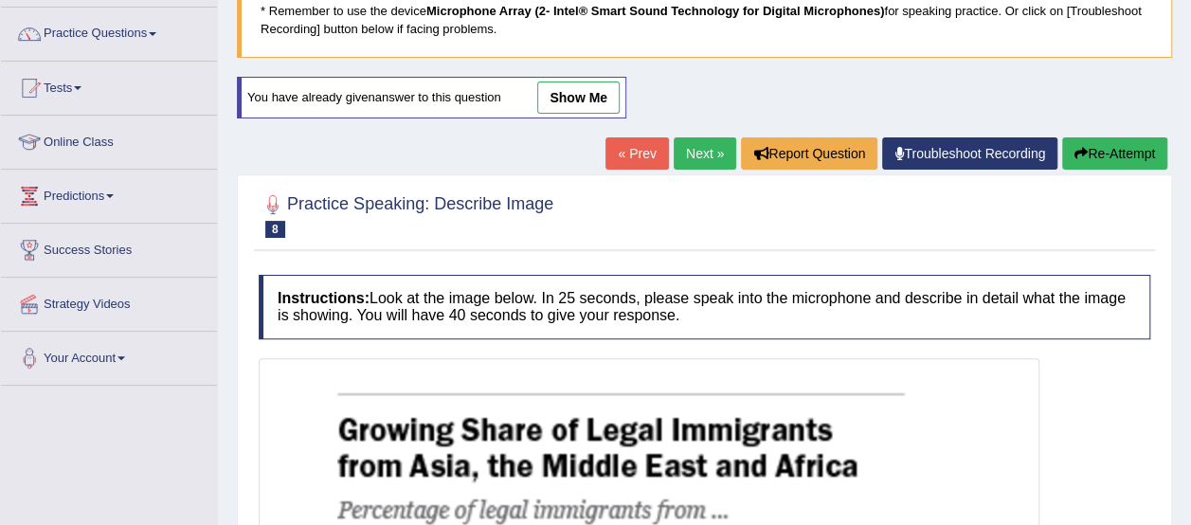
scroll to position [138, 0]
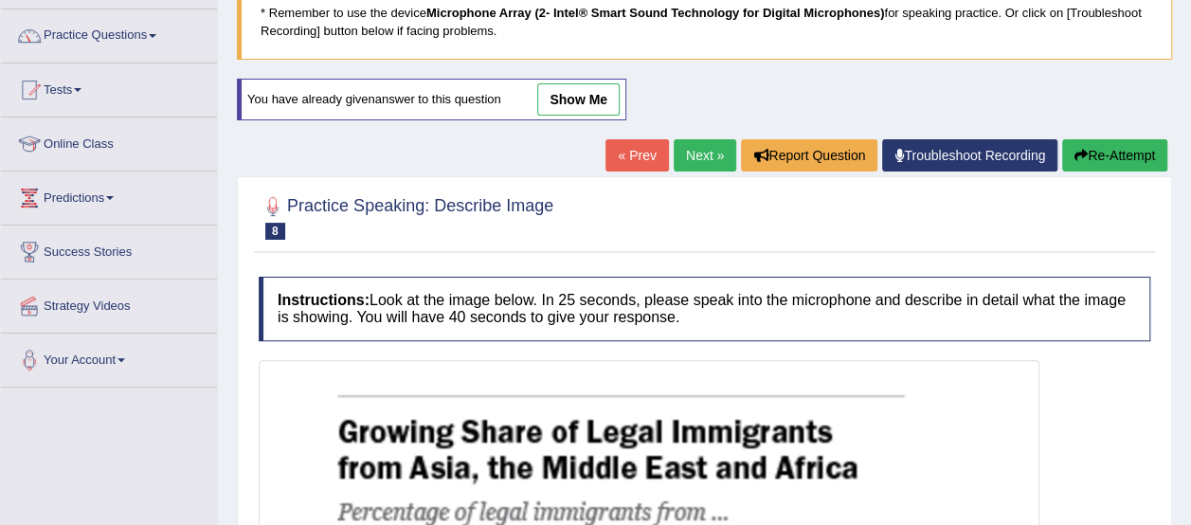
click at [687, 141] on link "Next »" at bounding box center [704, 155] width 63 height 32
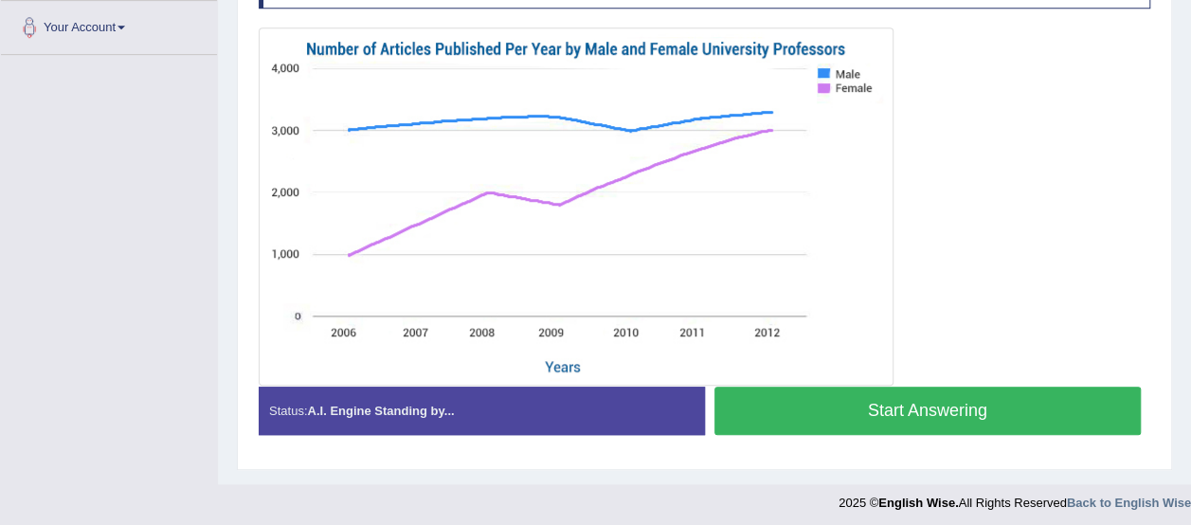
scroll to position [472, 0]
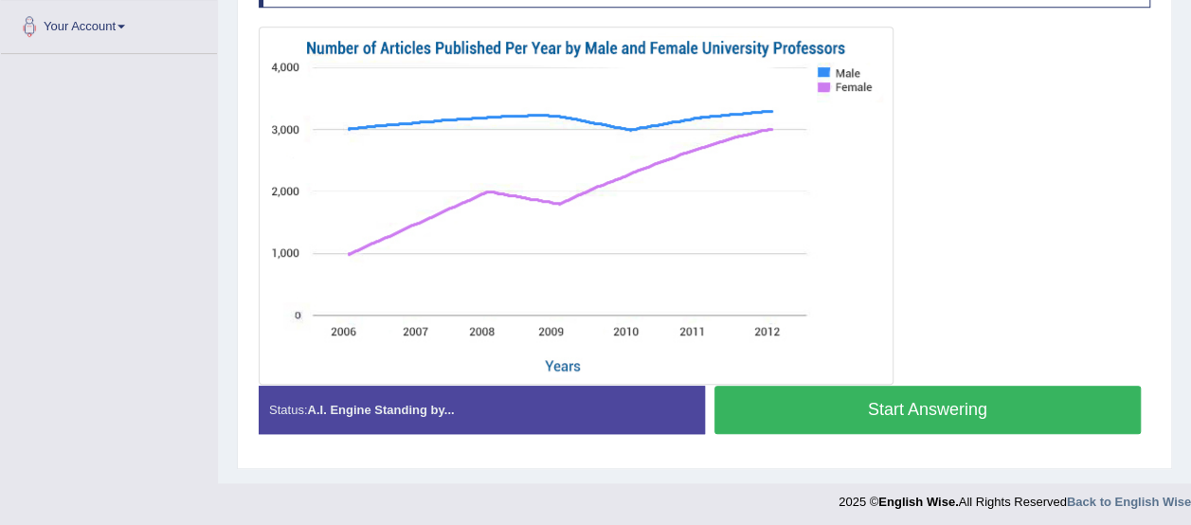
click at [1049, 406] on button "Start Answering" at bounding box center [927, 410] width 427 height 48
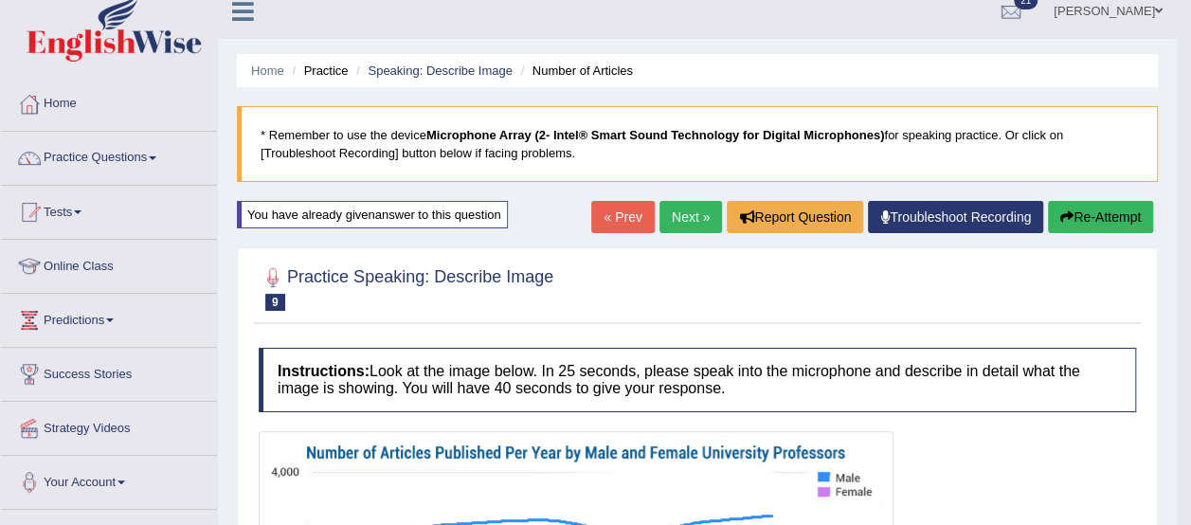
scroll to position [0, 0]
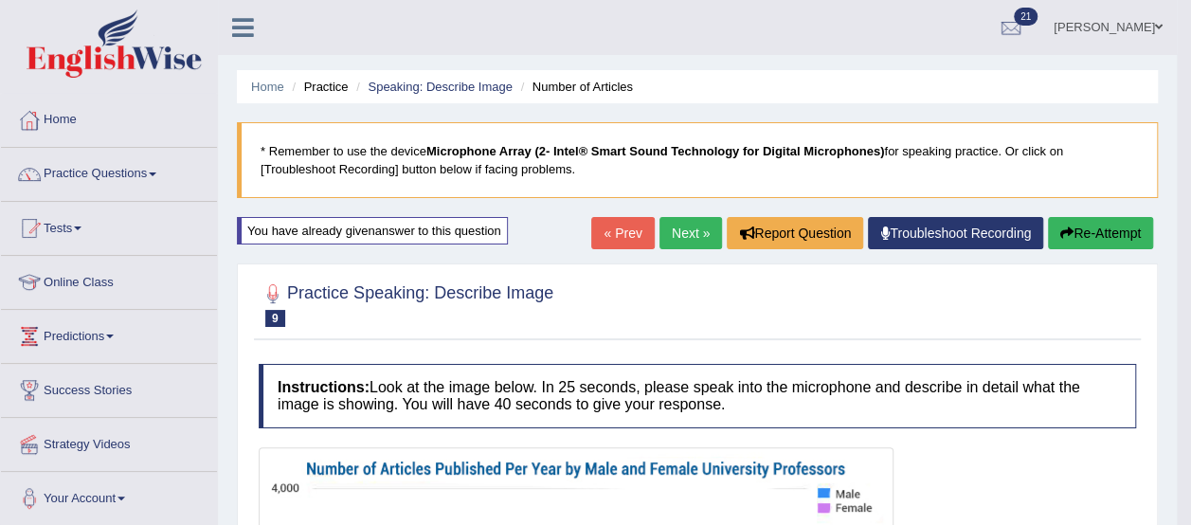
drag, startPoint x: 1197, startPoint y: 372, endPoint x: 1184, endPoint y: 250, distance: 122.9
click at [1184, 250] on html "Toggle navigation Home Practice Questions Speaking Practice Read Aloud Repeat S…" at bounding box center [595, 262] width 1191 height 525
click at [1073, 219] on button "Re-Attempt" at bounding box center [1100, 233] width 105 height 32
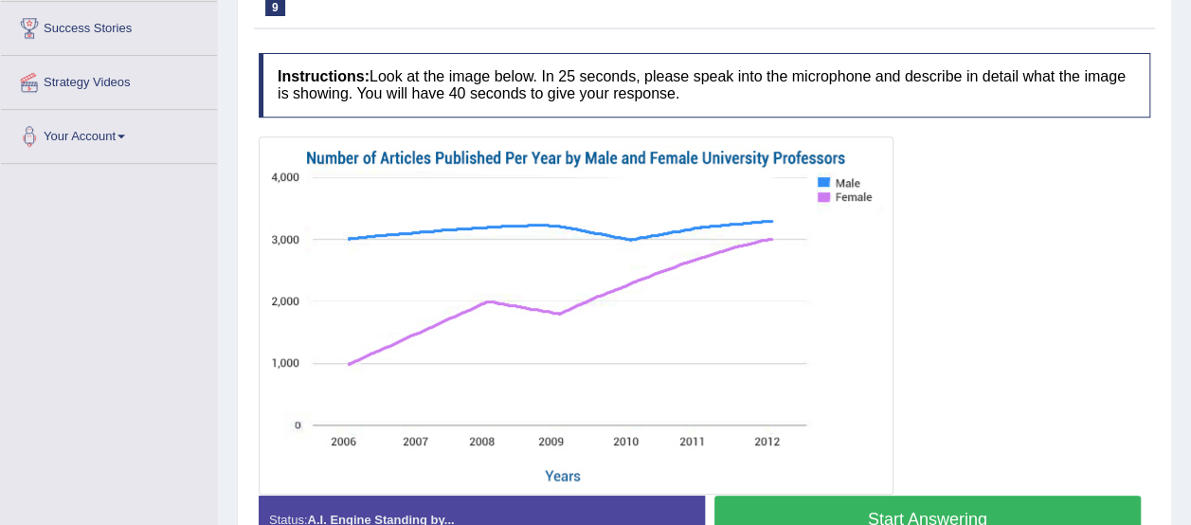
scroll to position [368, 0]
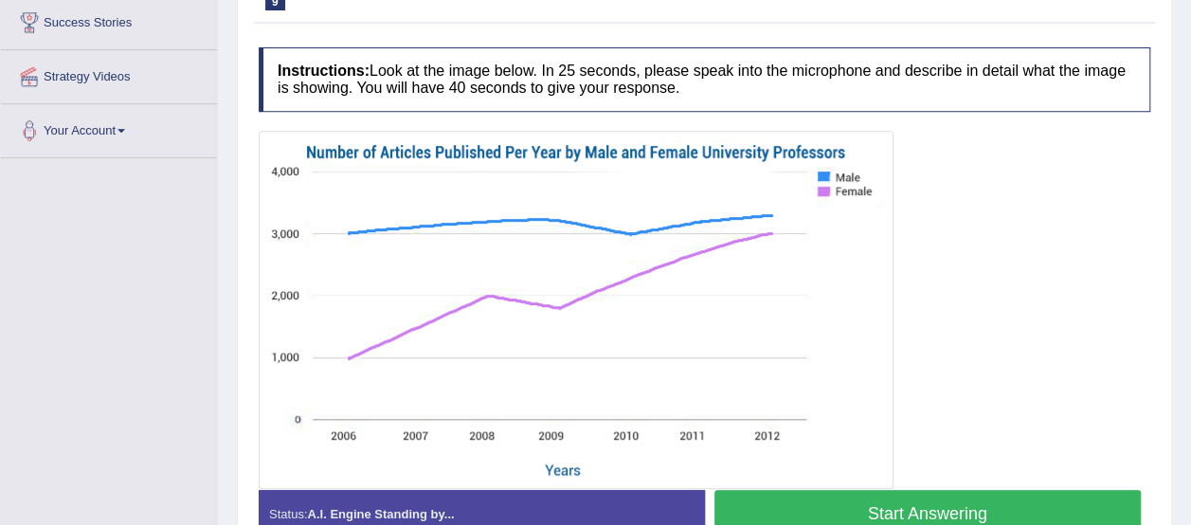
click at [1075, 499] on button "Start Answering" at bounding box center [927, 514] width 427 height 48
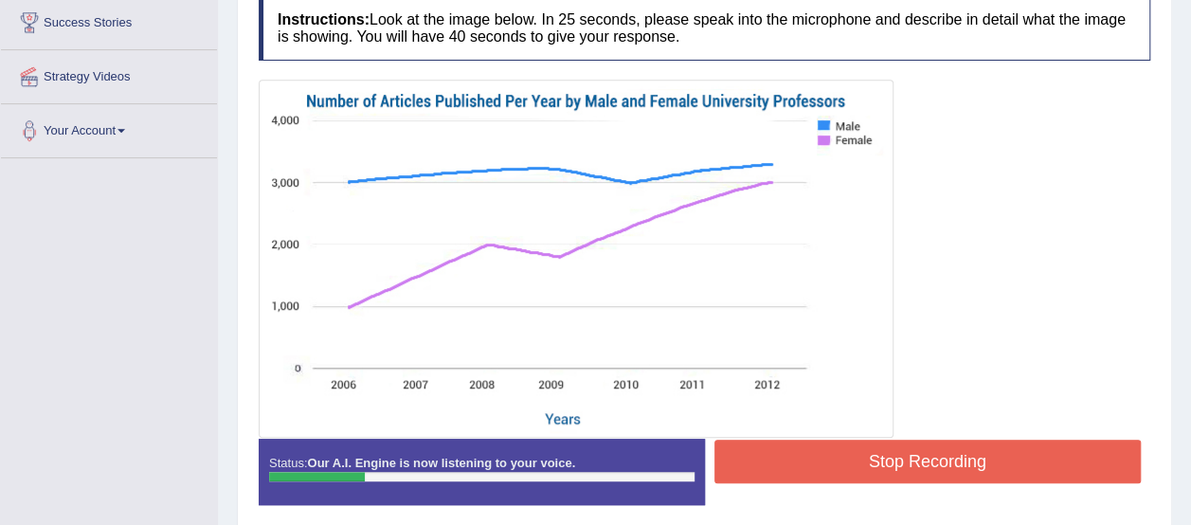
click at [1051, 450] on button "Stop Recording" at bounding box center [927, 461] width 427 height 44
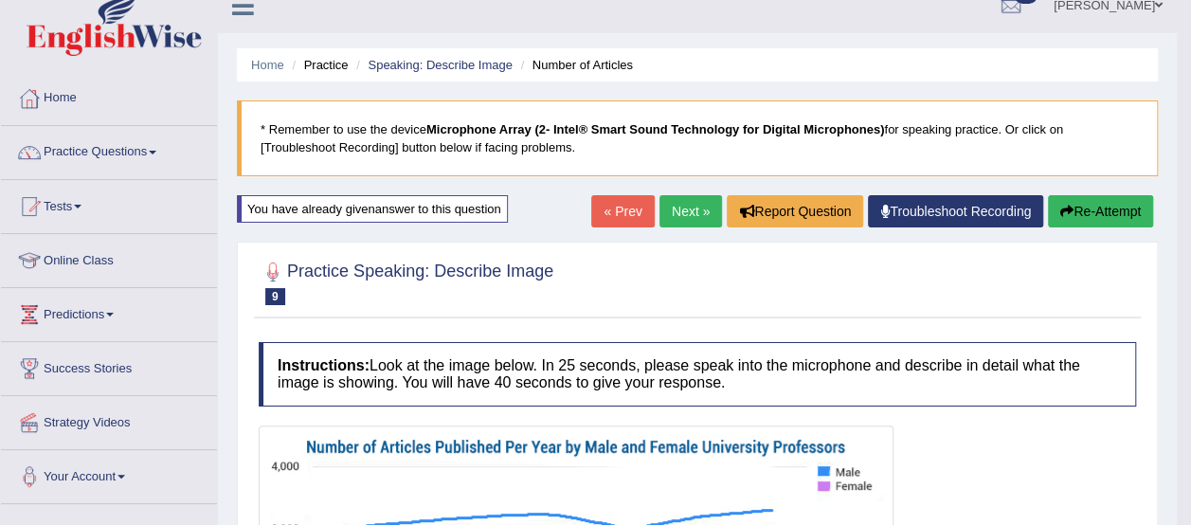
scroll to position [20, 0]
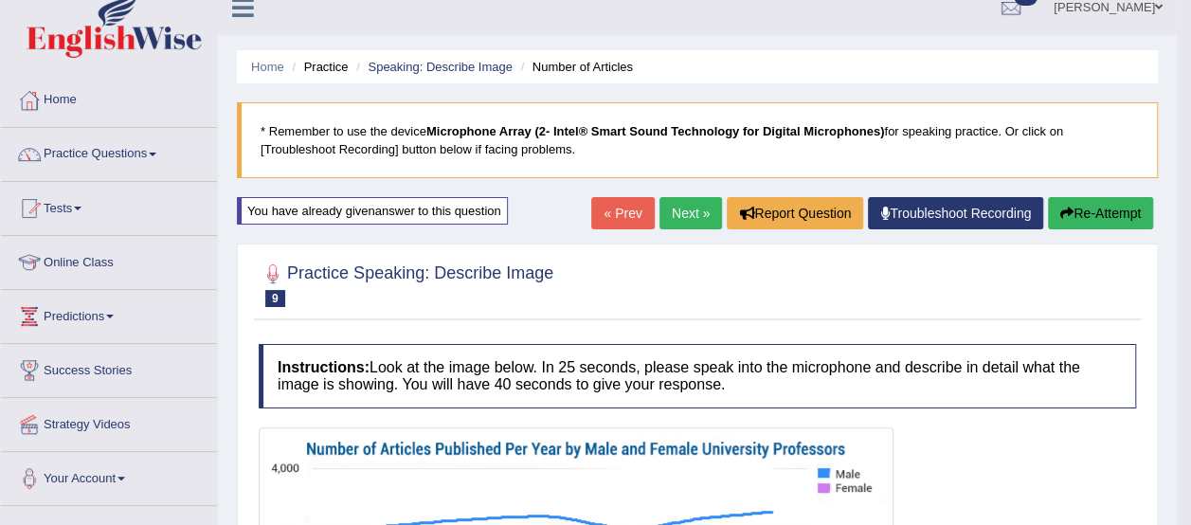
click at [1109, 211] on button "Re-Attempt" at bounding box center [1100, 213] width 105 height 32
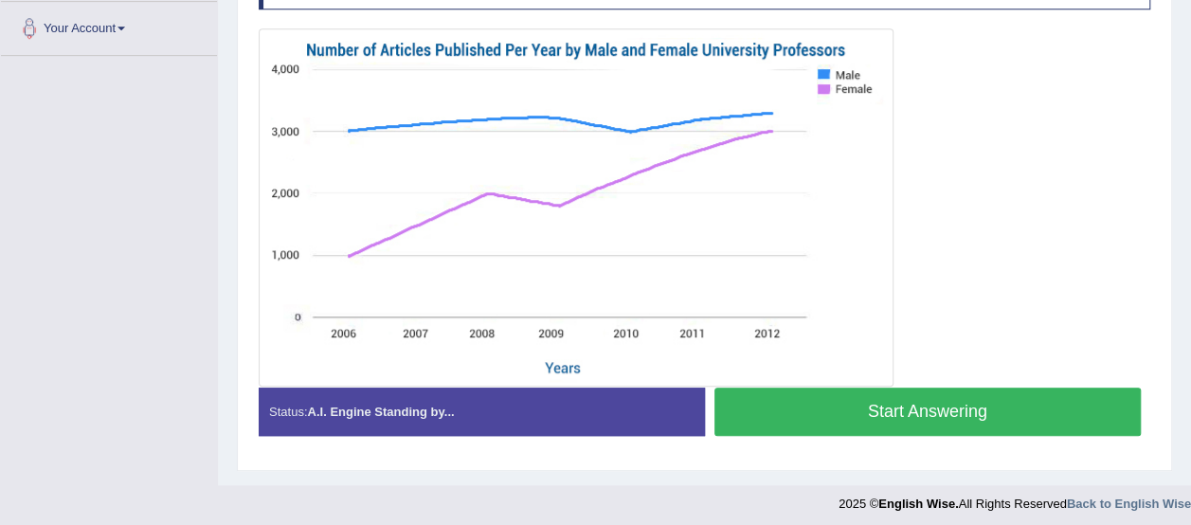
scroll to position [472, 0]
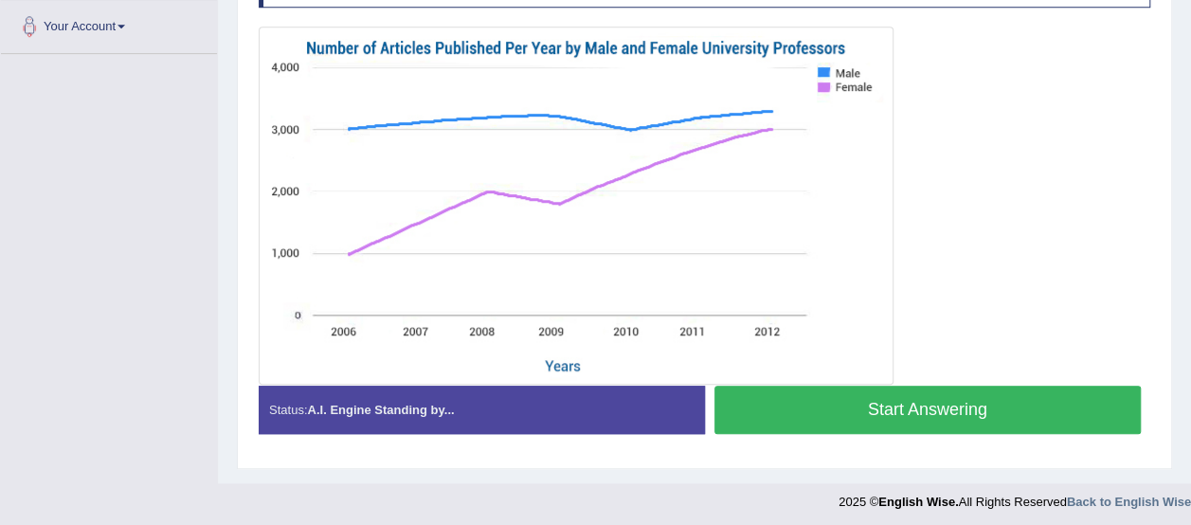
click at [1055, 406] on button "Start Answering" at bounding box center [927, 410] width 427 height 48
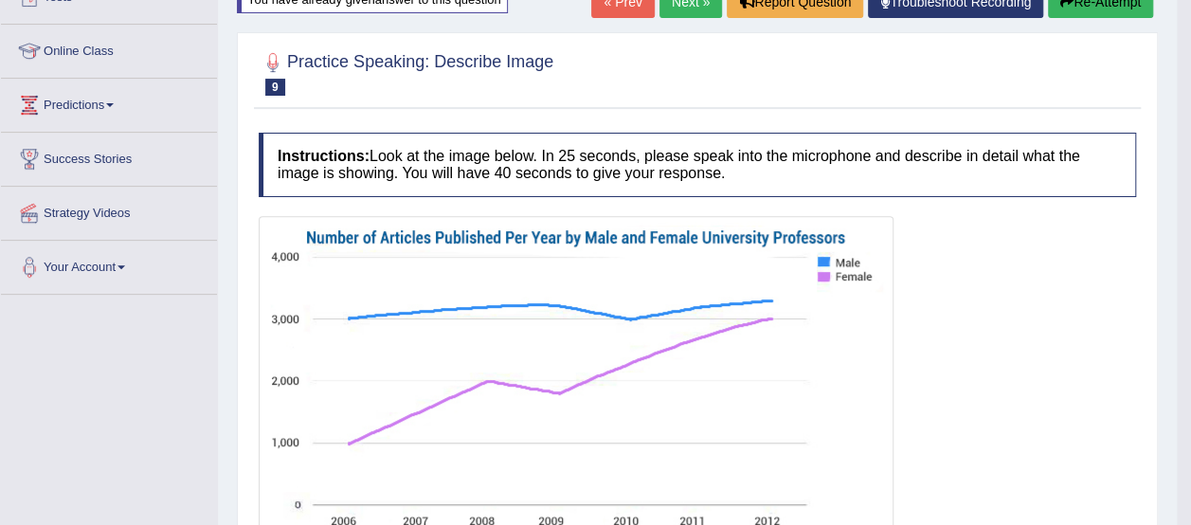
scroll to position [224, 0]
